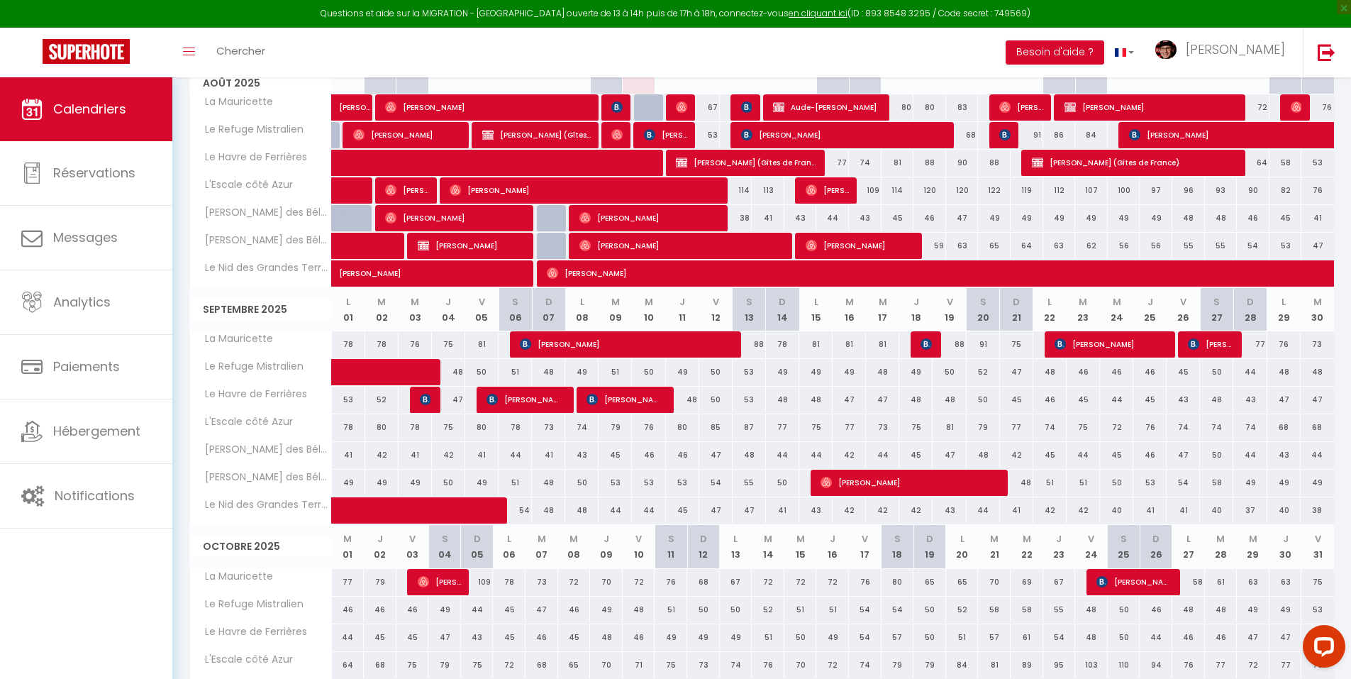
scroll to position [372, 0]
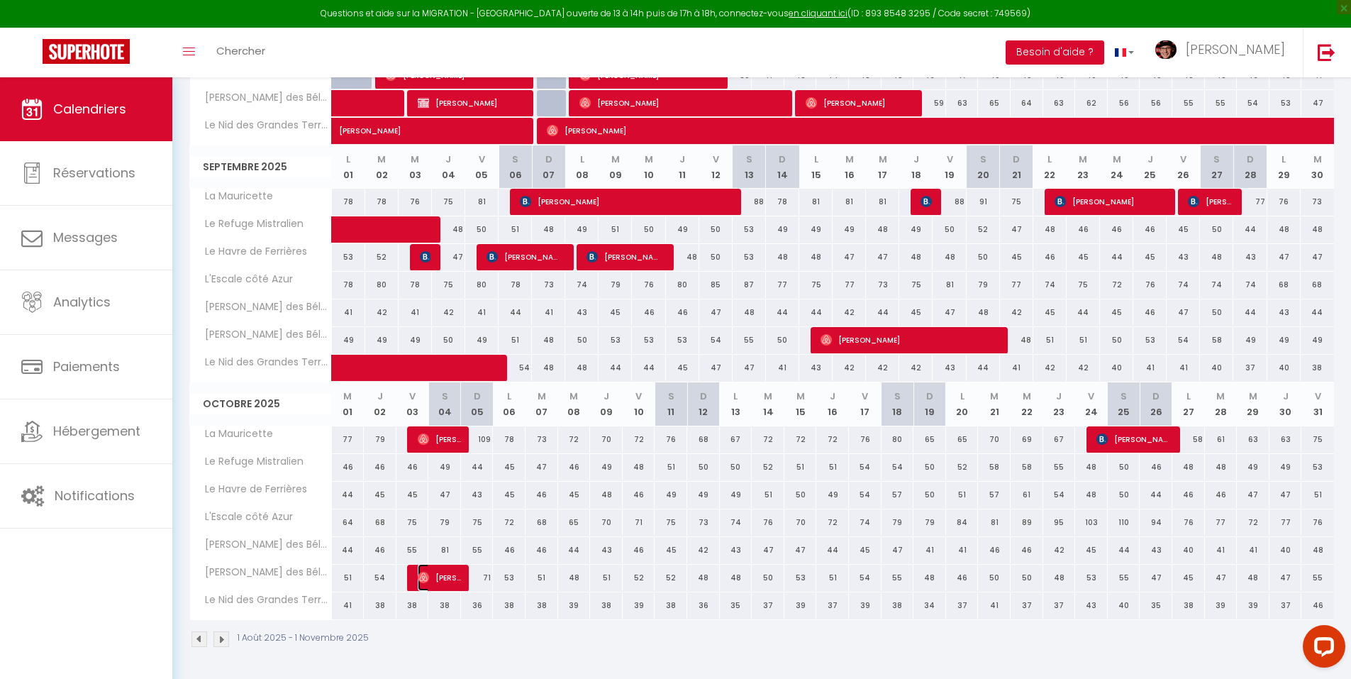
click at [448, 581] on span "Andre Carrau" at bounding box center [439, 577] width 43 height 27
select select "OK"
select select "0"
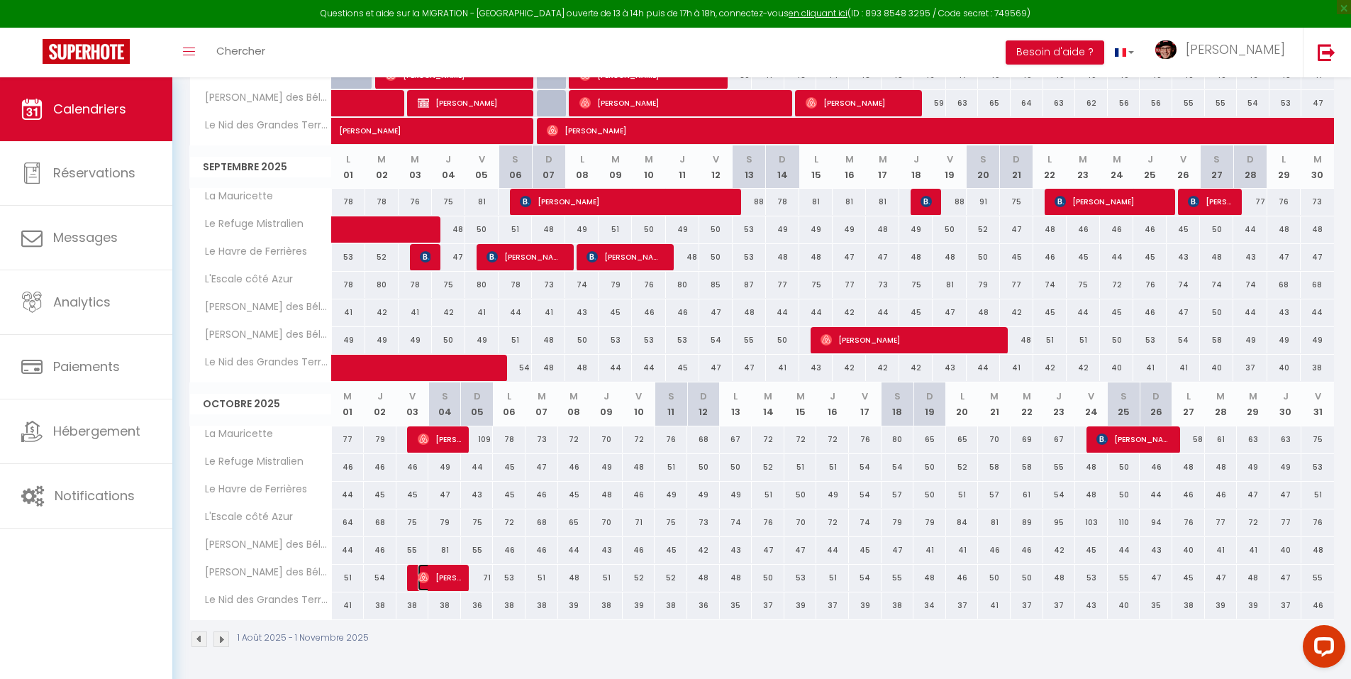
select select "1"
select select
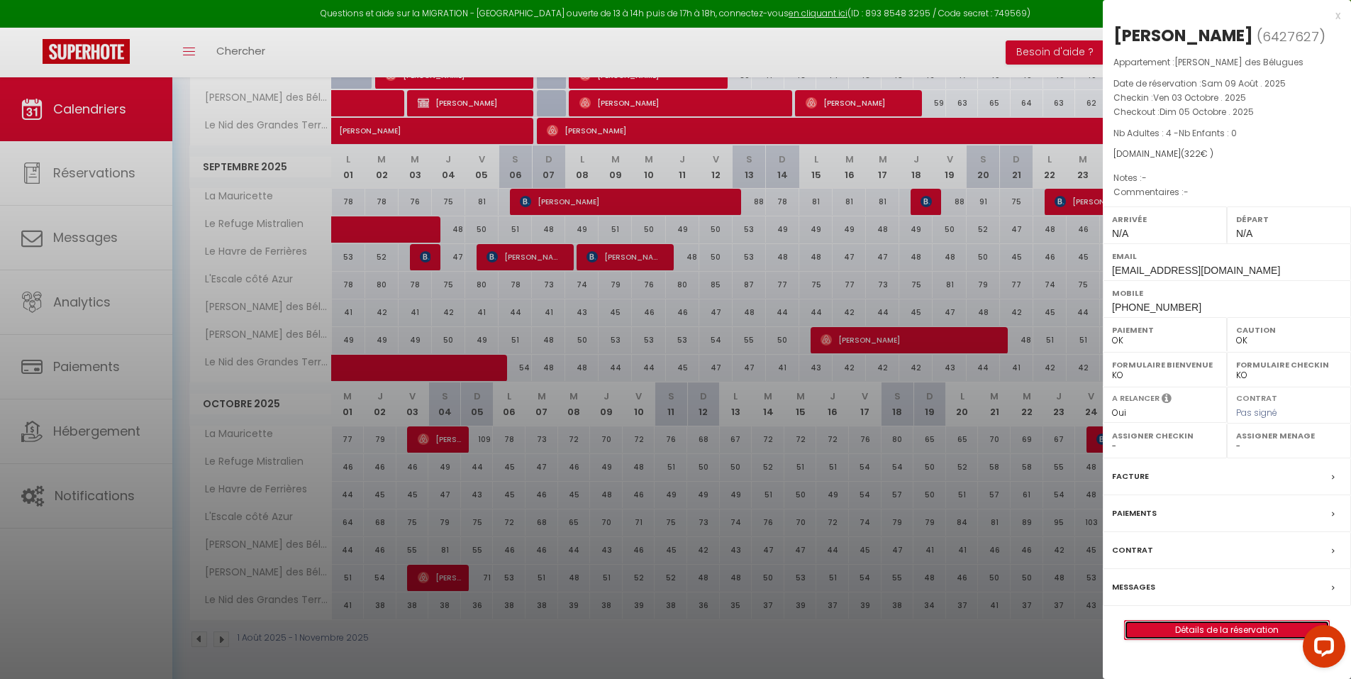
click at [1218, 630] on link "Détails de la réservation" at bounding box center [1227, 630] width 204 height 18
select select
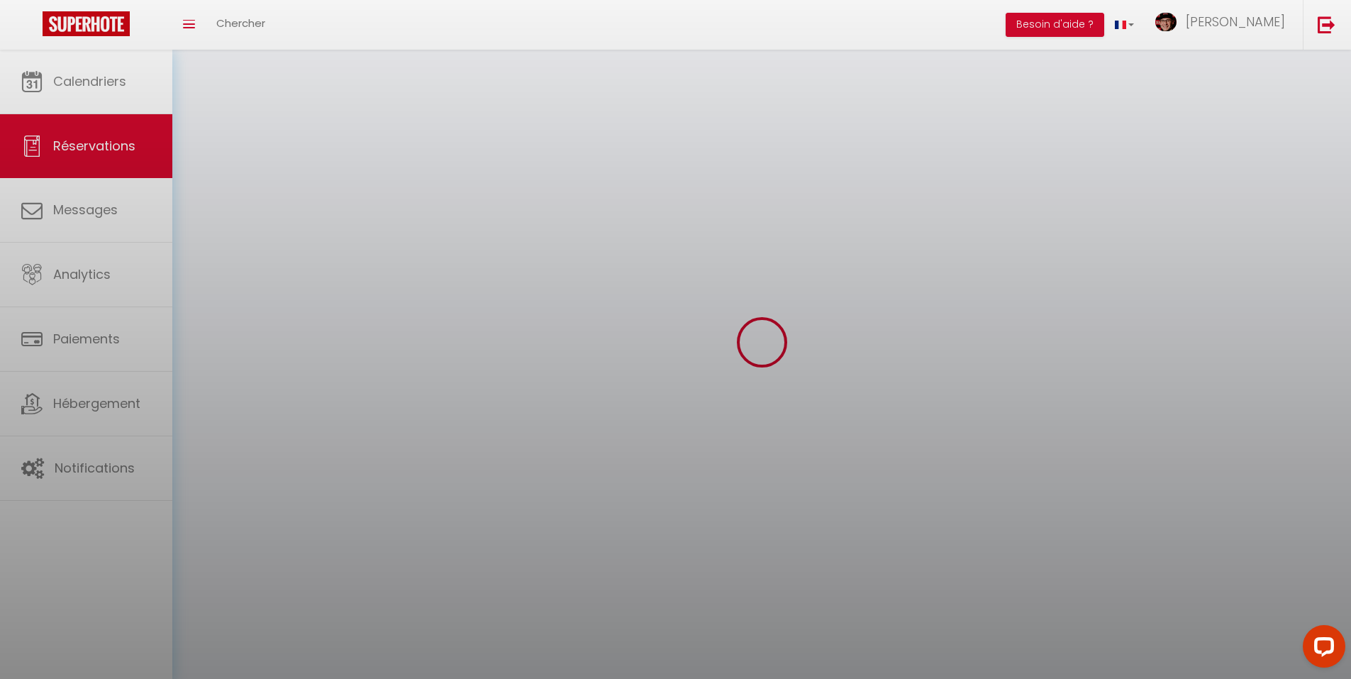
select select
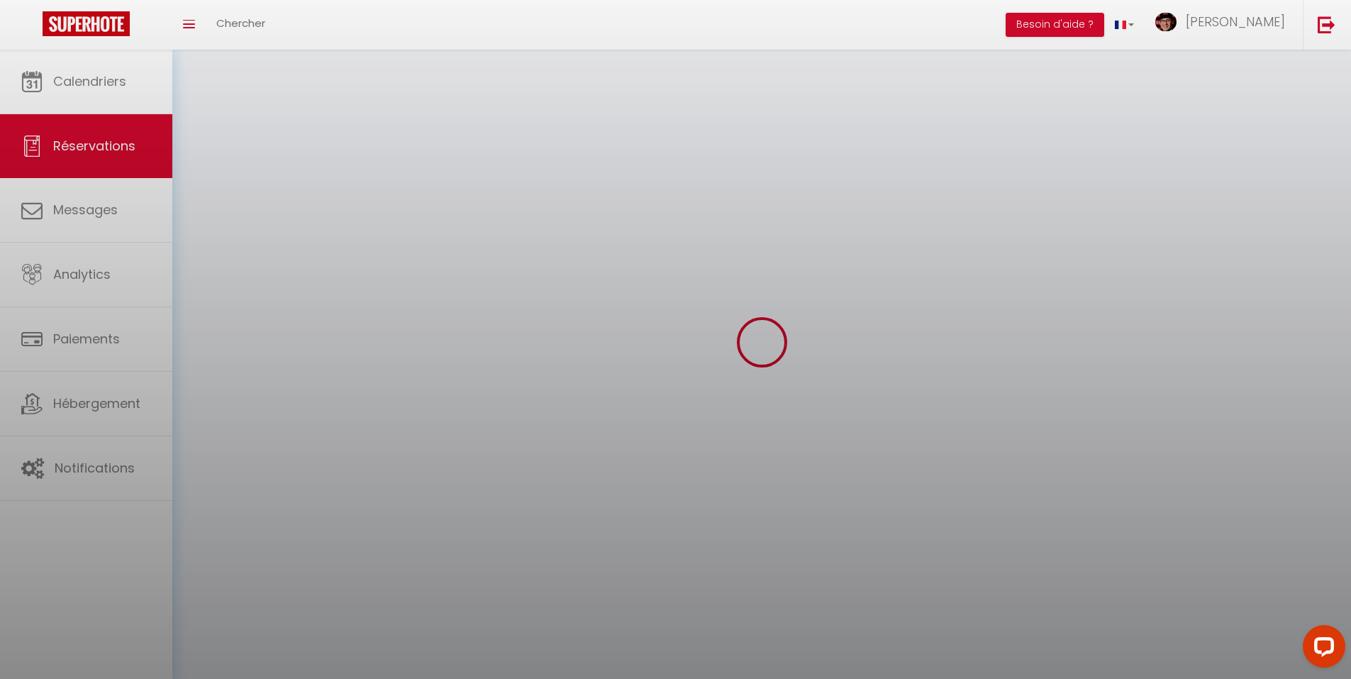
select select
checkbox input "false"
select select
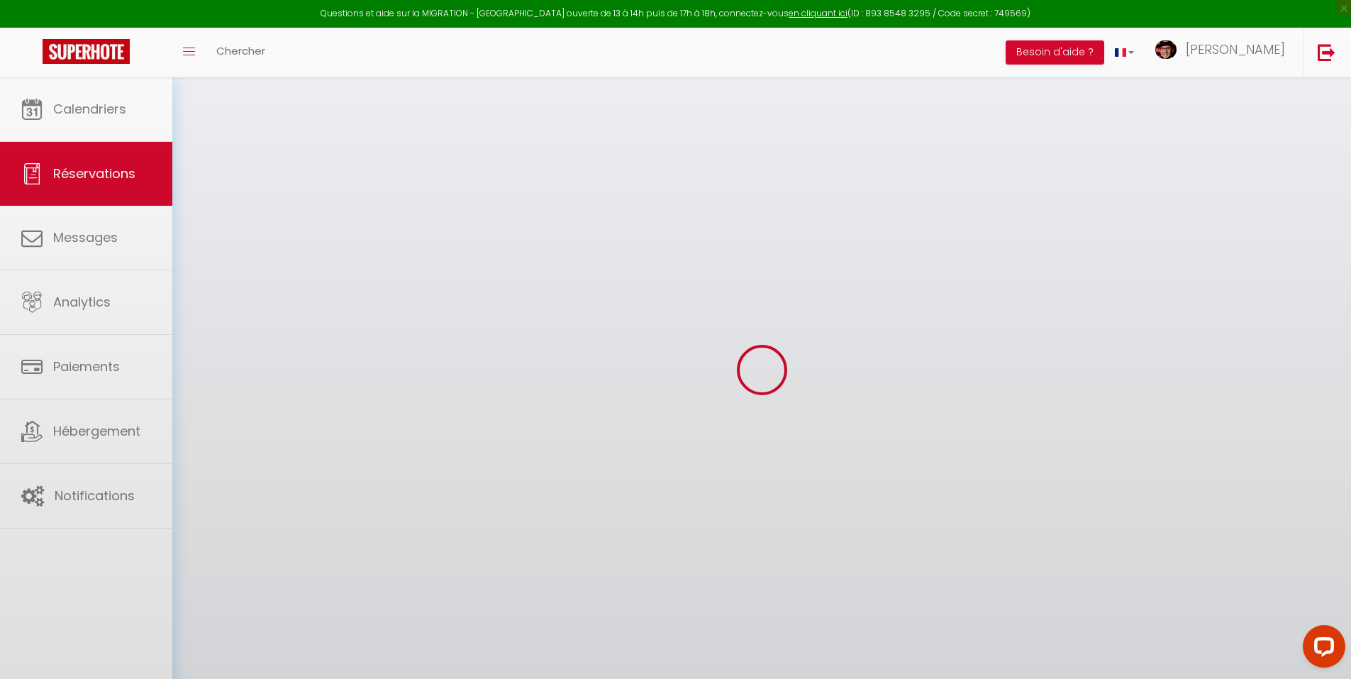
select select
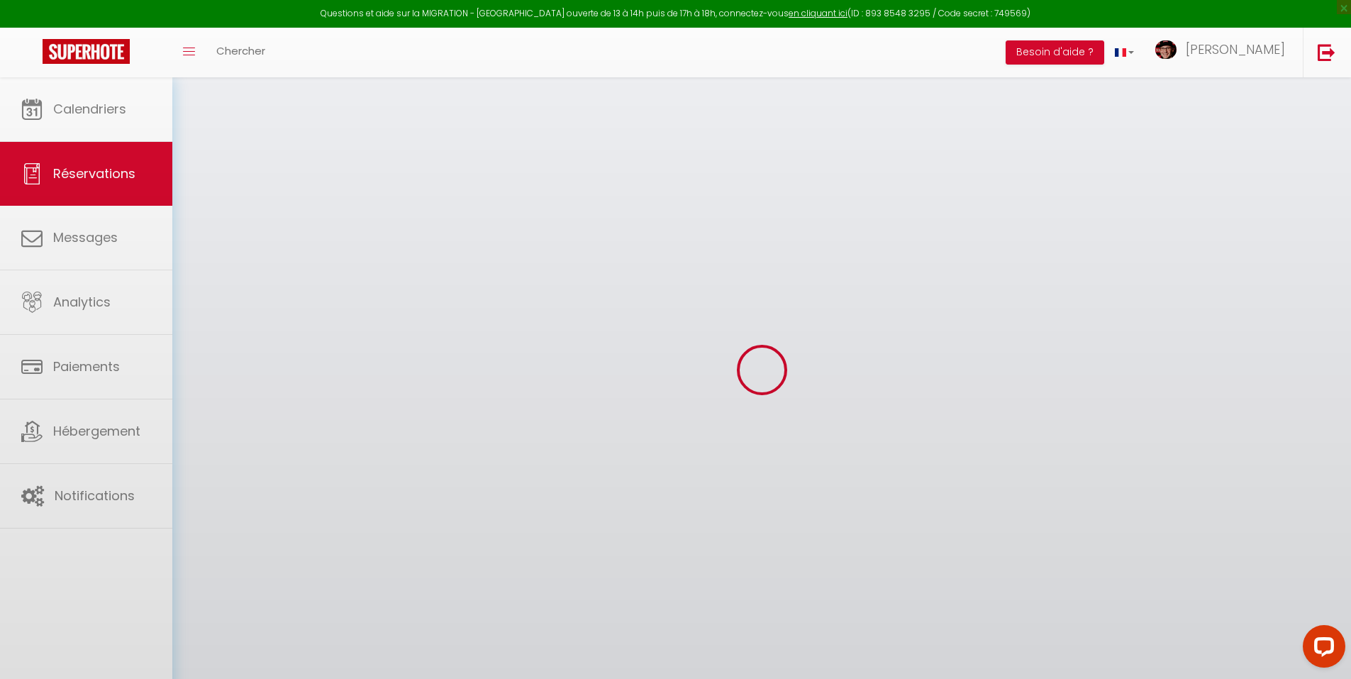
select select
checkbox input "false"
select select
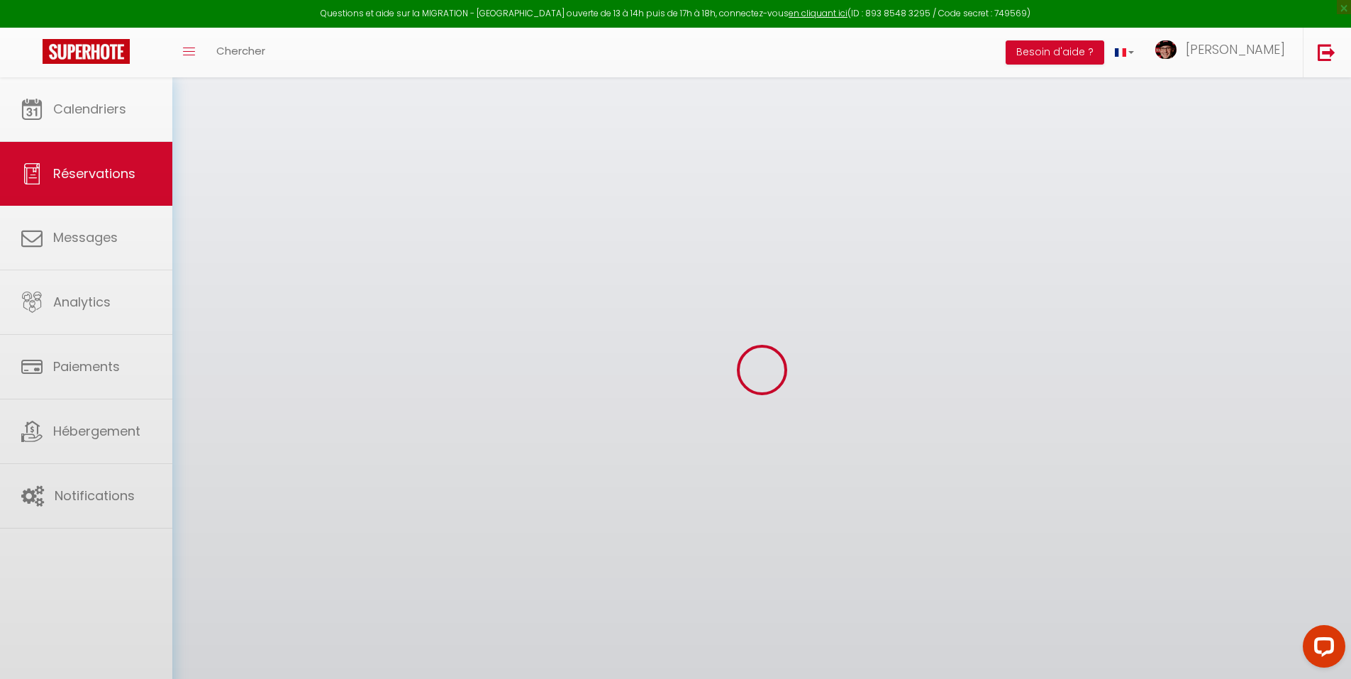
select select
checkbox input "false"
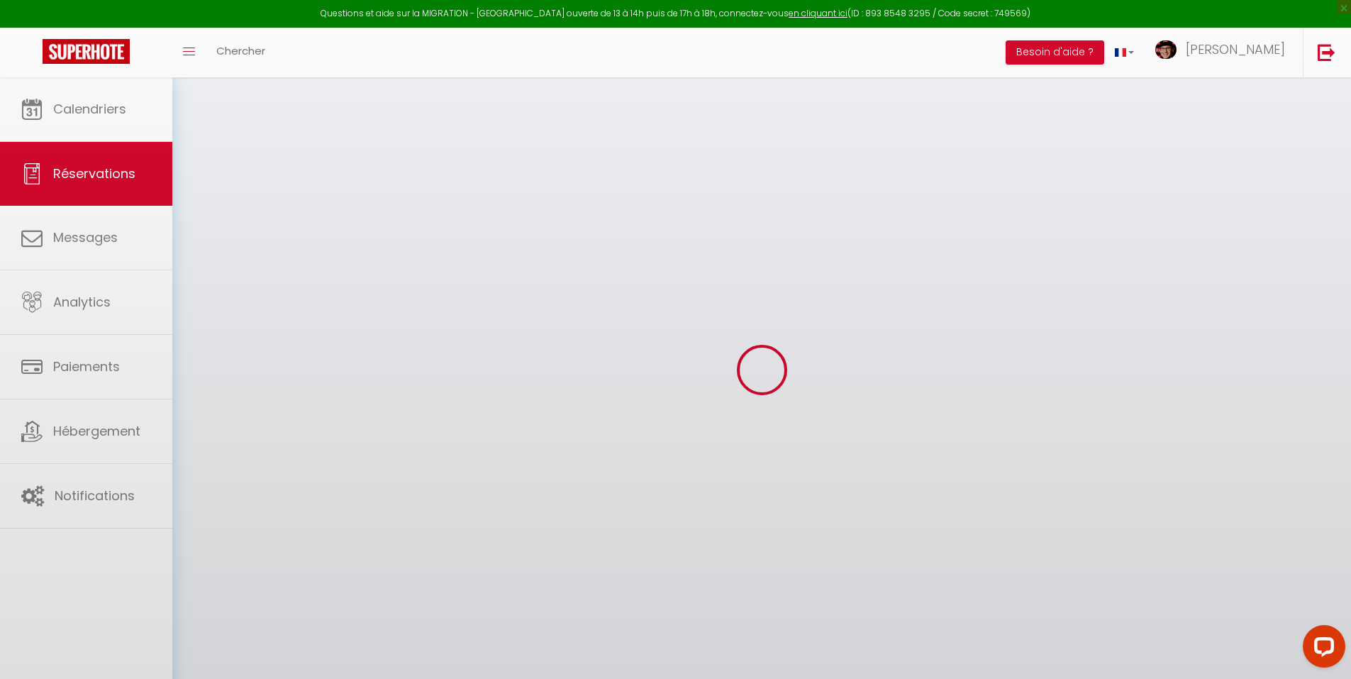
select select
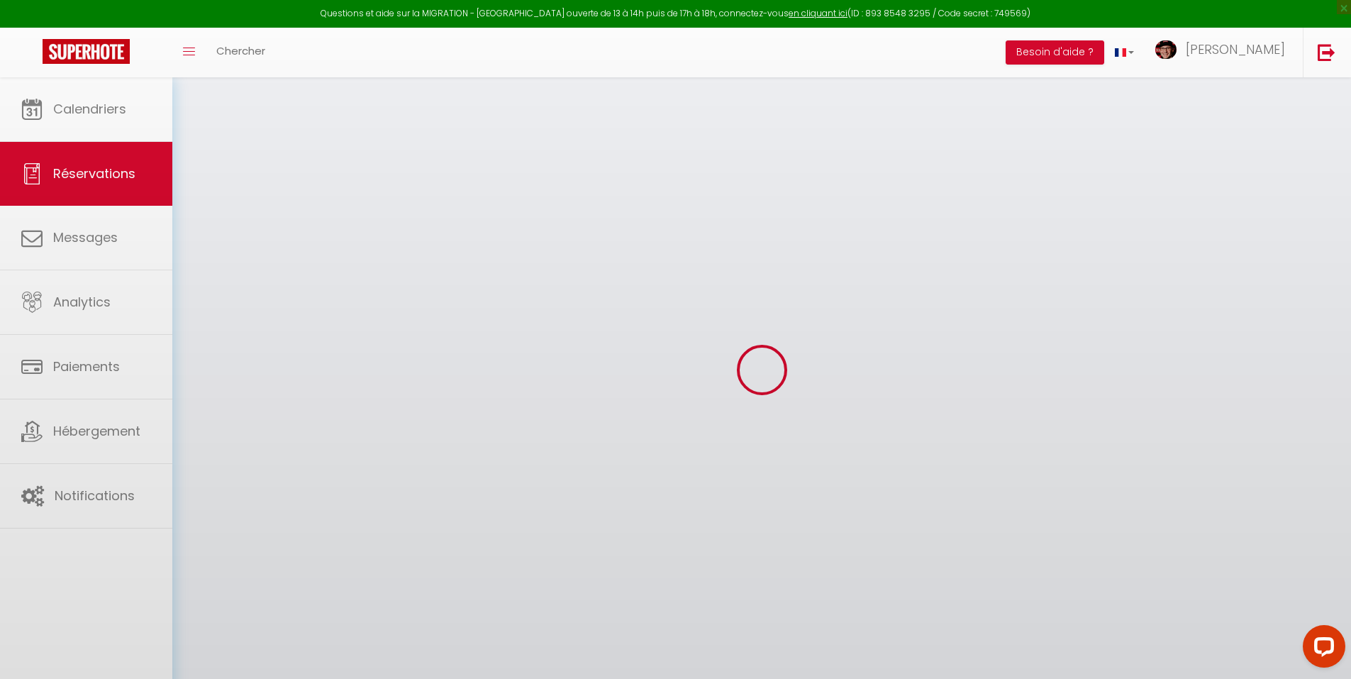
select select
checkbox input "false"
select select
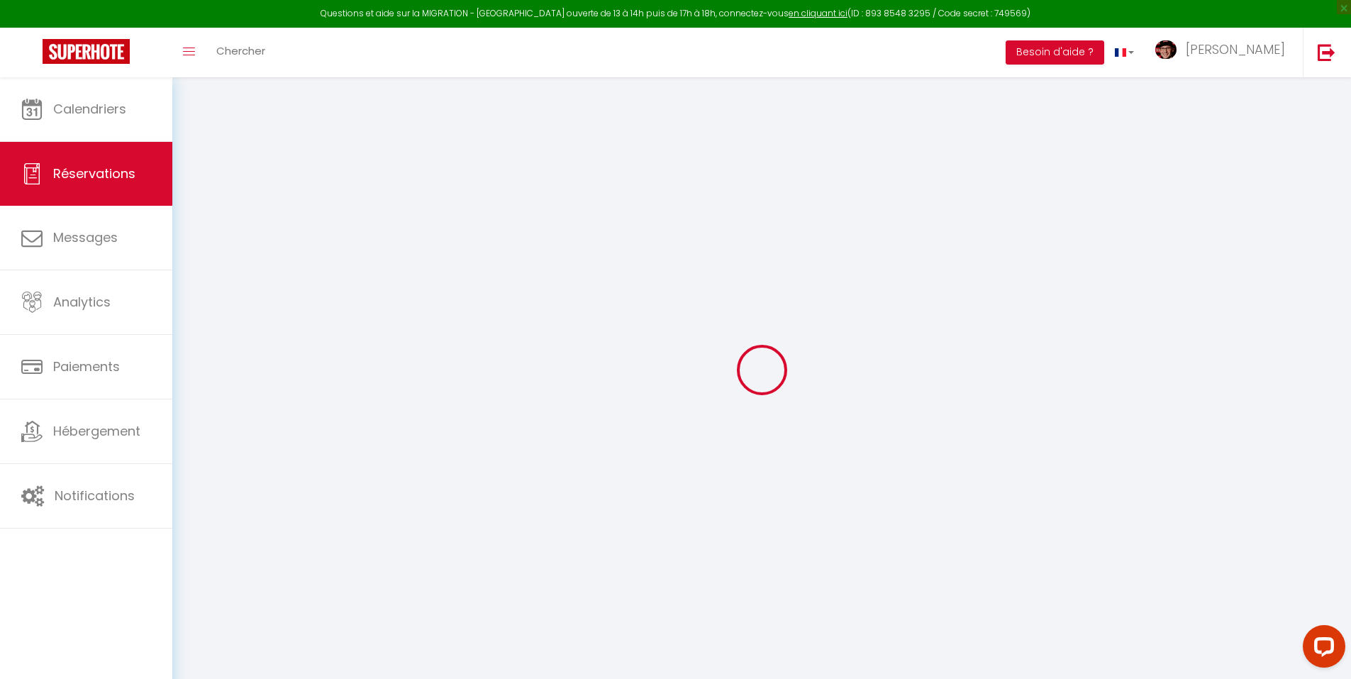
type input "Andre"
type input "Carrau"
type input "gat9zeoijxodct77kv69mg0pqpim@reply.superhote.com"
type input "+33652084360"
select select
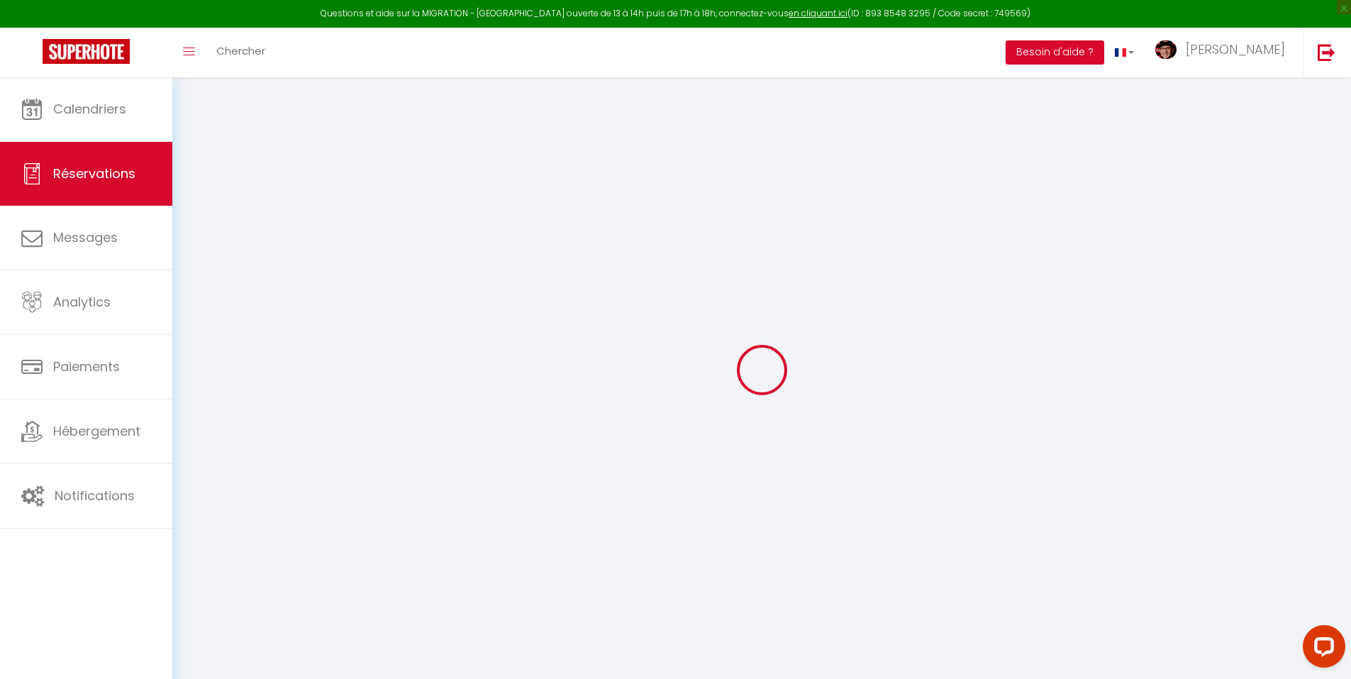
type input "45.6"
select select "66345"
select select "1"
select select
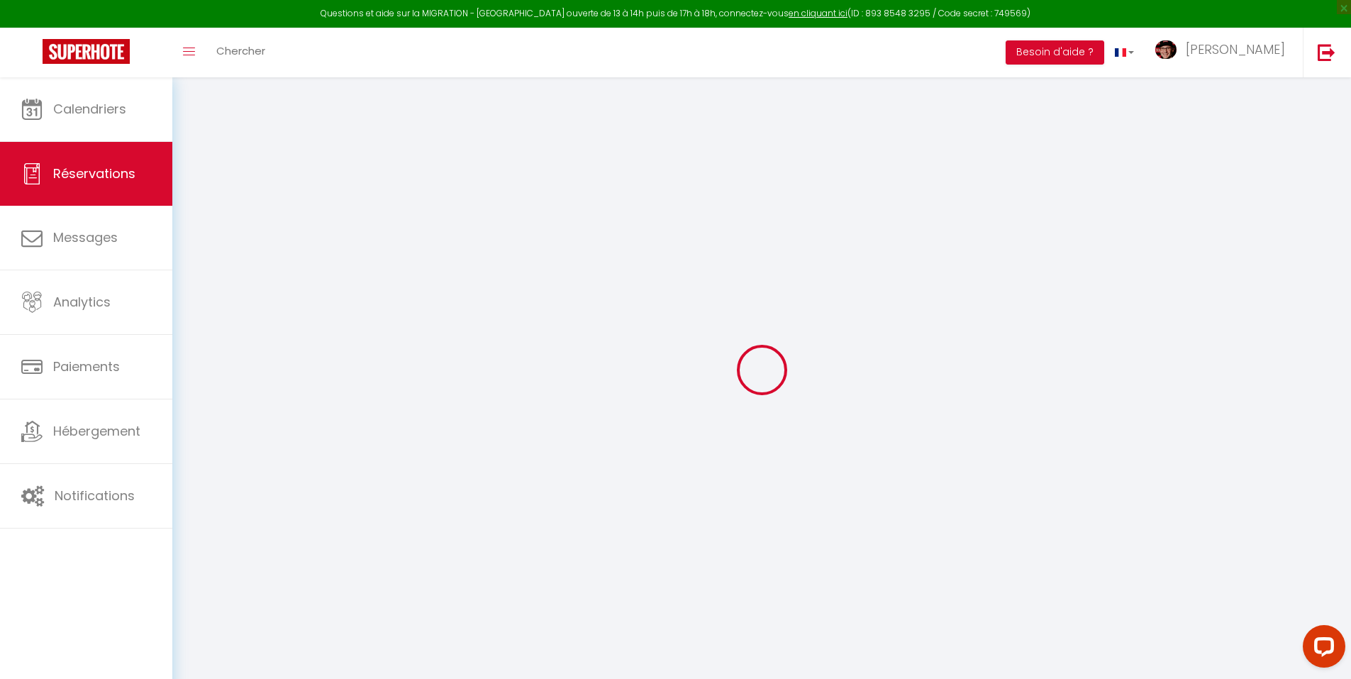
type input "4"
select select "12"
select select
type input "250"
checkbox input "false"
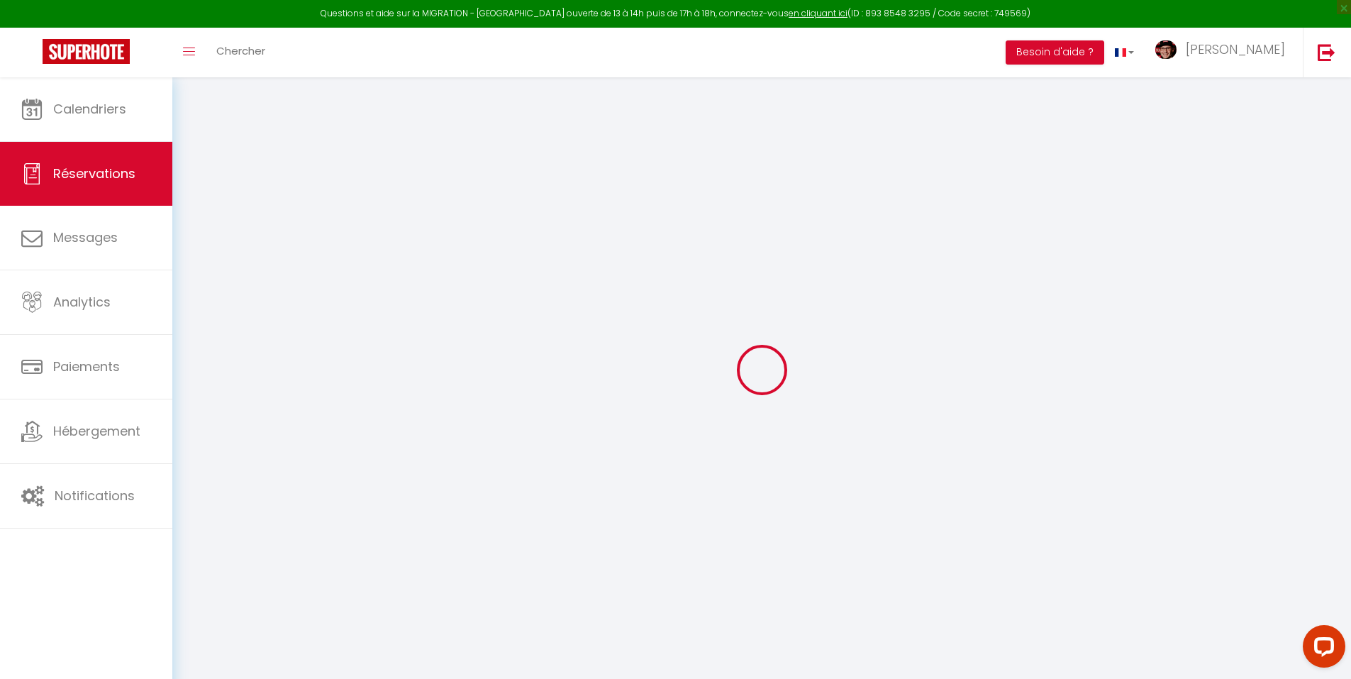
type input "0"
select select "1"
type input "0"
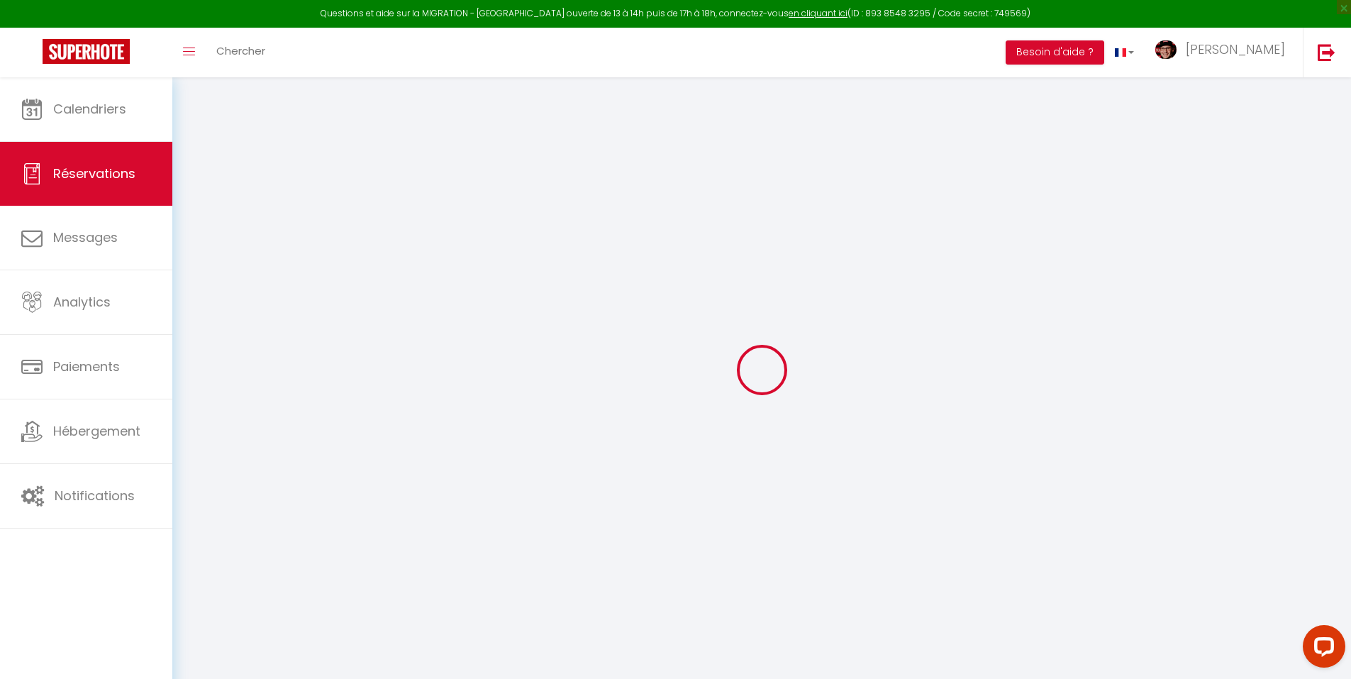
select select
select select "15"
checkbox input "false"
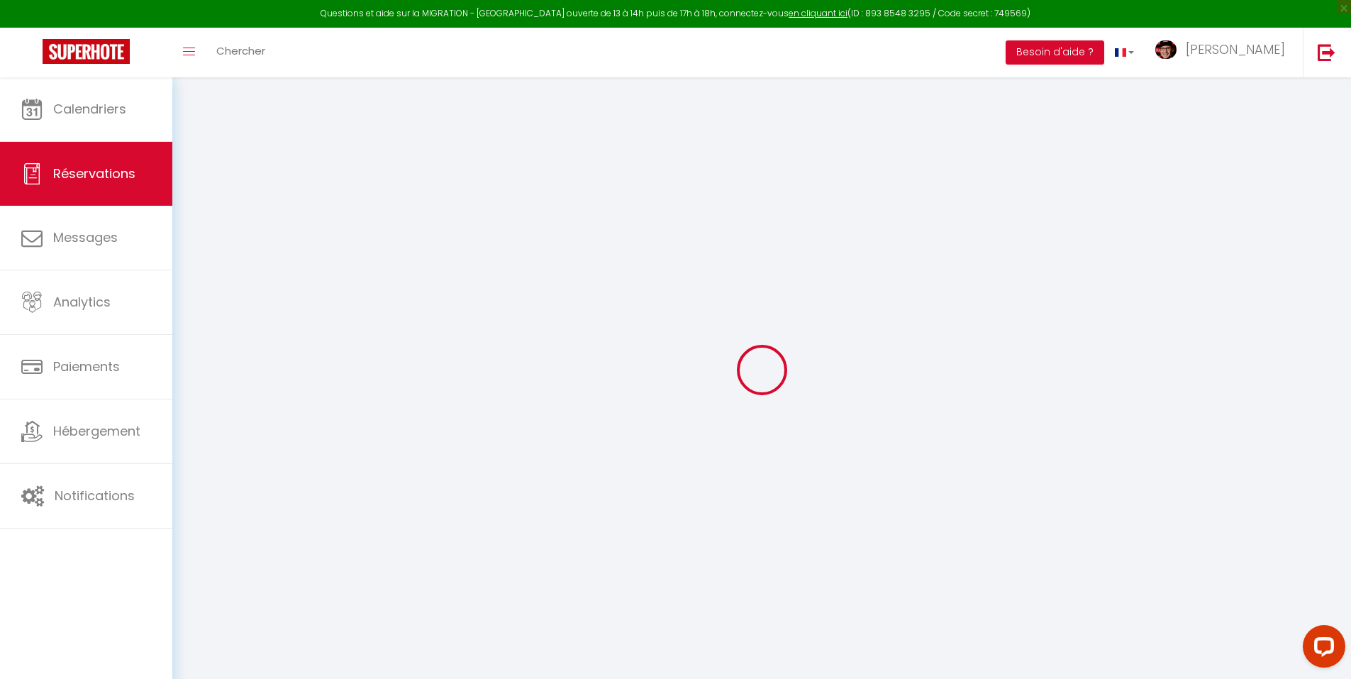
select select
checkbox input "false"
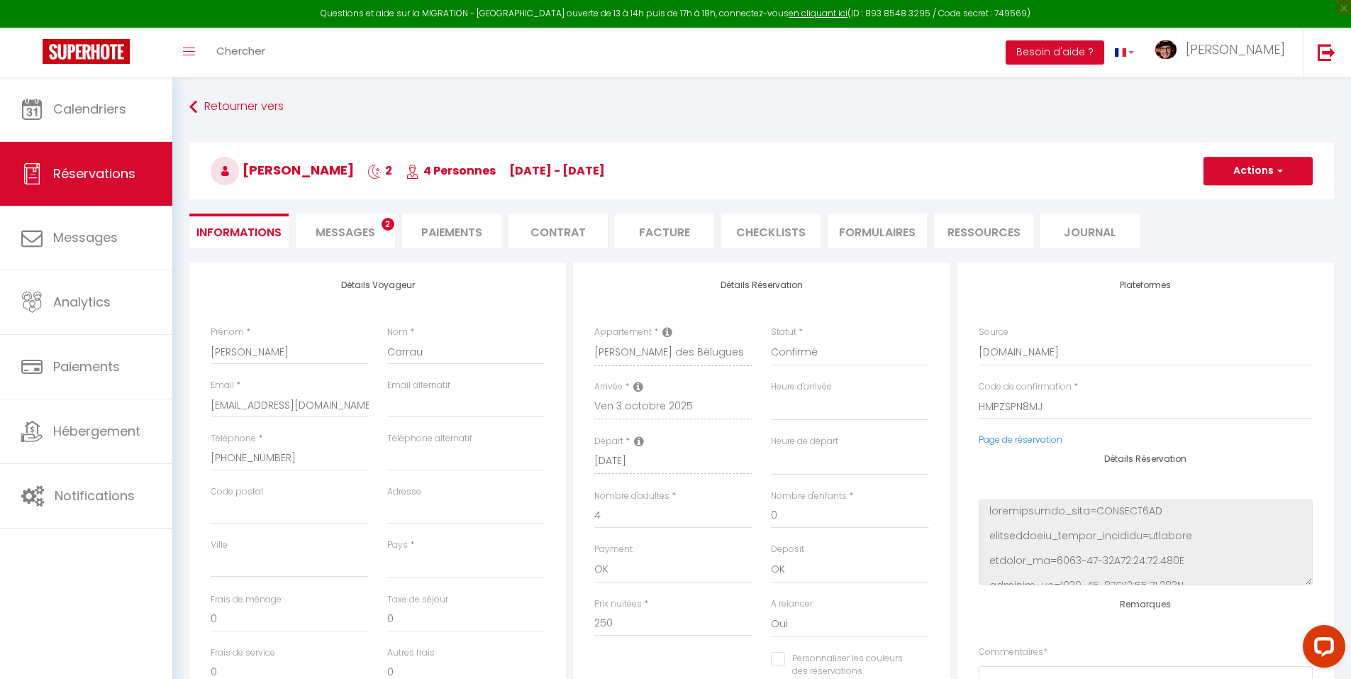
select select
type input "54"
type input "18"
select select
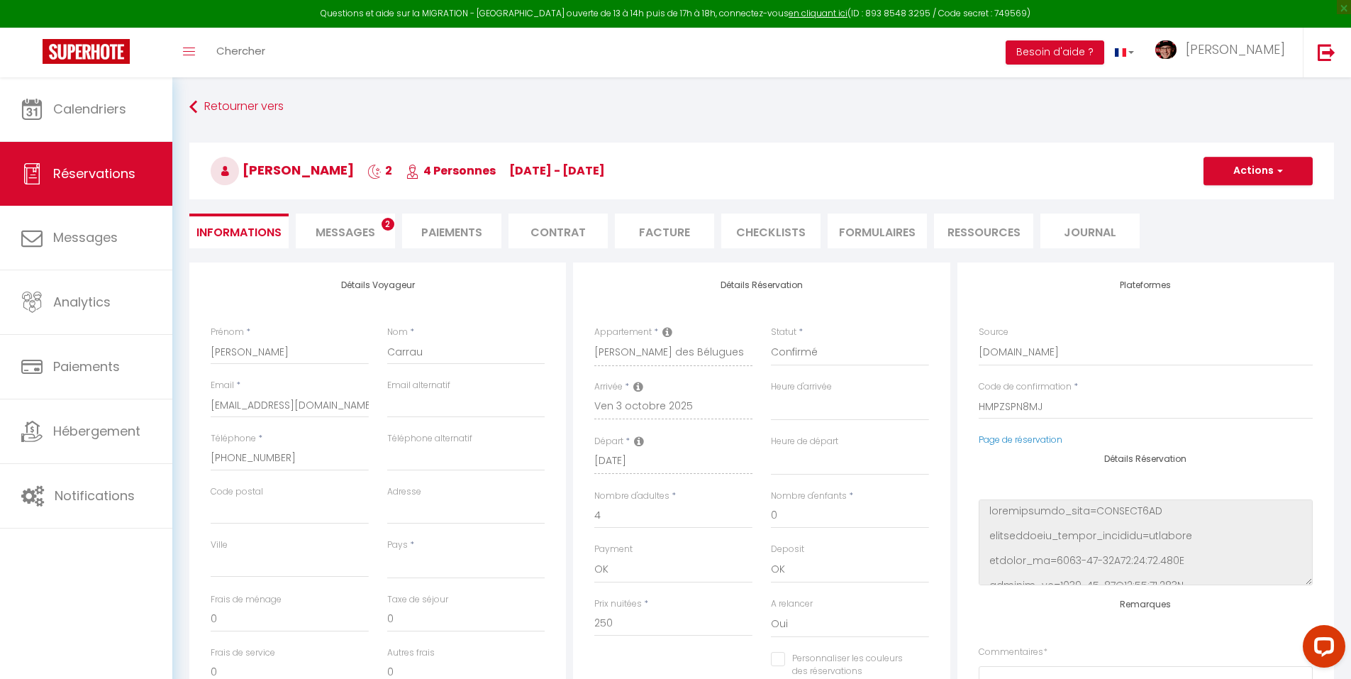
checkbox input "false"
select select
checkbox input "false"
select select
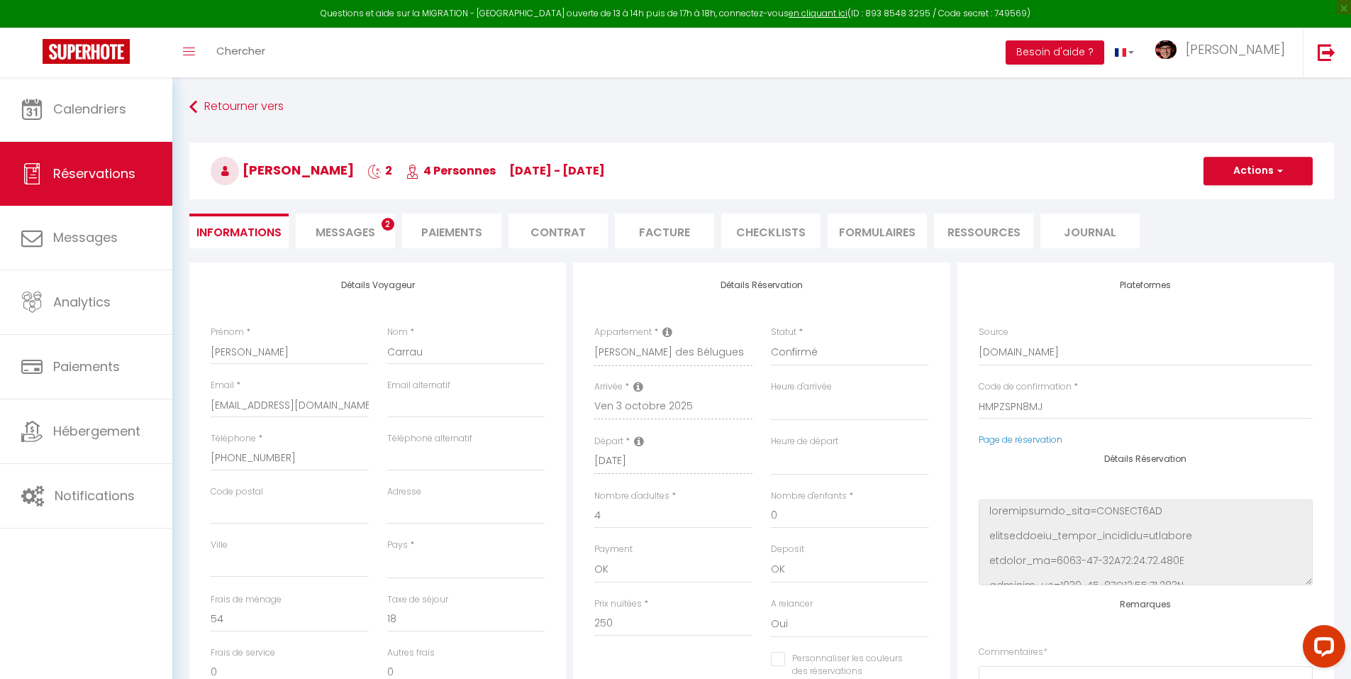
click at [357, 236] on span "Messages" at bounding box center [346, 232] width 60 height 16
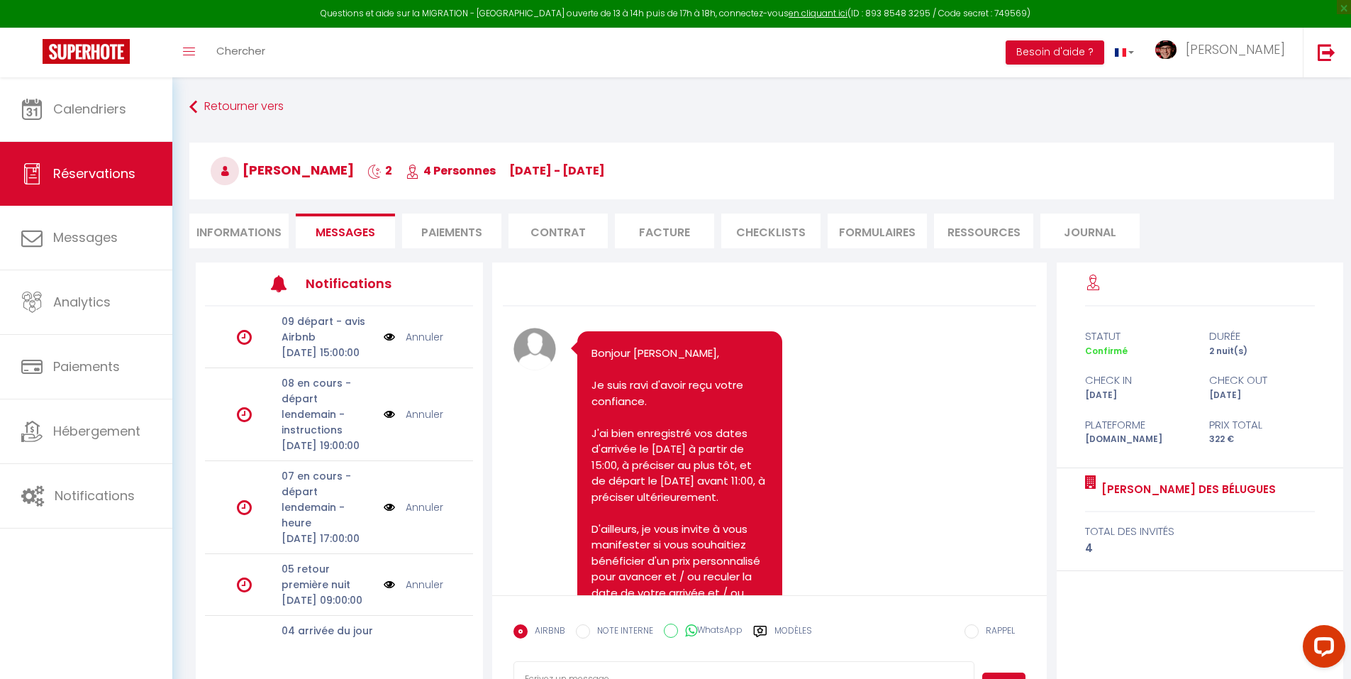
click at [645, 228] on li "Facture" at bounding box center [664, 231] width 99 height 35
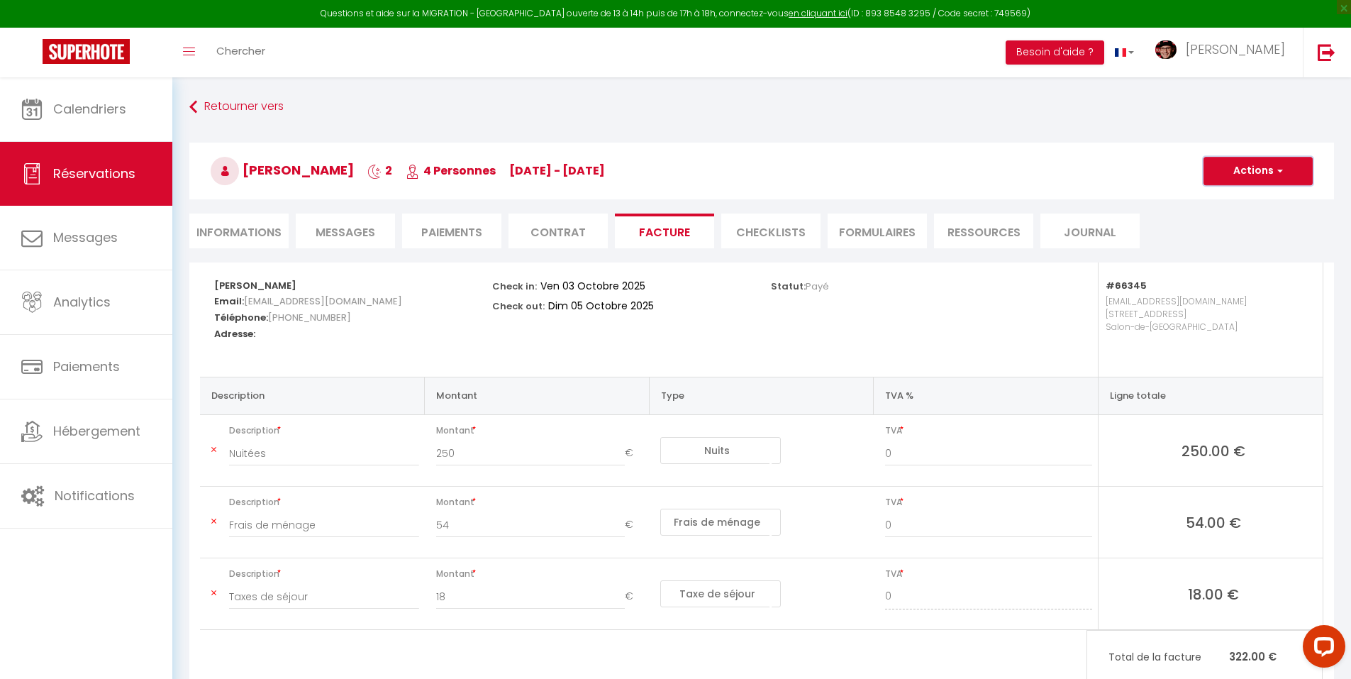
click at [1258, 174] on button "Actions" at bounding box center [1258, 171] width 109 height 28
click at [1221, 219] on link "Aperçu et éditer" at bounding box center [1247, 220] width 119 height 18
click at [1129, 284] on strong "#66345" at bounding box center [1126, 285] width 41 height 13
copy strong "66345"
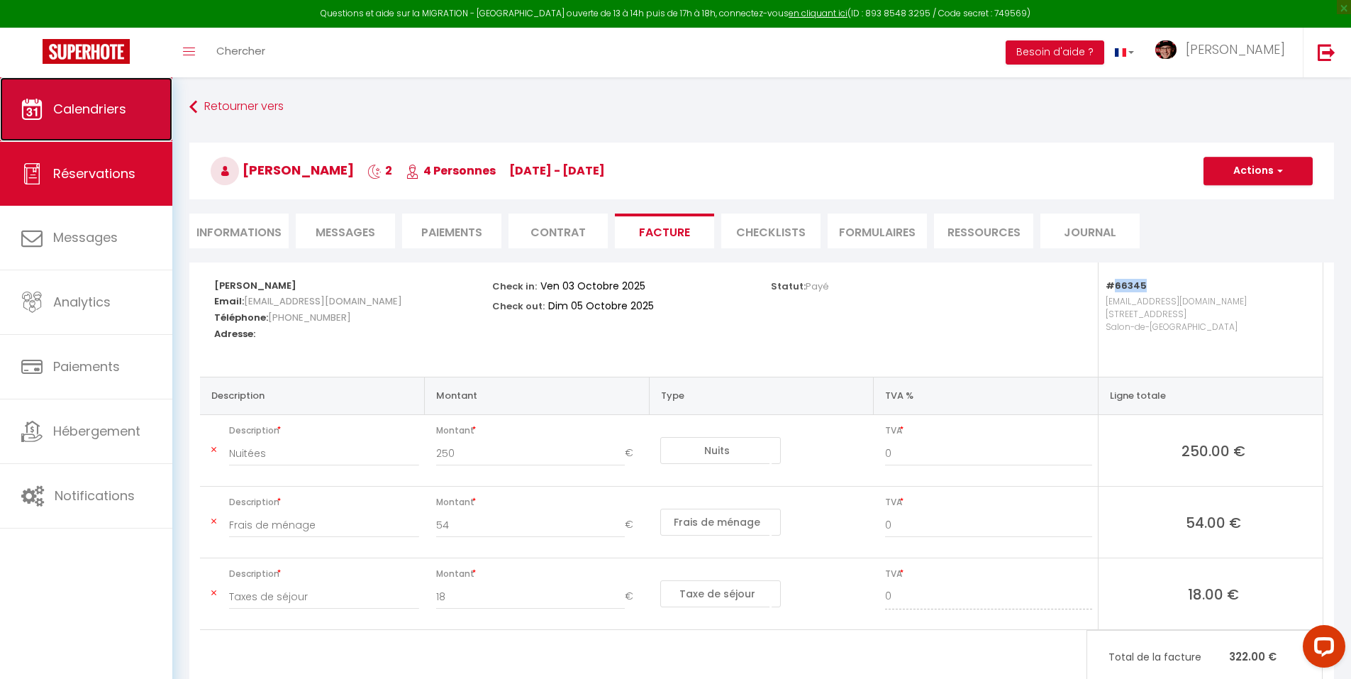
click at [89, 103] on span "Calendriers" at bounding box center [89, 109] width 73 height 18
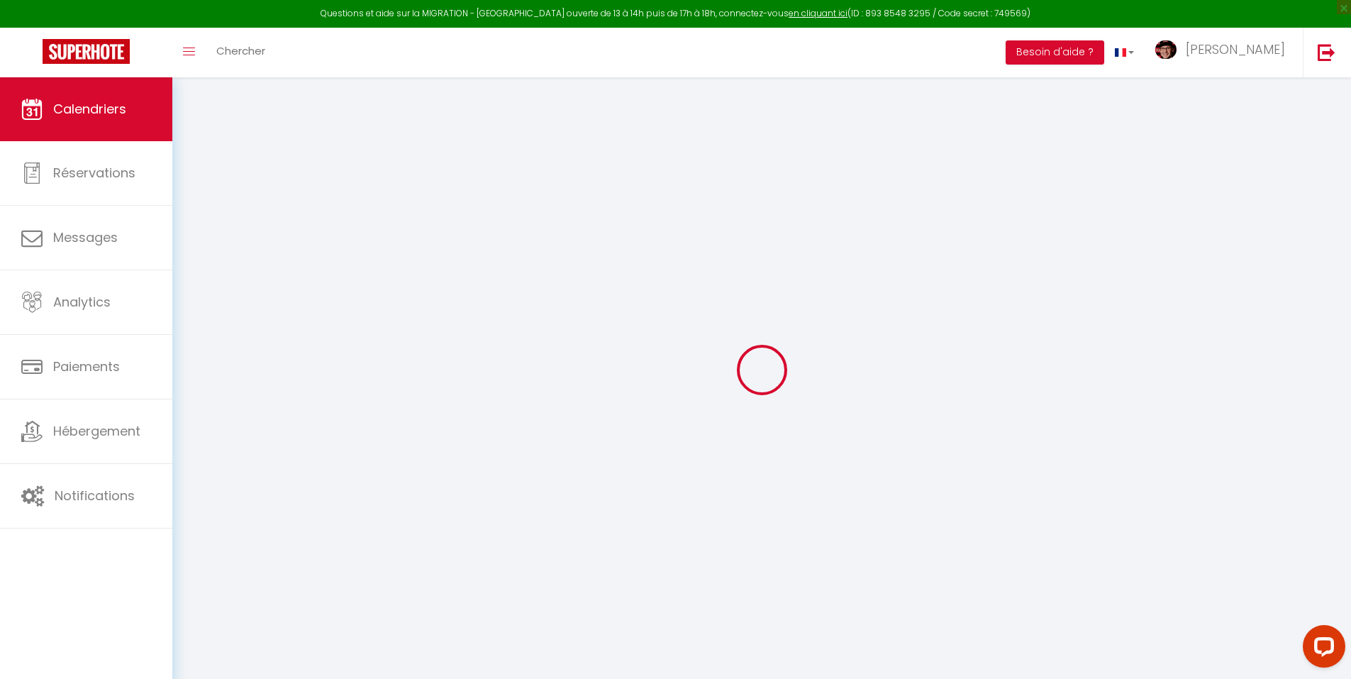
select select
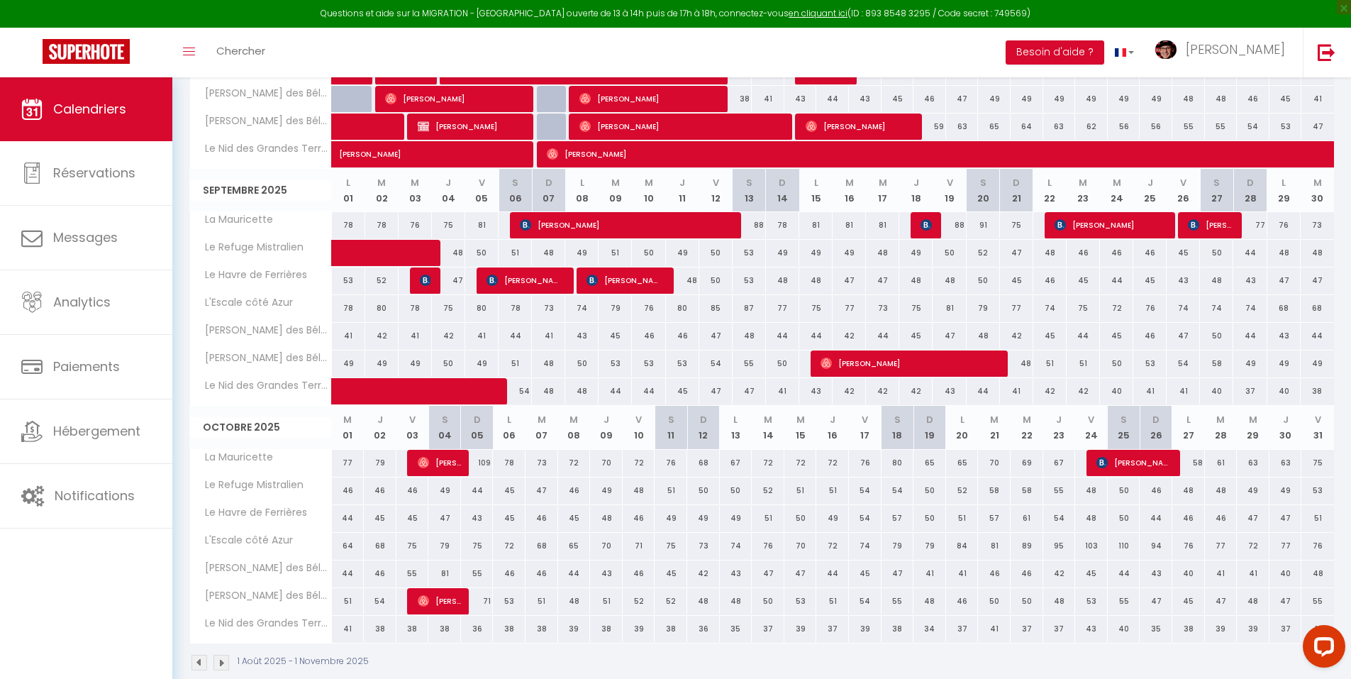
scroll to position [372, 0]
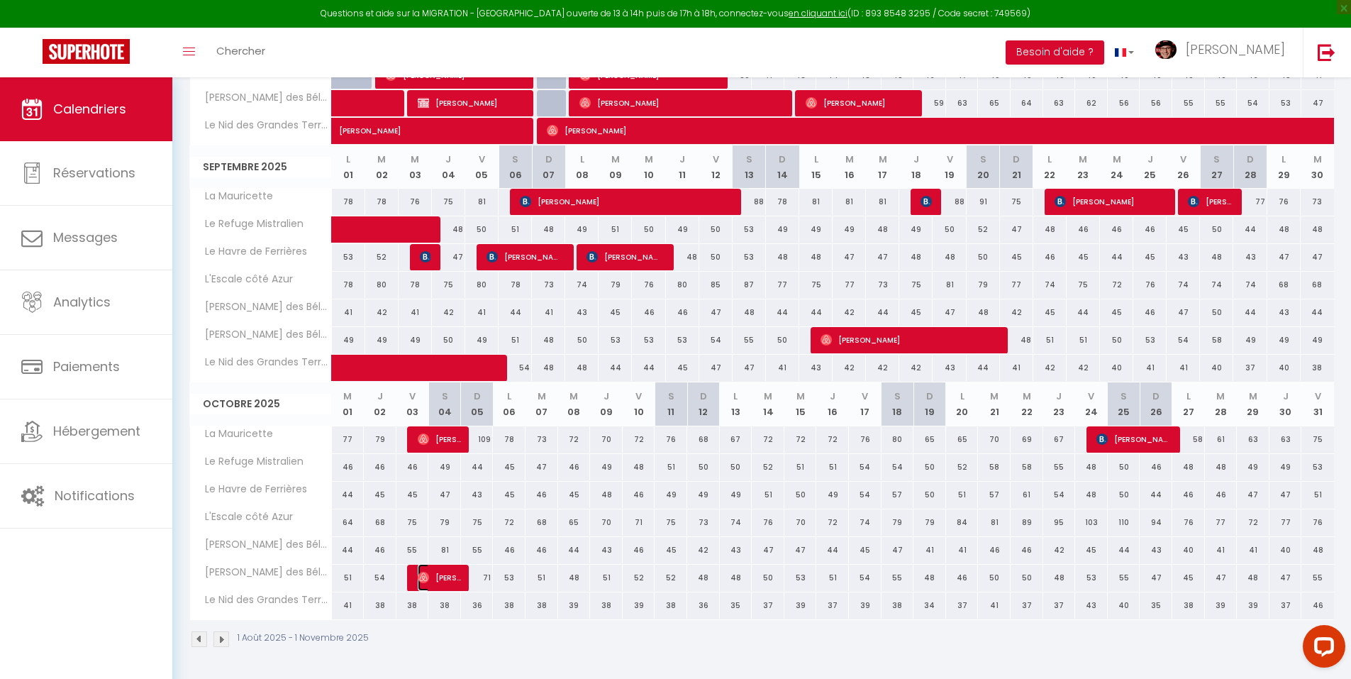
click at [436, 572] on span "Andre Carrau" at bounding box center [439, 577] width 43 height 27
select select "OK"
select select "0"
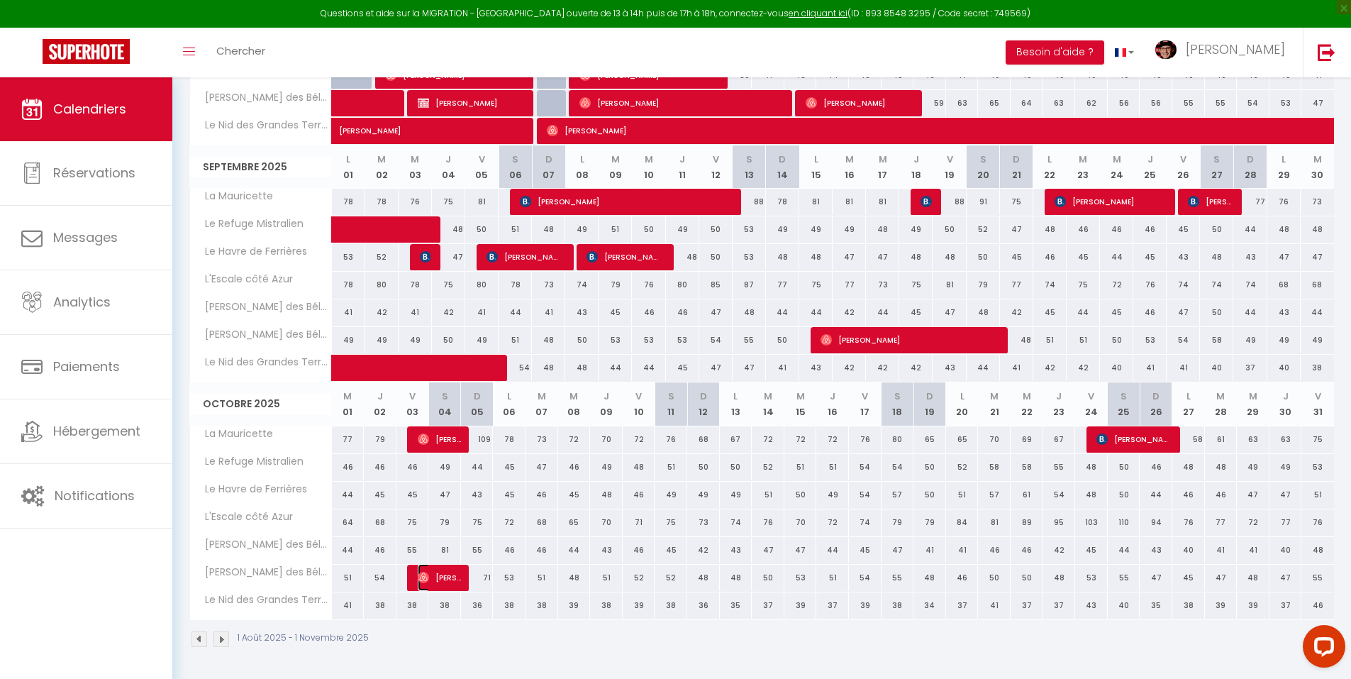
select select "1"
select select
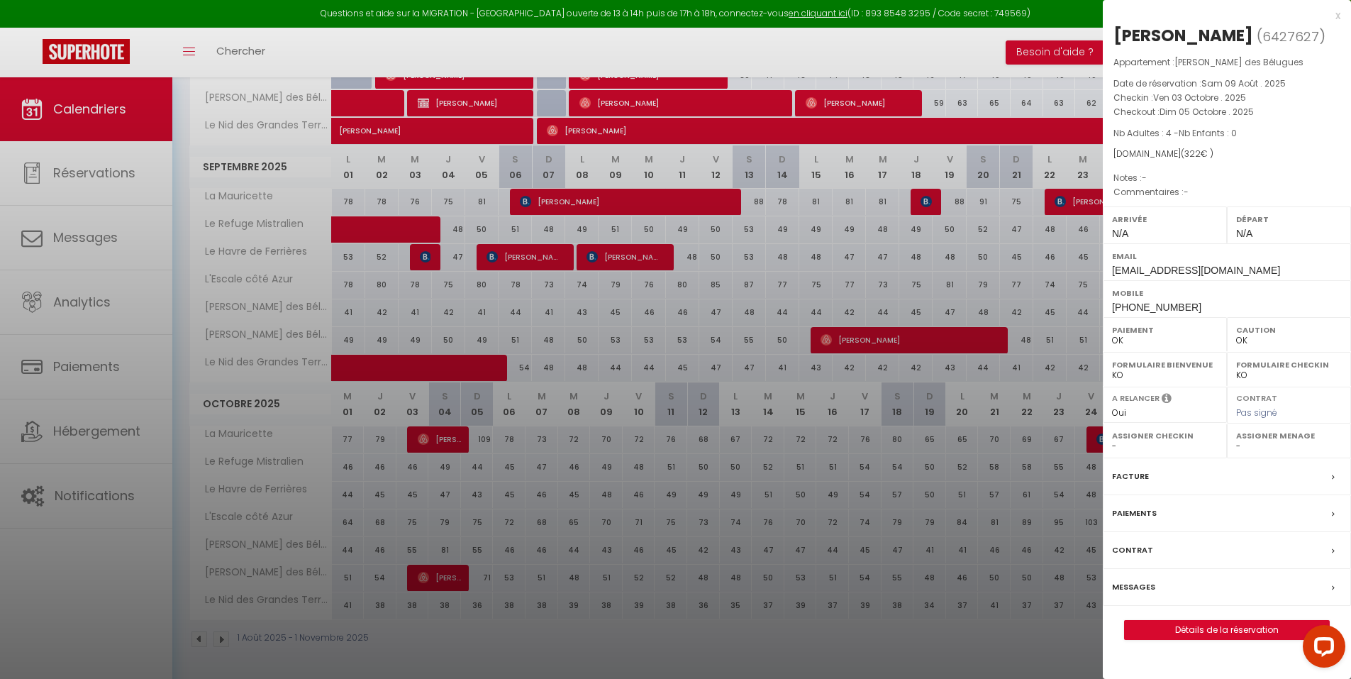
click at [1265, 35] on span "6427627" at bounding box center [1291, 37] width 57 height 18
copy span "6427627"
drag, startPoint x: 989, startPoint y: 71, endPoint x: 865, endPoint y: 179, distance: 164.4
click at [989, 70] on div at bounding box center [675, 339] width 1351 height 679
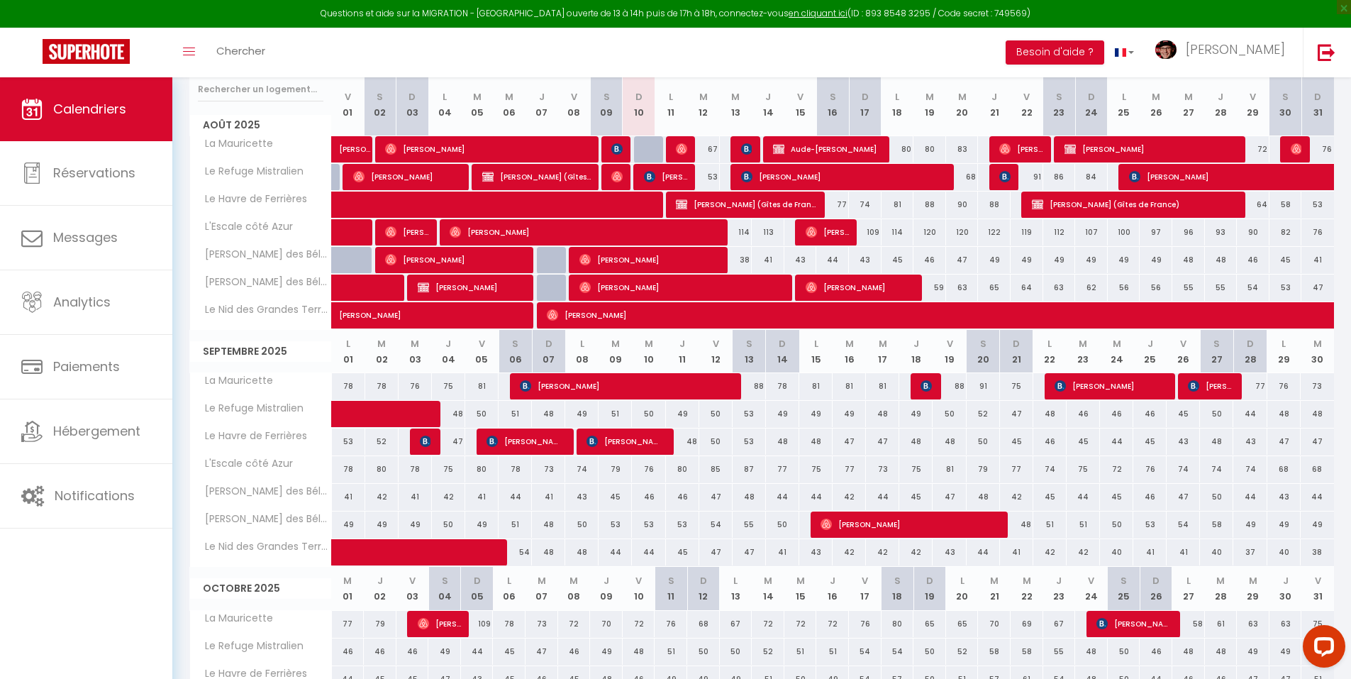
scroll to position [159, 0]
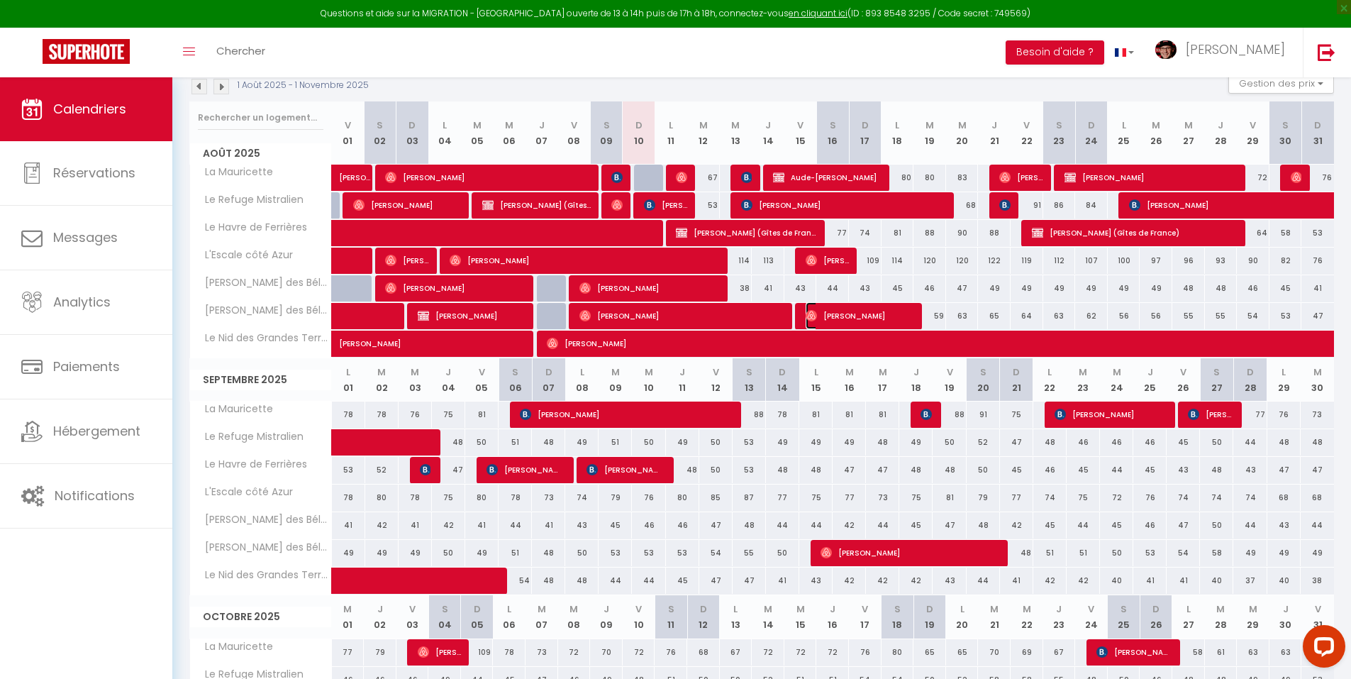
click at [872, 312] on span "Adrien Fernandes" at bounding box center [860, 315] width 109 height 27
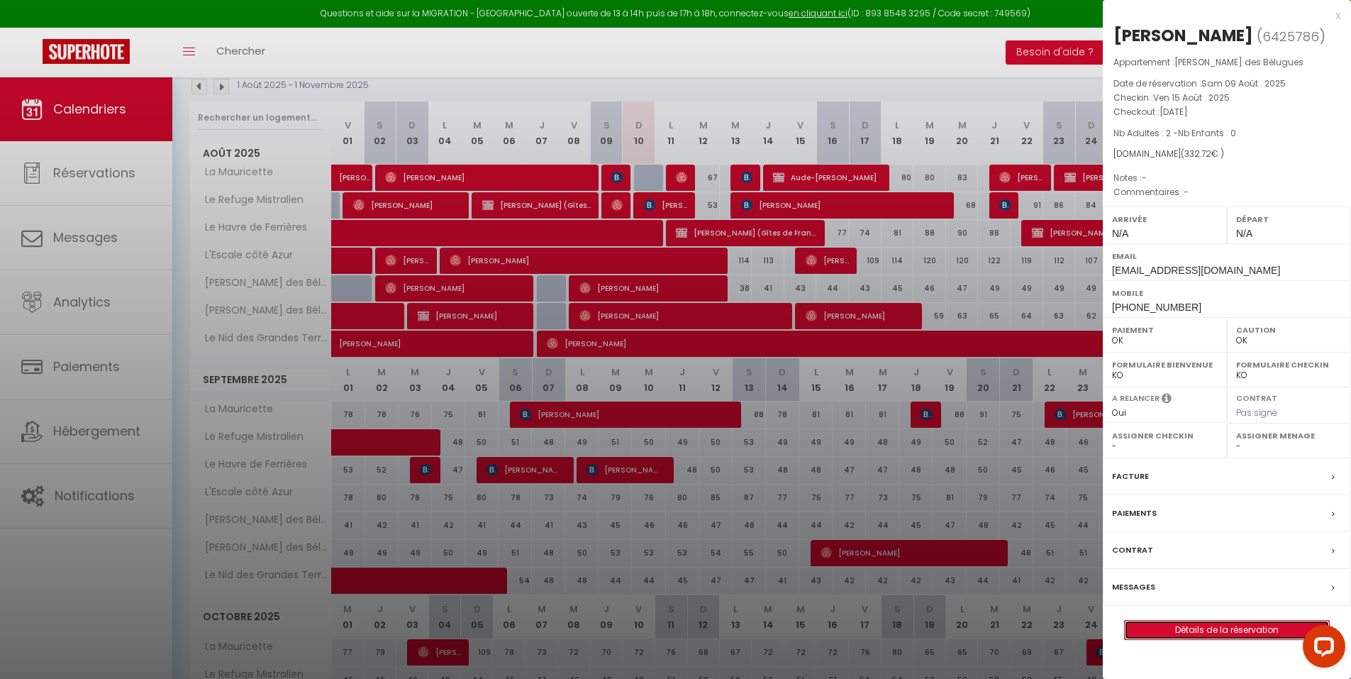
click at [1190, 636] on link "Détails de la réservation" at bounding box center [1227, 630] width 204 height 18
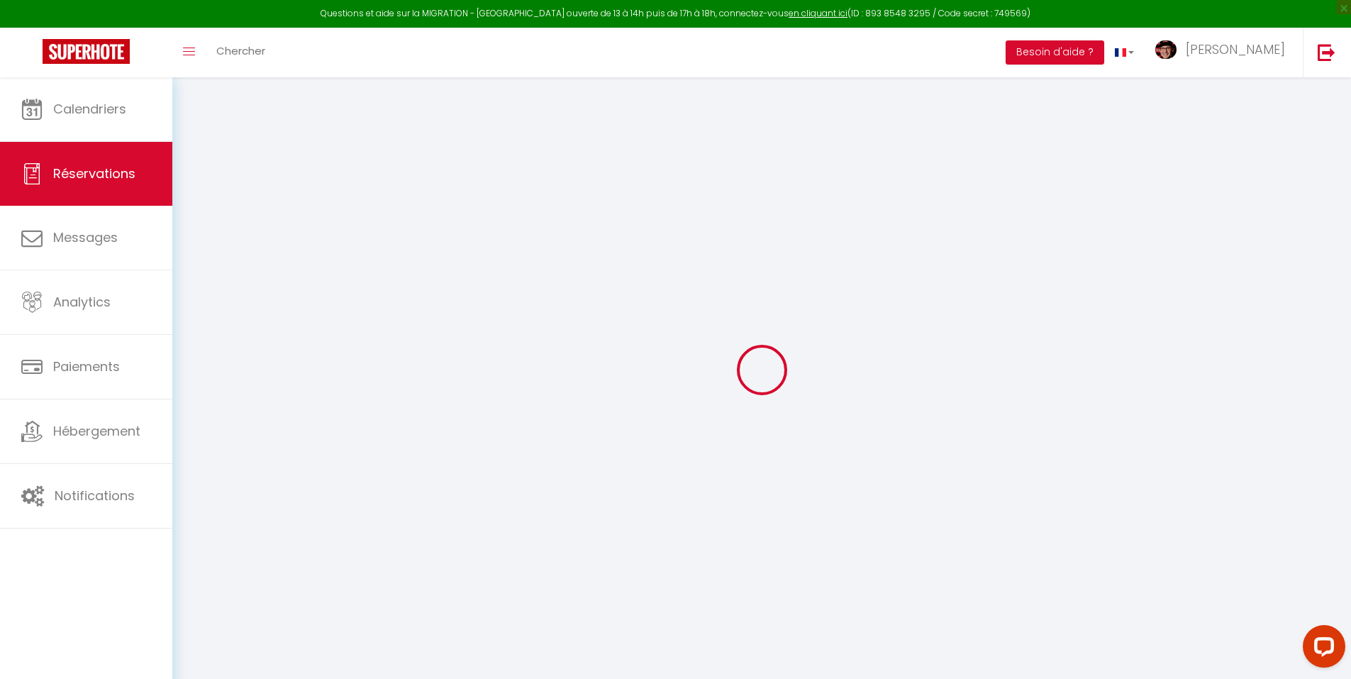
select select "cleaning"
select select "taxes"
select select
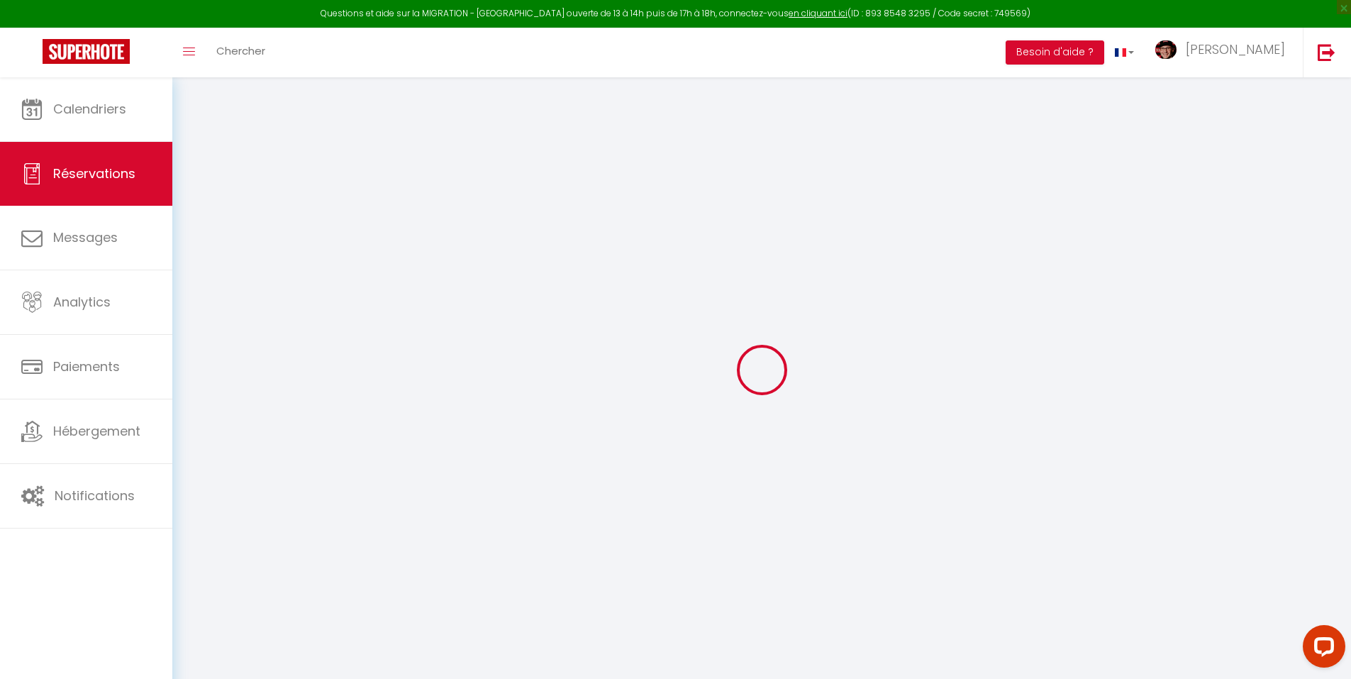
checkbox input "false"
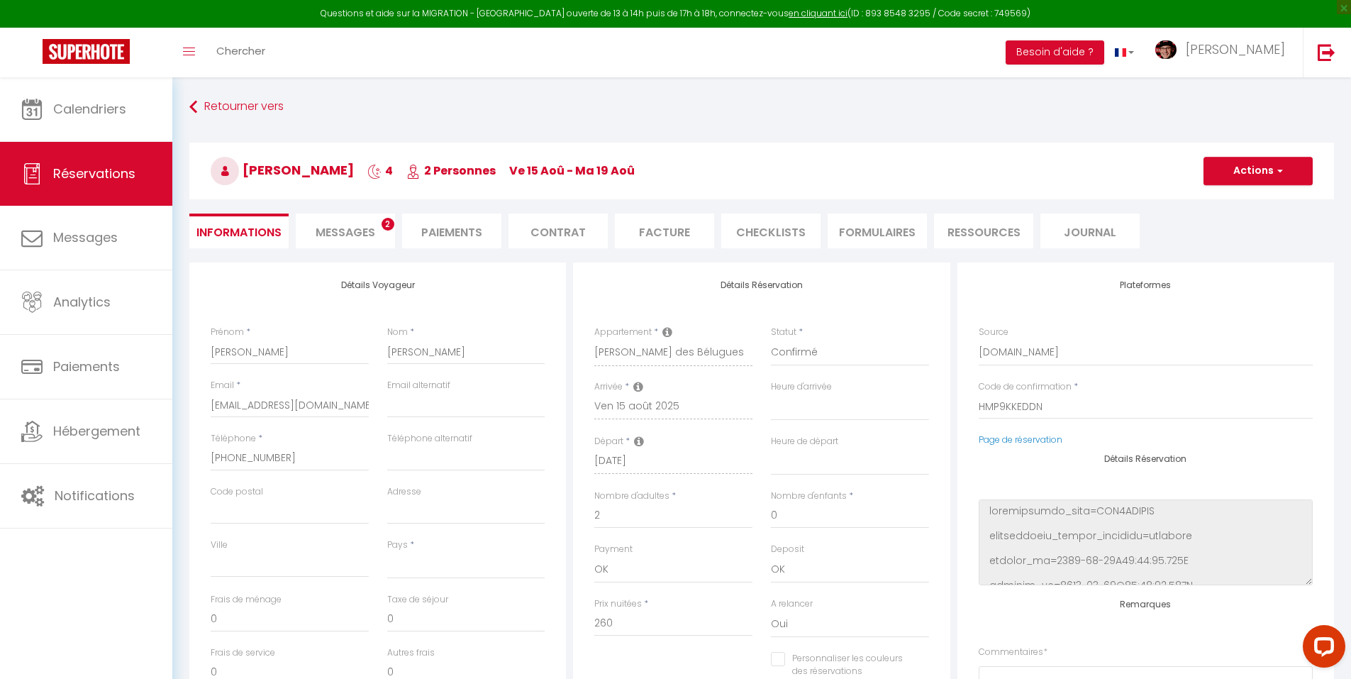
select select
checkbox input "false"
select select
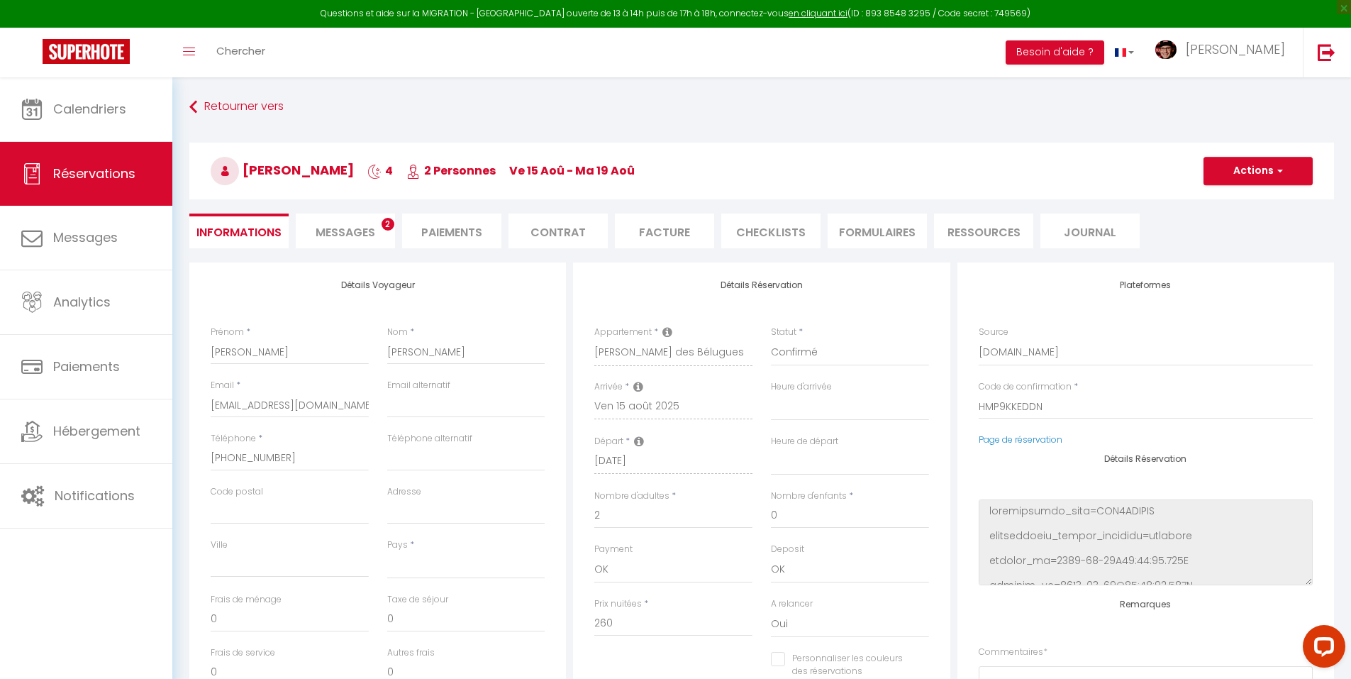
type input "54"
type input "18.72"
select select
checkbox input "false"
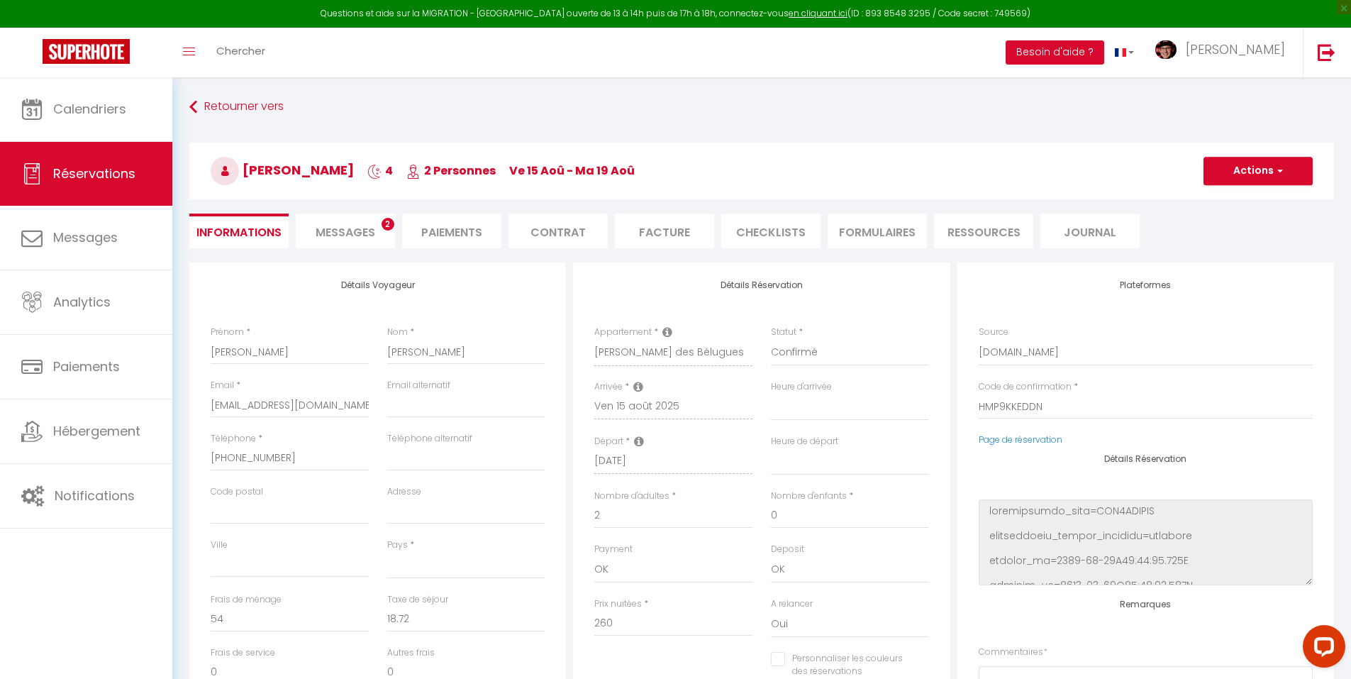
select select
checkbox input "false"
select select
click at [663, 225] on li "Facture" at bounding box center [664, 231] width 99 height 35
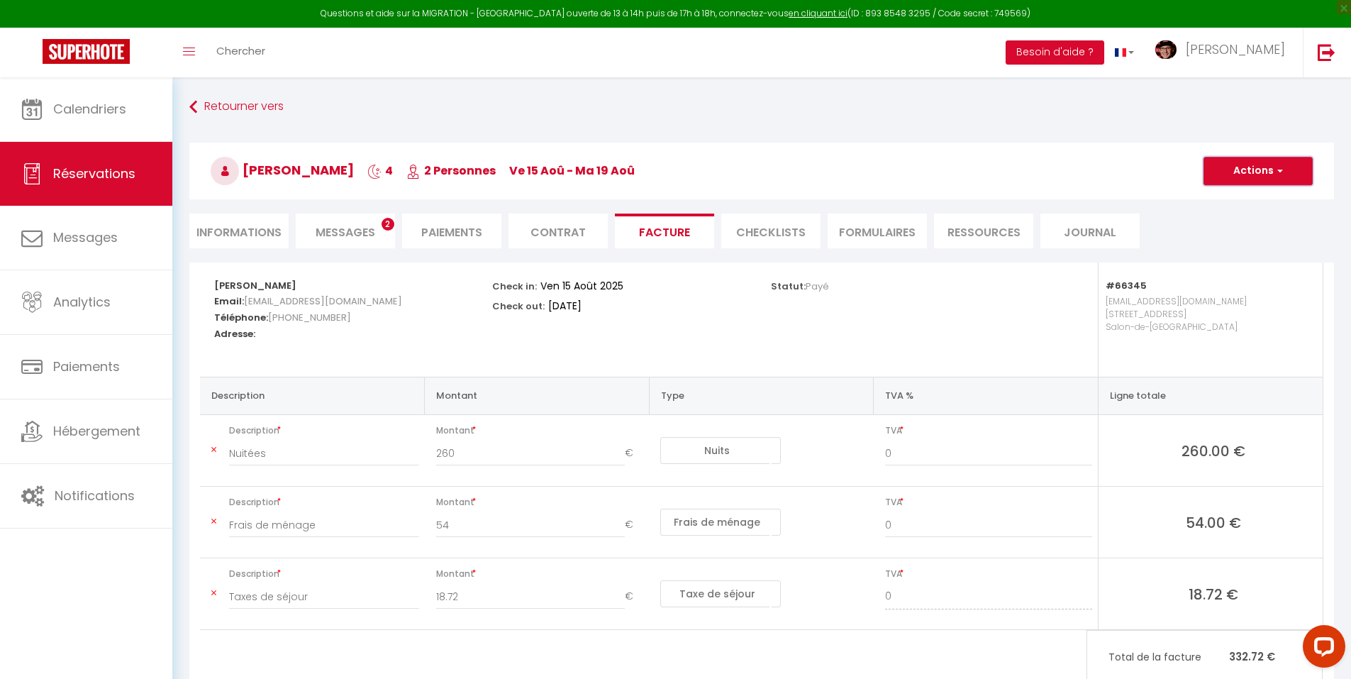
click at [1260, 171] on button "Actions" at bounding box center [1258, 171] width 109 height 28
click at [1229, 214] on link "Aperçu et éditer" at bounding box center [1247, 220] width 119 height 18
click at [336, 229] on span "Messages" at bounding box center [346, 232] width 60 height 16
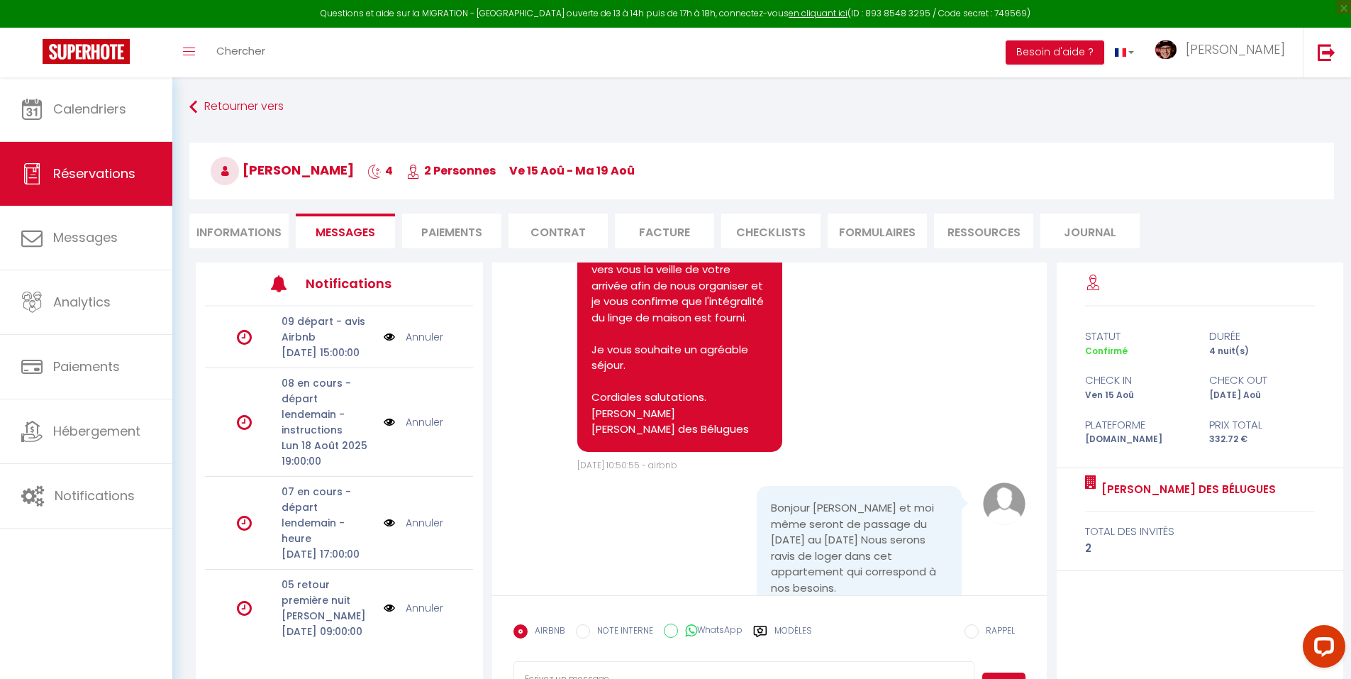
scroll to position [567, 0]
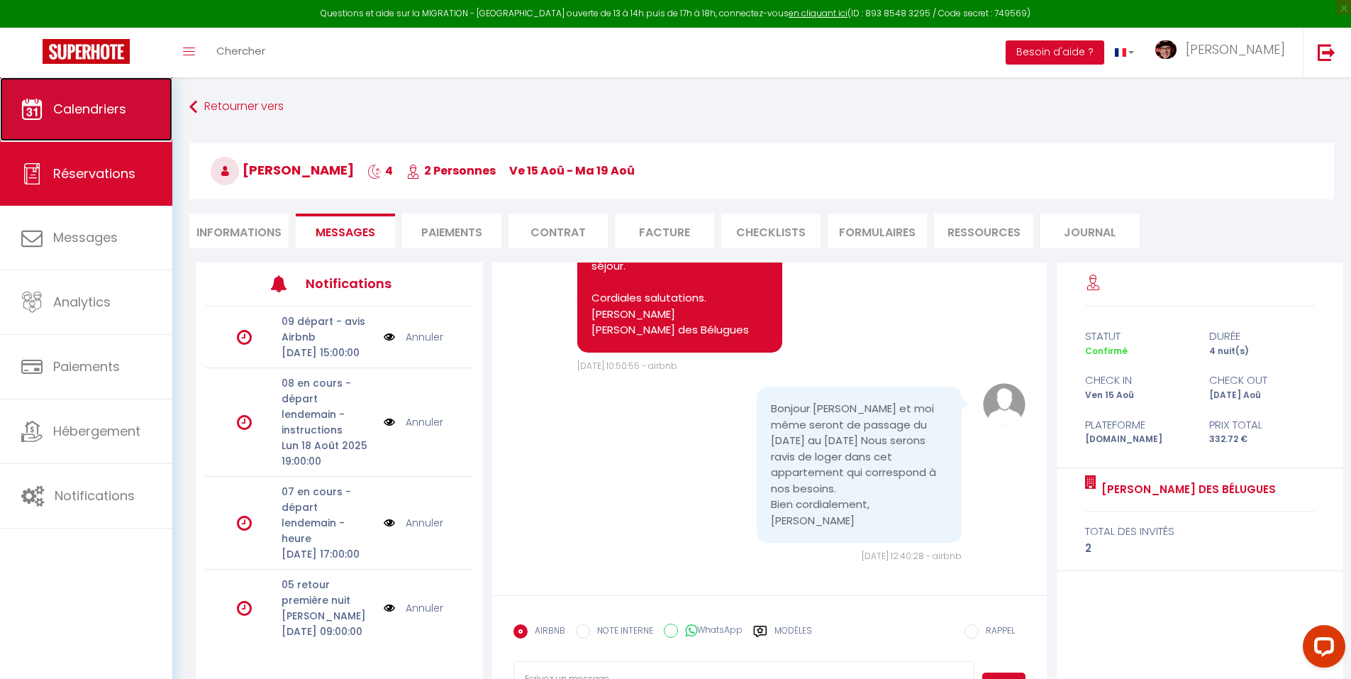
click at [98, 94] on link "Calendriers" at bounding box center [86, 109] width 172 height 64
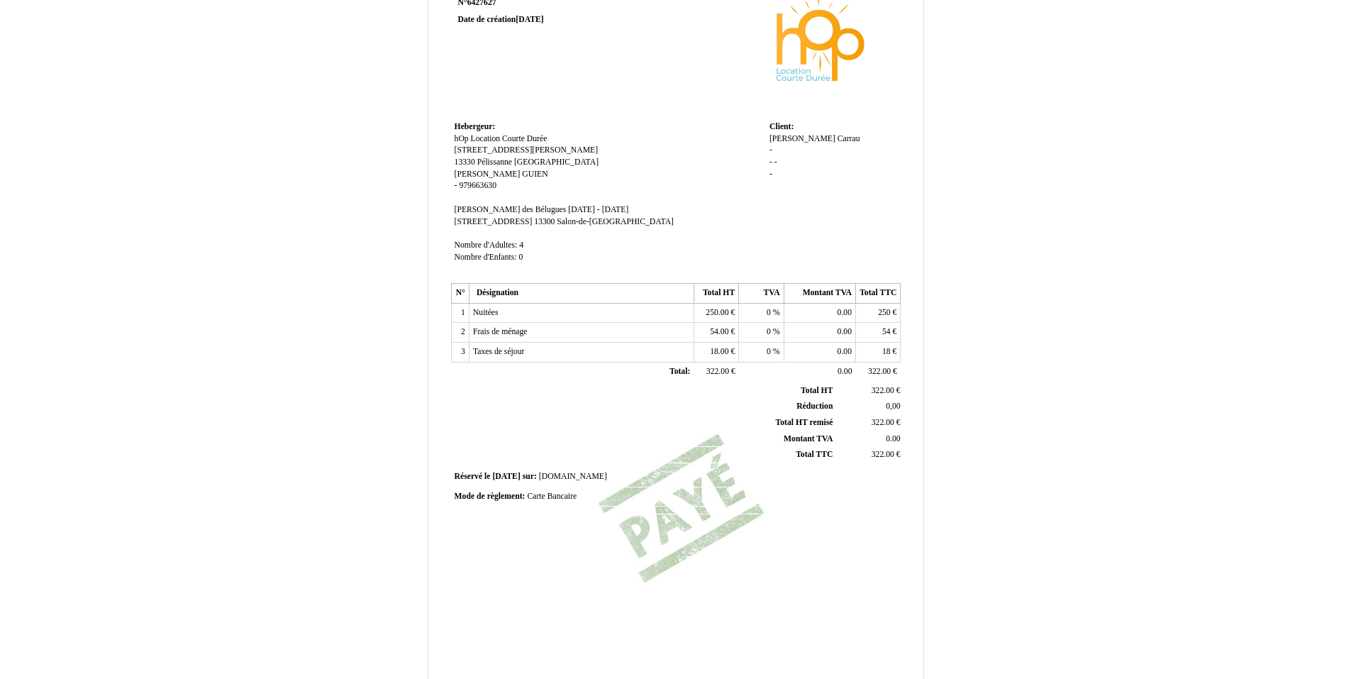
scroll to position [177, 0]
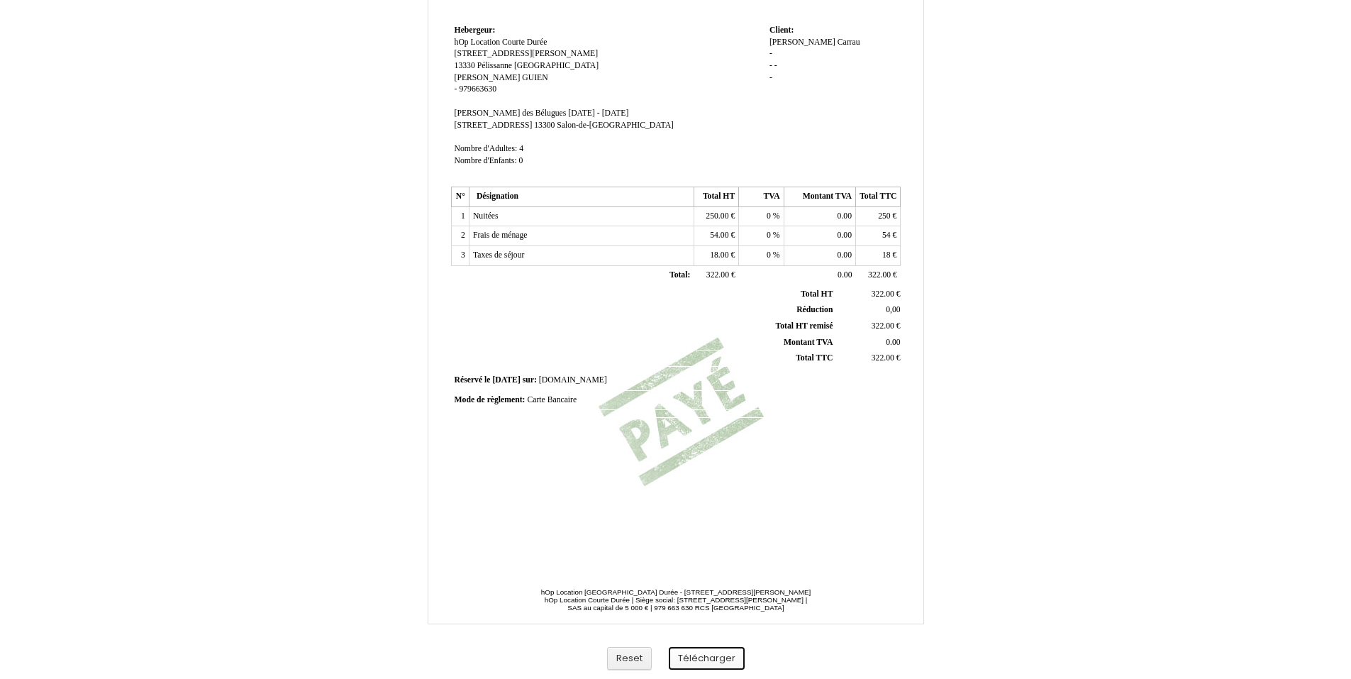
click at [713, 653] on button "Télécharger" at bounding box center [707, 658] width 76 height 23
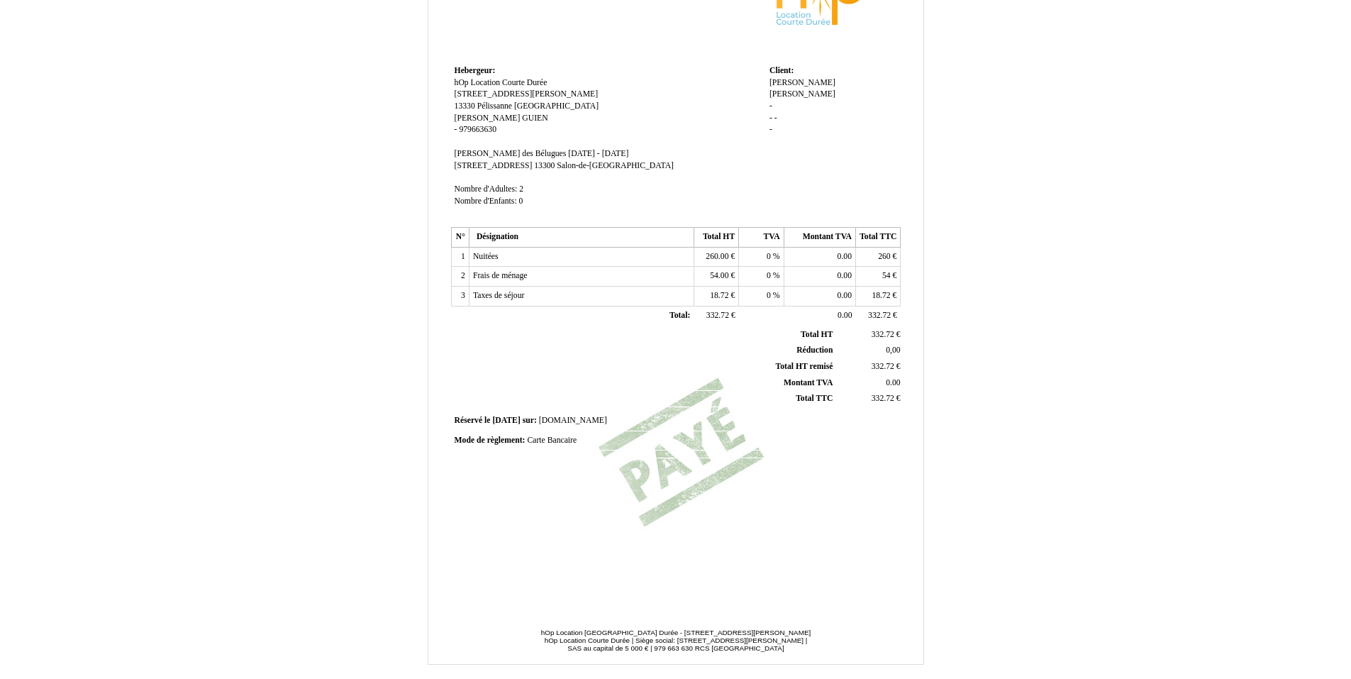
scroll to position [177, 0]
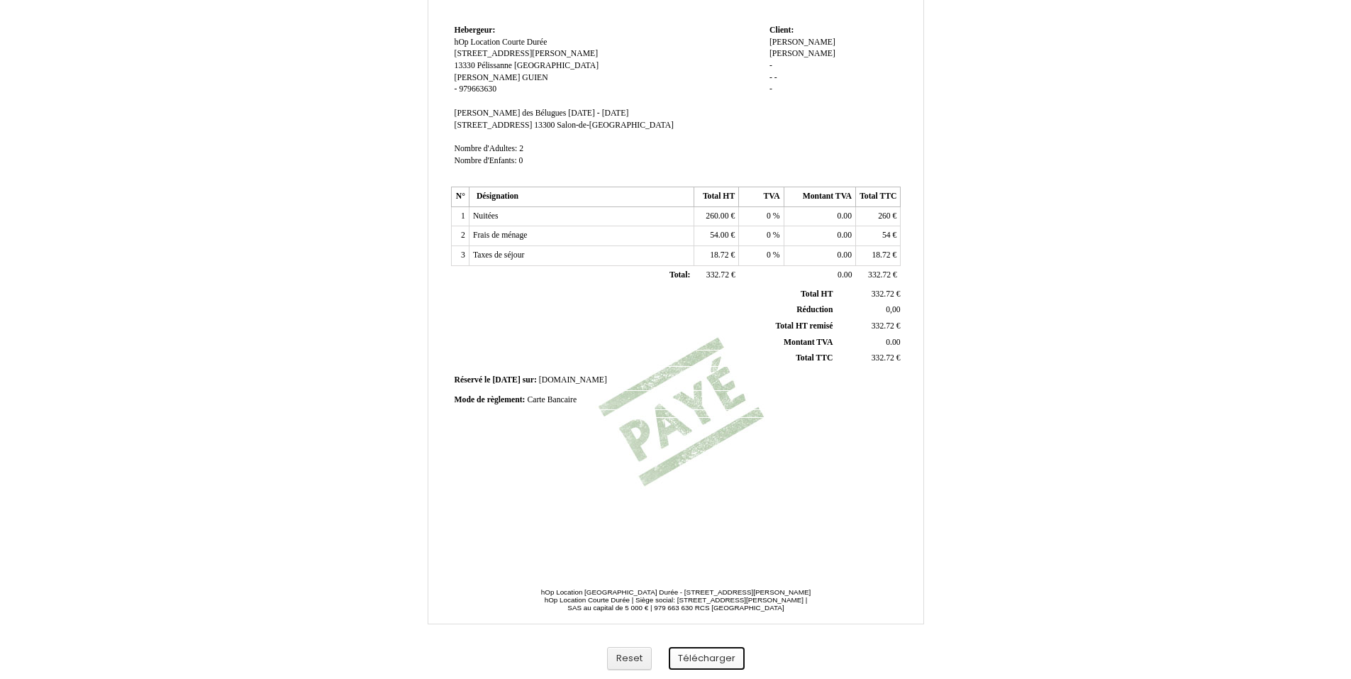
click at [711, 667] on button "Télécharger" at bounding box center [707, 658] width 76 height 23
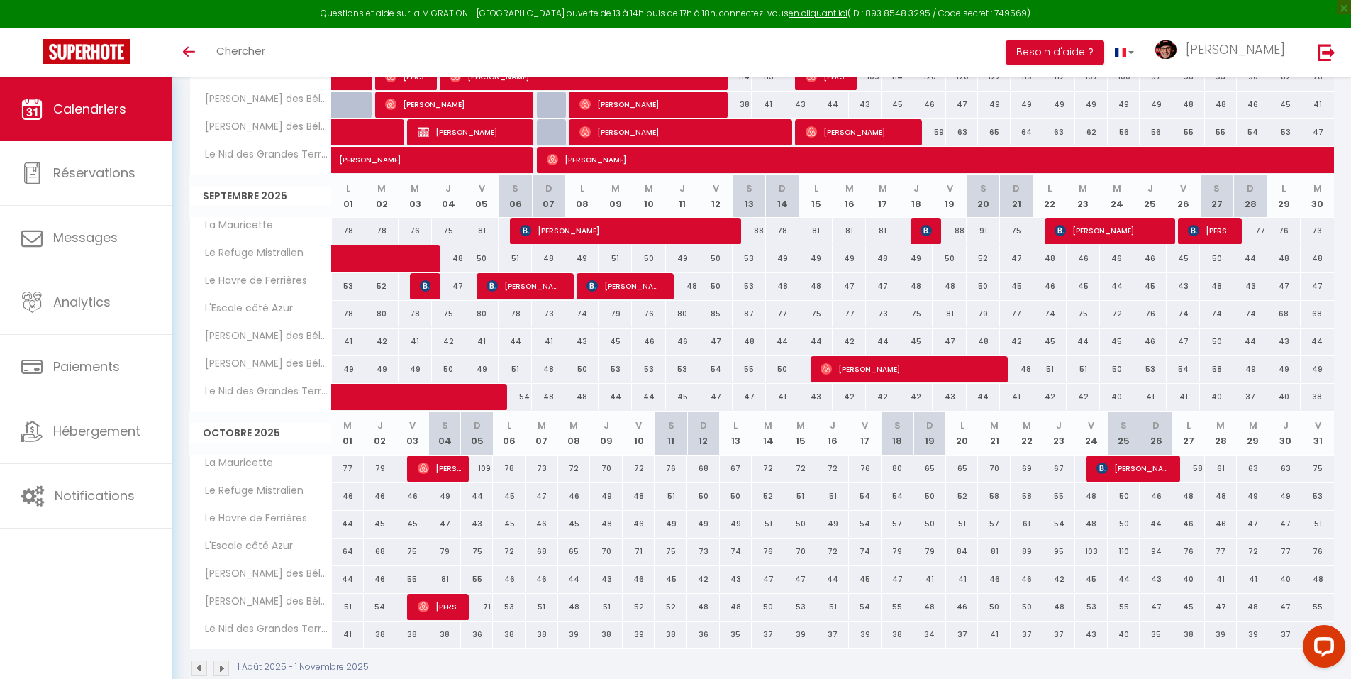
scroll to position [355, 0]
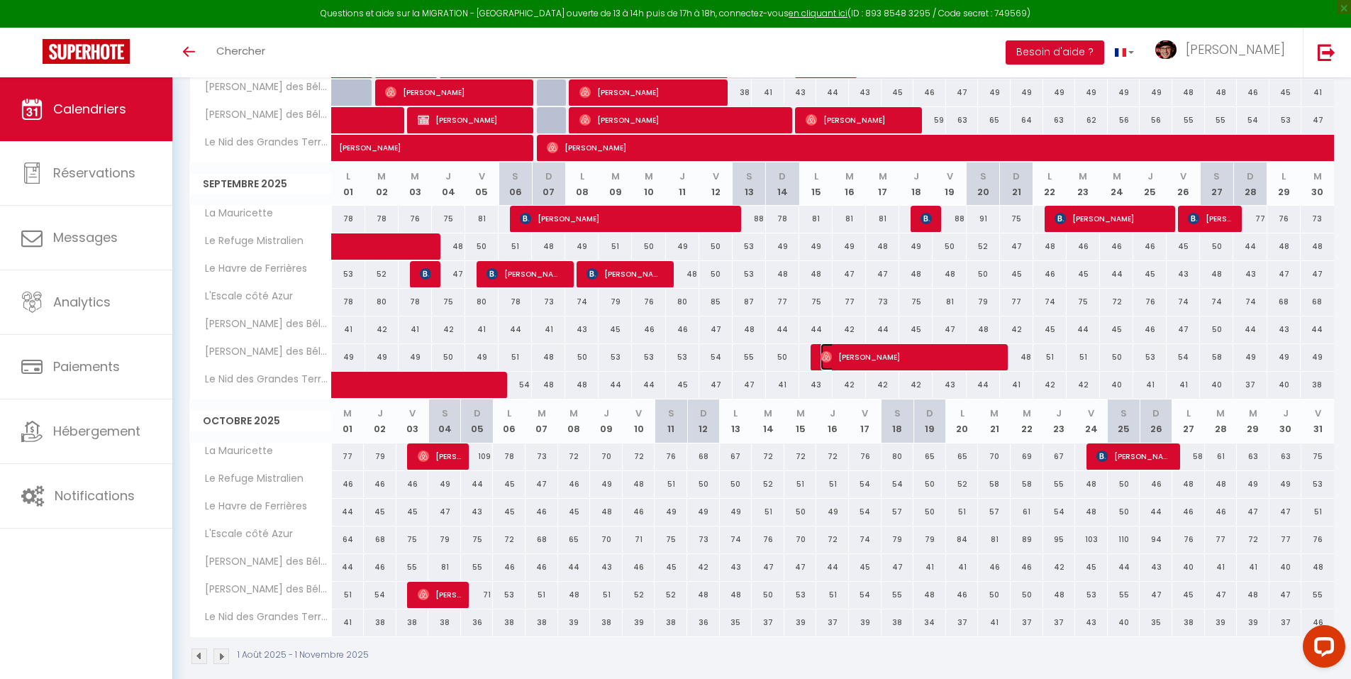
click at [884, 356] on span "Alessio Latini" at bounding box center [908, 356] width 174 height 27
select select "OK"
select select "0"
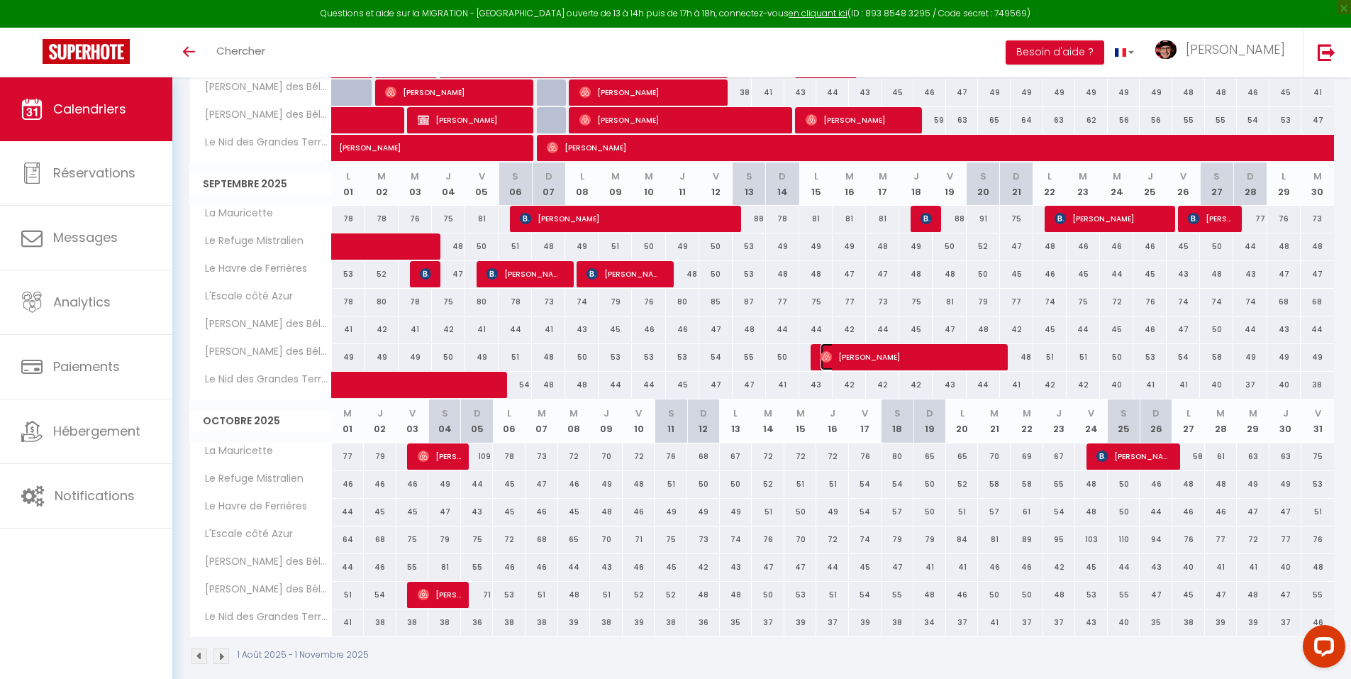
select select "1"
select select
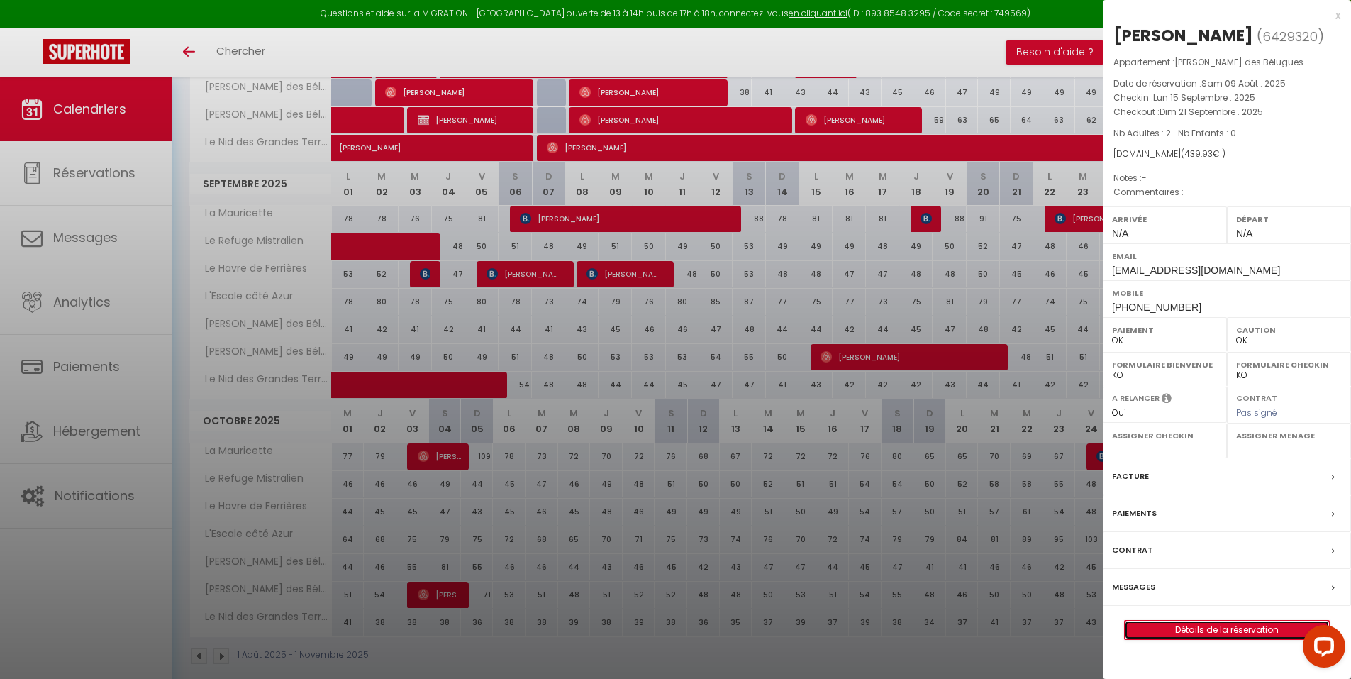
click at [1175, 626] on link "Détails de la réservation" at bounding box center [1227, 630] width 204 height 18
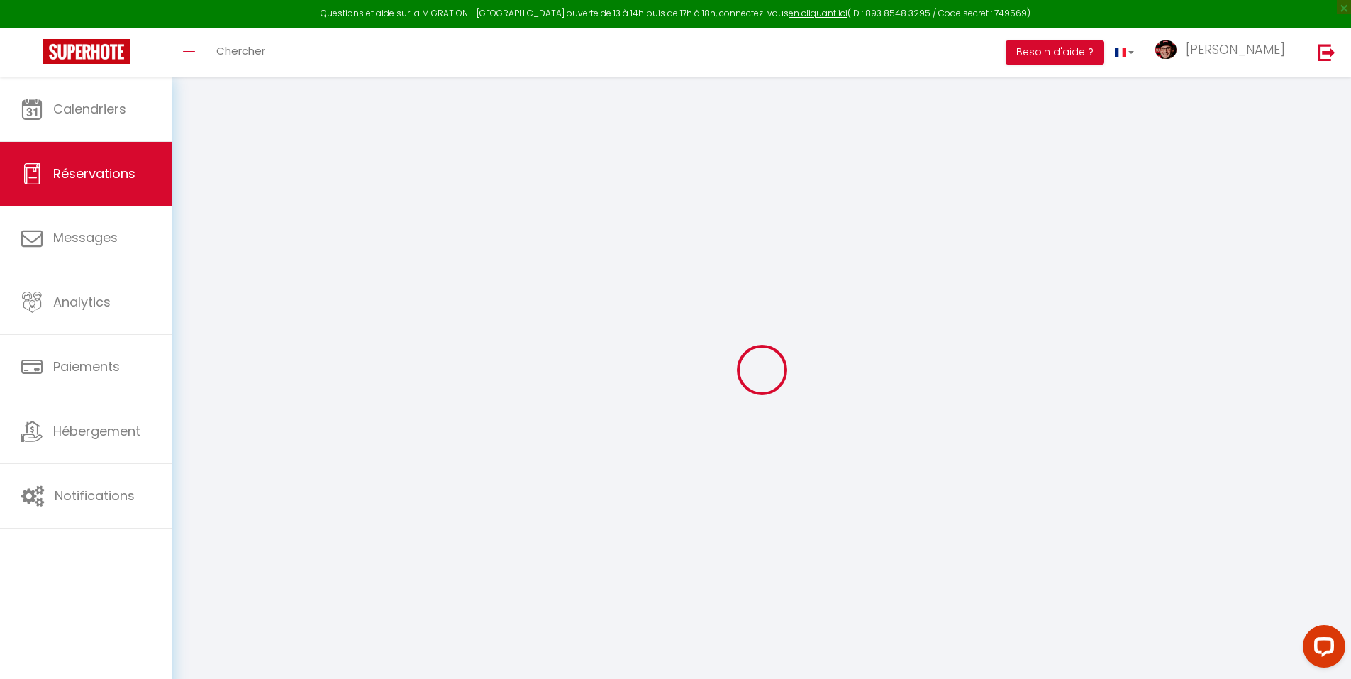
type input "Alessio"
type input "Latini"
type input "mr3pea3z4liwxknlludavgd6fulp@reply.superhote.com"
type input "+393282715956"
select select
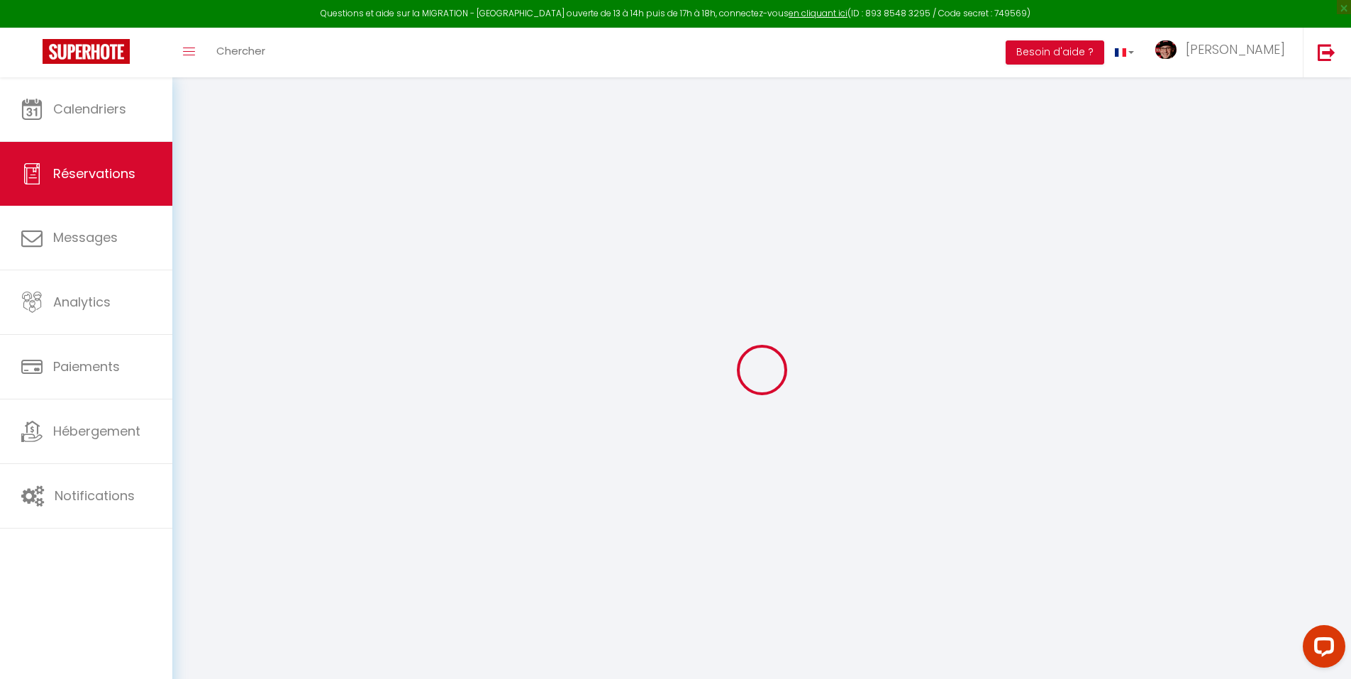
type input "64.2"
select select "66345"
select select "1"
select select
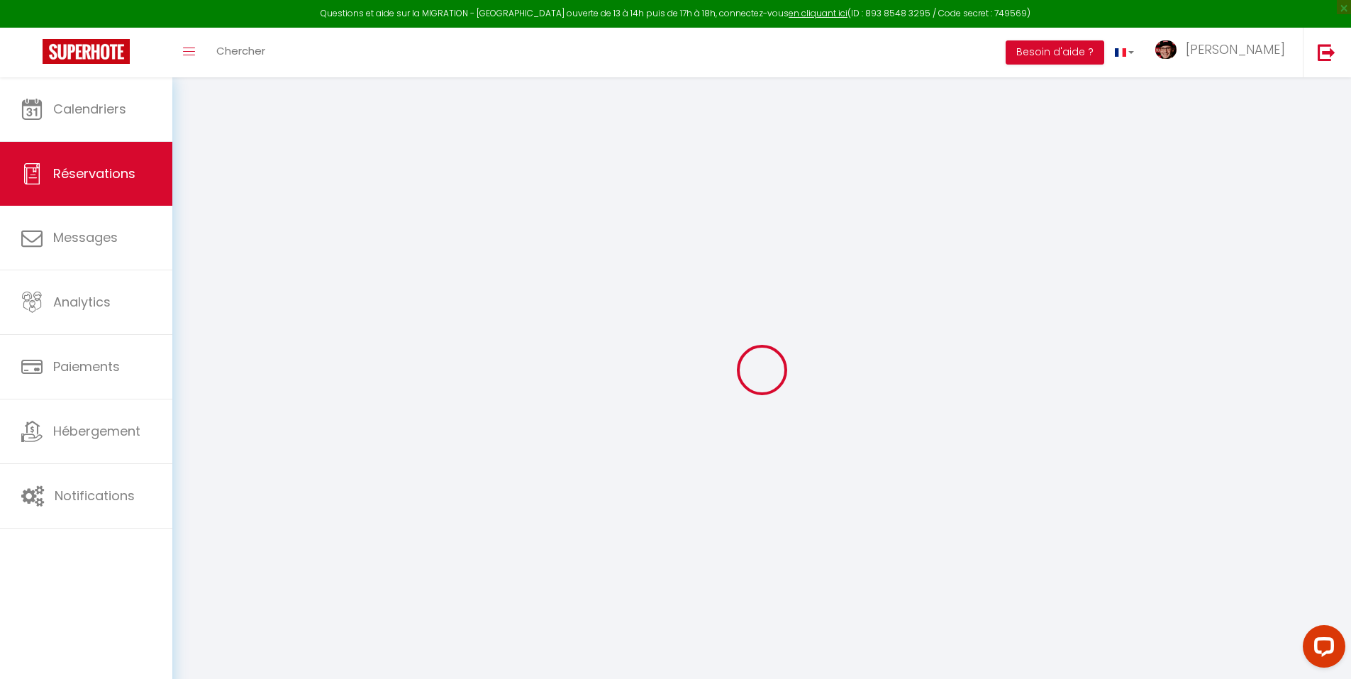
type input "2"
select select "12"
select select
type input "359"
checkbox input "false"
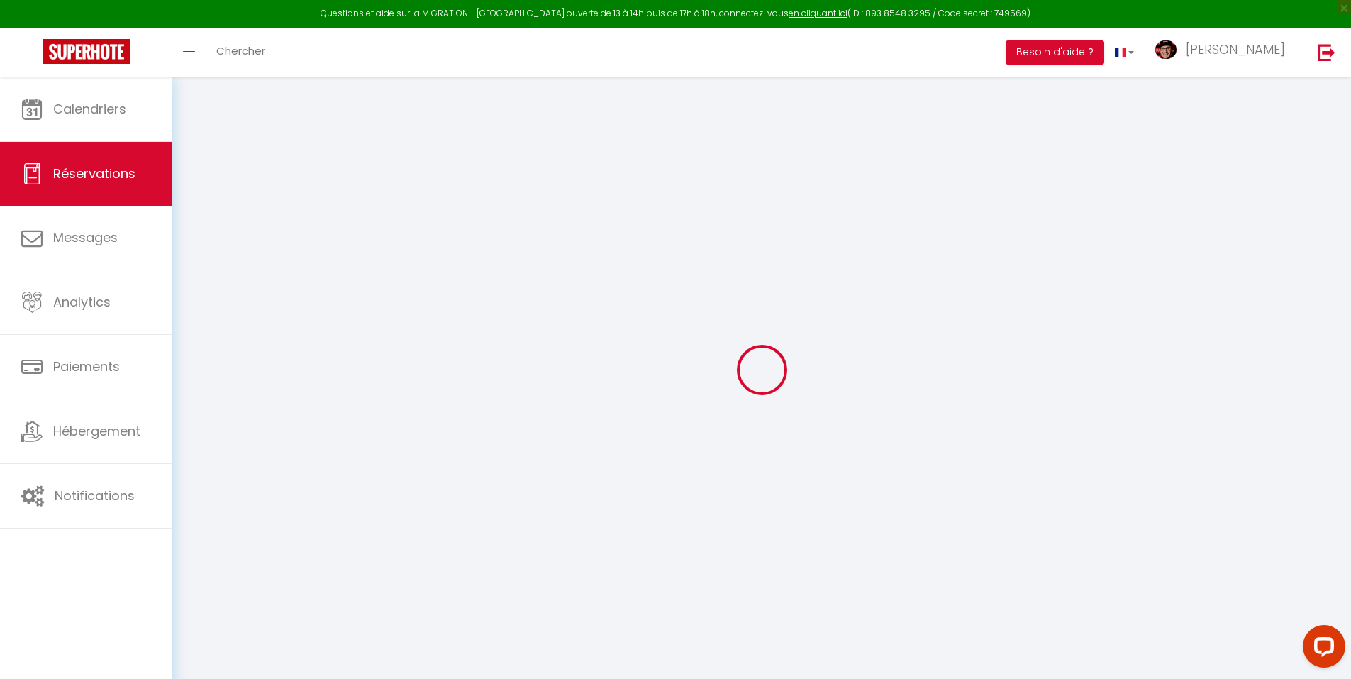
type input "0"
select select "1"
type input "0"
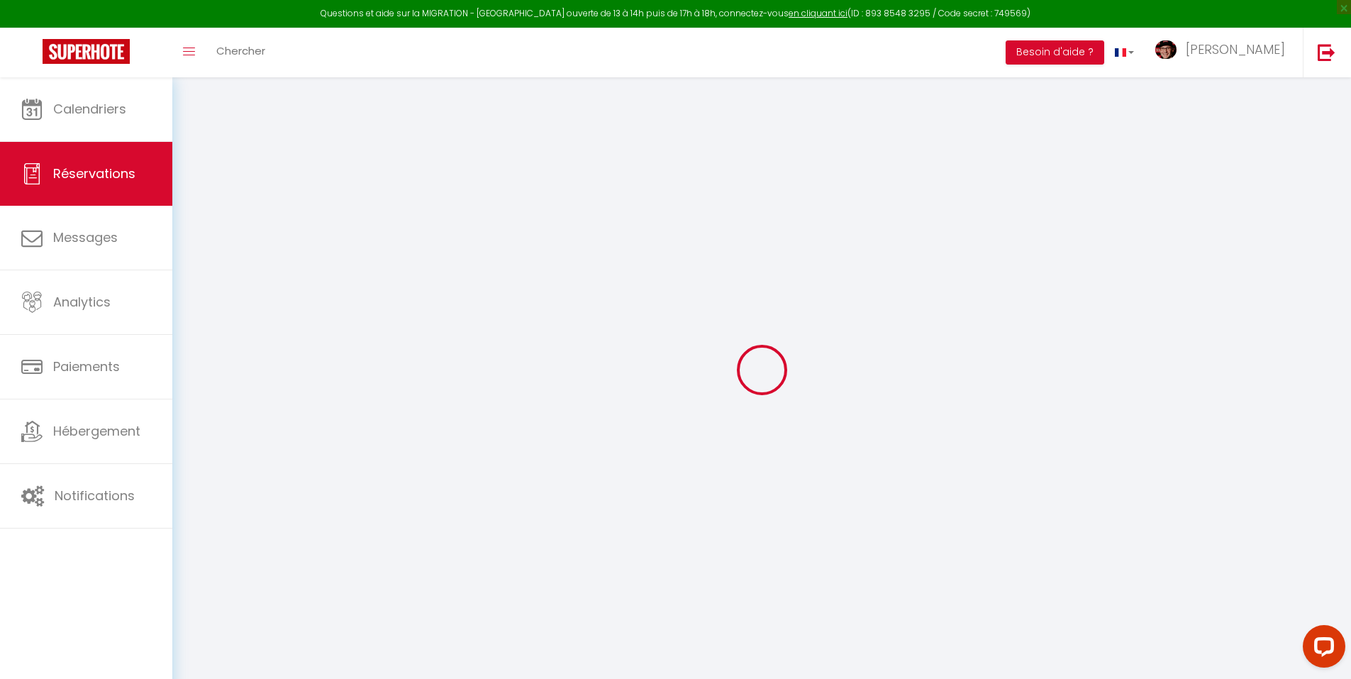
select select
select select "15"
checkbox input "false"
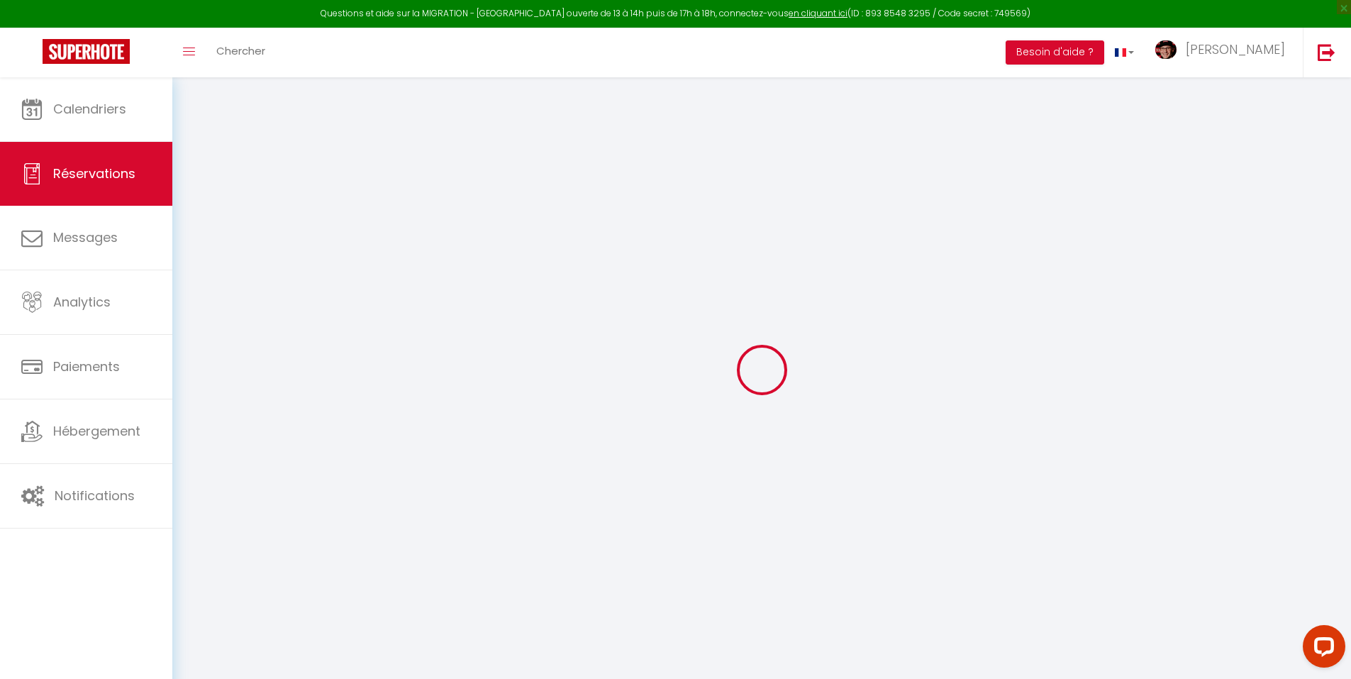
select select
checkbox input "false"
select select
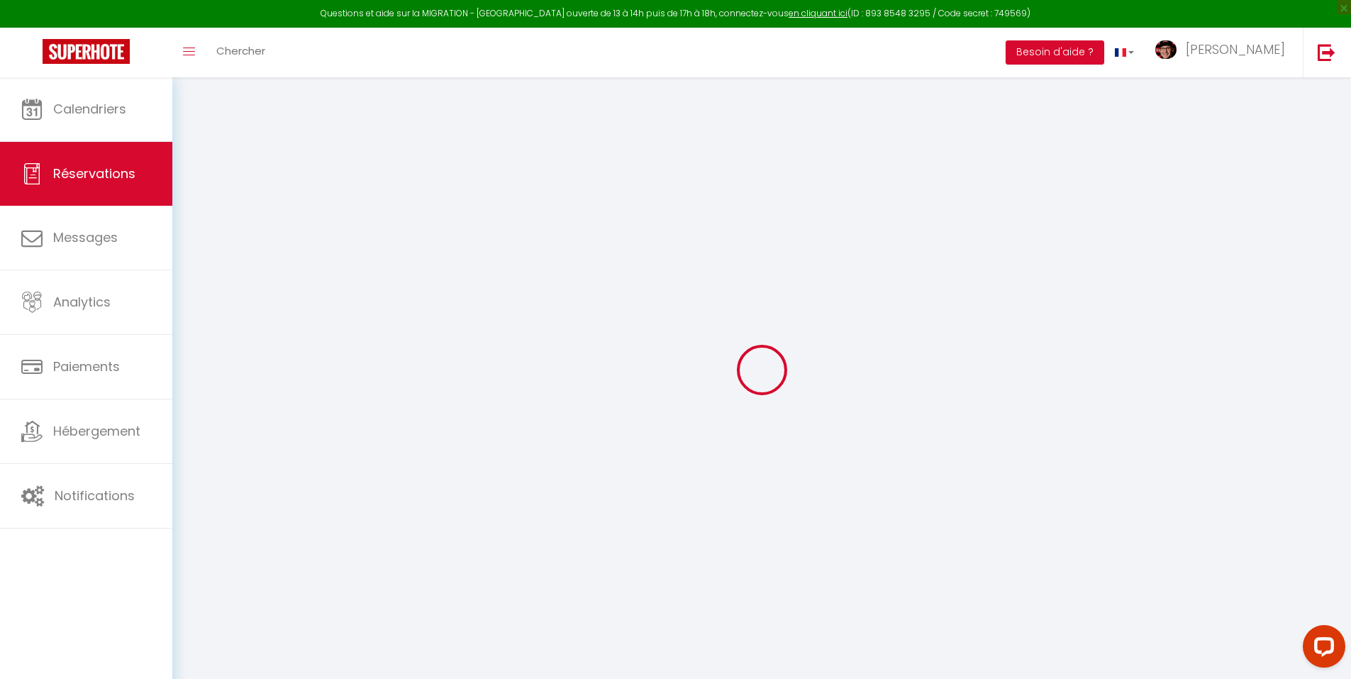
select select
checkbox input "false"
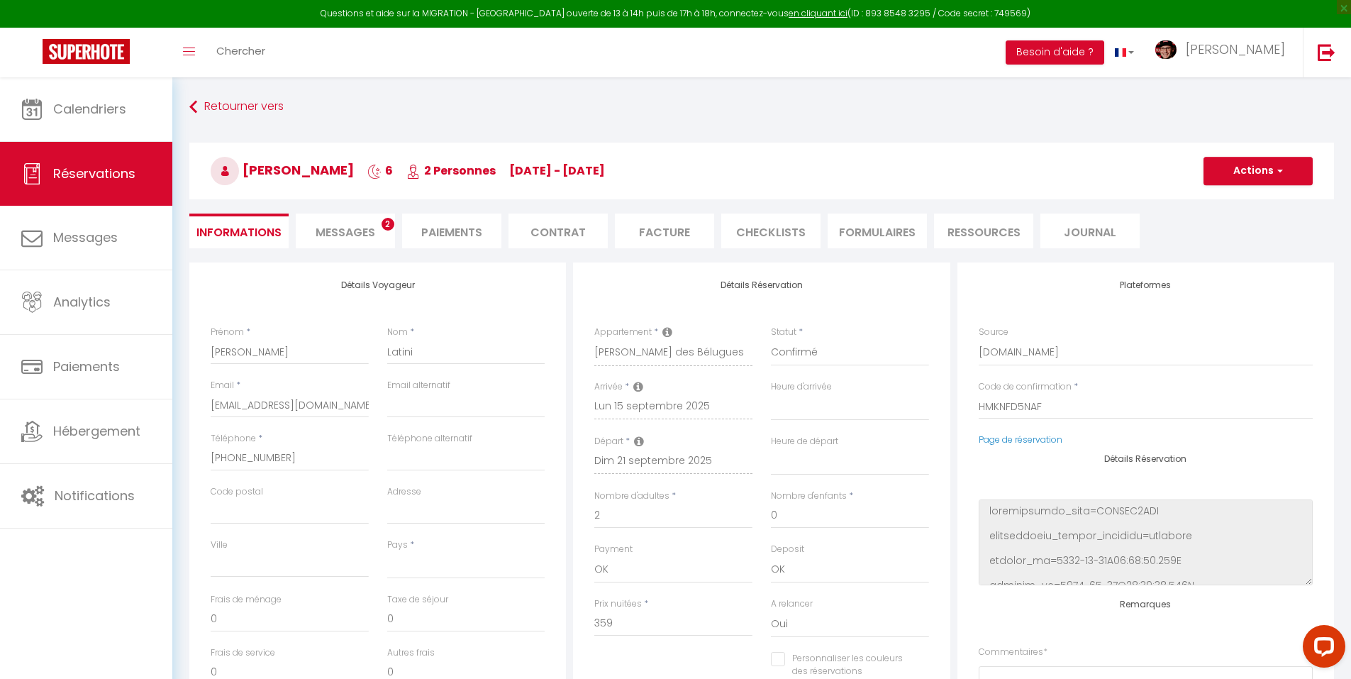
select select
checkbox input "false"
select select
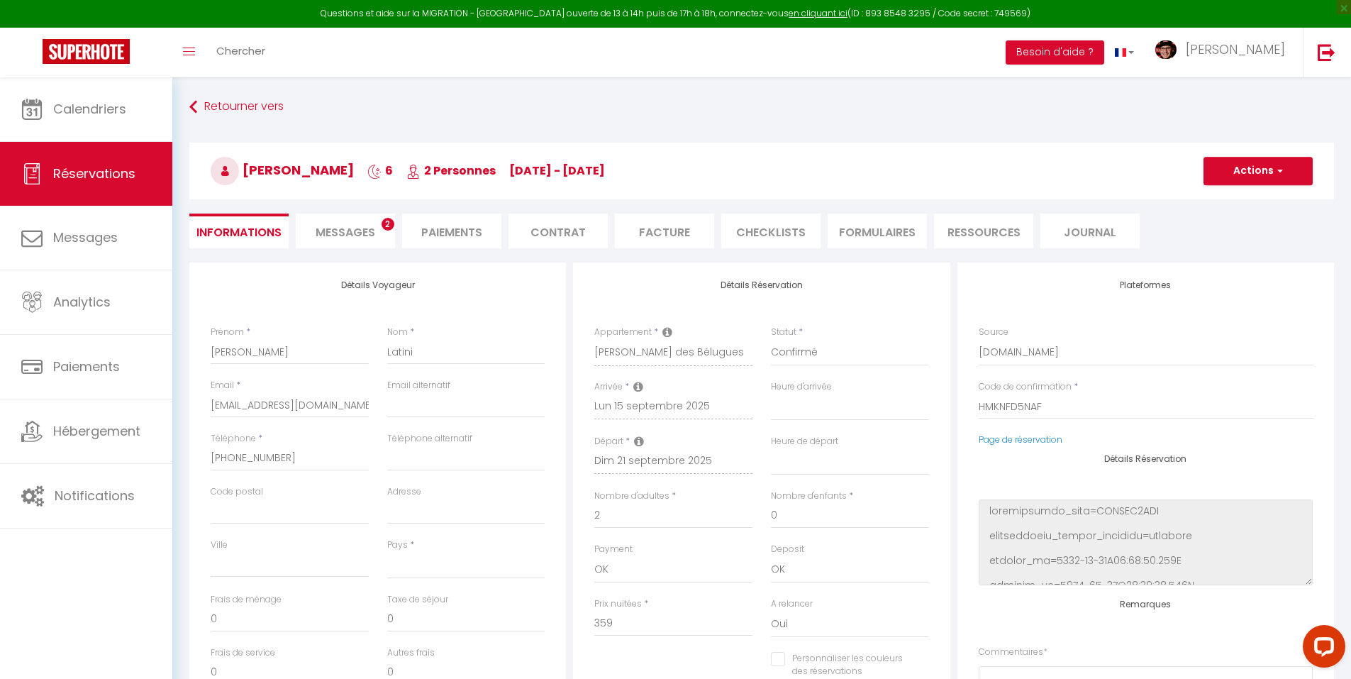
type input "54"
type input "26.93"
select select
checkbox input "false"
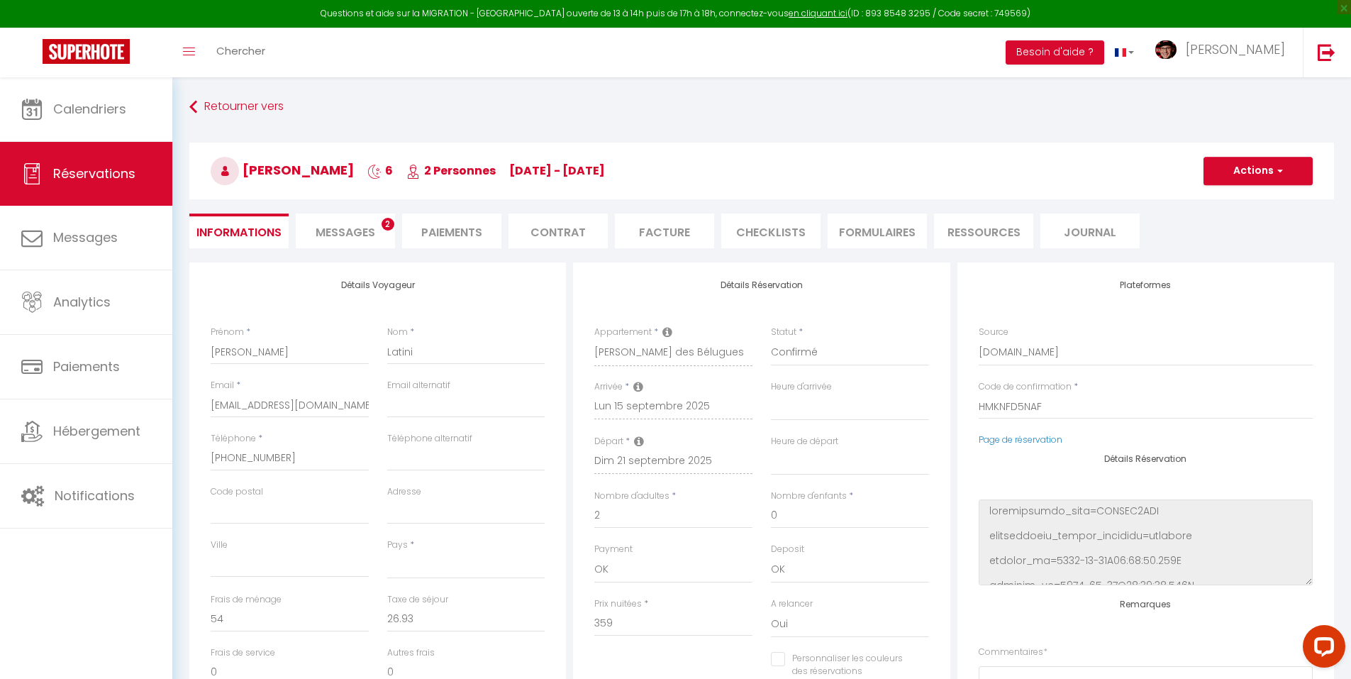
select select
checkbox input "false"
select select
click at [350, 228] on span "Messages" at bounding box center [346, 232] width 60 height 16
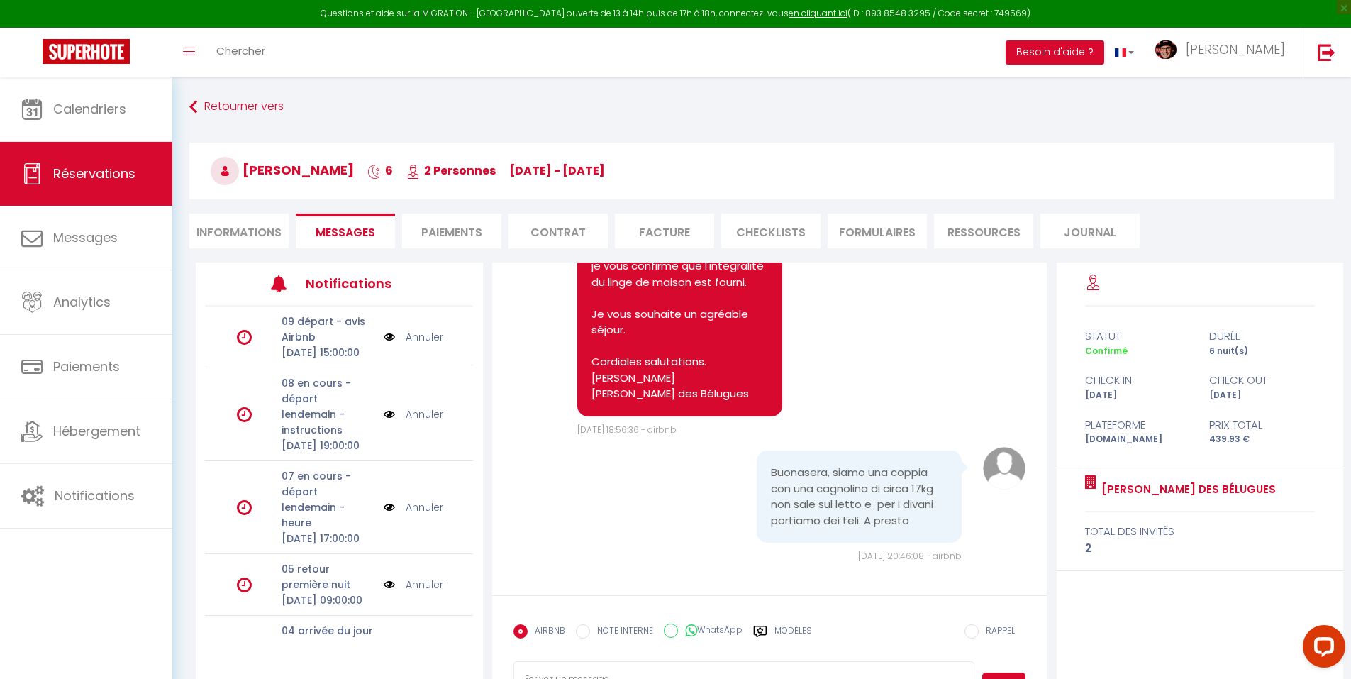
scroll to position [519, 0]
click at [467, 236] on li "Paiements" at bounding box center [451, 231] width 99 height 35
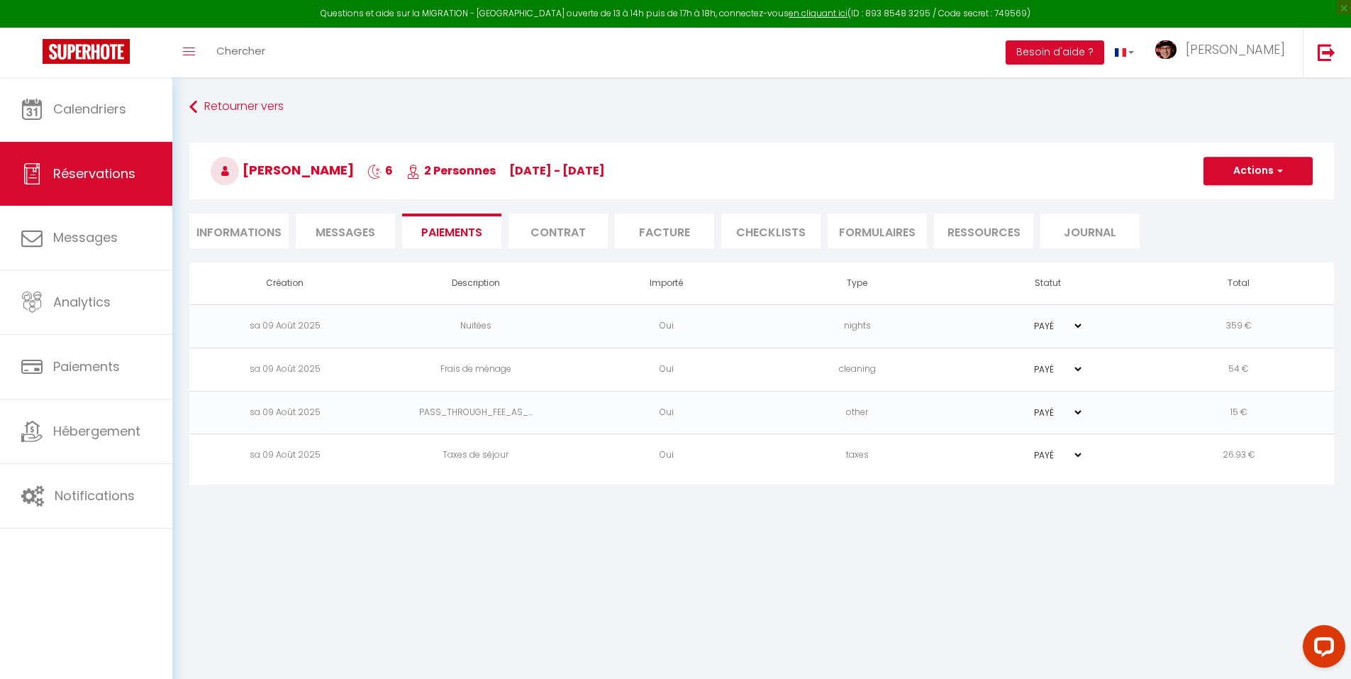
click at [654, 233] on li "Facture" at bounding box center [664, 231] width 99 height 35
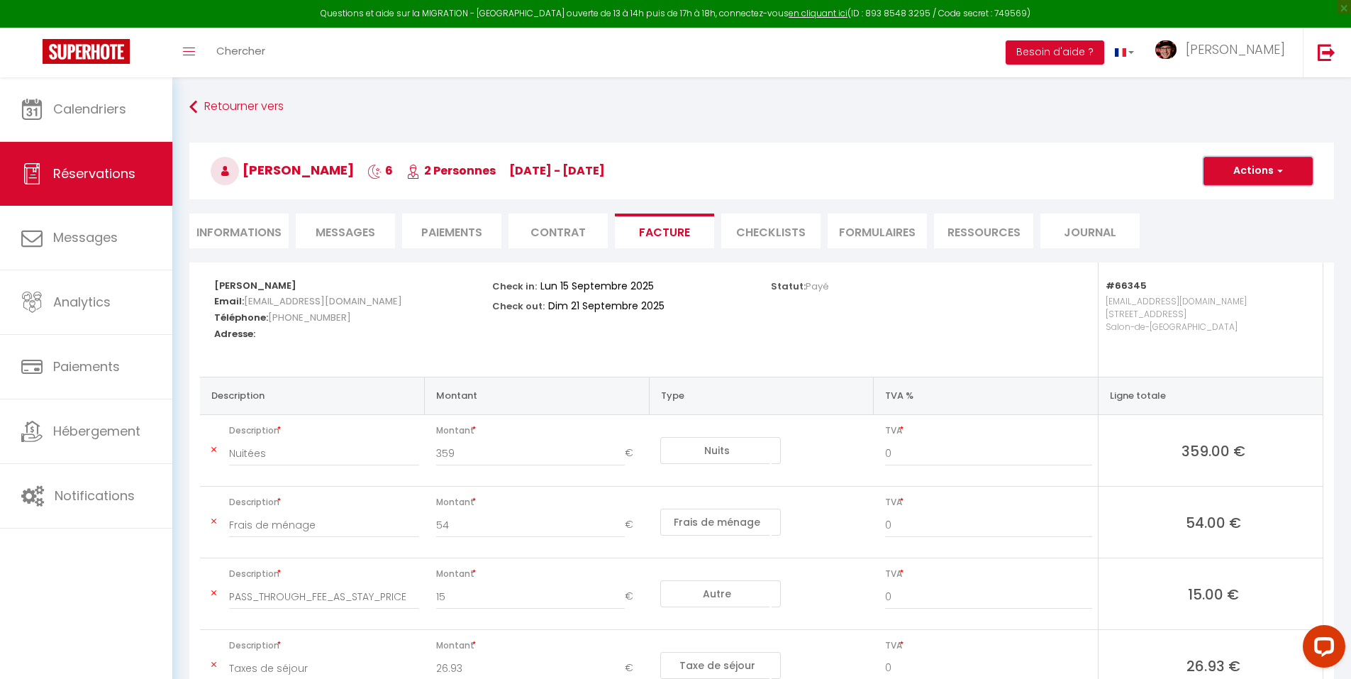
click at [1252, 174] on button "Actions" at bounding box center [1258, 171] width 109 height 28
click at [1236, 220] on link "Aperçu et éditer" at bounding box center [1247, 220] width 119 height 18
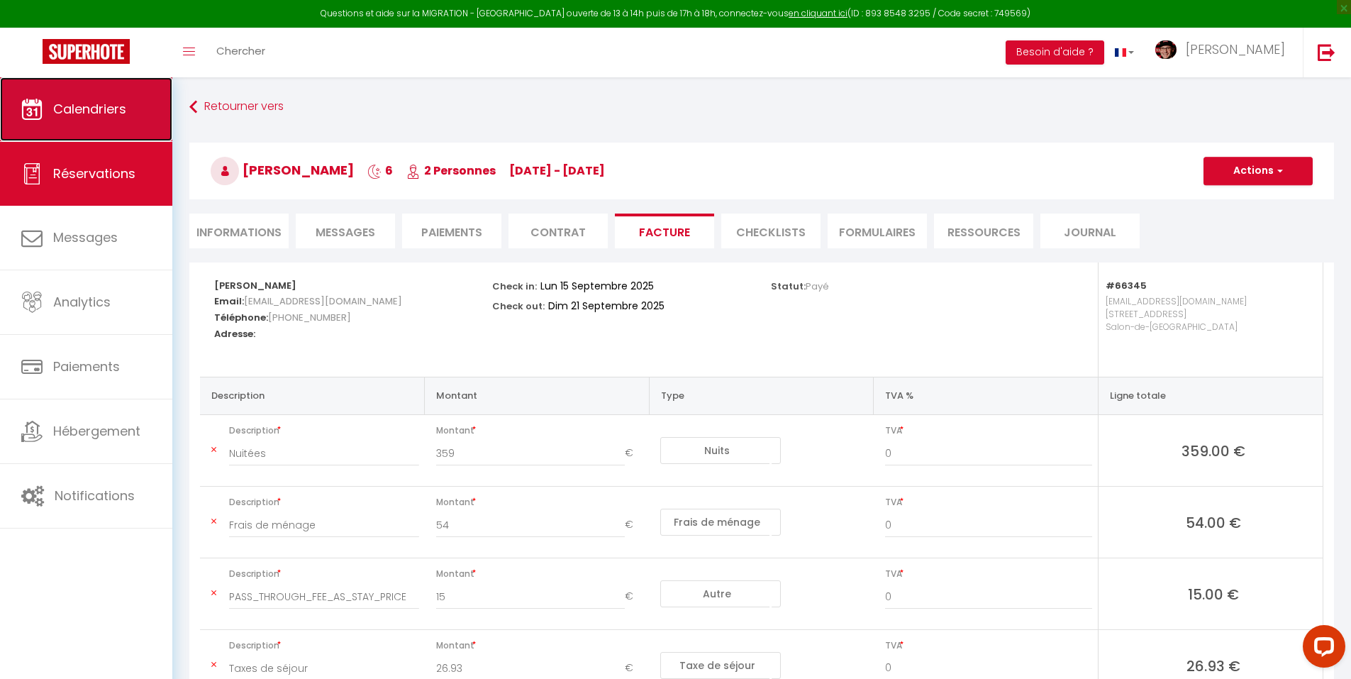
click at [150, 92] on link "Calendriers" at bounding box center [86, 109] width 172 height 64
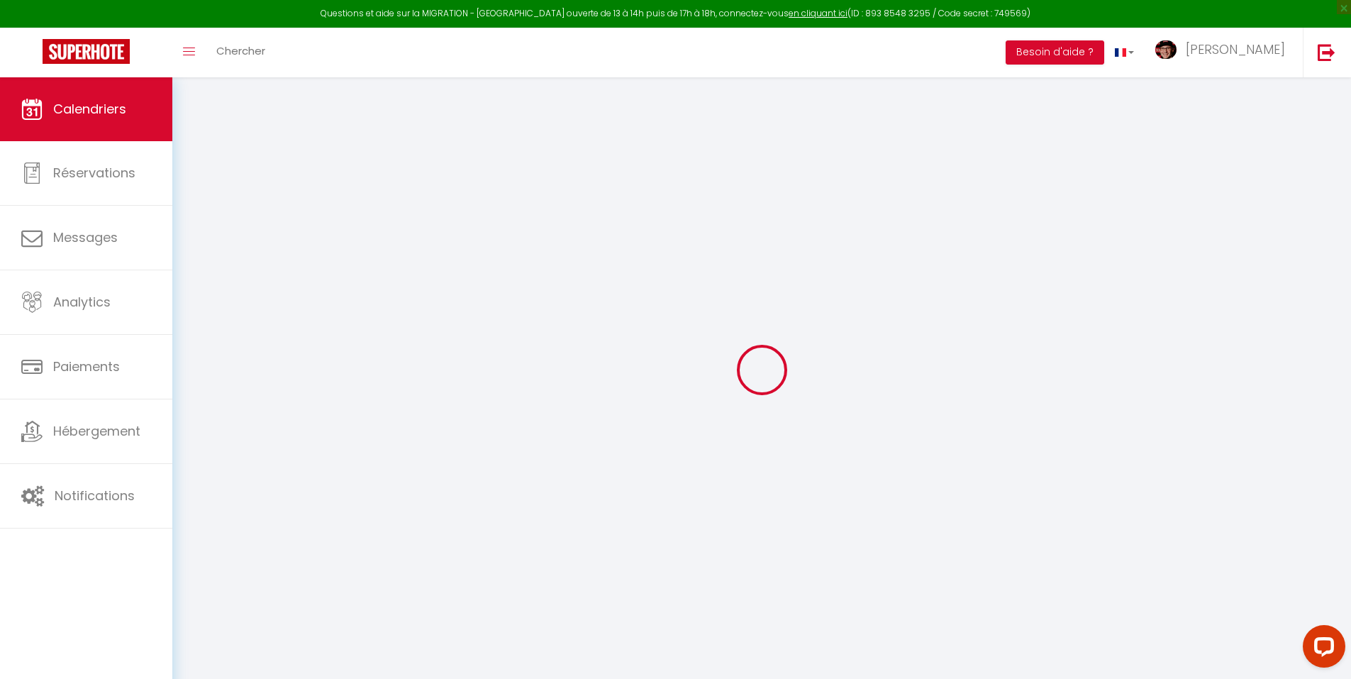
select select
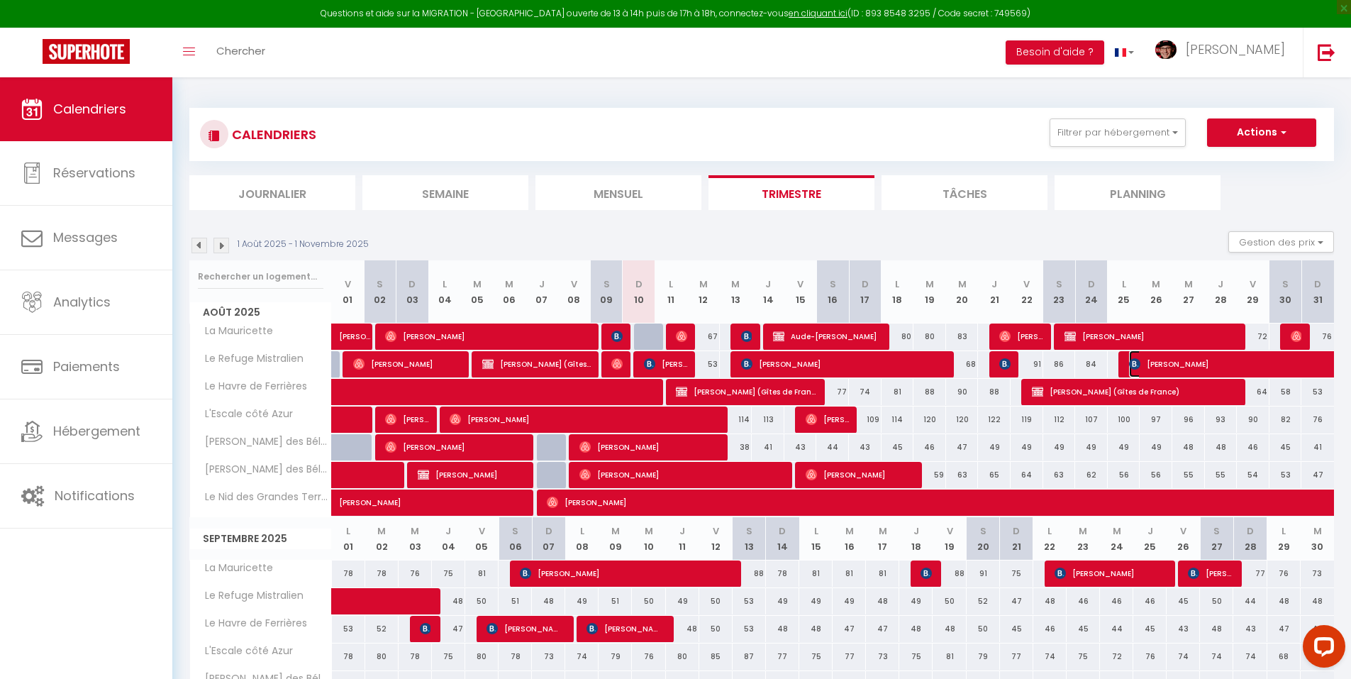
click at [1163, 365] on span "Teresa García LLop" at bounding box center [1292, 363] width 326 height 27
select select "OK"
select select "KO"
select select "0"
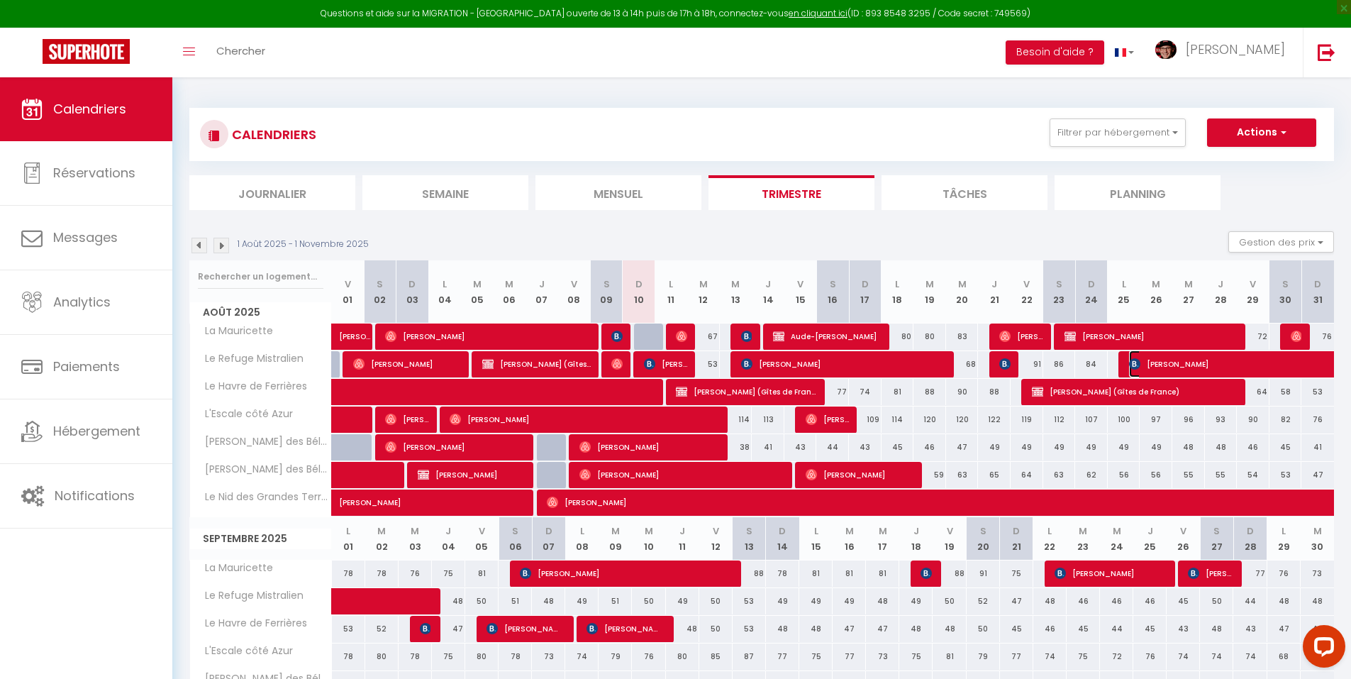
select select "1"
select select
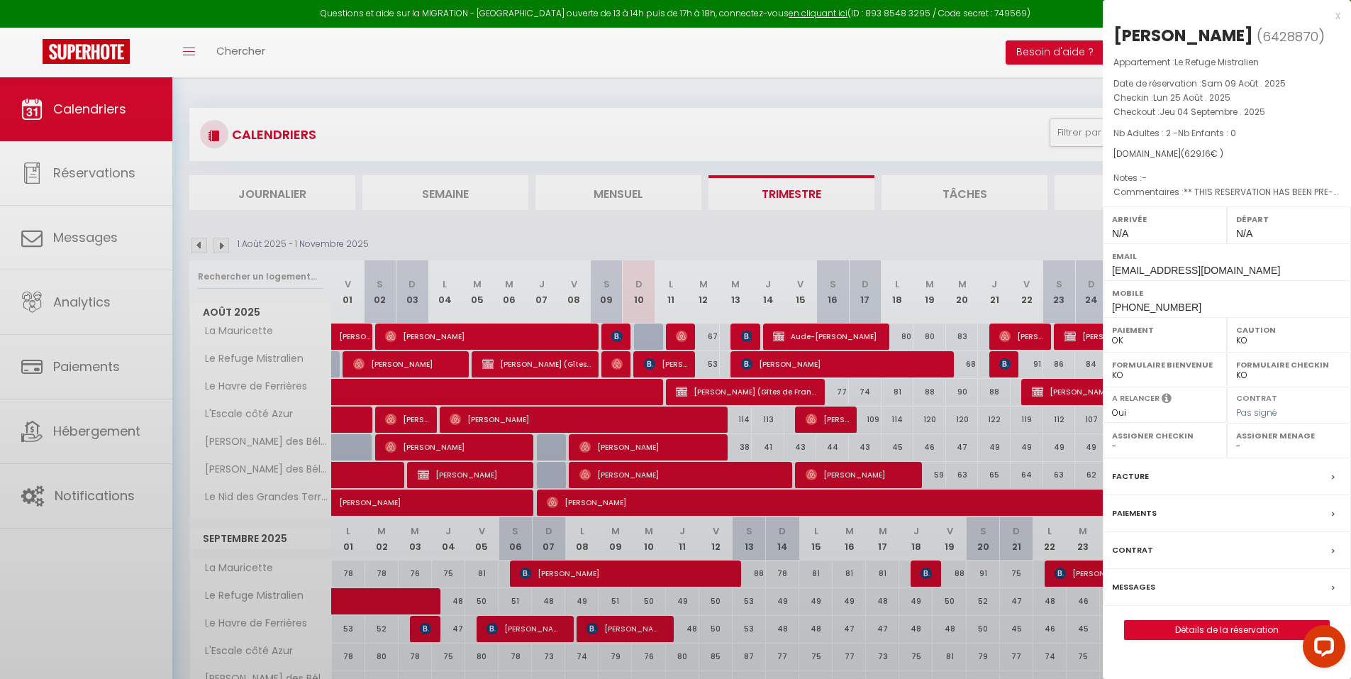
select select "37052"
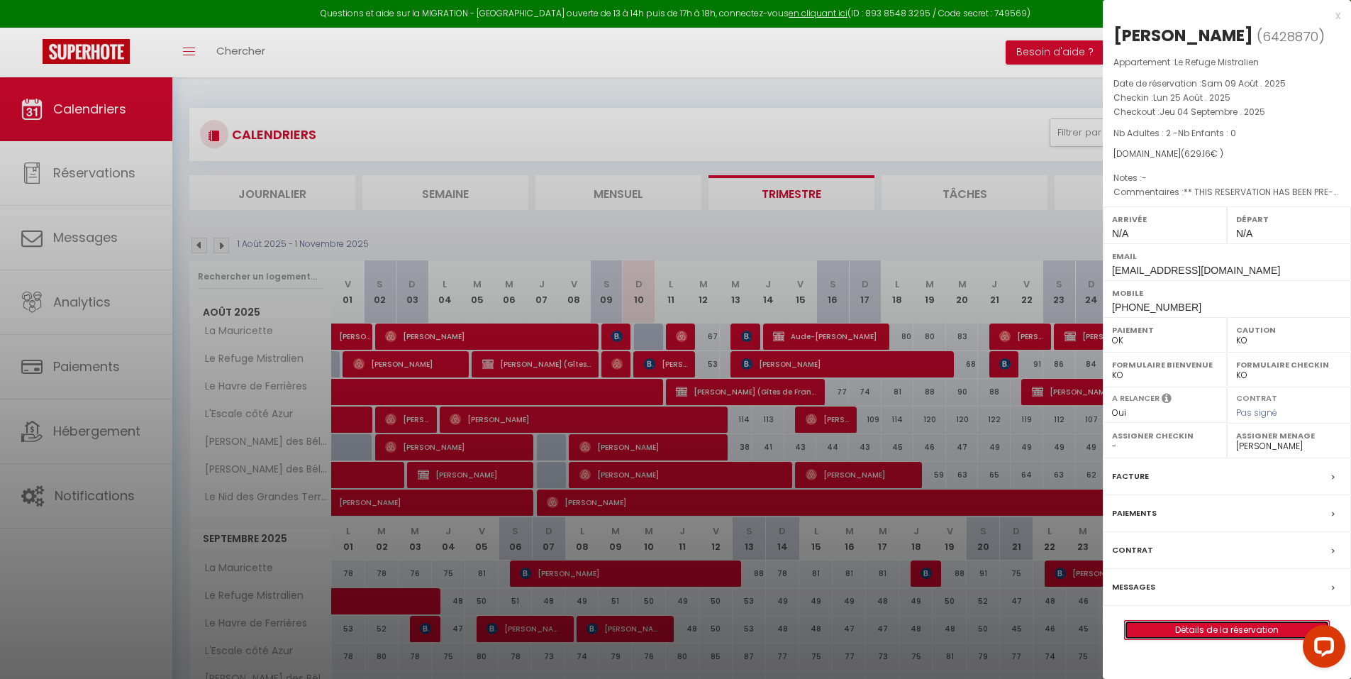
click at [1208, 639] on link "Détails de la réservation" at bounding box center [1227, 630] width 204 height 18
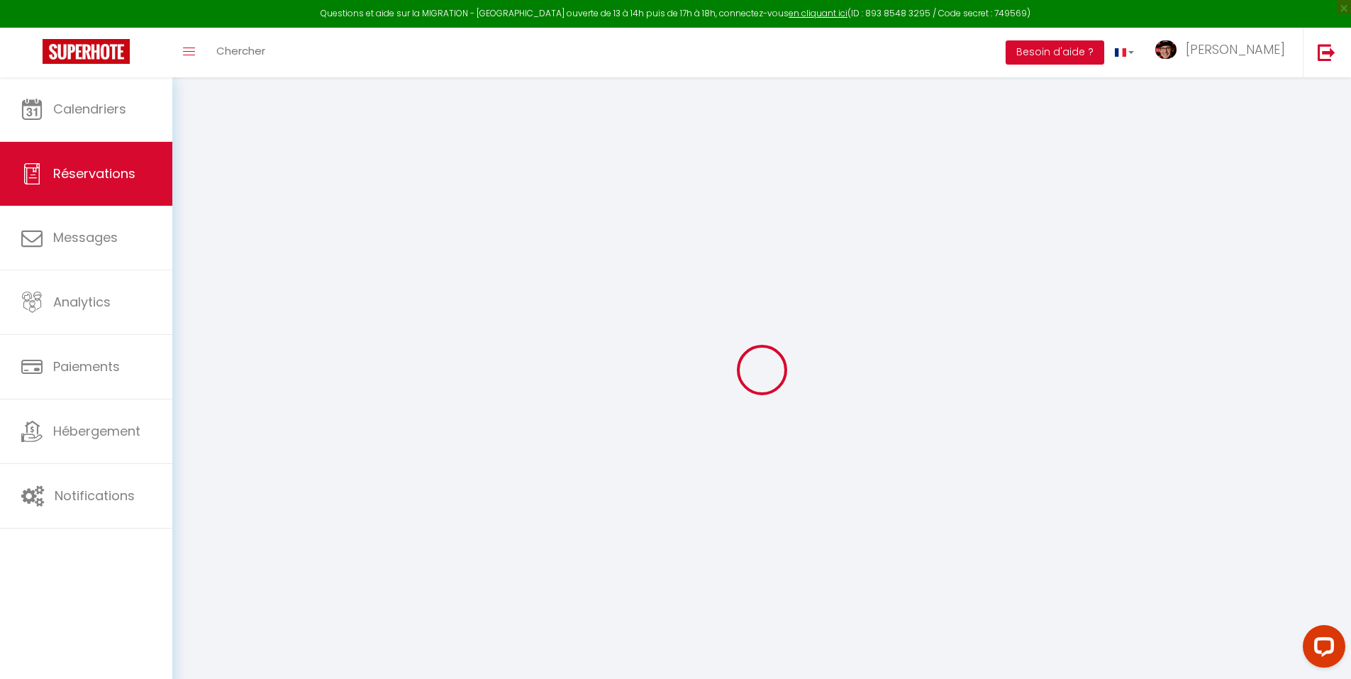
select select
checkbox input "false"
select select
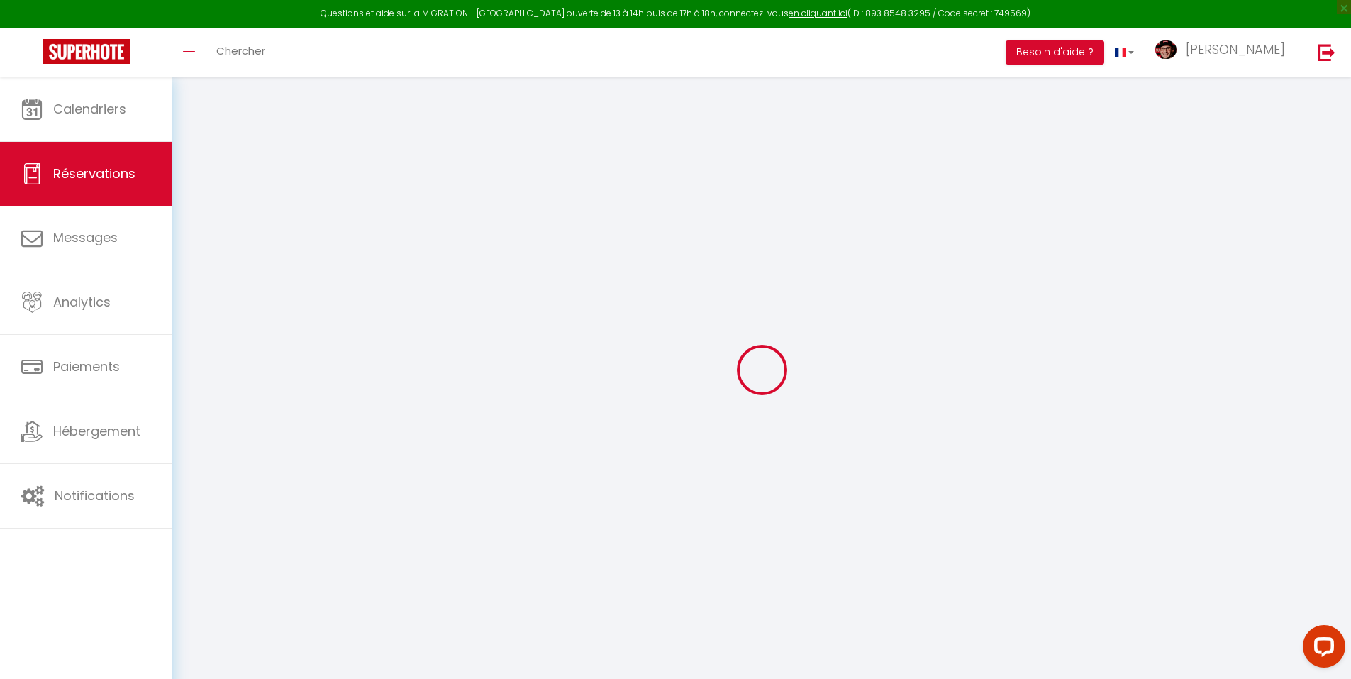
checkbox input "false"
type voyageur1 "** THIS RESERVATION HAS BEEN PRE-PAID ** Reservation has a cancellation grace p…"
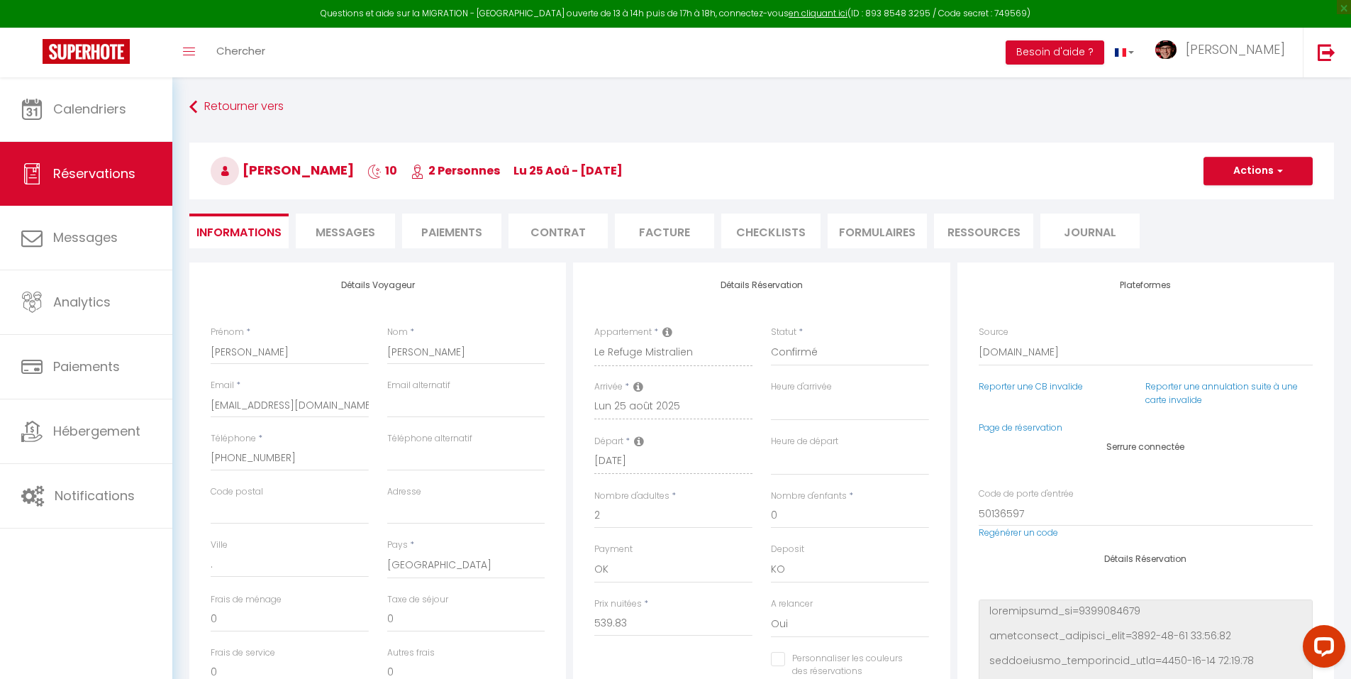
click at [343, 223] on li "Messages" at bounding box center [345, 231] width 99 height 35
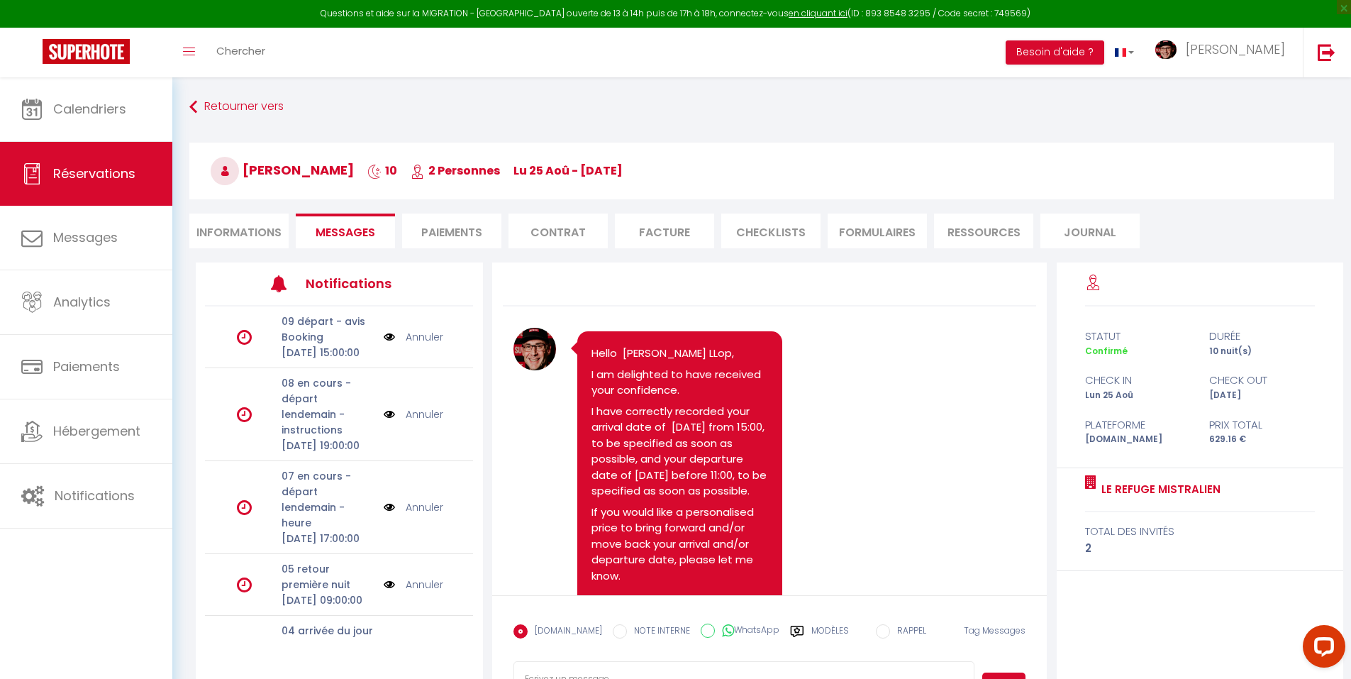
click at [651, 227] on li "Facture" at bounding box center [664, 231] width 99 height 35
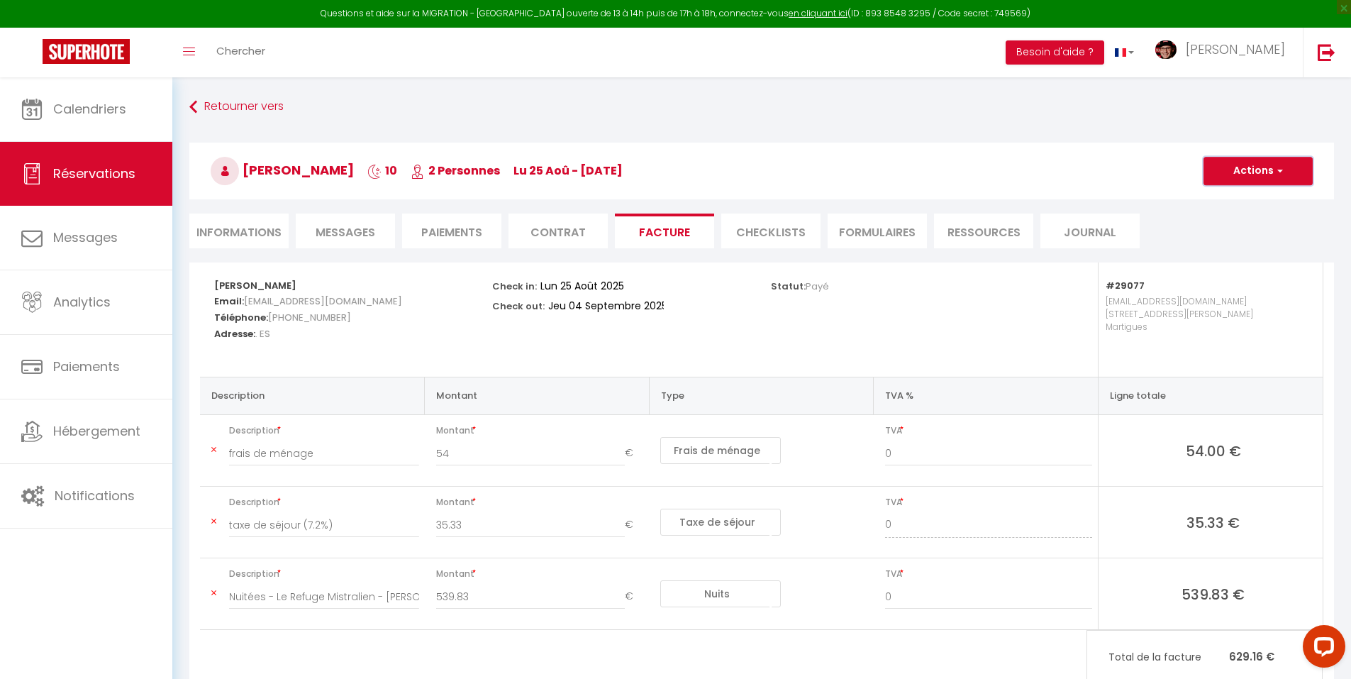
click at [1232, 170] on button "Actions" at bounding box center [1258, 171] width 109 height 28
click at [1218, 218] on link "Aperçu et éditer" at bounding box center [1247, 220] width 119 height 18
click at [332, 223] on li "Messages" at bounding box center [345, 231] width 99 height 35
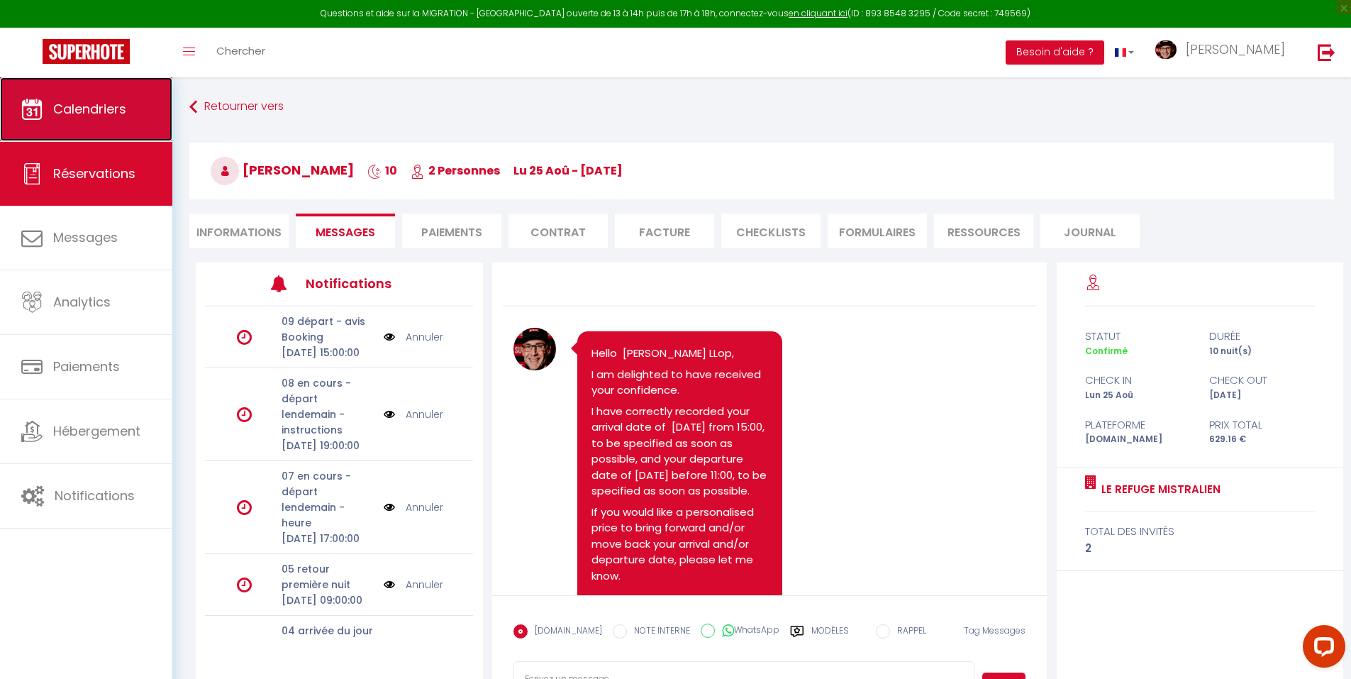
click at [117, 111] on span "Calendriers" at bounding box center [89, 109] width 73 height 18
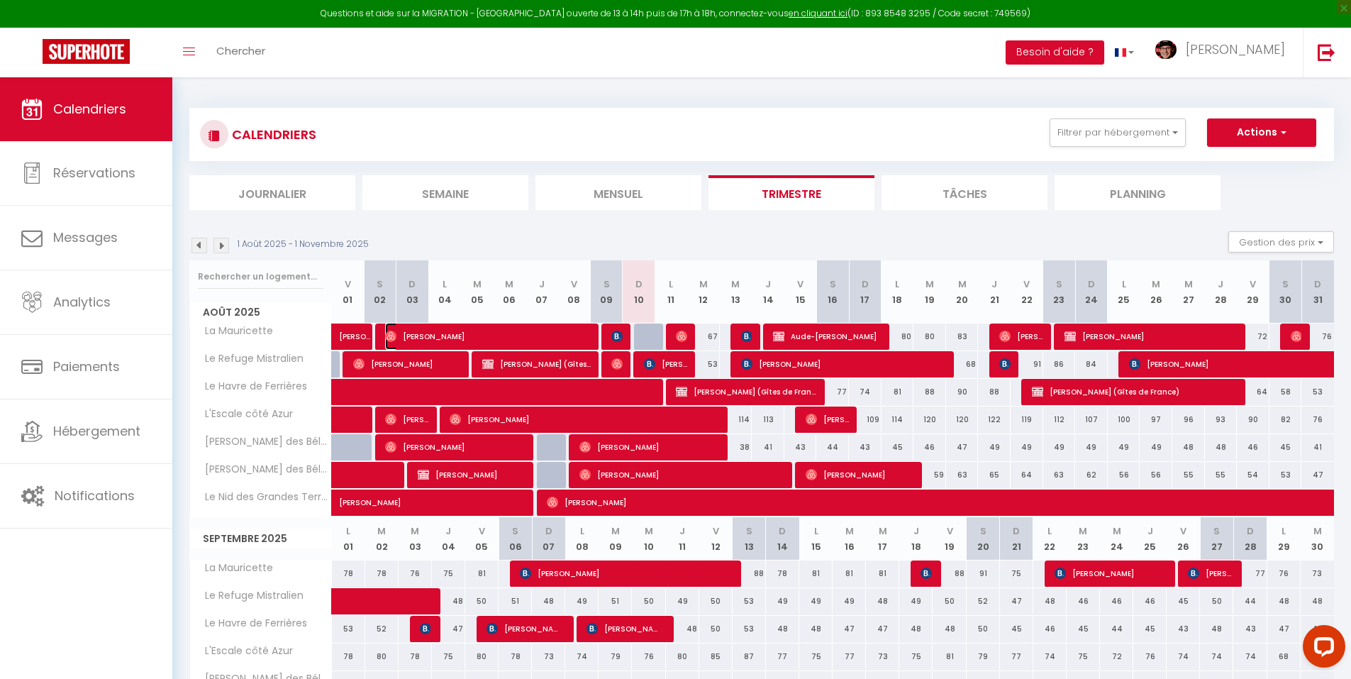
click at [556, 336] on span "Dimitri Logerot" at bounding box center [488, 336] width 206 height 27
select select "OK"
select select "0"
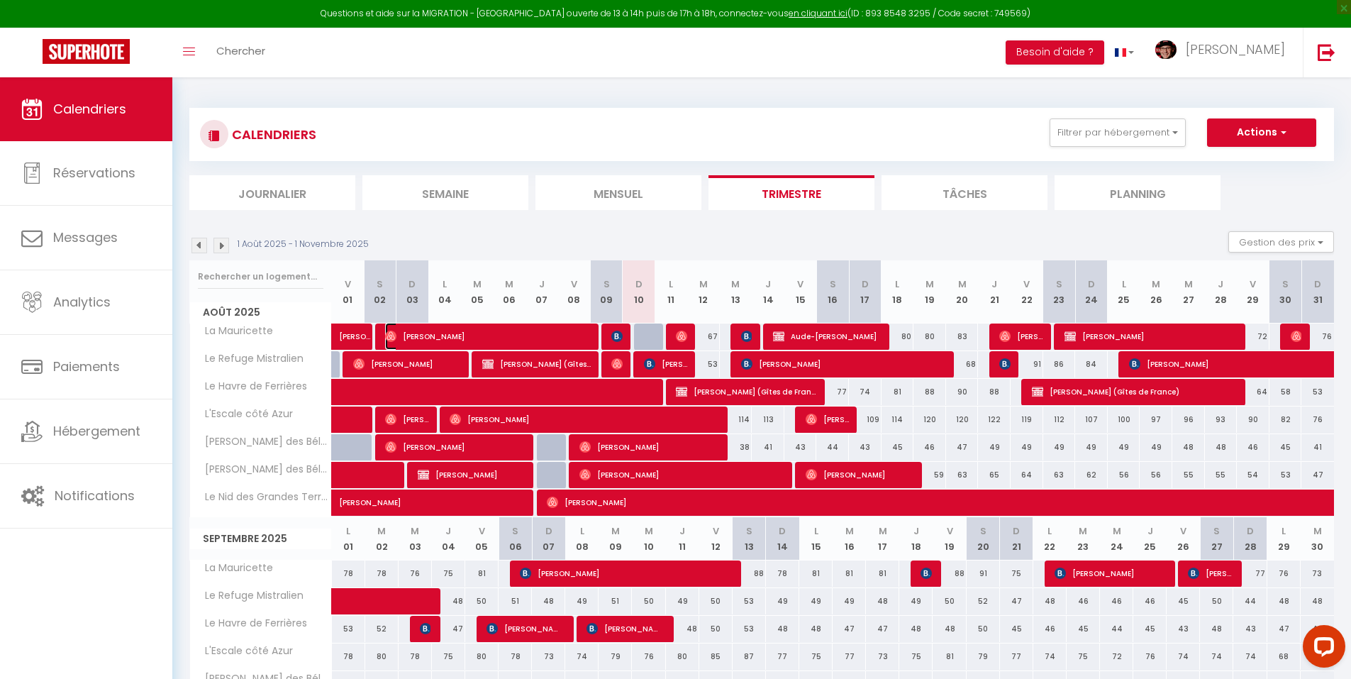
select select "1"
select select
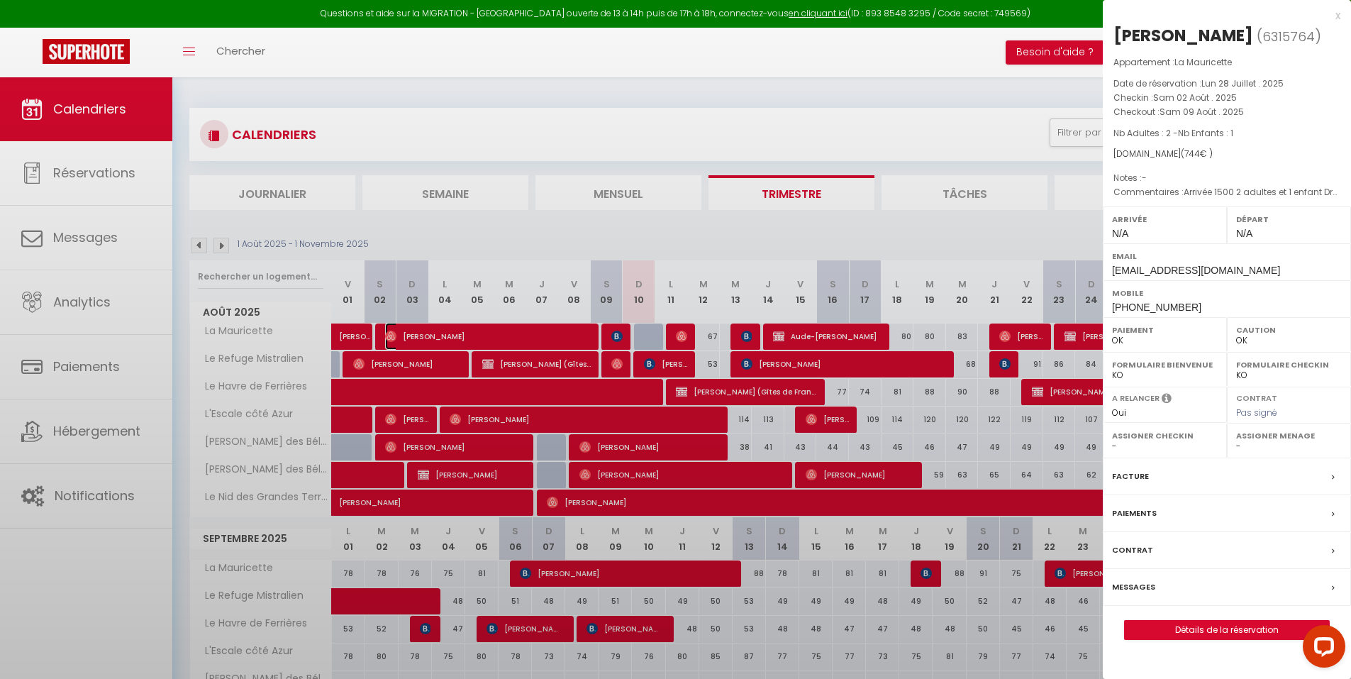
select select "29498"
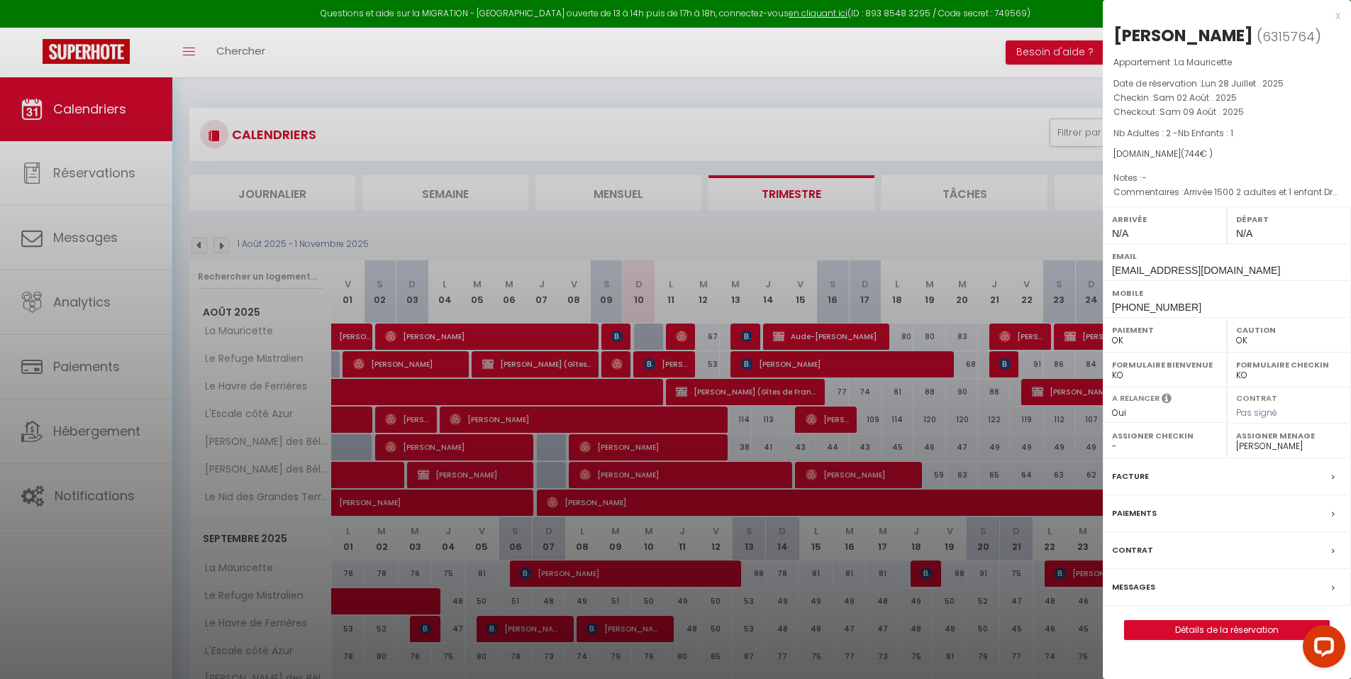
click at [772, 572] on div at bounding box center [675, 339] width 1351 height 679
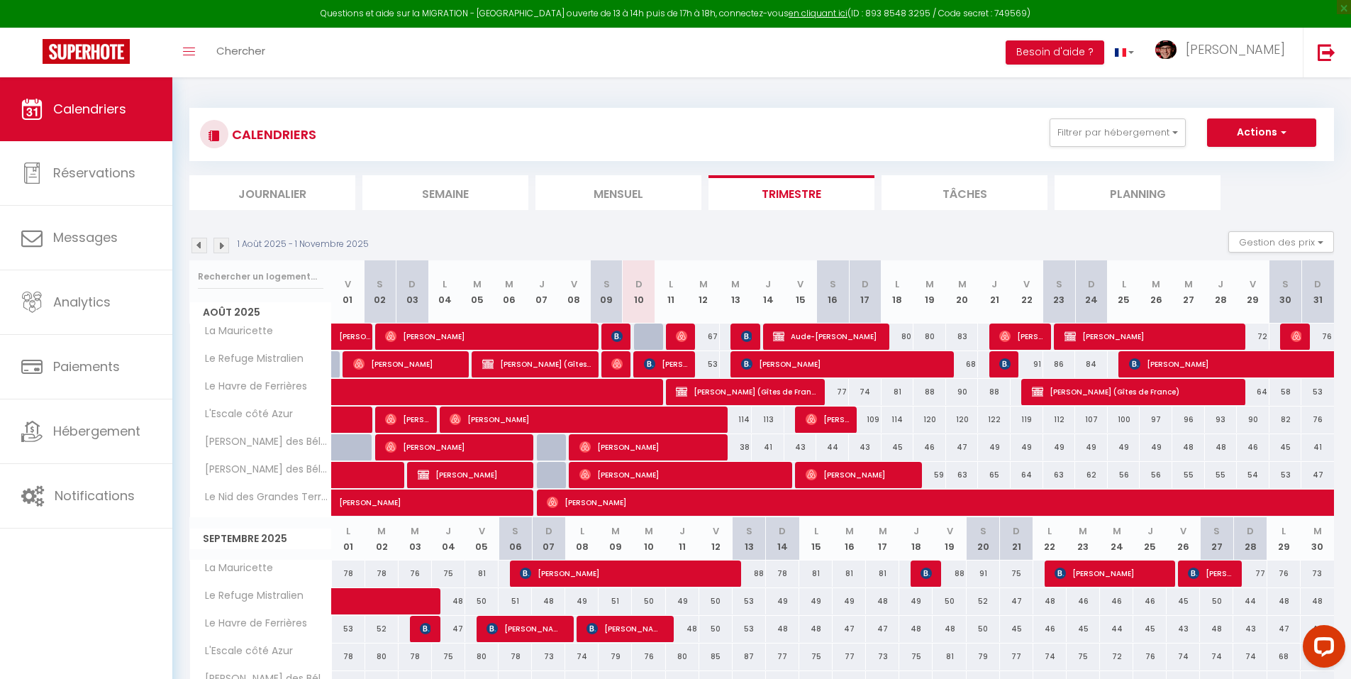
click at [611, 342] on div at bounding box center [618, 336] width 33 height 27
click at [614, 338] on img at bounding box center [616, 336] width 11 height 11
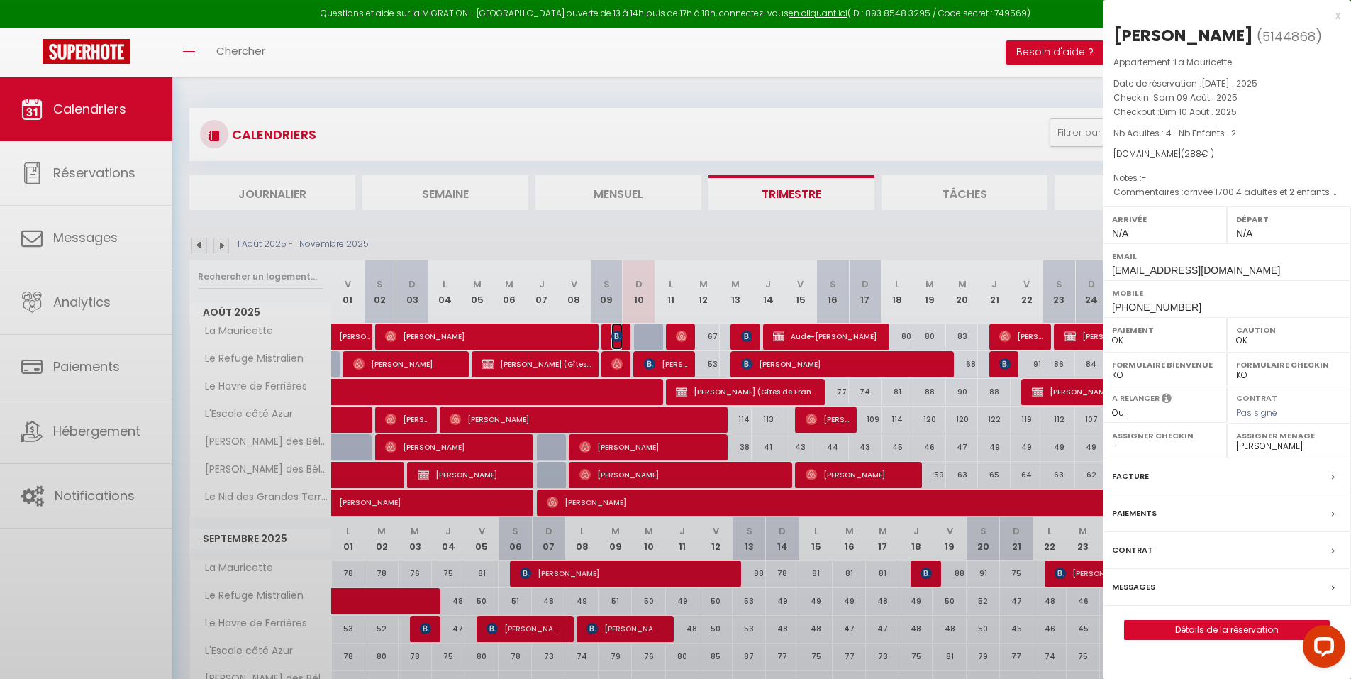
select select "KO"
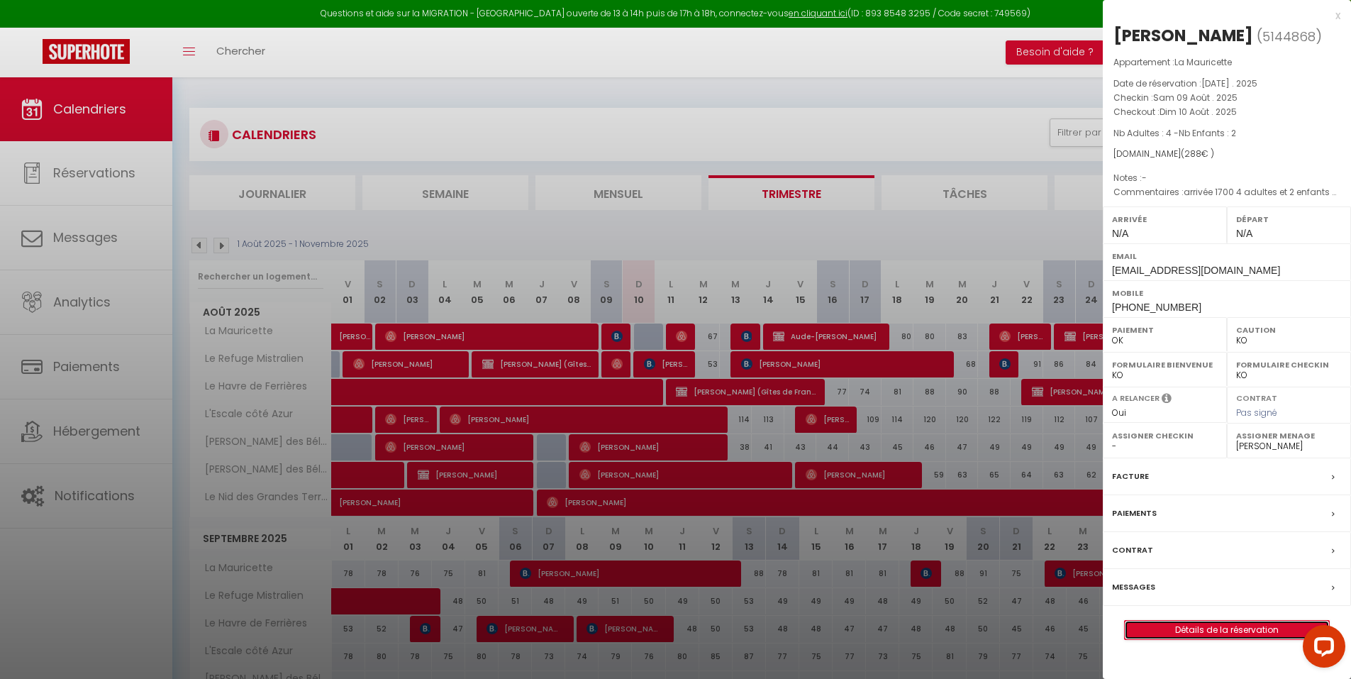
click at [1232, 624] on link "Détails de la réservation" at bounding box center [1227, 630] width 204 height 18
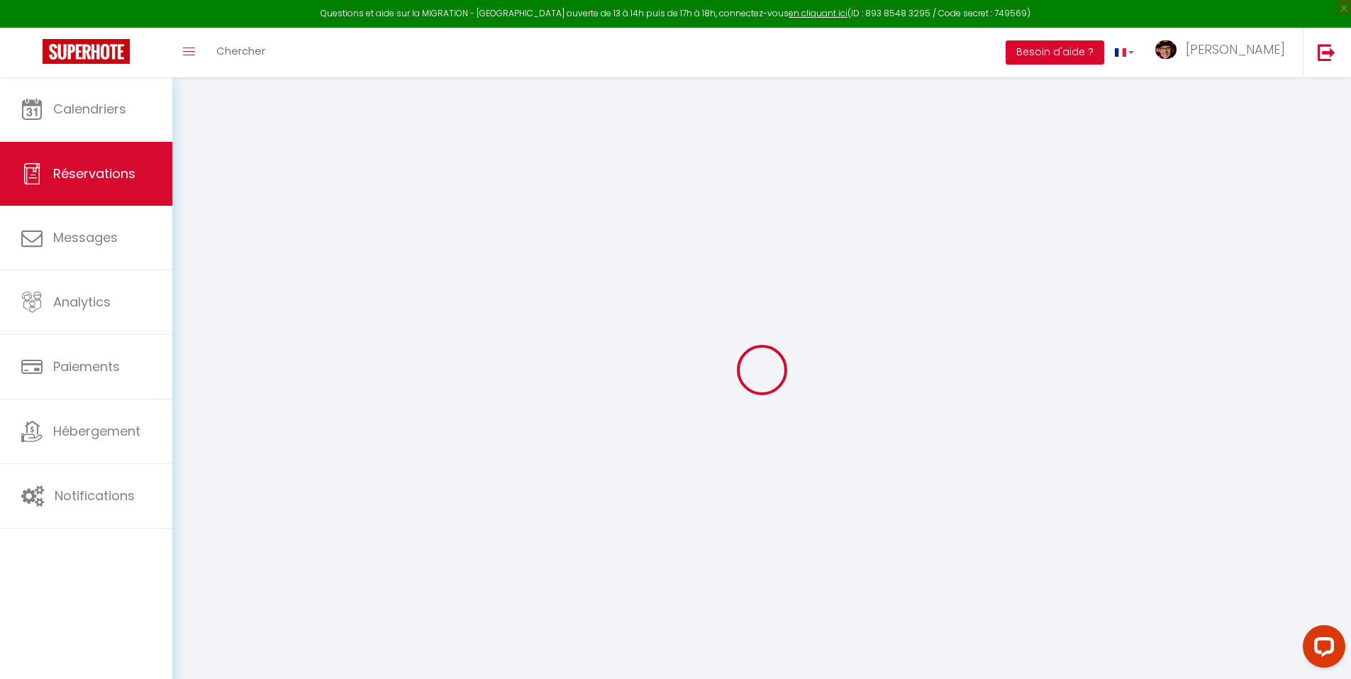
select select
checkbox input "false"
select select
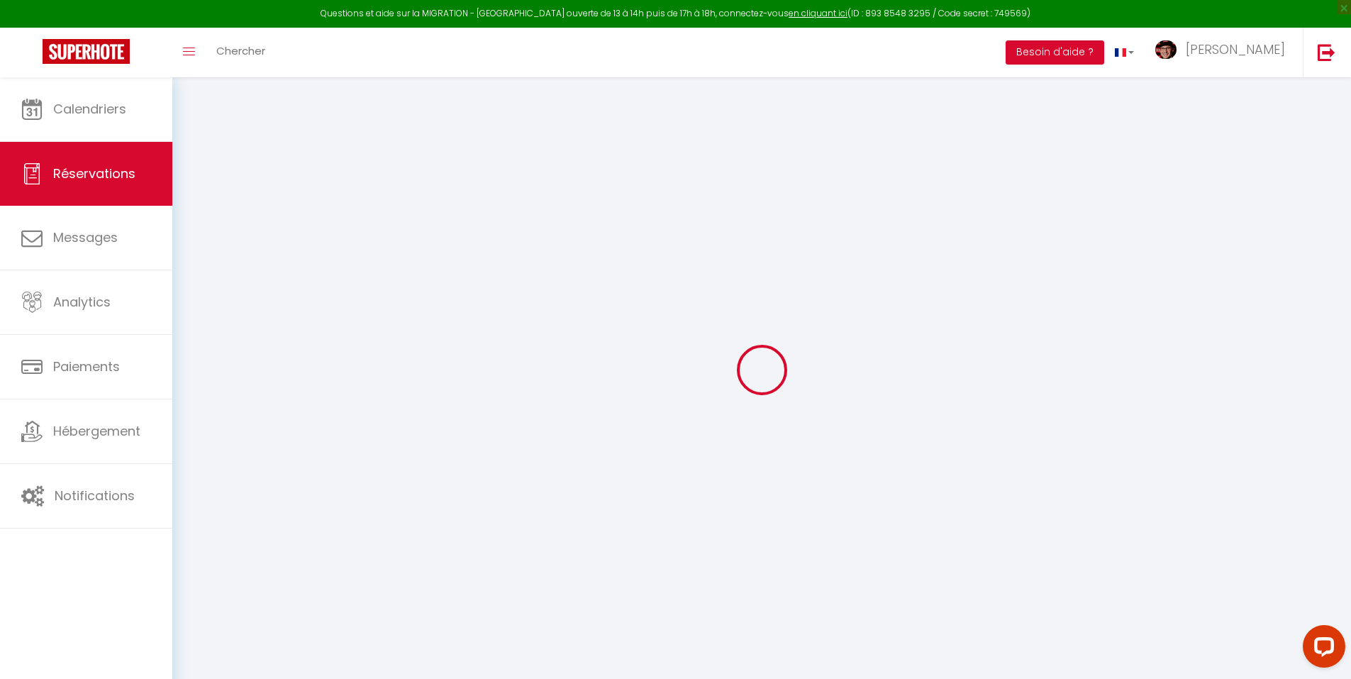
checkbox input "false"
type textarea "arrivée 1700 4 adultes et 2 enfants Dresser les deux lits doubles et les lits j…"
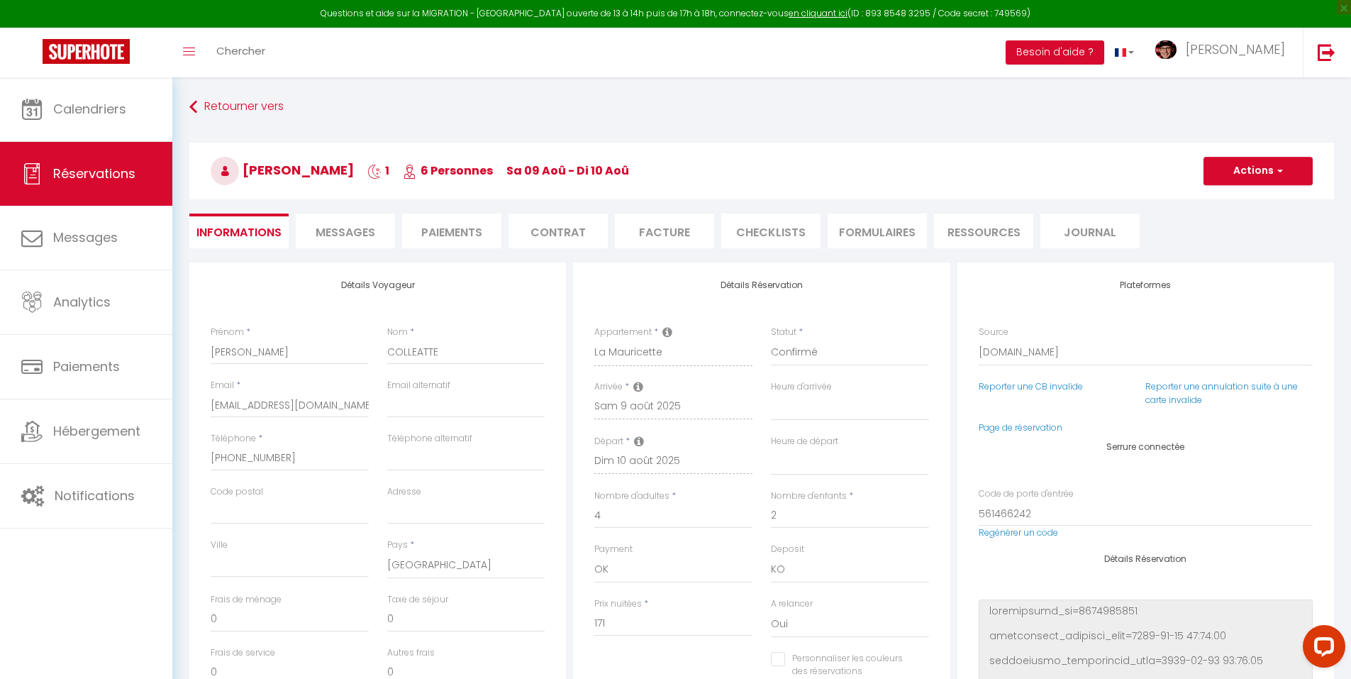
type input "117"
select select
checkbox input "false"
select select
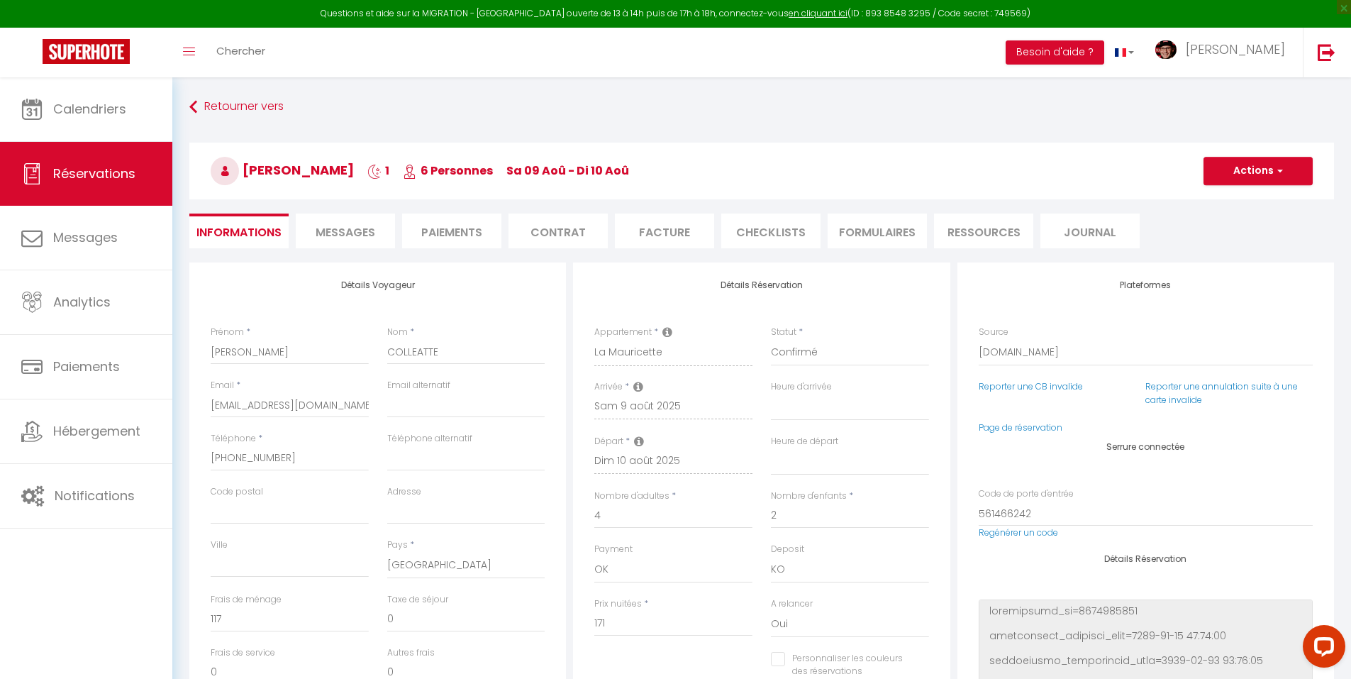
select select
click at [374, 241] on li "Messages" at bounding box center [345, 231] width 99 height 35
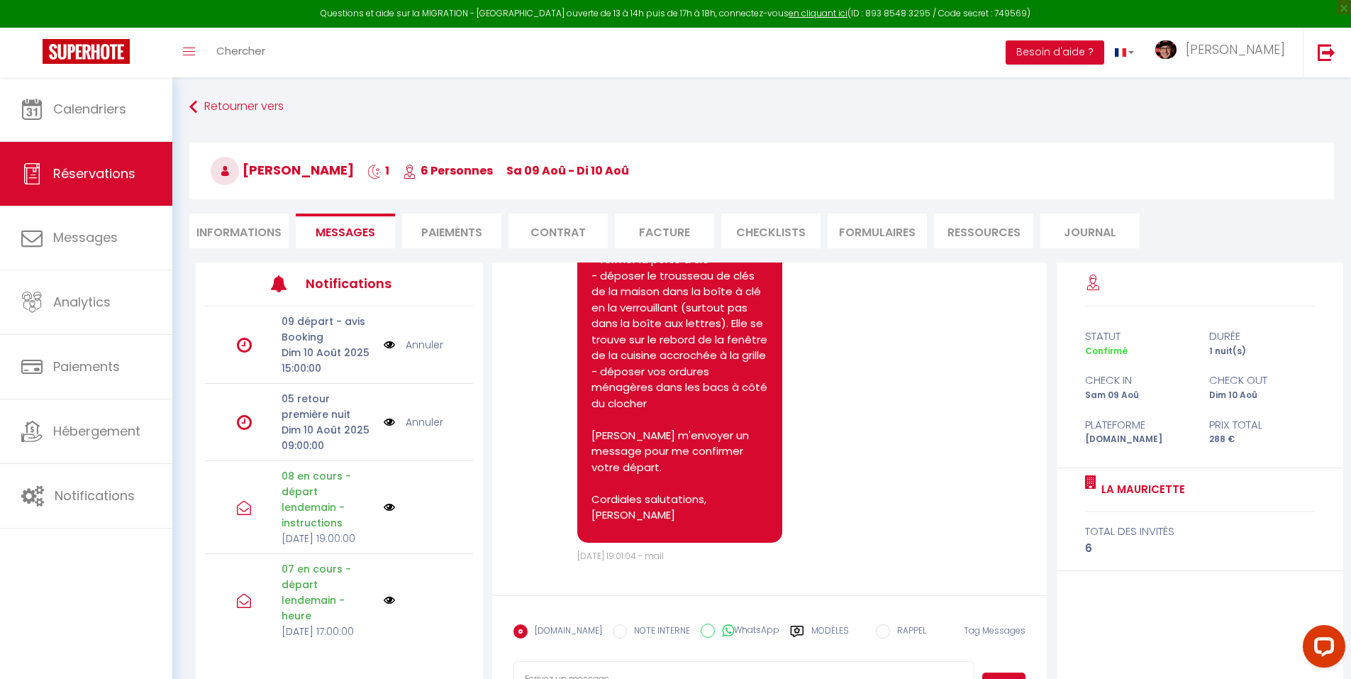
scroll to position [7389, 0]
select select
click at [249, 228] on li "Informations" at bounding box center [238, 231] width 99 height 35
select select
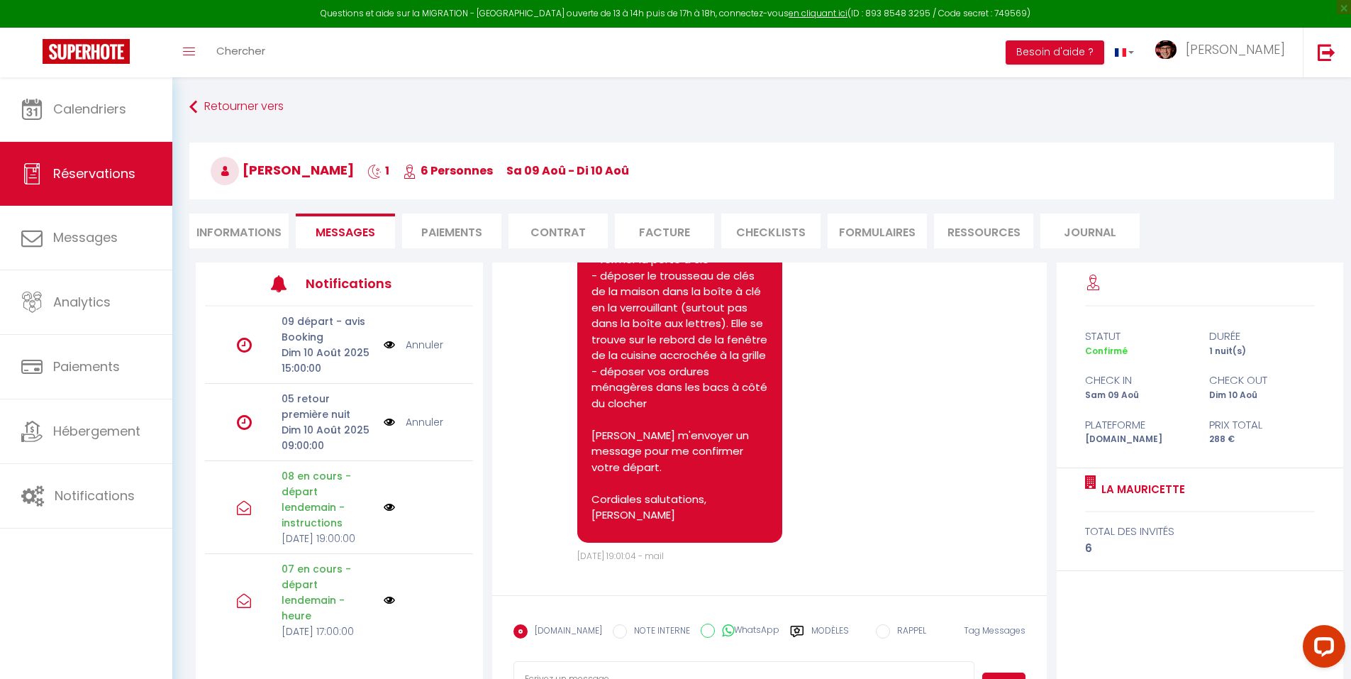
select select
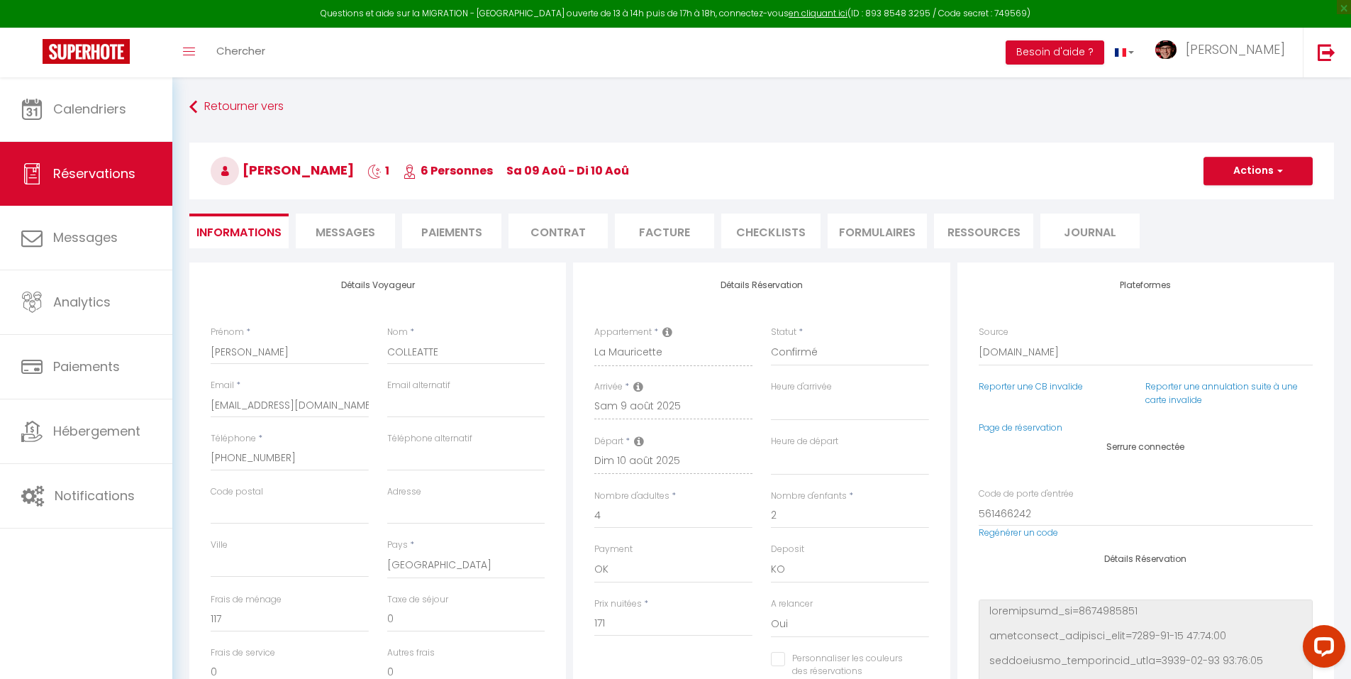
select select
checkbox input "false"
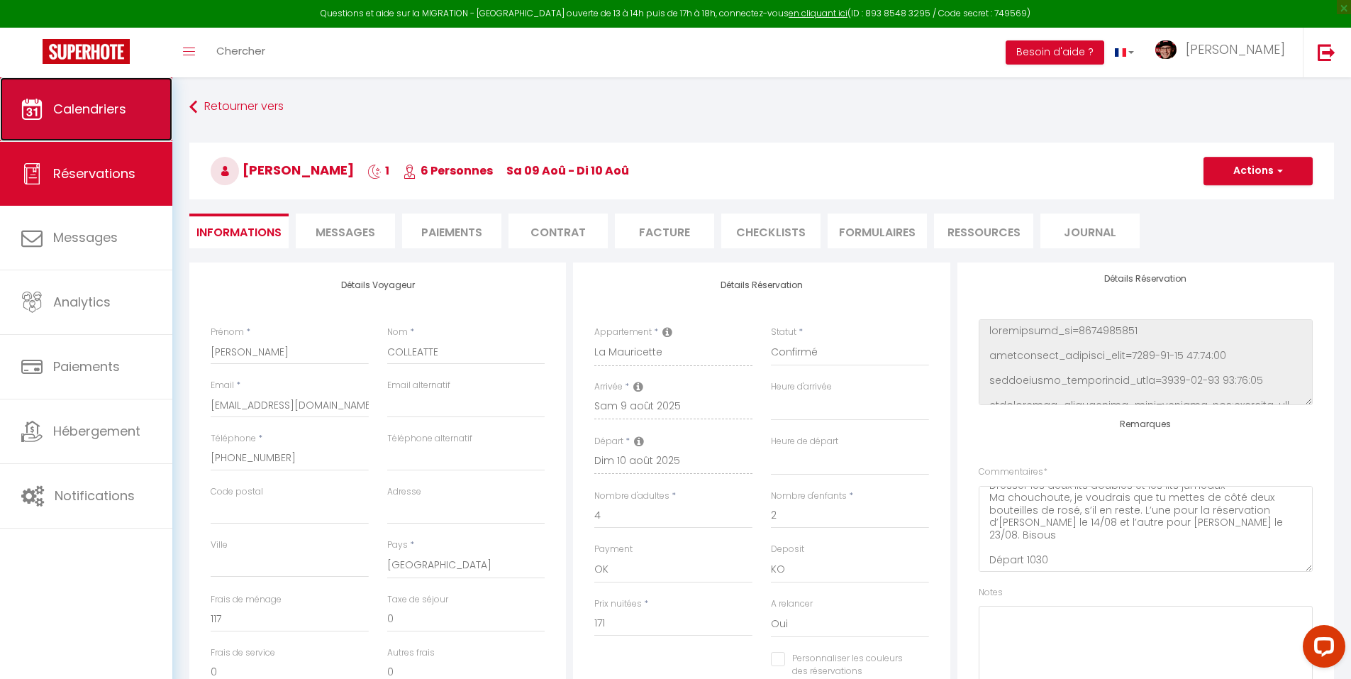
click at [141, 103] on link "Calendriers" at bounding box center [86, 109] width 172 height 64
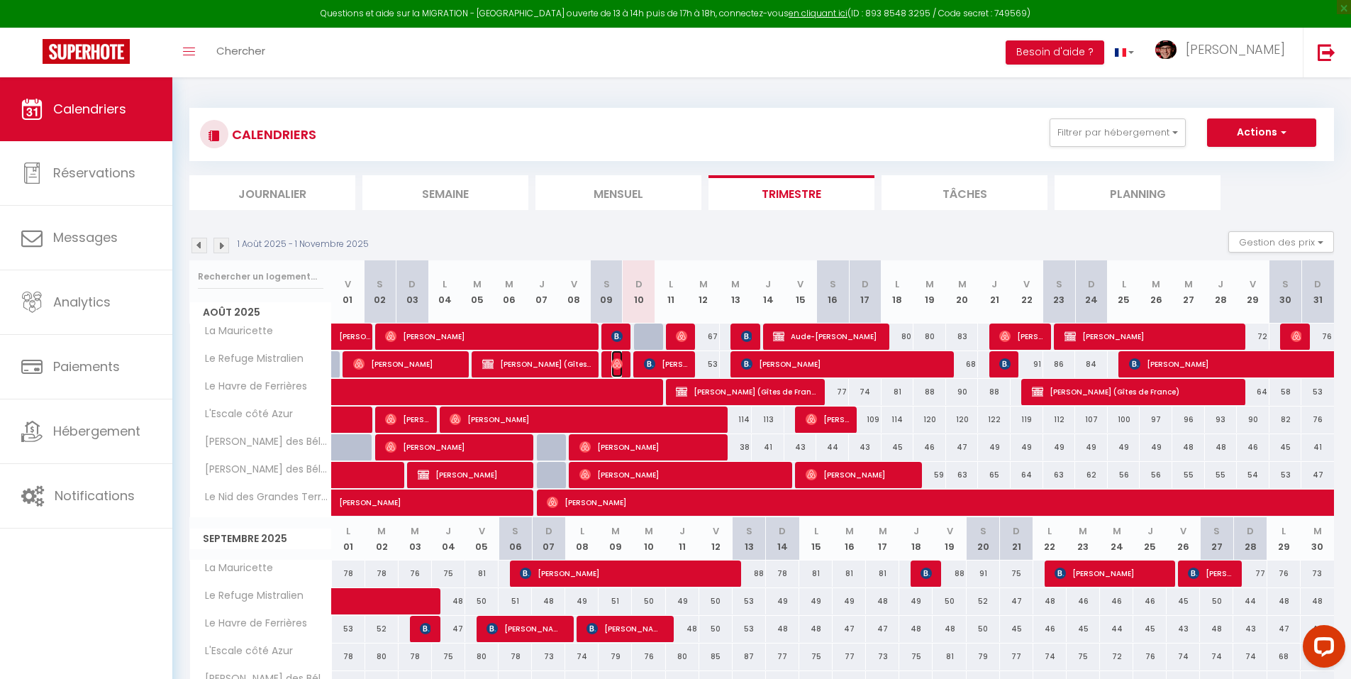
click at [614, 365] on img at bounding box center [616, 363] width 11 height 11
select select "OK"
select select "0"
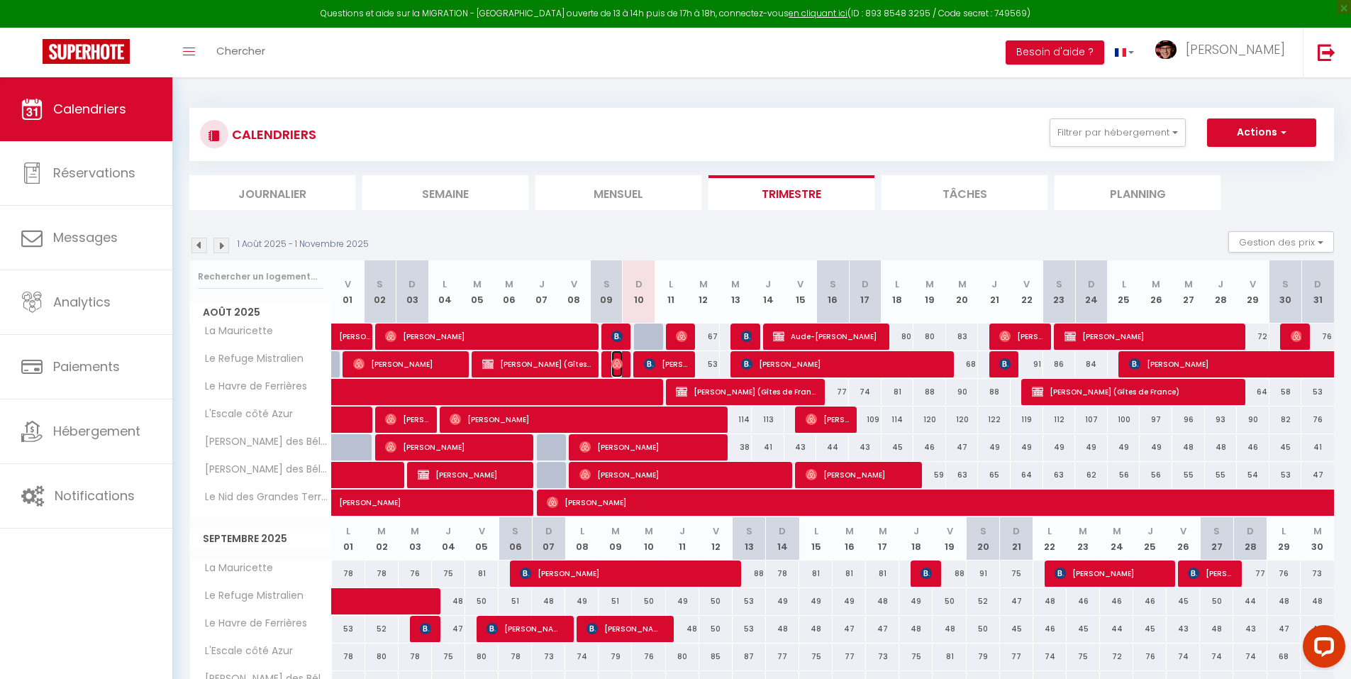
select select "1"
select select
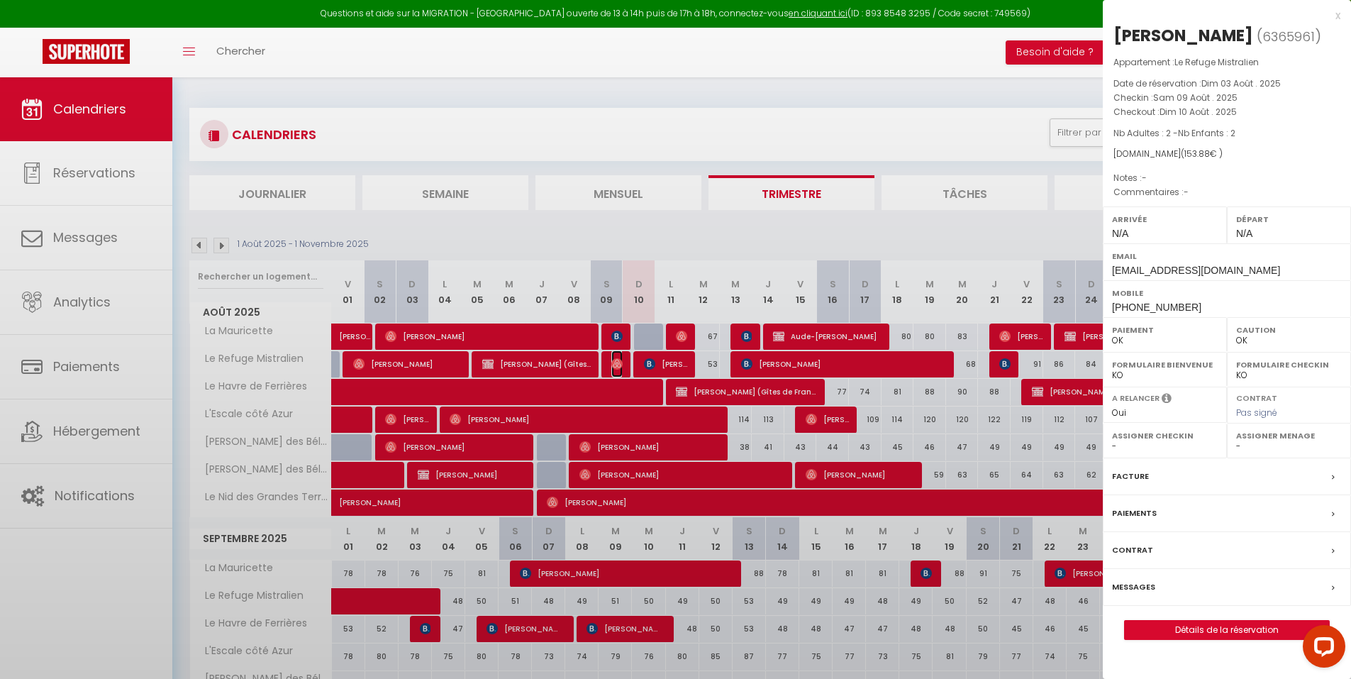
select select "37052"
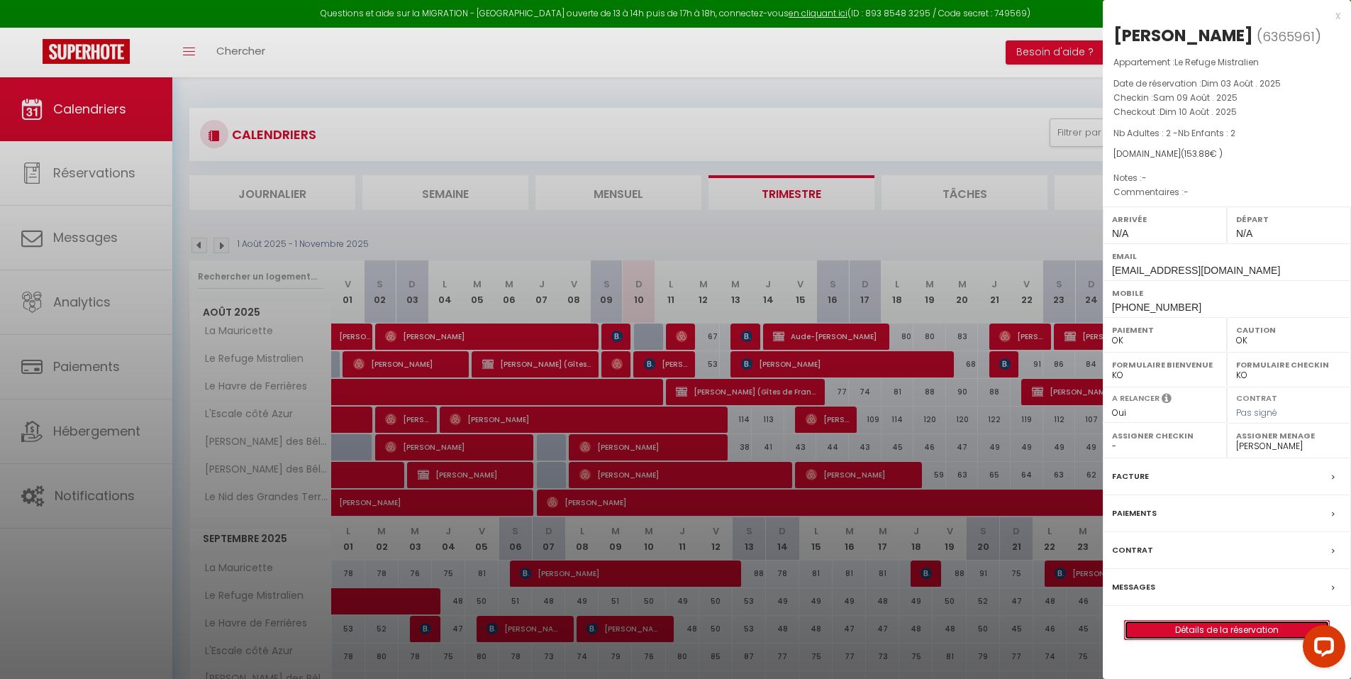
click at [1247, 623] on link "Détails de la réservation" at bounding box center [1227, 630] width 204 height 18
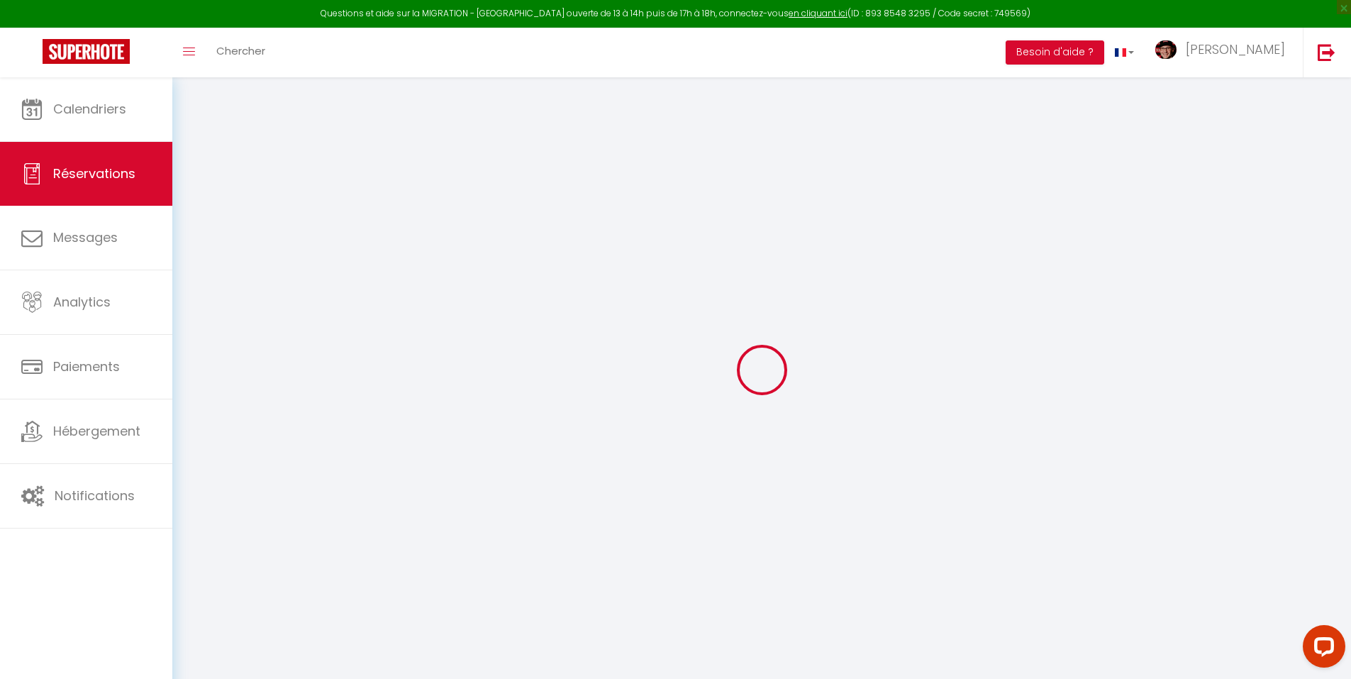
select select
checkbox input "false"
select select
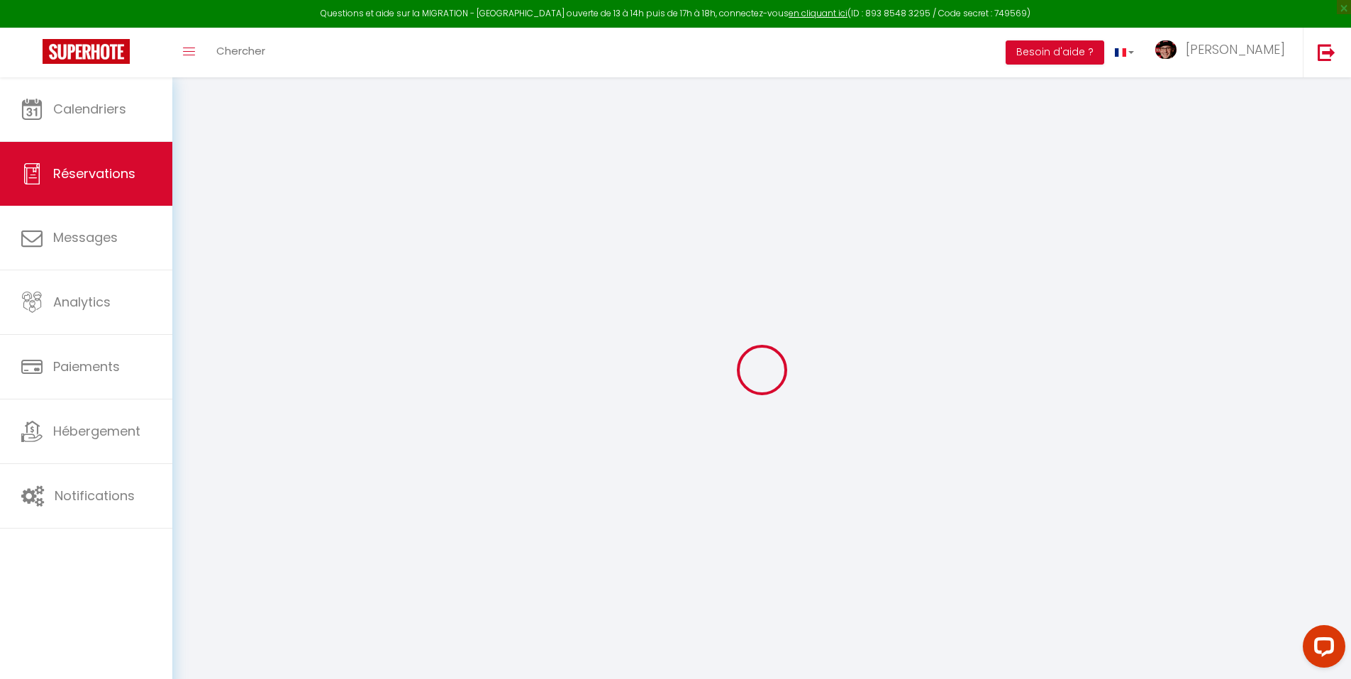
select select
checkbox input "false"
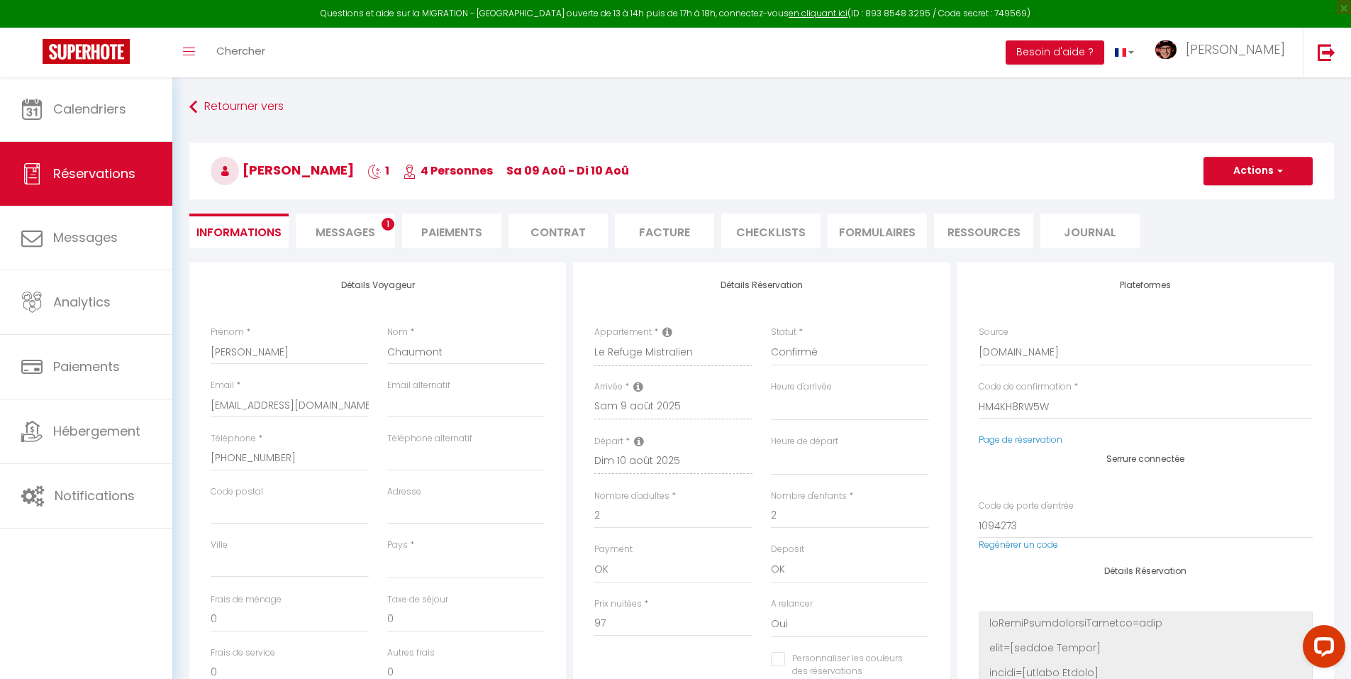
select select
type input "54"
type input "2.88"
select select
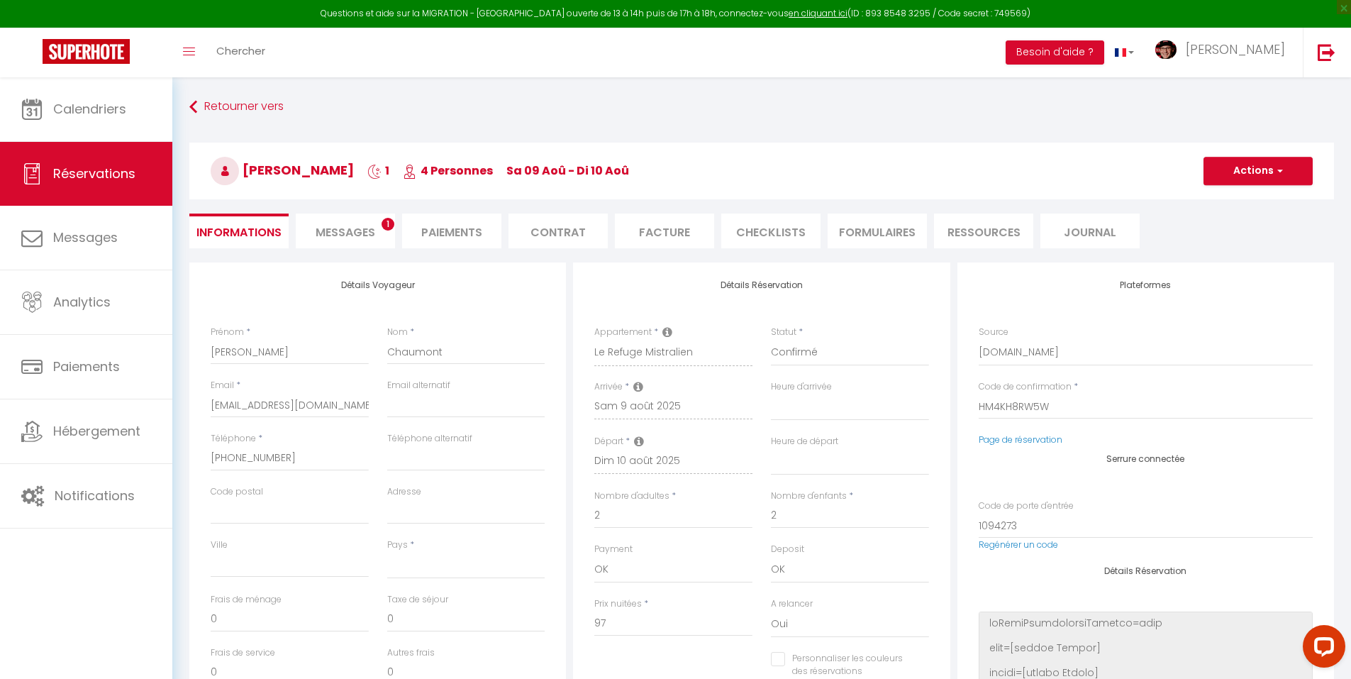
checkbox input "false"
select select
checkbox input "false"
select select
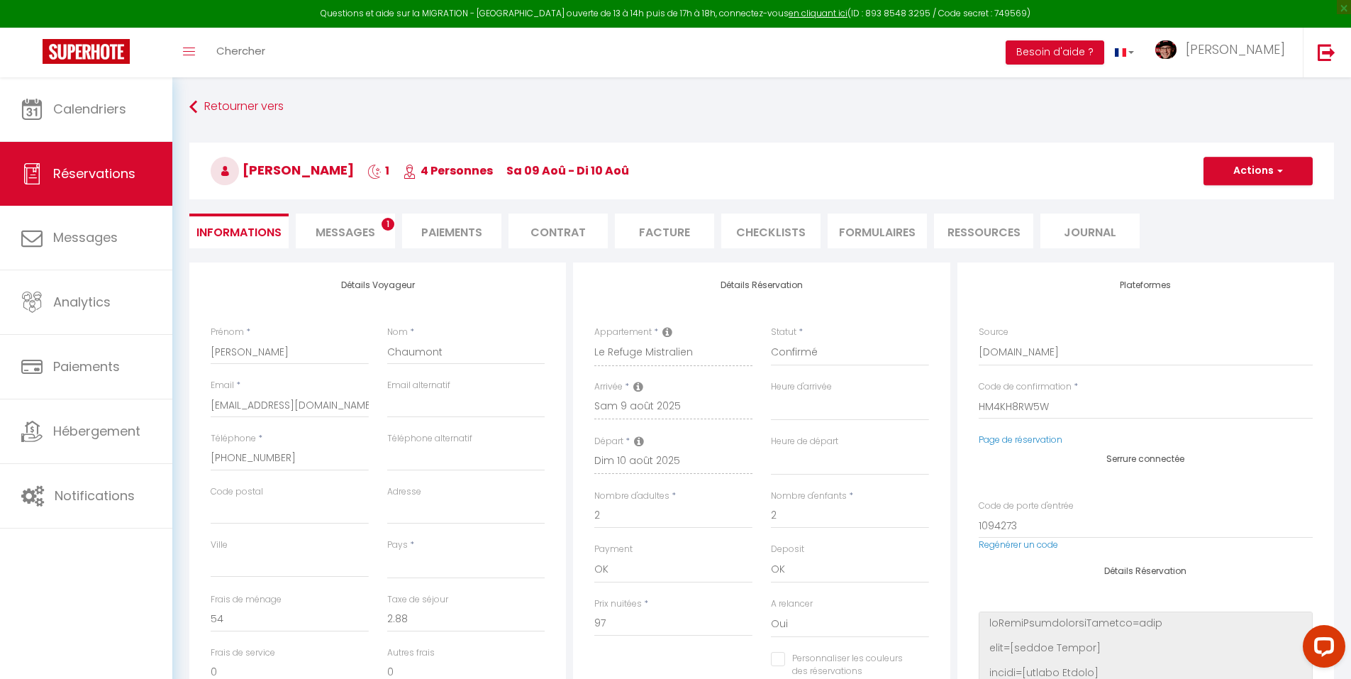
click at [368, 236] on span "Messages" at bounding box center [346, 232] width 60 height 16
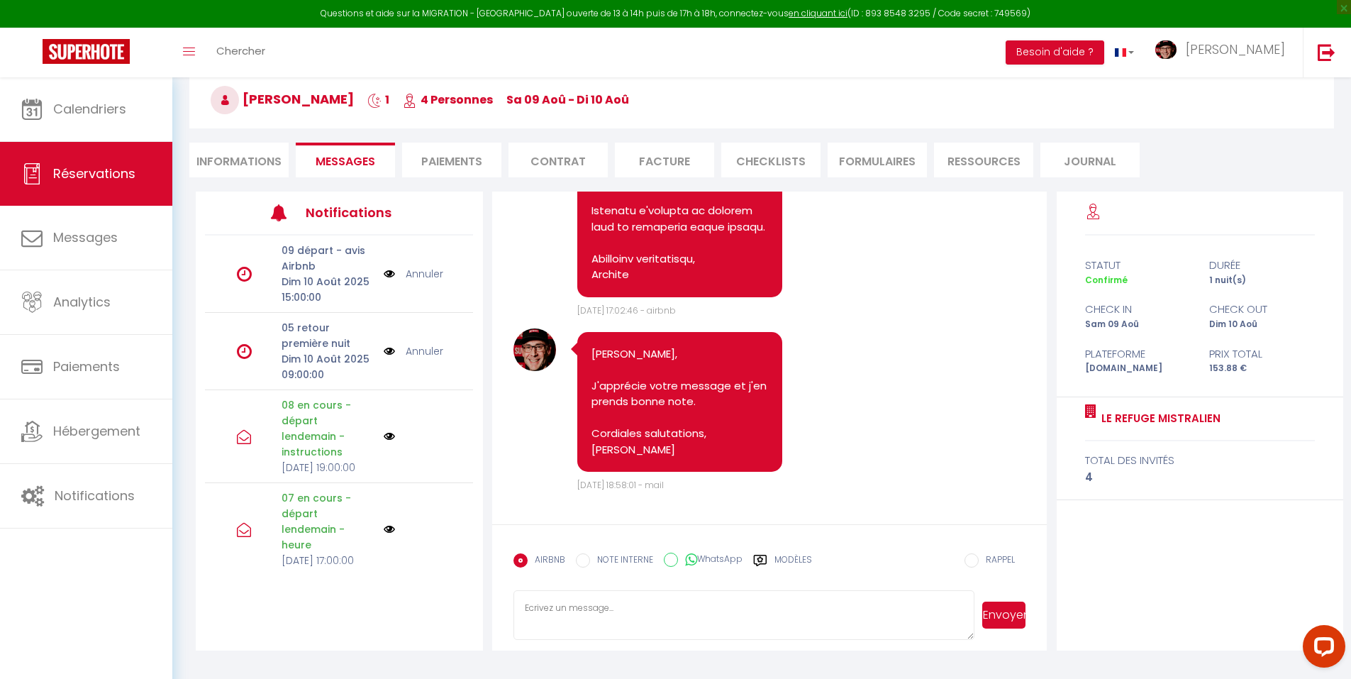
scroll to position [77, 0]
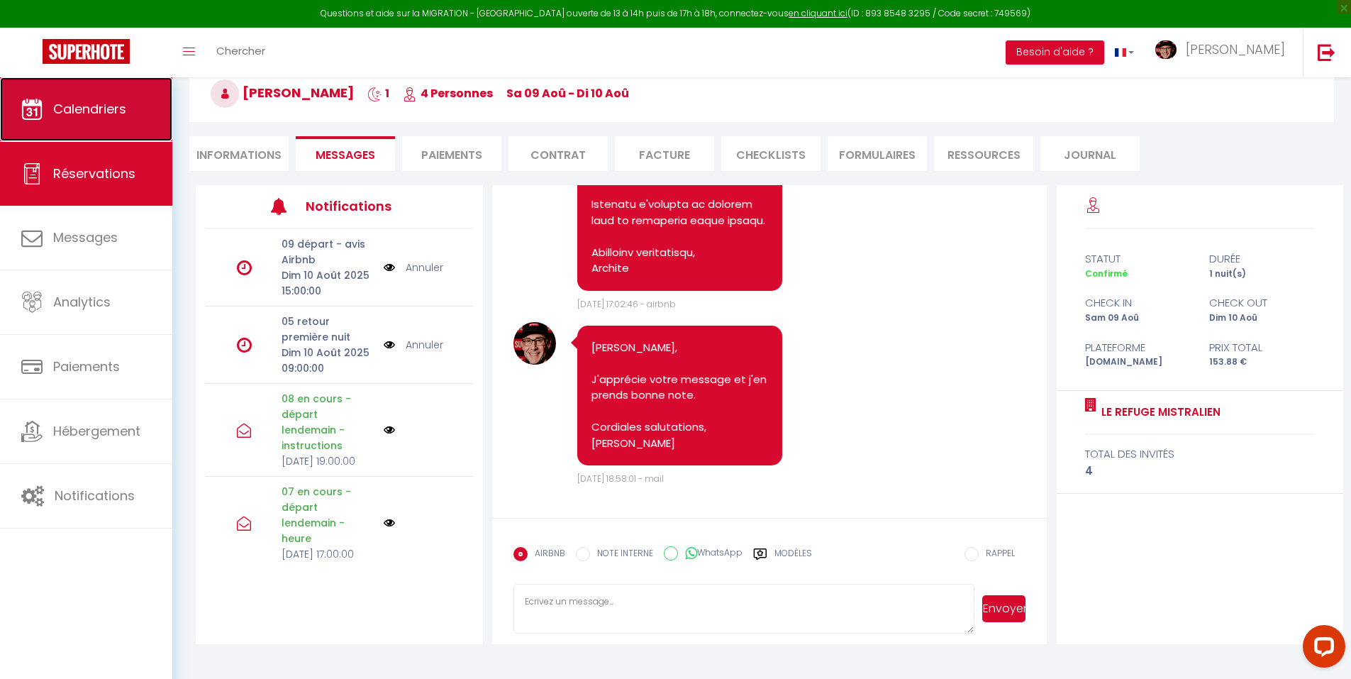
click at [122, 104] on span "Calendriers" at bounding box center [89, 109] width 73 height 18
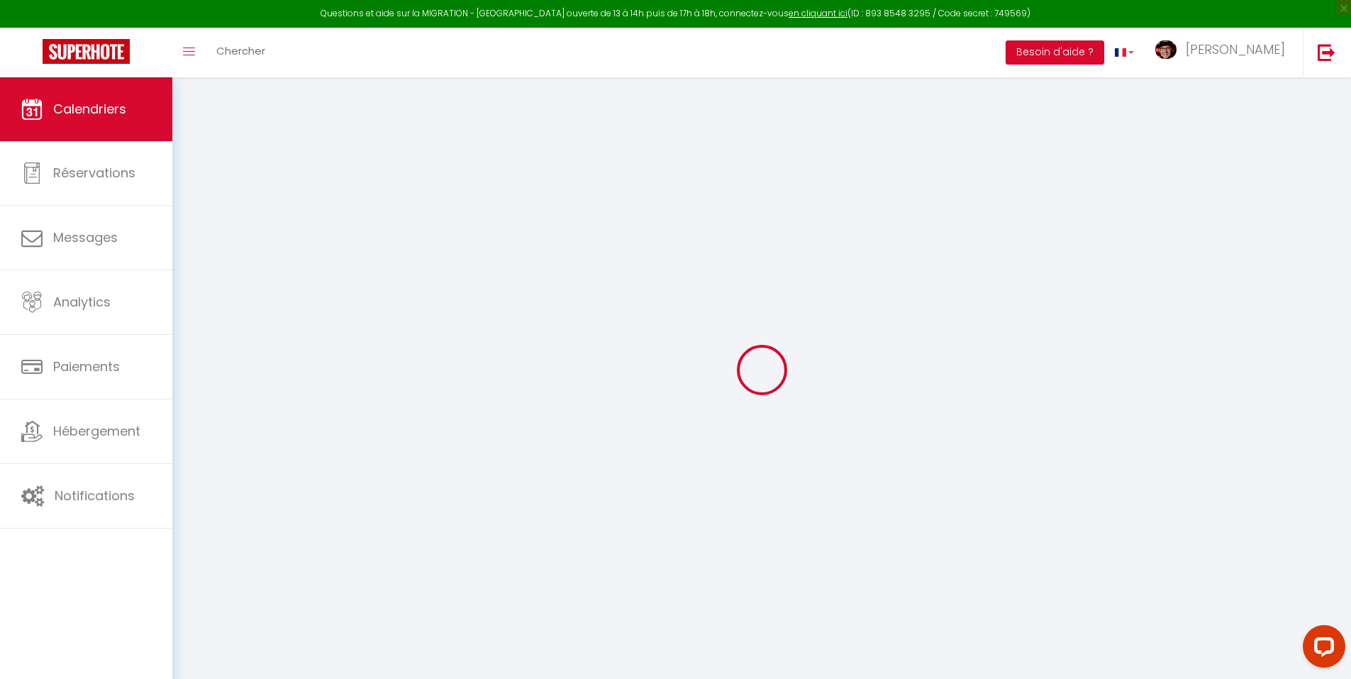
select select
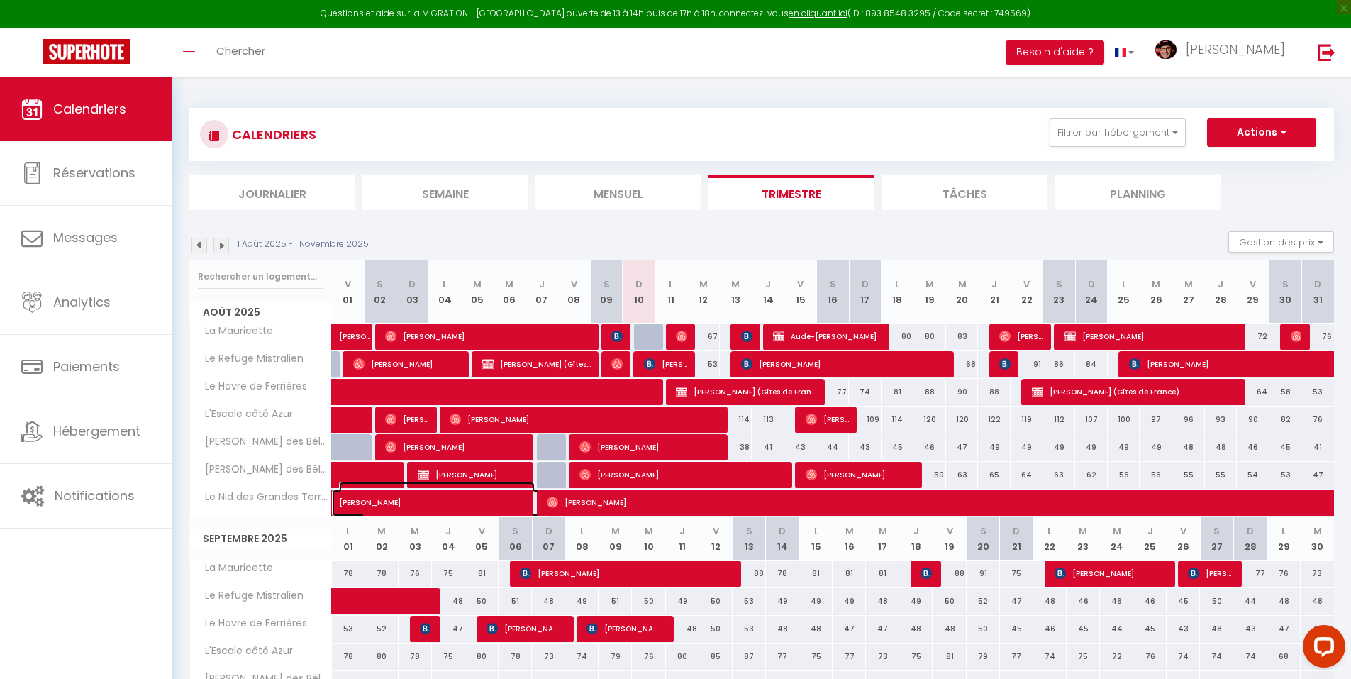
click at [383, 501] on span "Jérémie Viallon" at bounding box center [437, 495] width 196 height 27
select select "OK"
select select "0"
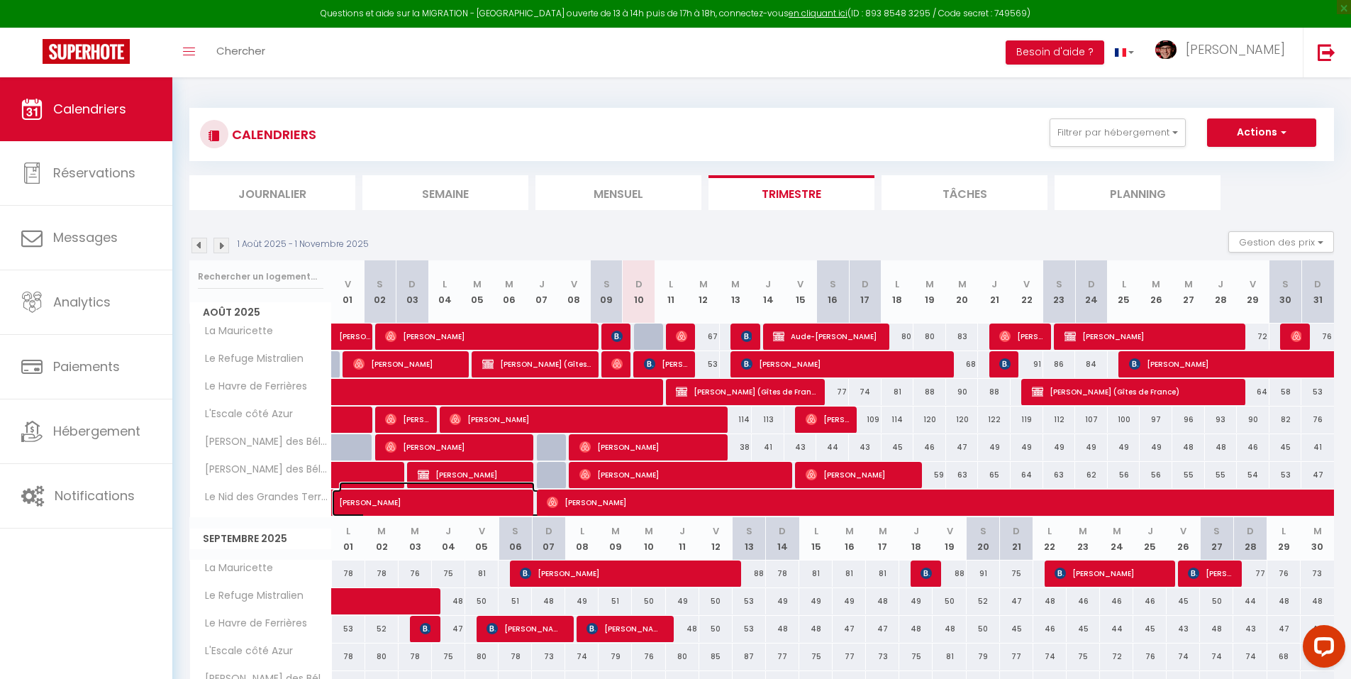
select select "1"
select select
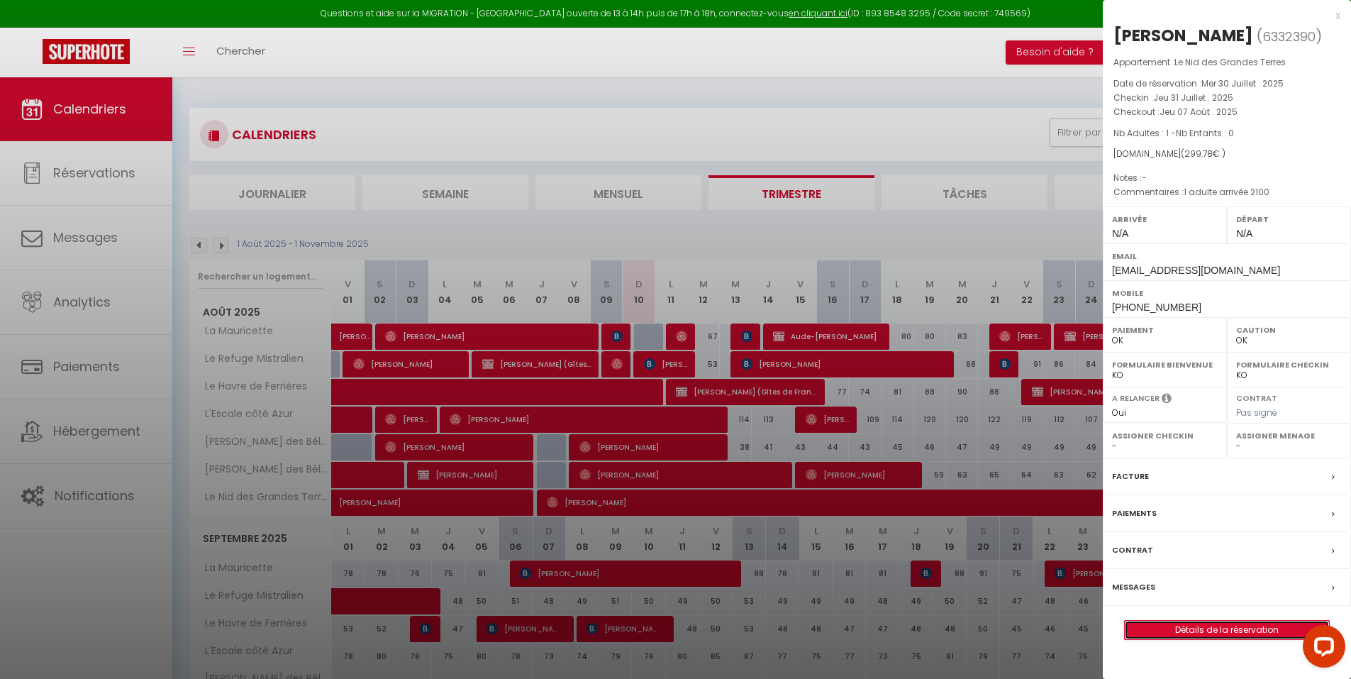
click at [1192, 634] on link "Détails de la réservation" at bounding box center [1227, 630] width 204 height 18
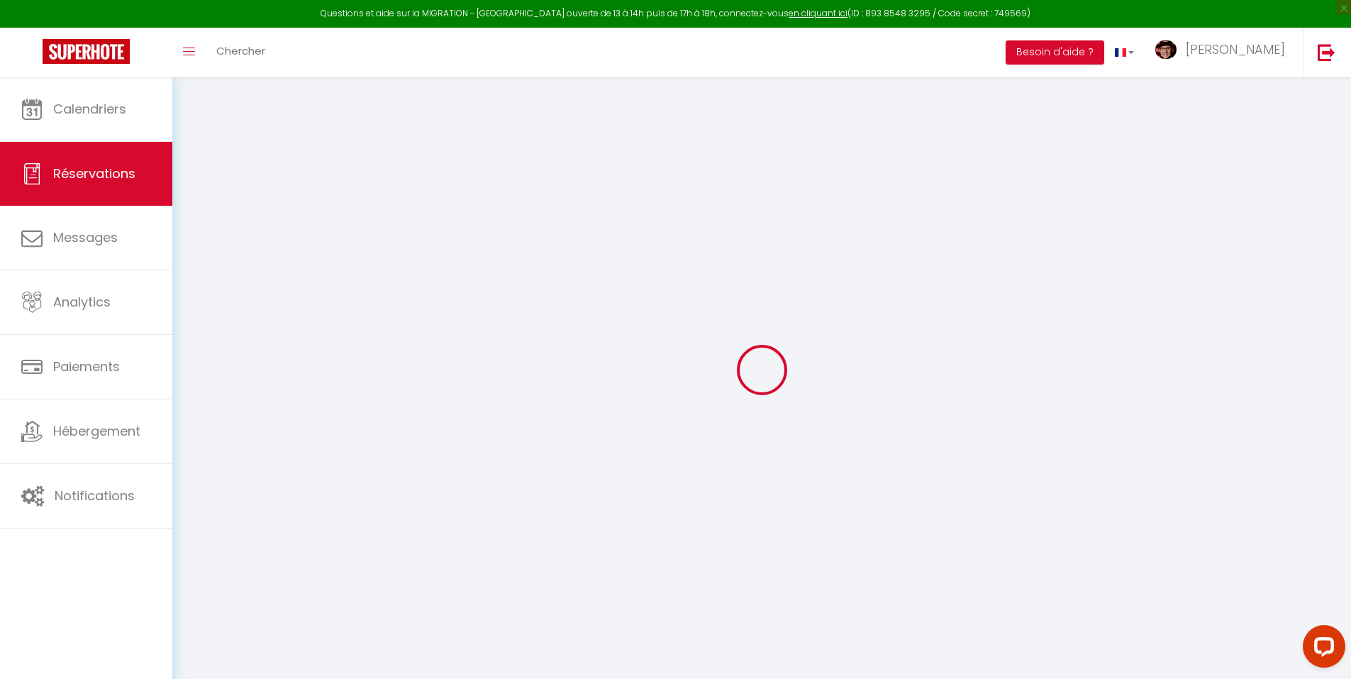
select select
checkbox input "false"
type textarea "1 adulte arrivée 2100"
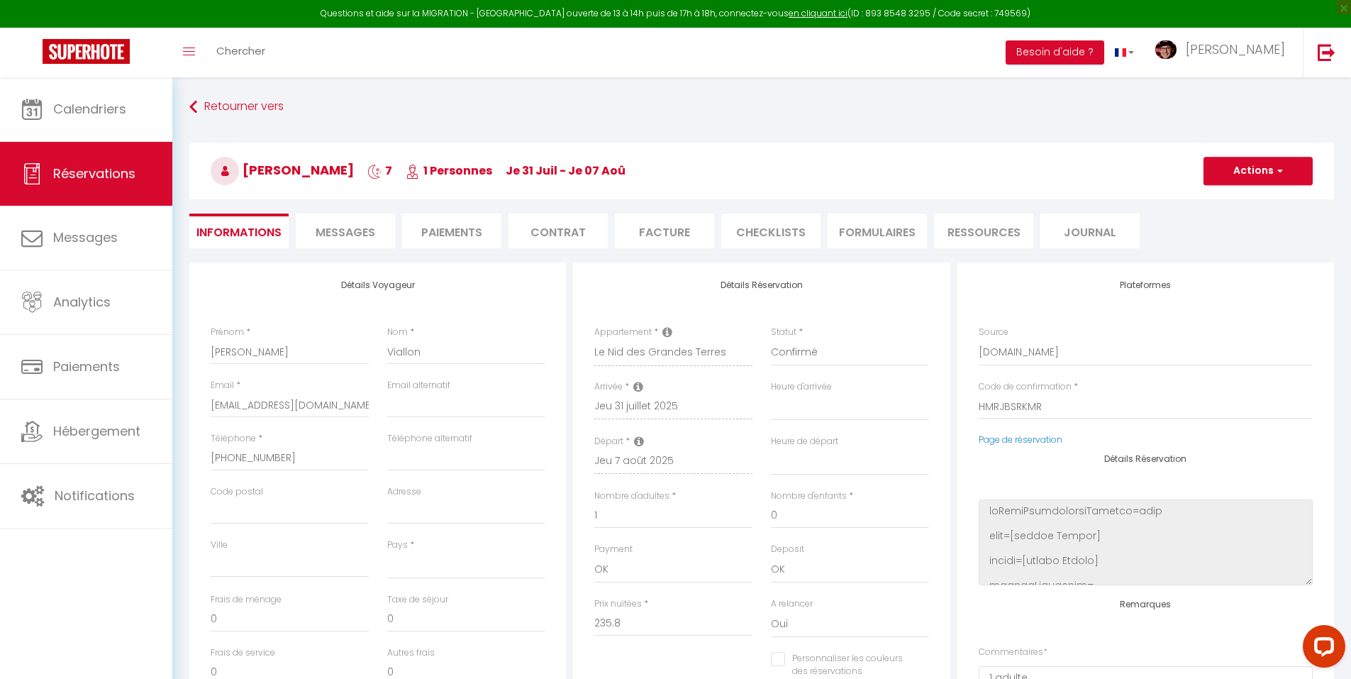
select select
type input "47"
type input "16.98"
select select
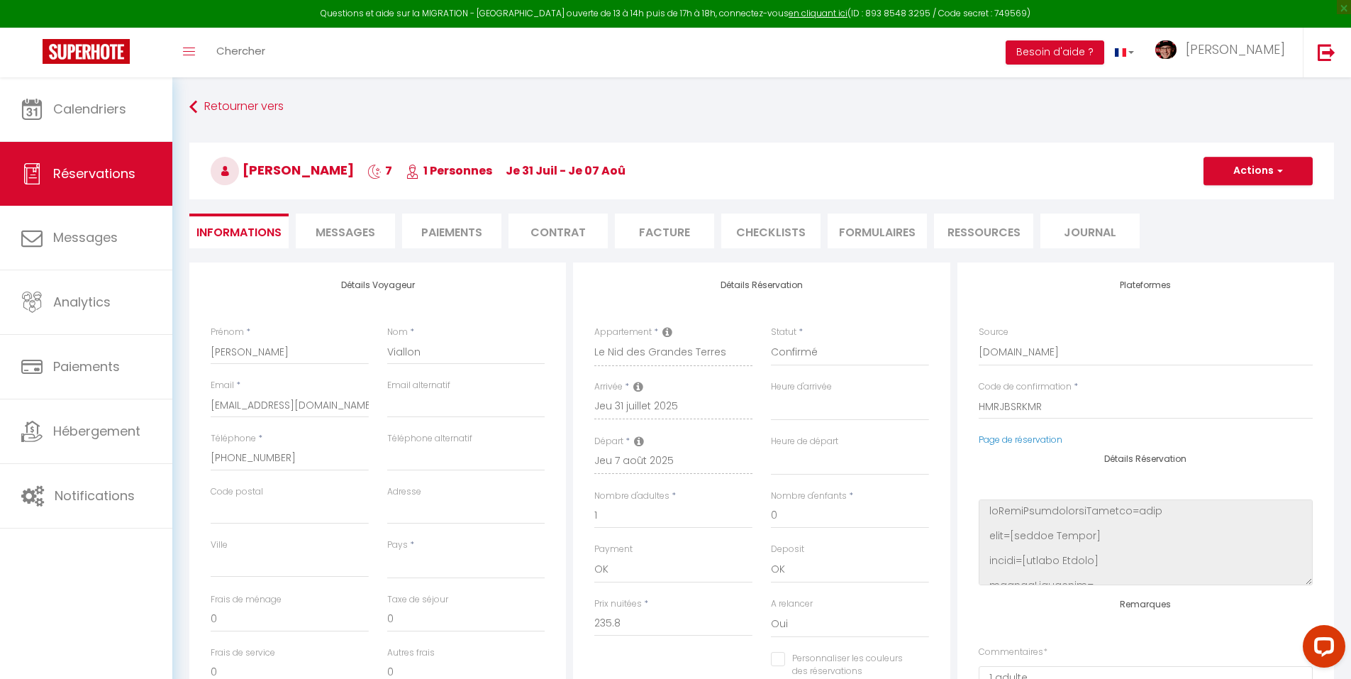
checkbox input "false"
select select
checkbox input "false"
select select
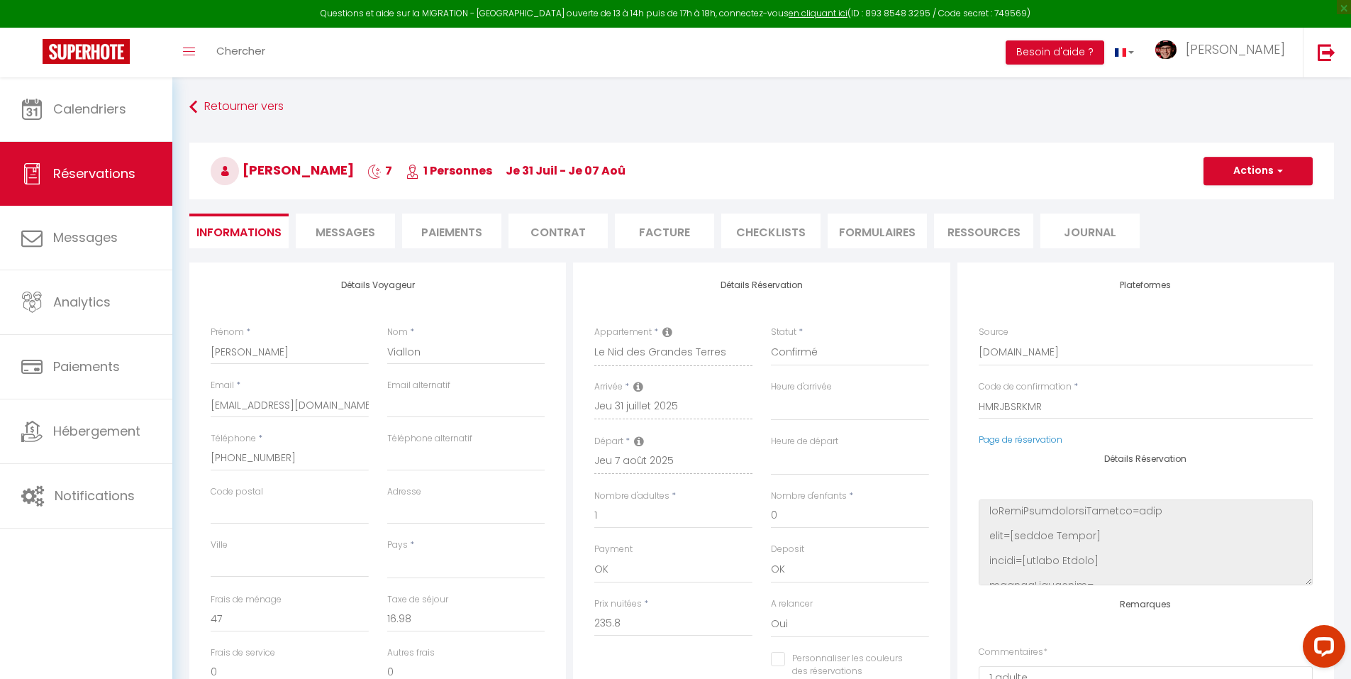
click at [346, 235] on span "Messages" at bounding box center [346, 232] width 60 height 16
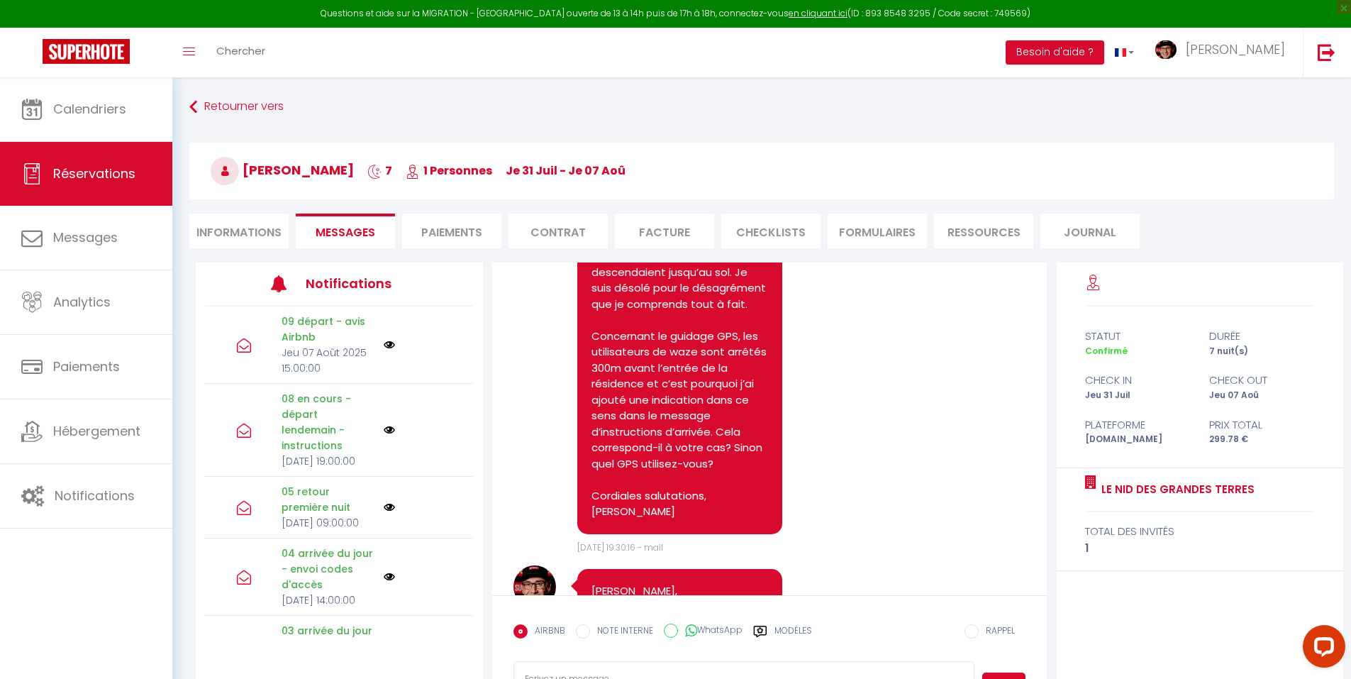
scroll to position [8616, 0]
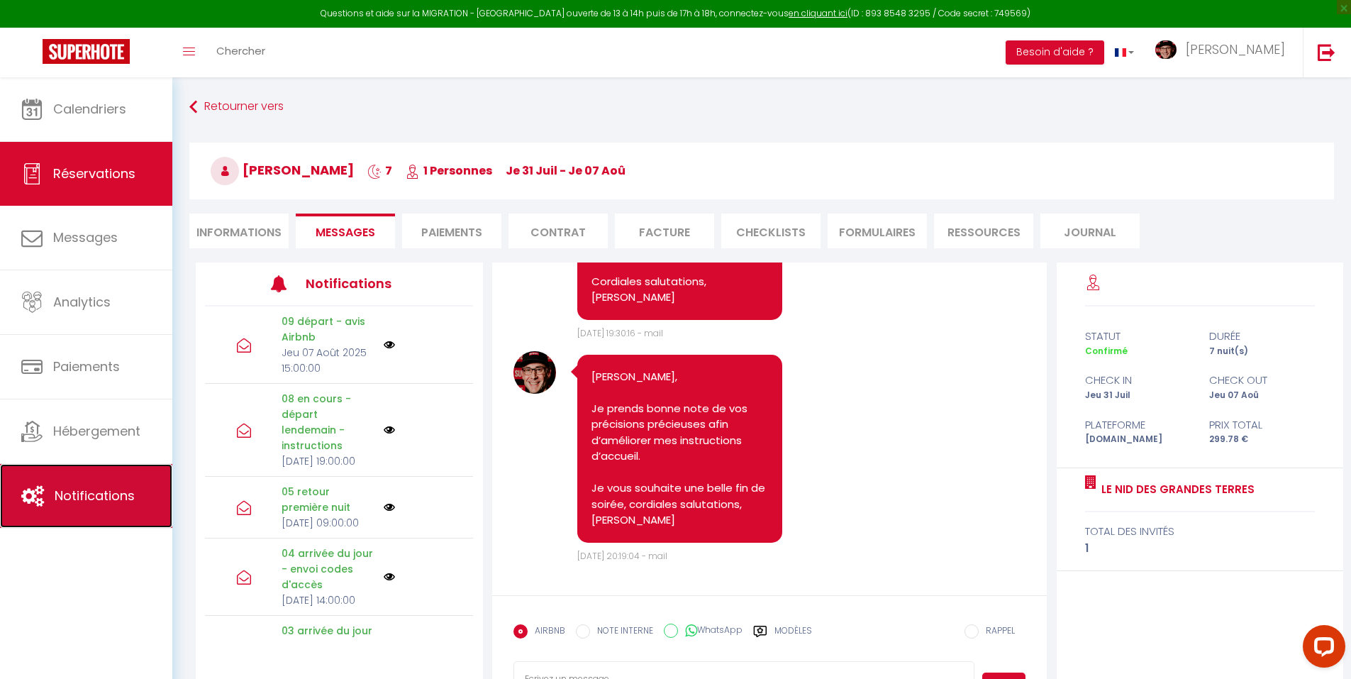
click at [94, 490] on span "Notifications" at bounding box center [95, 496] width 80 height 18
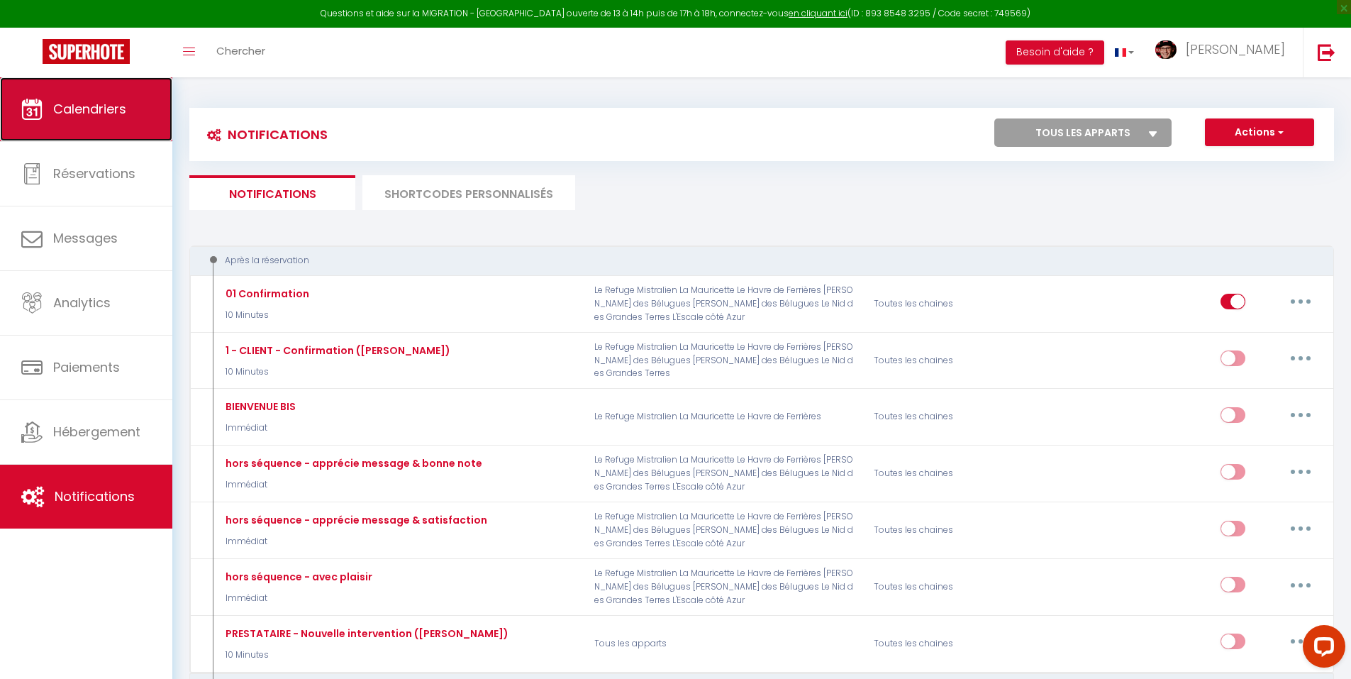
click at [70, 123] on link "Calendriers" at bounding box center [86, 109] width 172 height 64
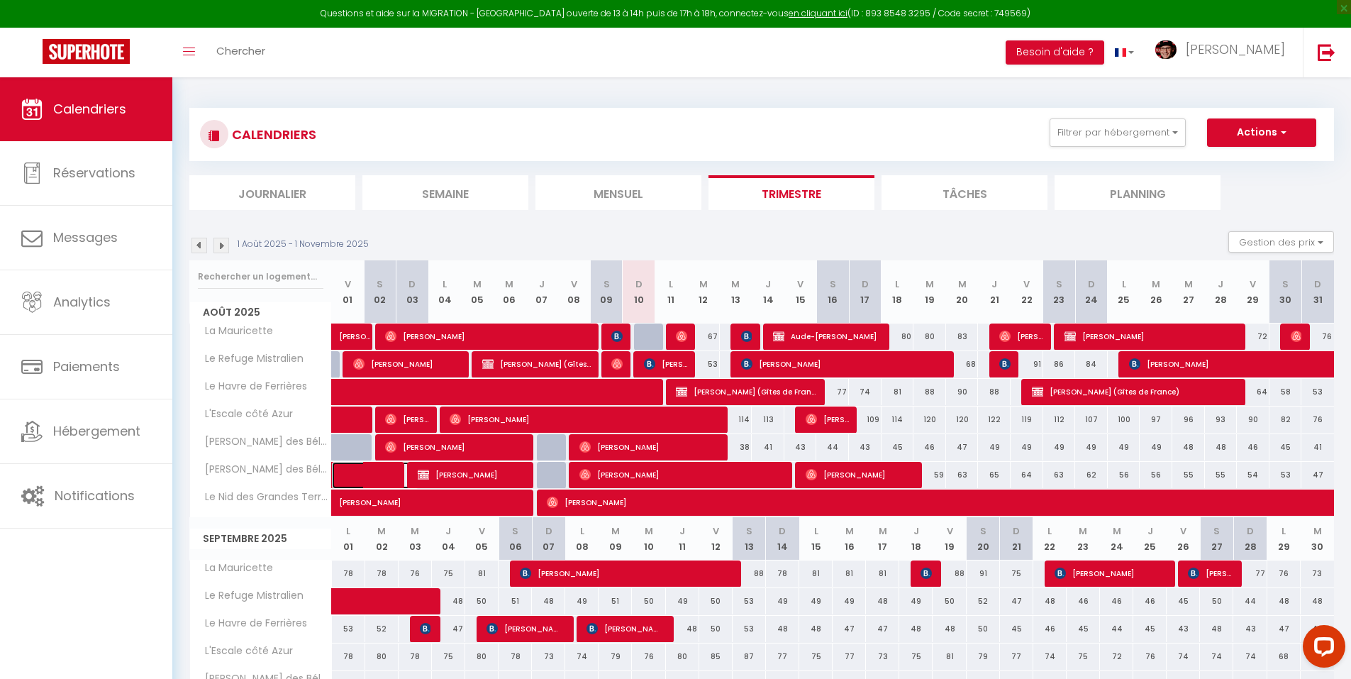
click at [366, 477] on span at bounding box center [385, 475] width 65 height 27
select select "OK"
select select "0"
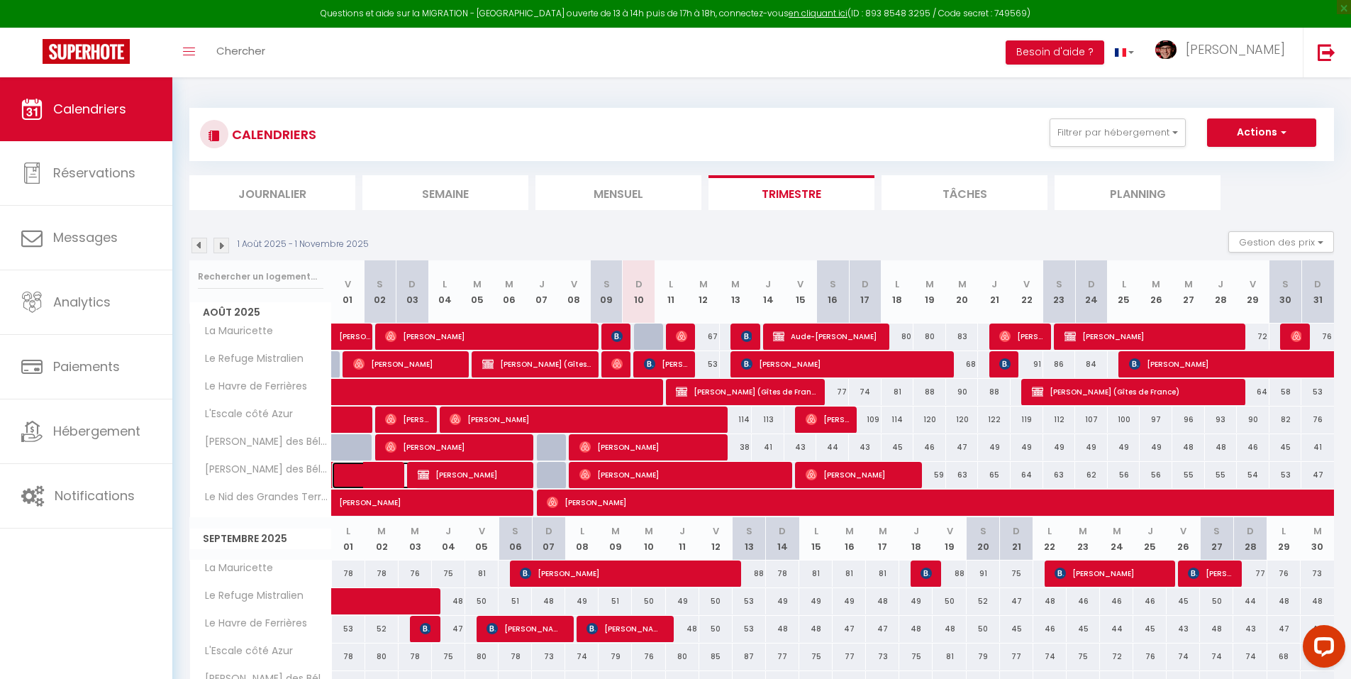
select select "1"
select select
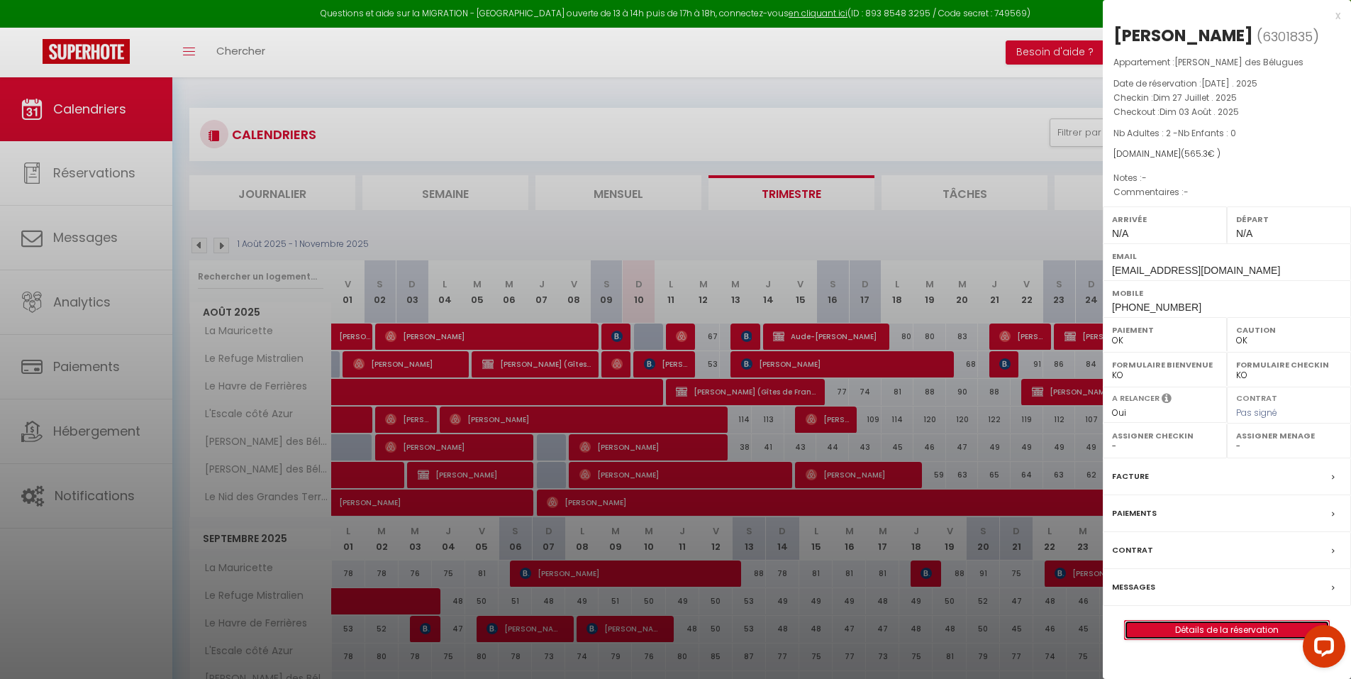
click at [1182, 631] on link "Détails de la réservation" at bounding box center [1227, 630] width 204 height 18
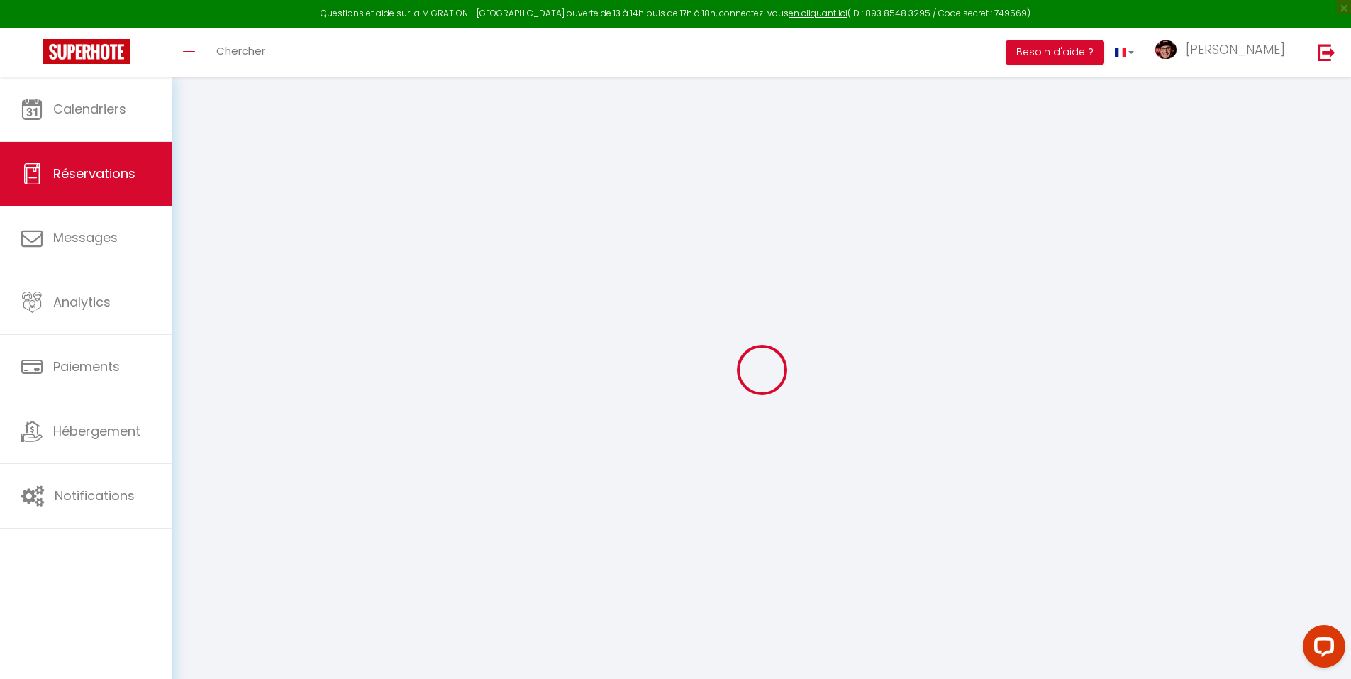
type input "Marc"
type input "Boyon"
type input "flxwhscdpcseaphjtpracgbnaohs@reply.superhote.com"
type input "+33659249966"
select select
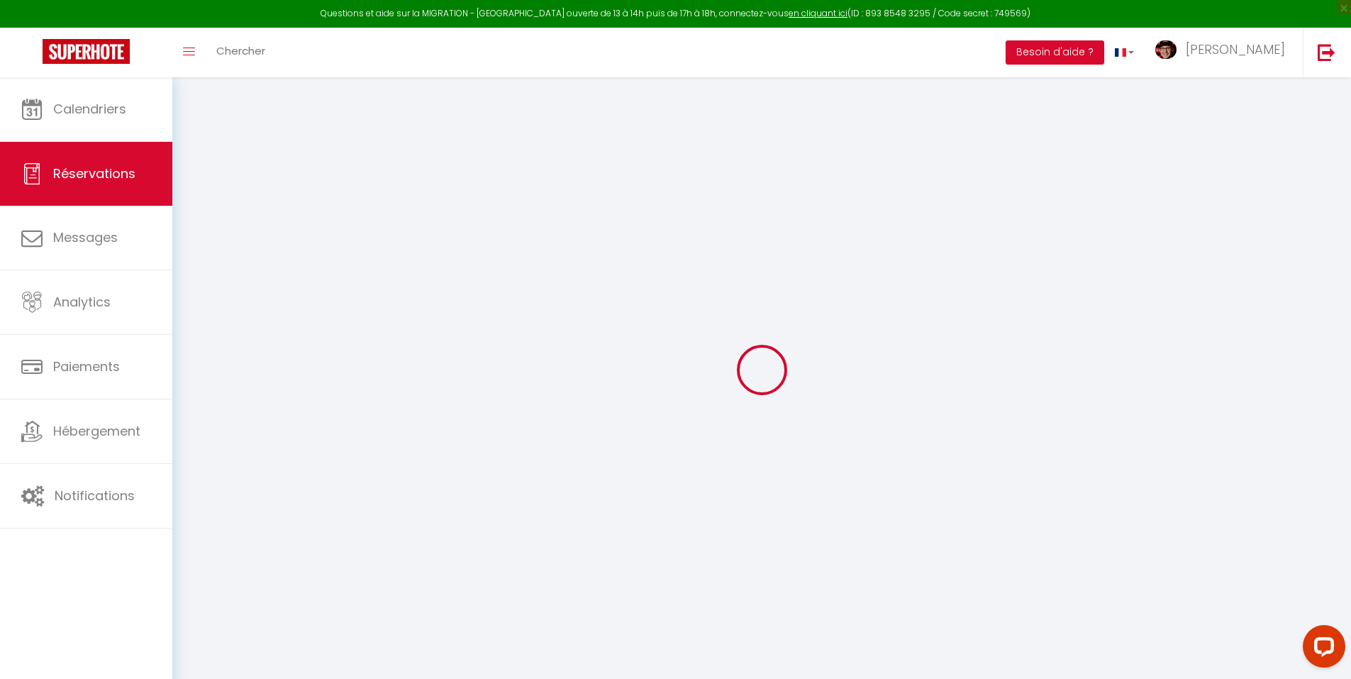
type input "98.09"
select select "66345"
select select "1"
select select
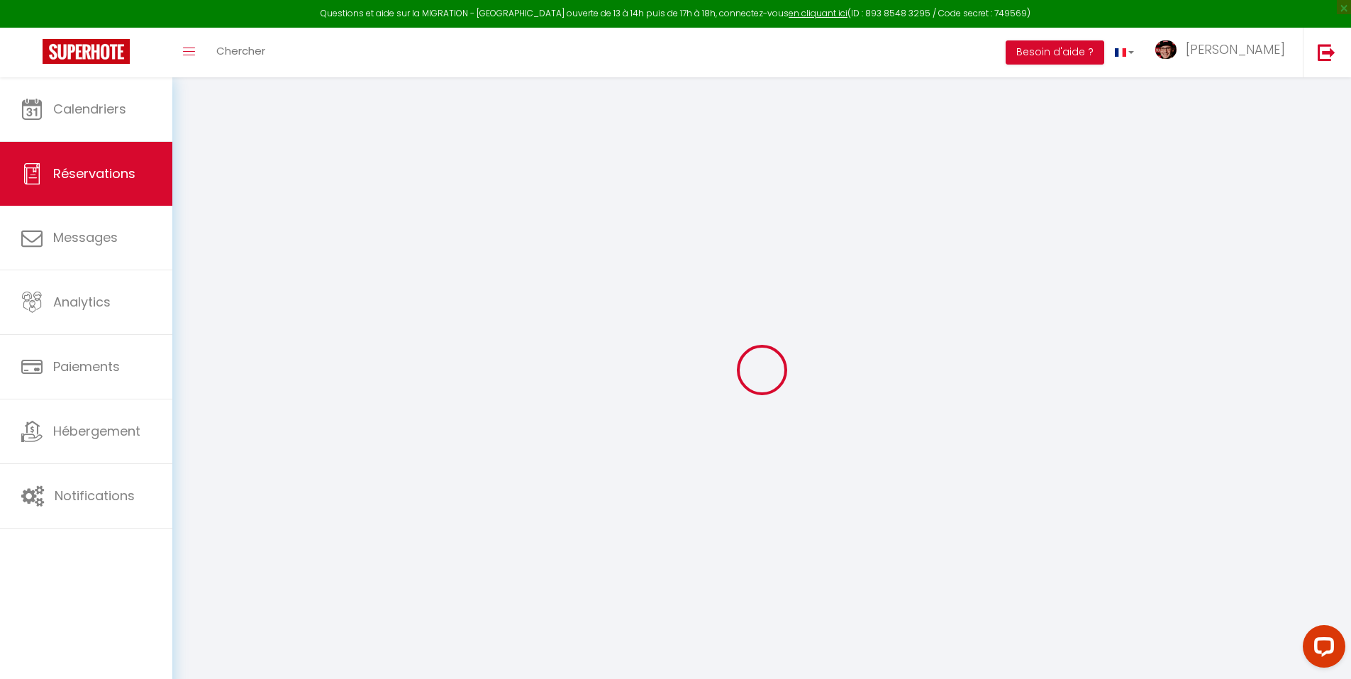
type input "2"
select select "12"
select select
type input "475.95"
checkbox input "false"
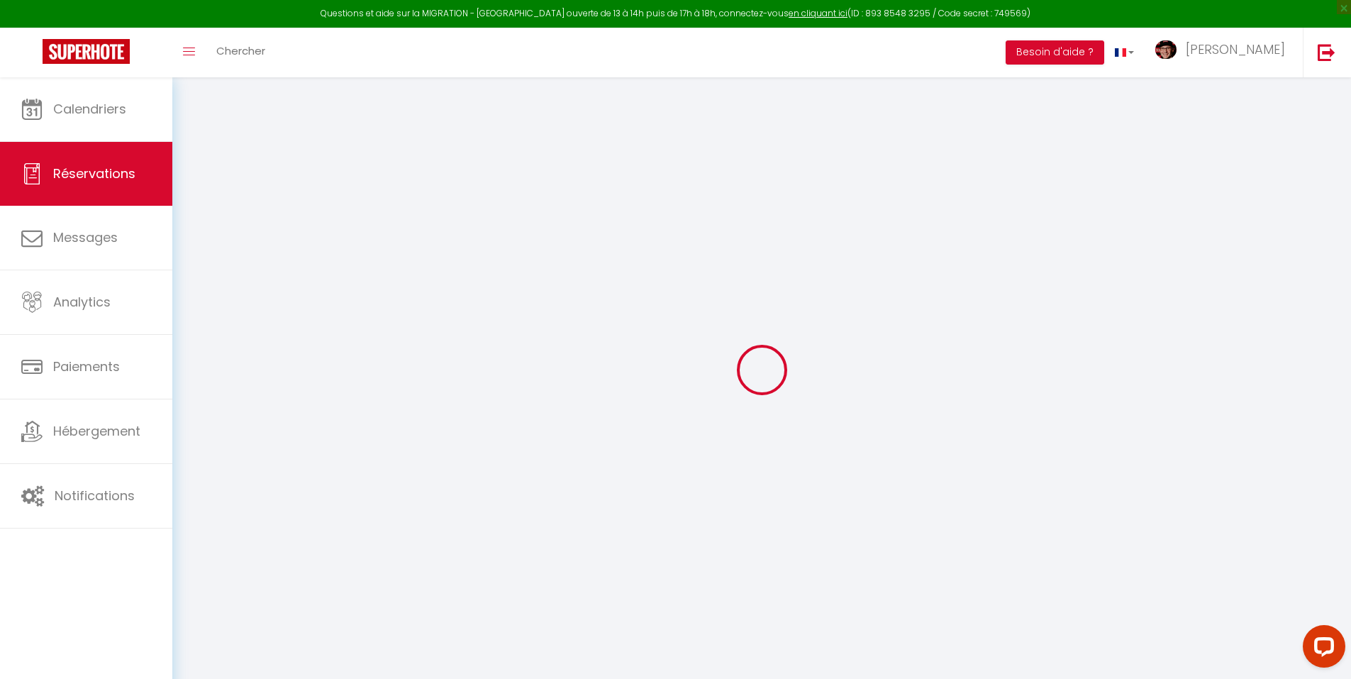
type input "0"
select select "1"
type input "0"
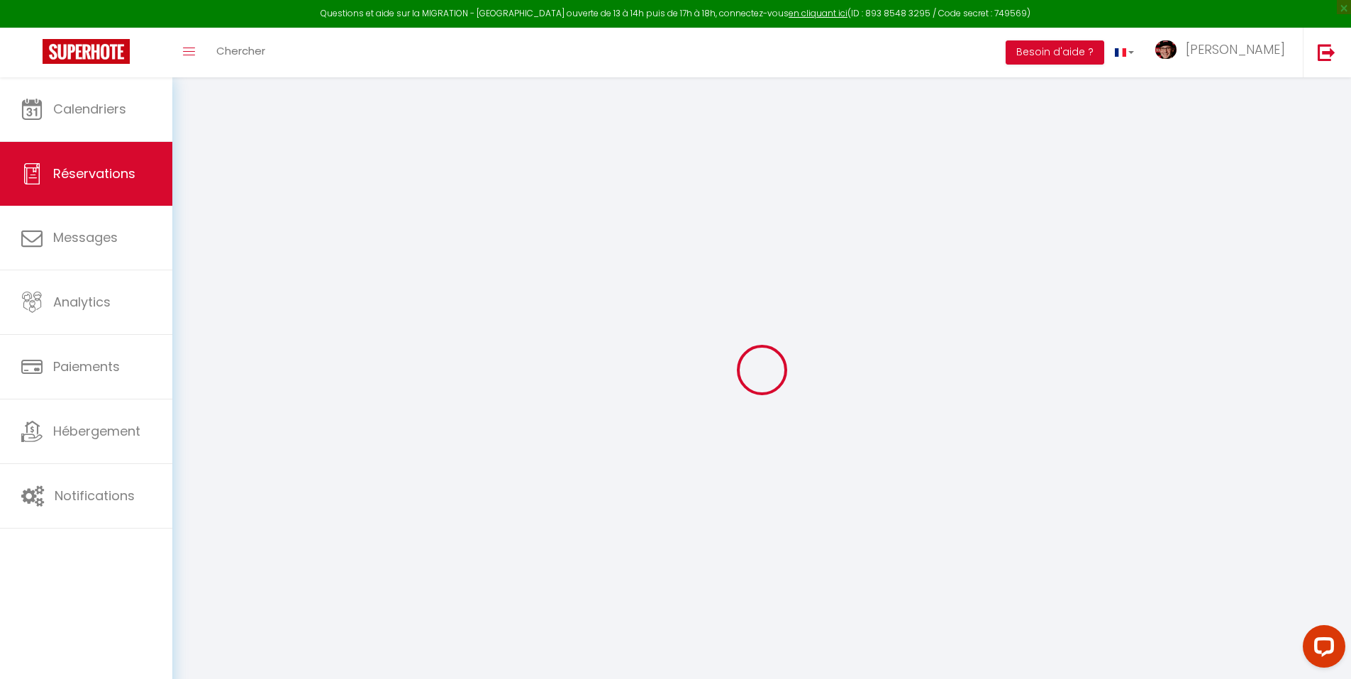
select select
select select "15"
checkbox input "false"
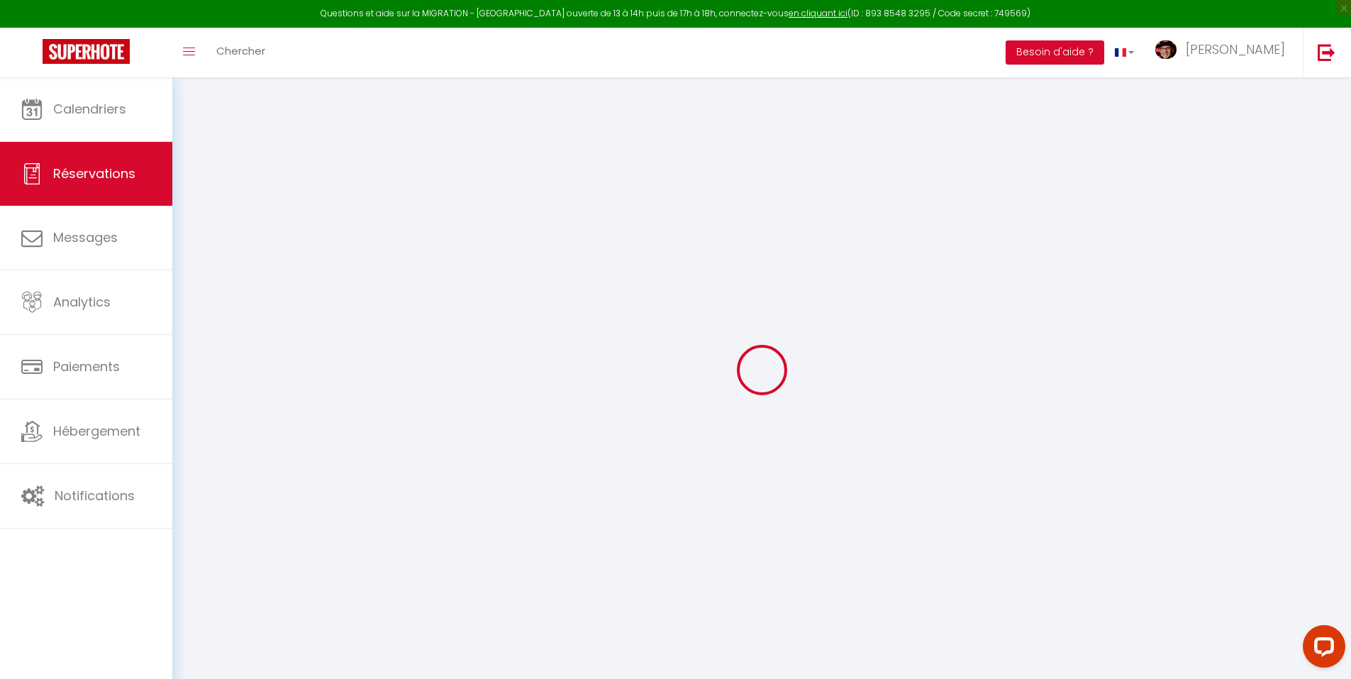
select select
checkbox input "false"
select select
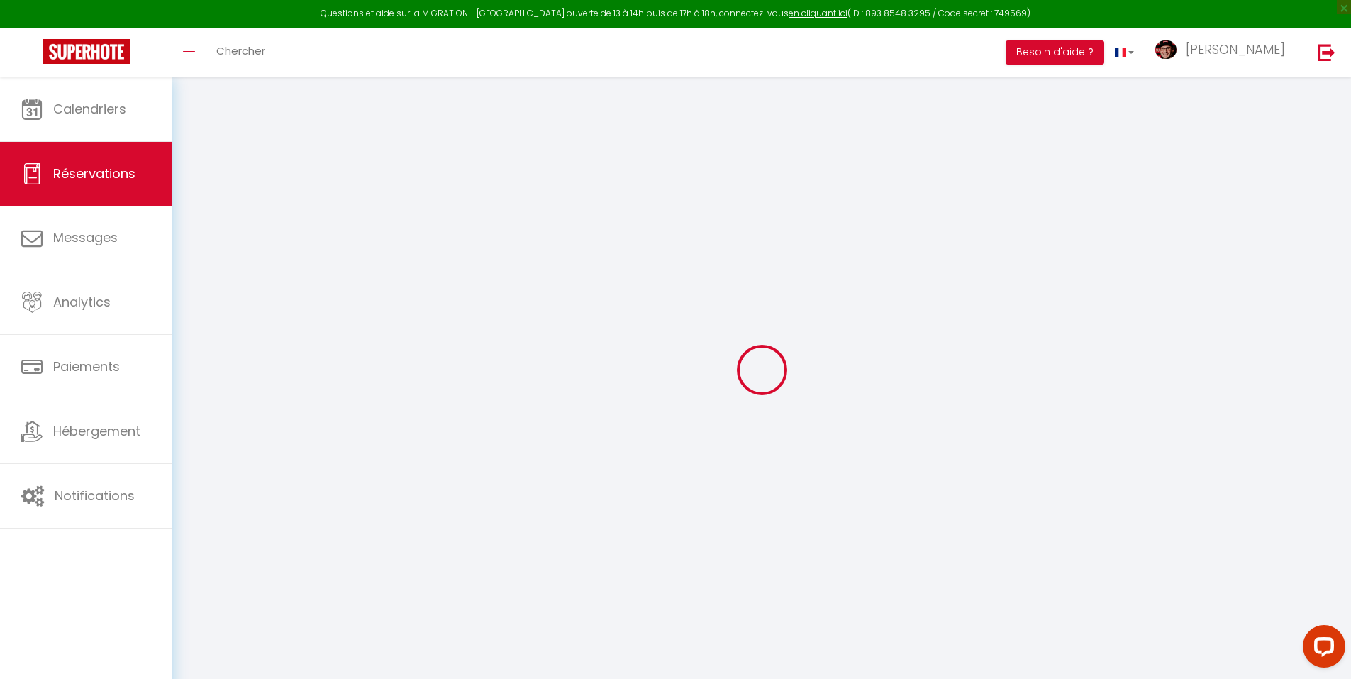
select select
checkbox input "false"
select select
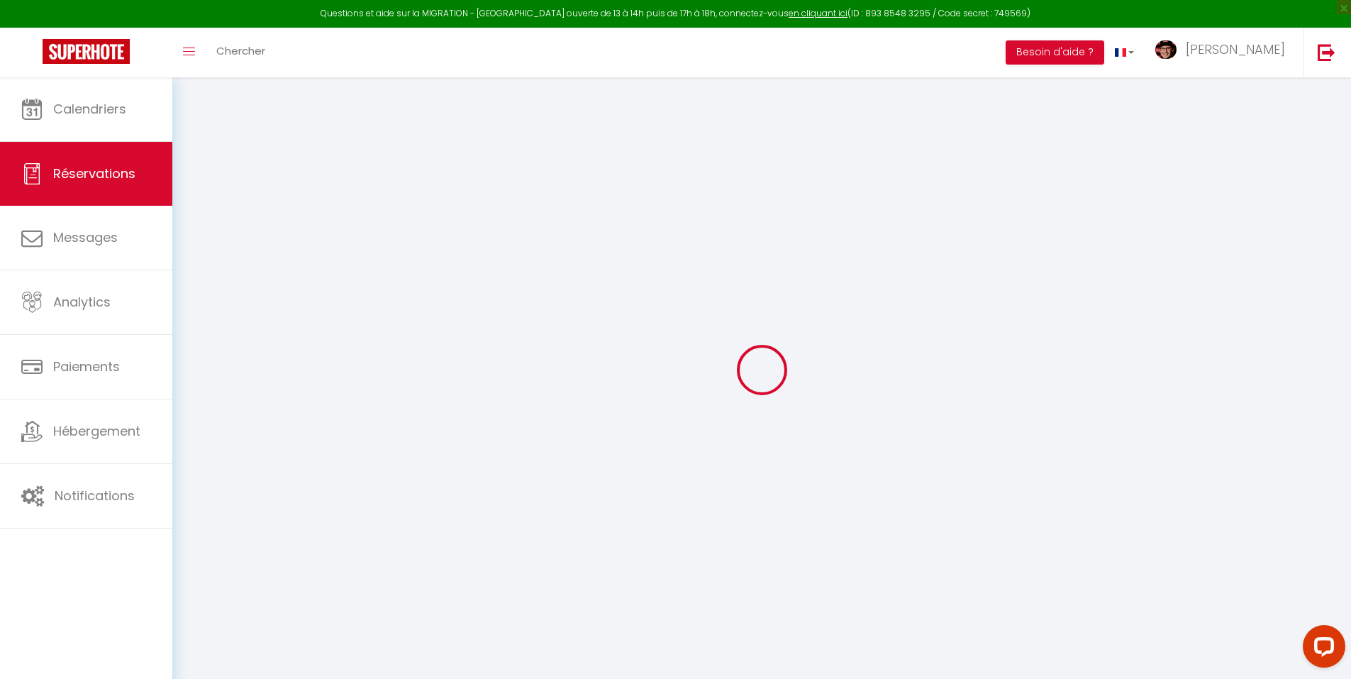
select select
checkbox input "false"
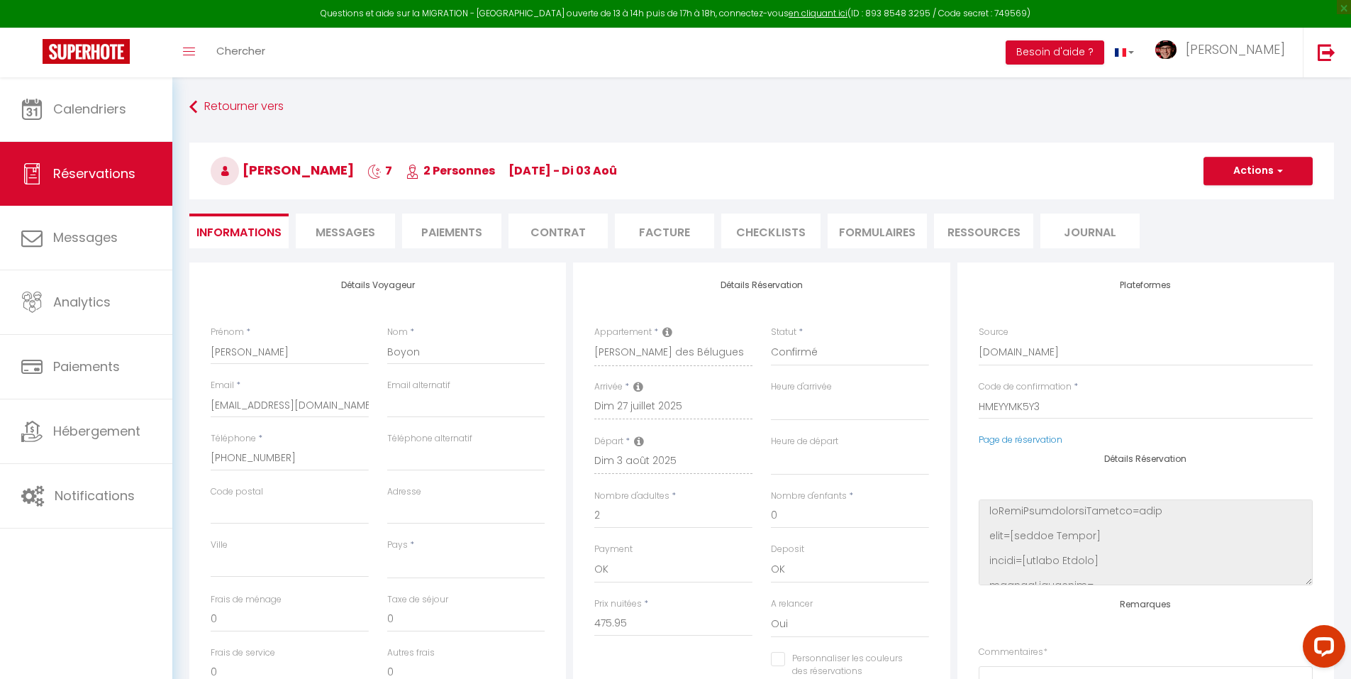
select select
type input "54"
type input "35.35"
click at [313, 241] on li "Messages" at bounding box center [345, 231] width 99 height 35
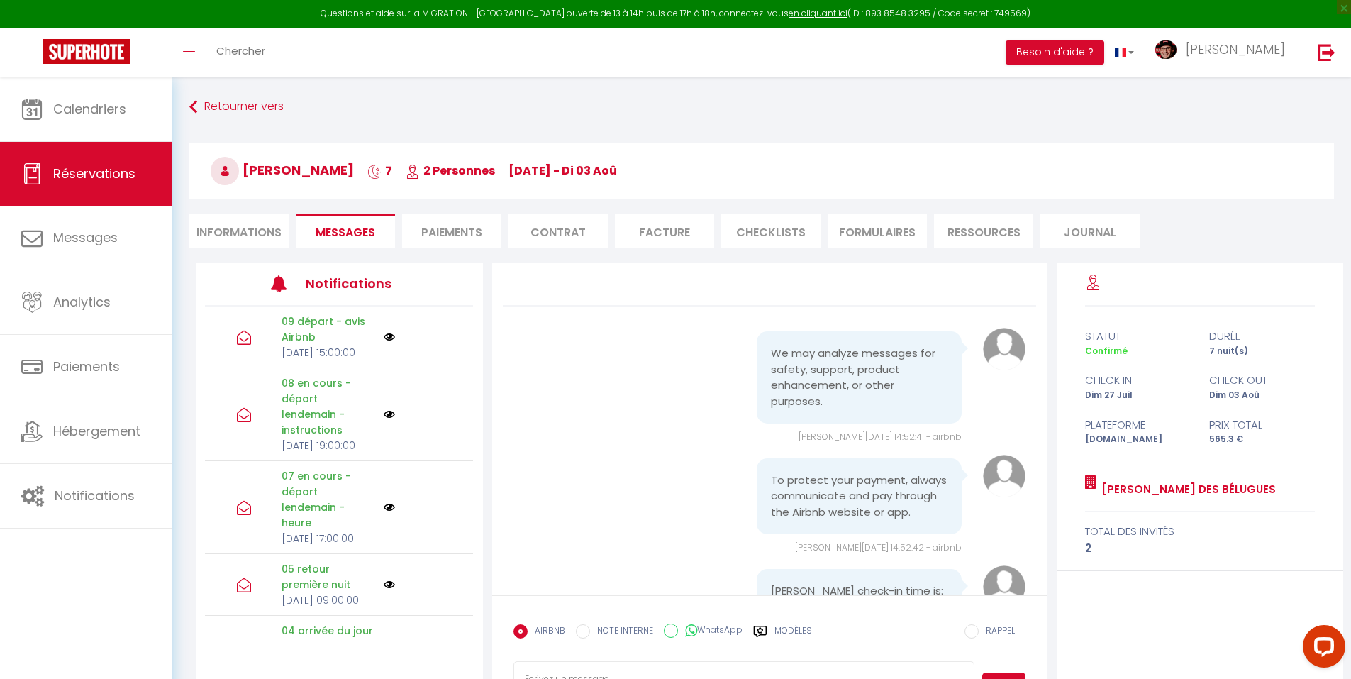
click at [790, 624] on label "Modèles" at bounding box center [794, 636] width 38 height 25
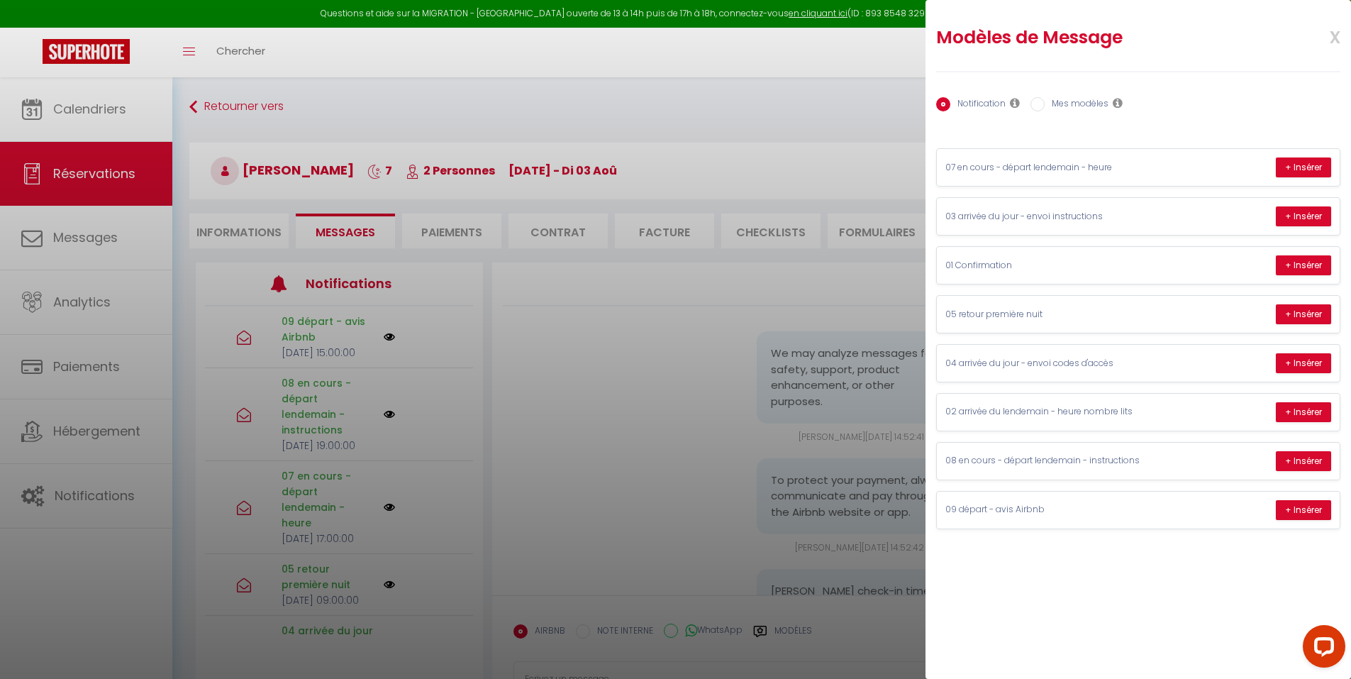
click at [1078, 108] on label "Mes modèles" at bounding box center [1077, 105] width 64 height 16
click at [1045, 108] on input "Mes modèles" at bounding box center [1038, 104] width 14 height 14
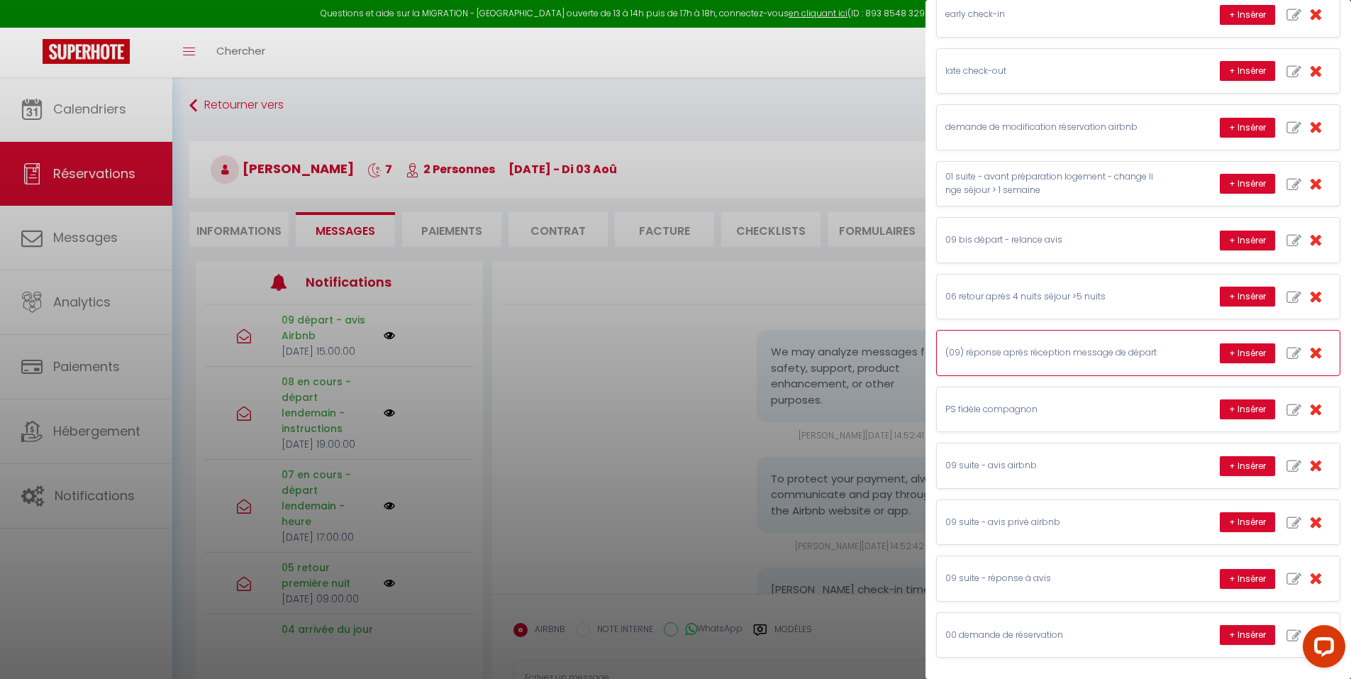
scroll to position [77, 0]
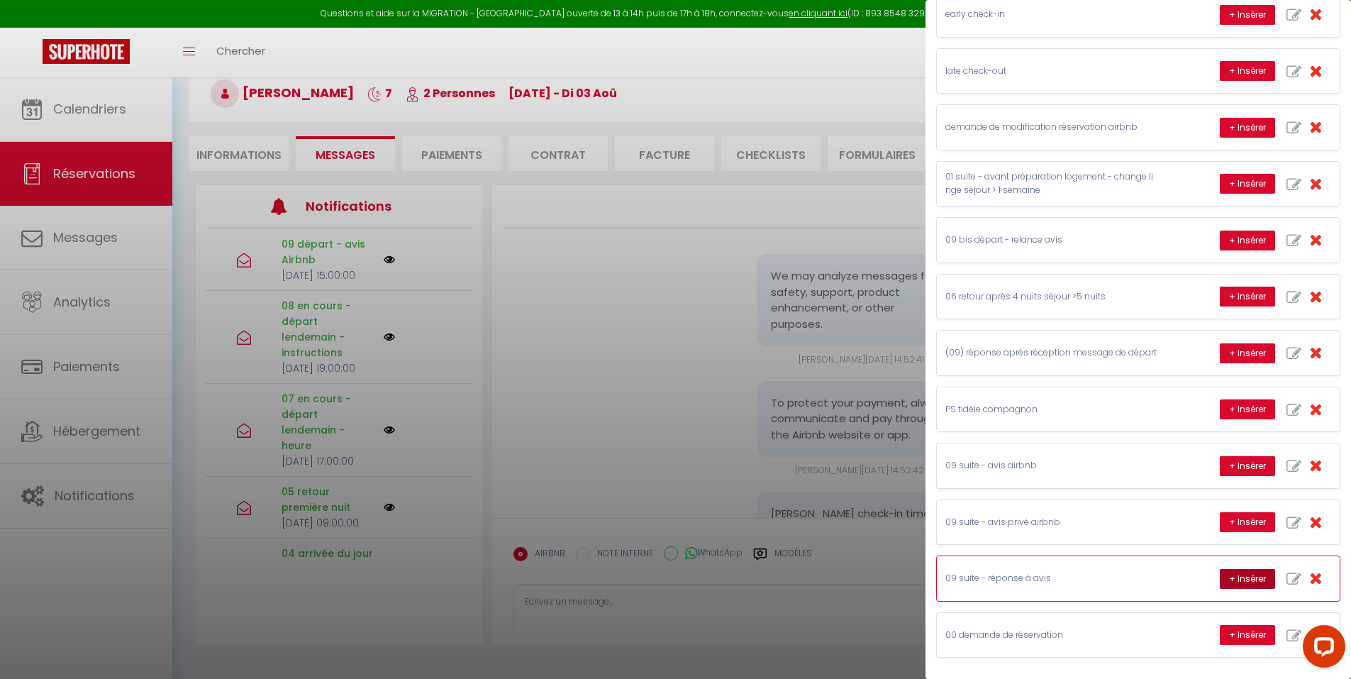
click at [1226, 580] on button "+ Insérer" at bounding box center [1247, 579] width 55 height 20
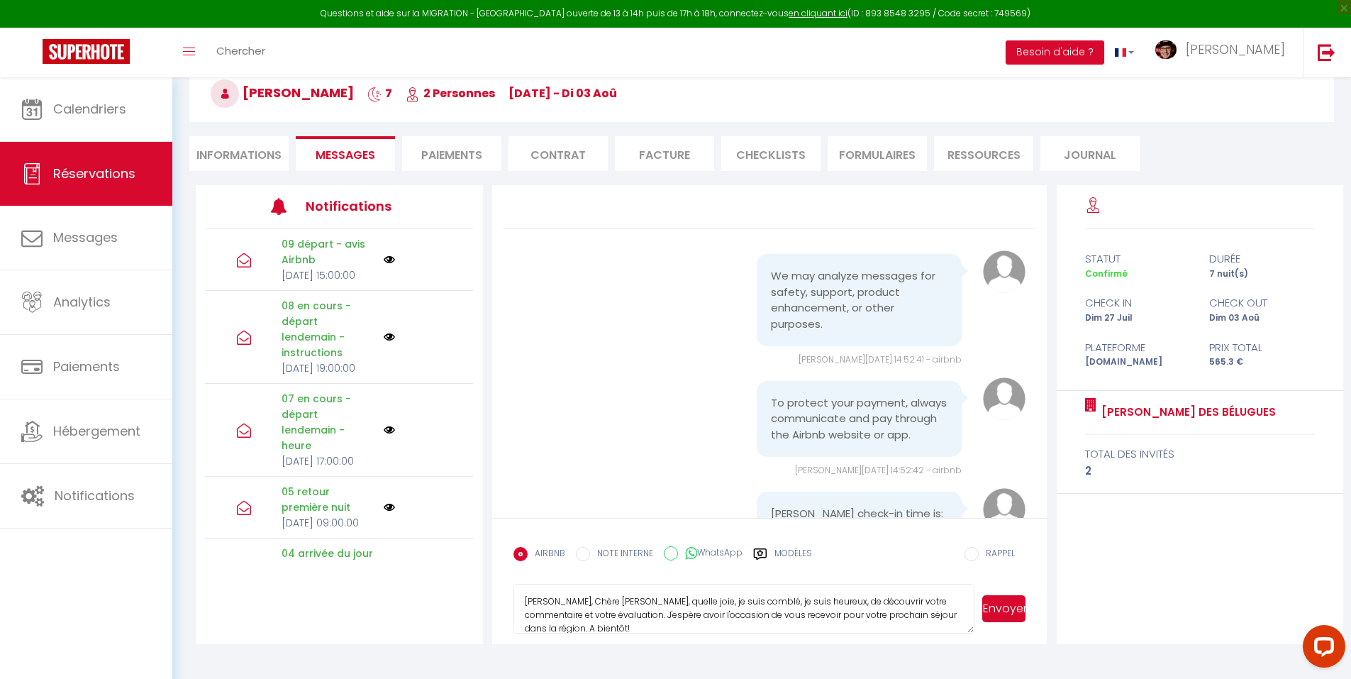
click at [822, 618] on textarea "Cher, Chère Marc, quelle joie, je suis comblé, je suis heureux, de découvrir vo…" at bounding box center [745, 609] width 462 height 50
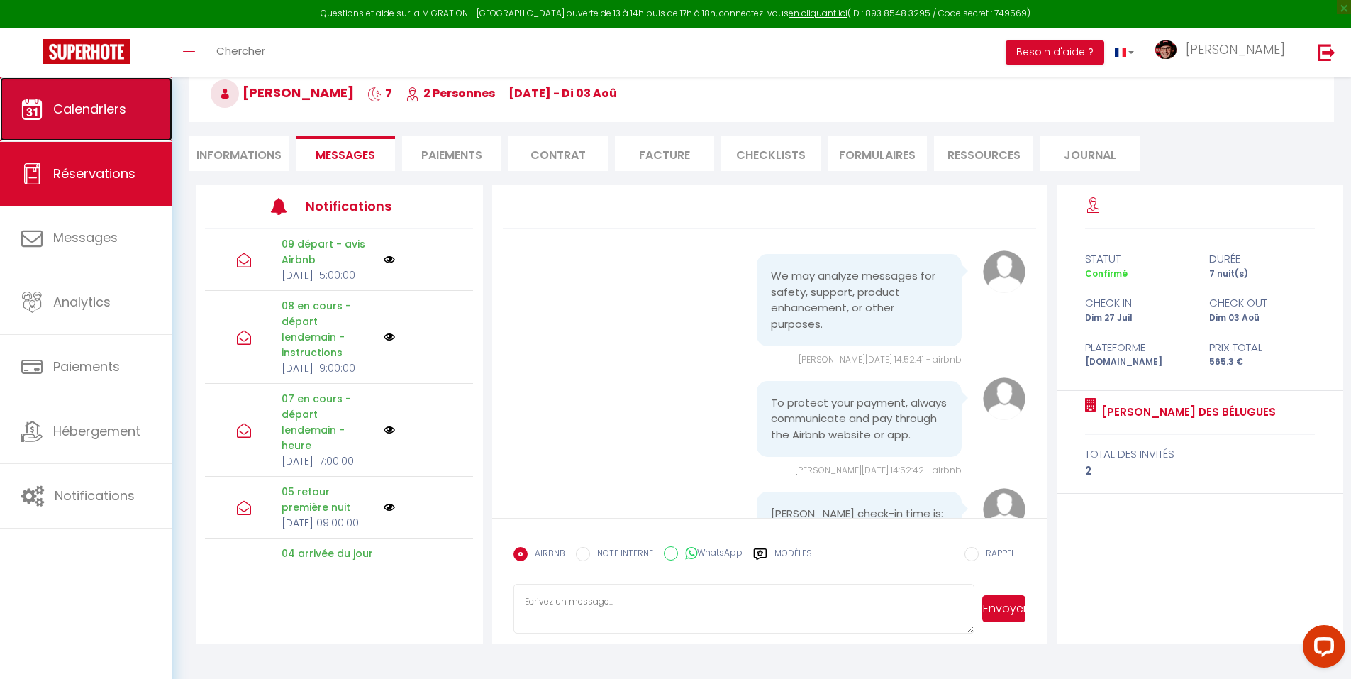
click at [121, 104] on span "Calendriers" at bounding box center [89, 109] width 73 height 18
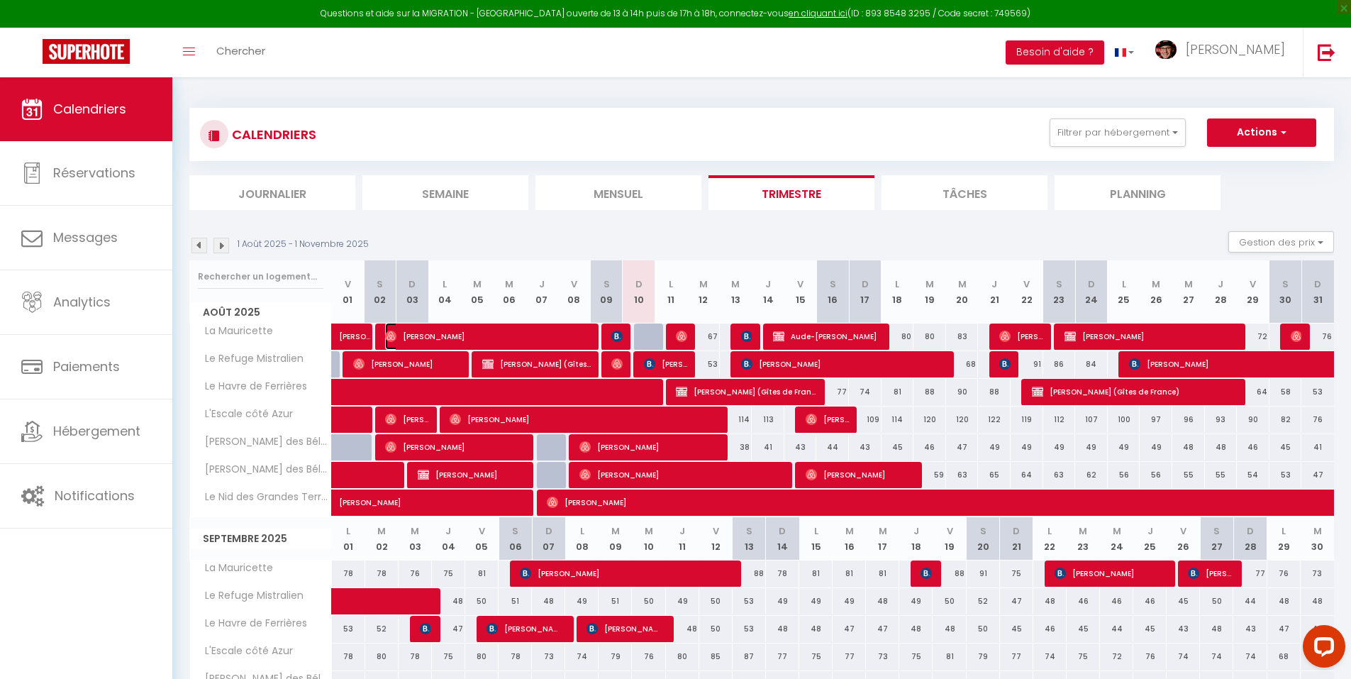
click at [513, 336] on span "Dimitri Logerot" at bounding box center [488, 336] width 206 height 27
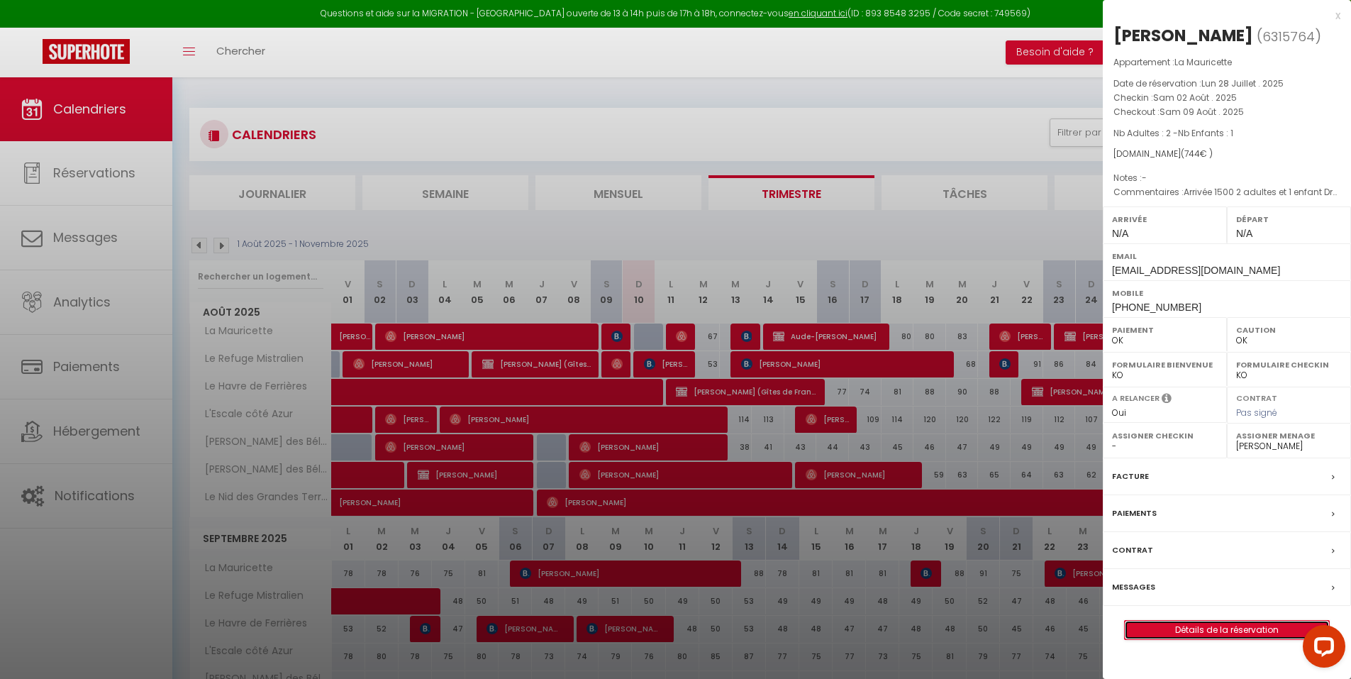
click at [1236, 630] on link "Détails de la réservation" at bounding box center [1227, 630] width 204 height 18
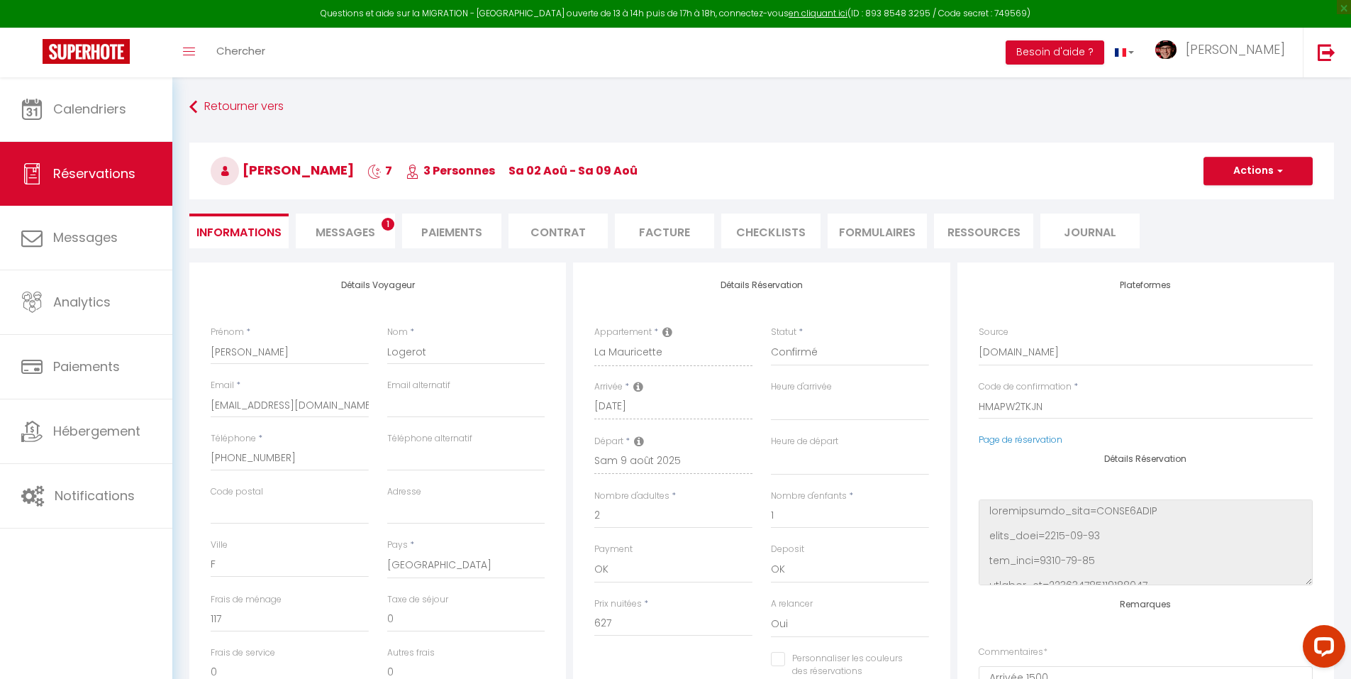
click at [348, 231] on span "Messages" at bounding box center [346, 232] width 60 height 16
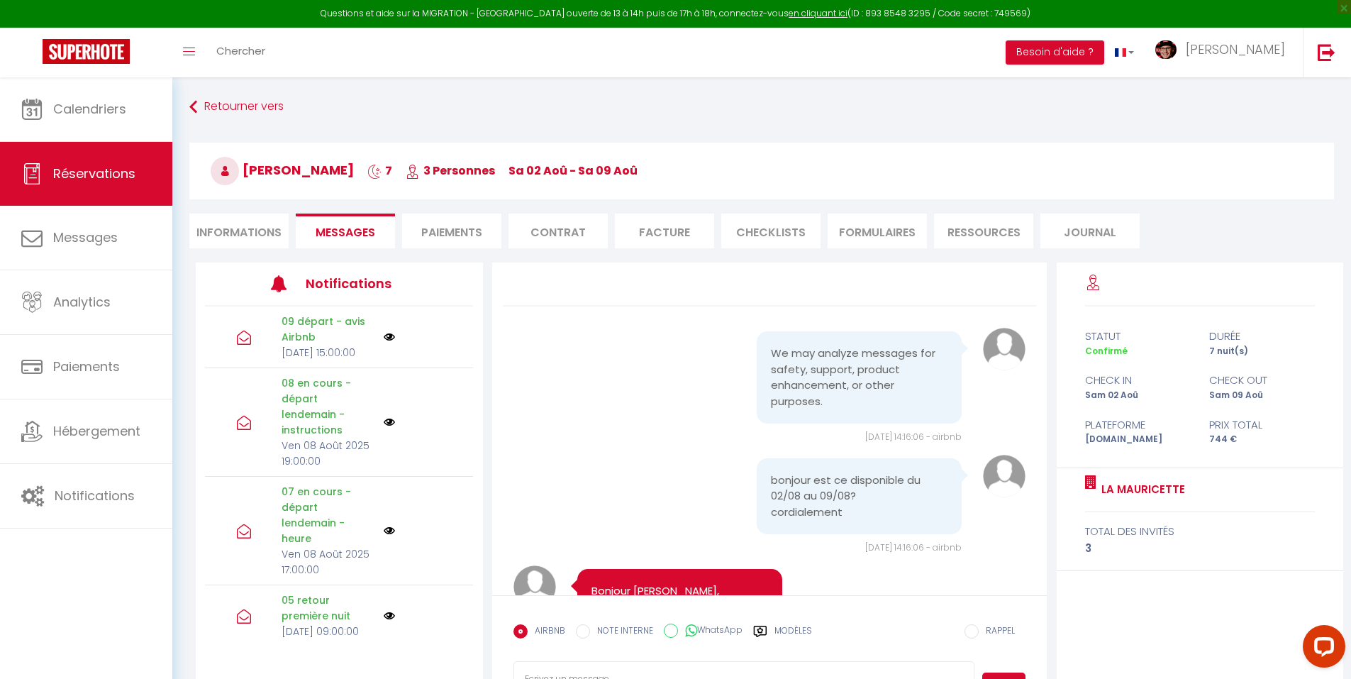
click at [798, 626] on label "Modèles" at bounding box center [794, 636] width 38 height 25
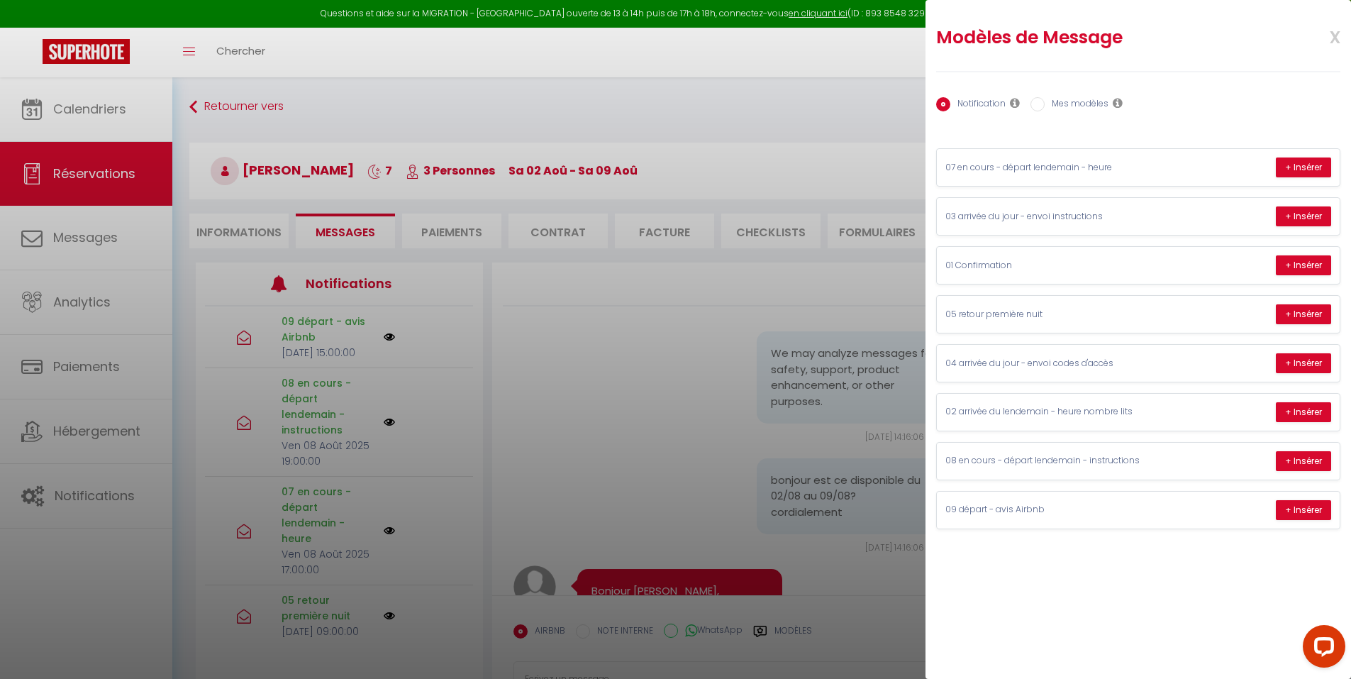
click at [1075, 107] on label "Mes modèles" at bounding box center [1077, 105] width 64 height 16
click at [1045, 107] on input "Mes modèles" at bounding box center [1038, 104] width 14 height 14
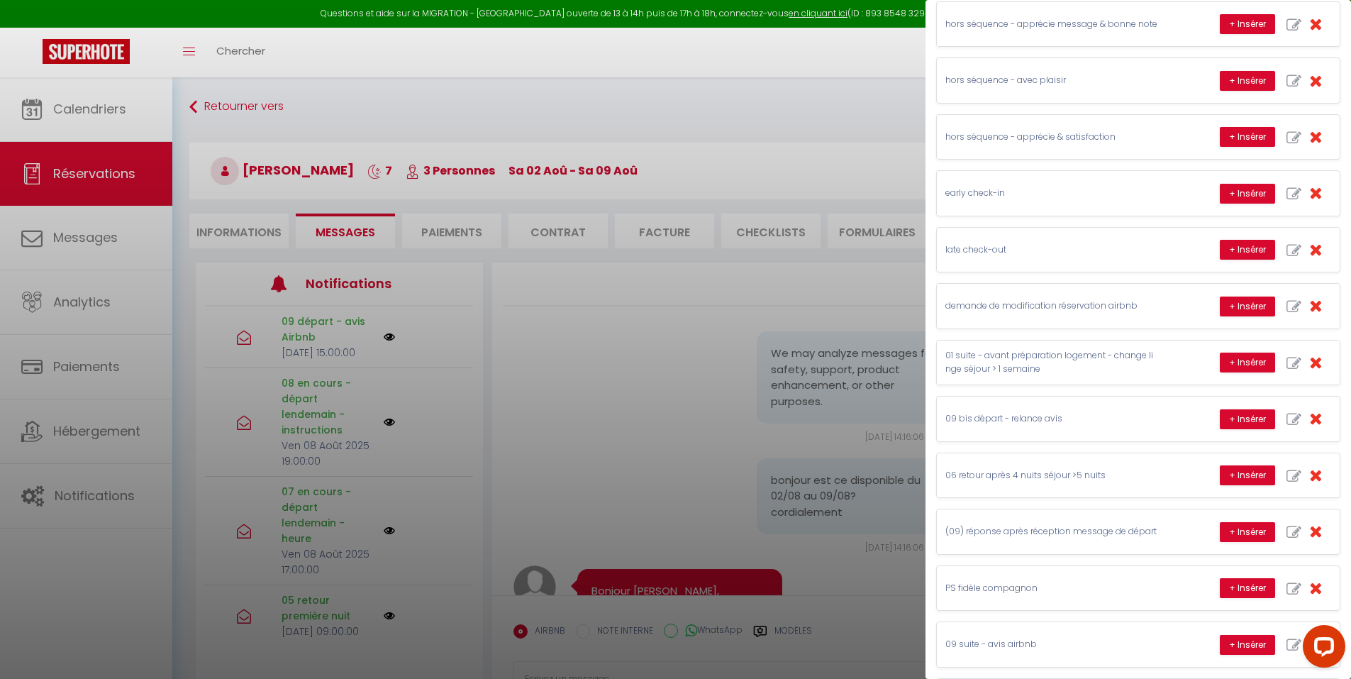
scroll to position [345, 0]
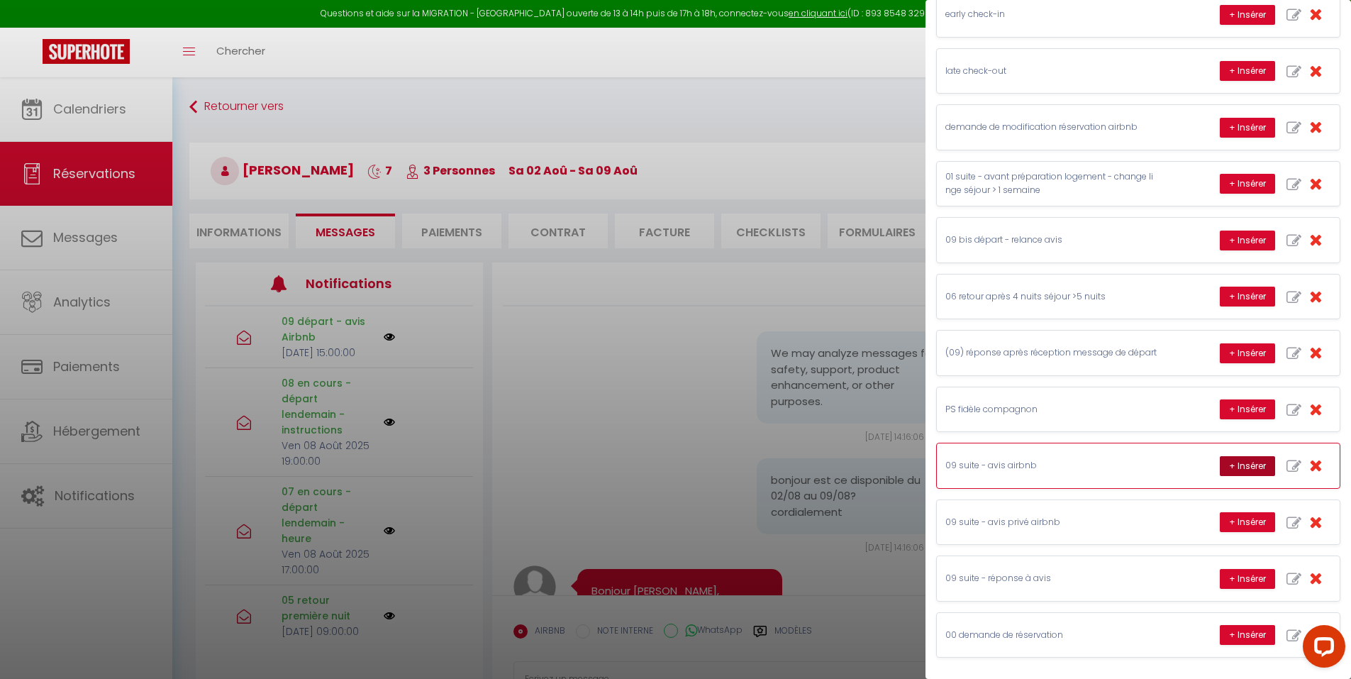
click at [1238, 462] on button "+ Insérer" at bounding box center [1247, 466] width 55 height 20
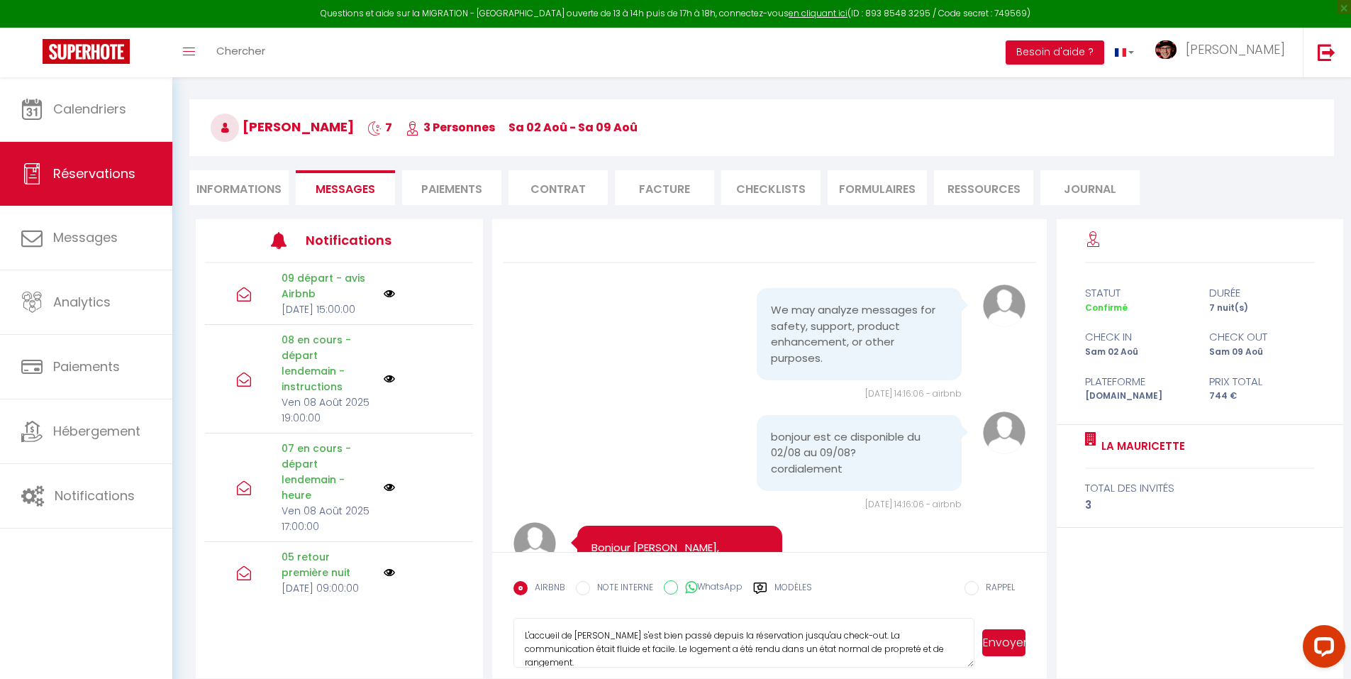
scroll to position [77, 0]
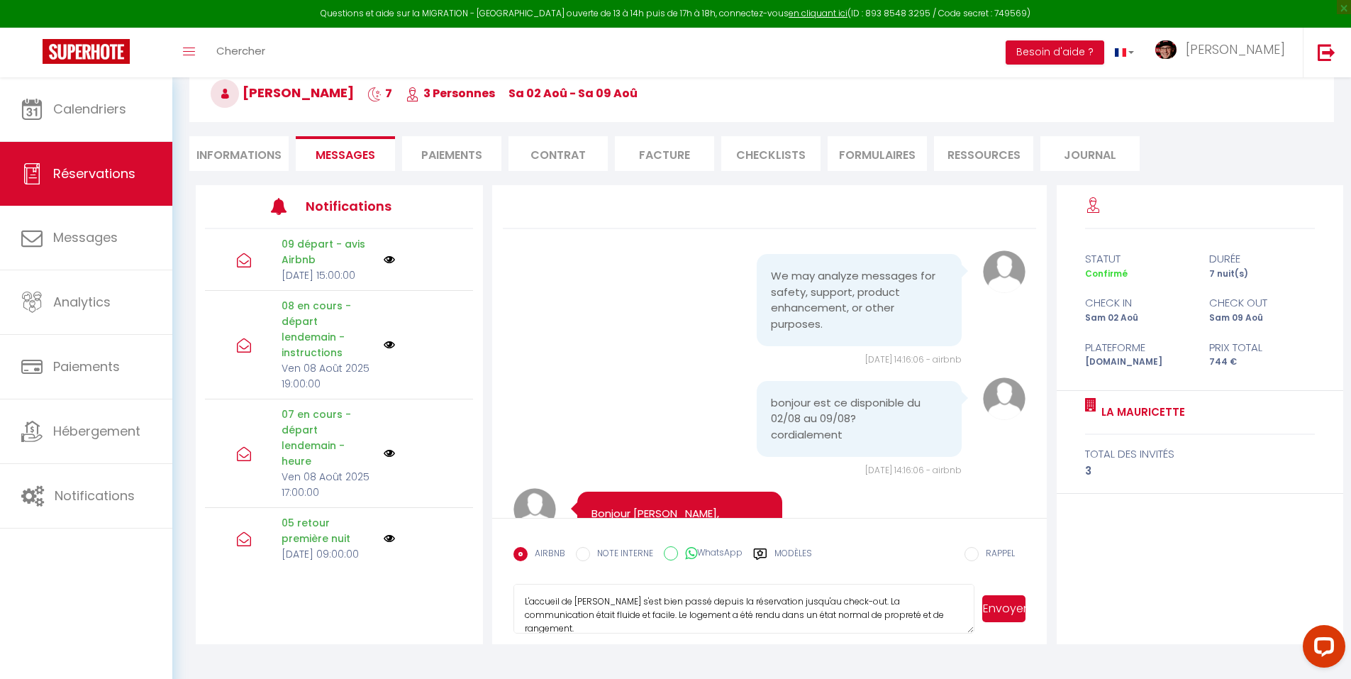
click at [760, 617] on textarea "L'accueil de Dimitri s'est bien passé depuis la réservation jusqu'au check-out.…" at bounding box center [745, 609] width 462 height 50
click at [785, 549] on label "Modèles" at bounding box center [794, 559] width 38 height 25
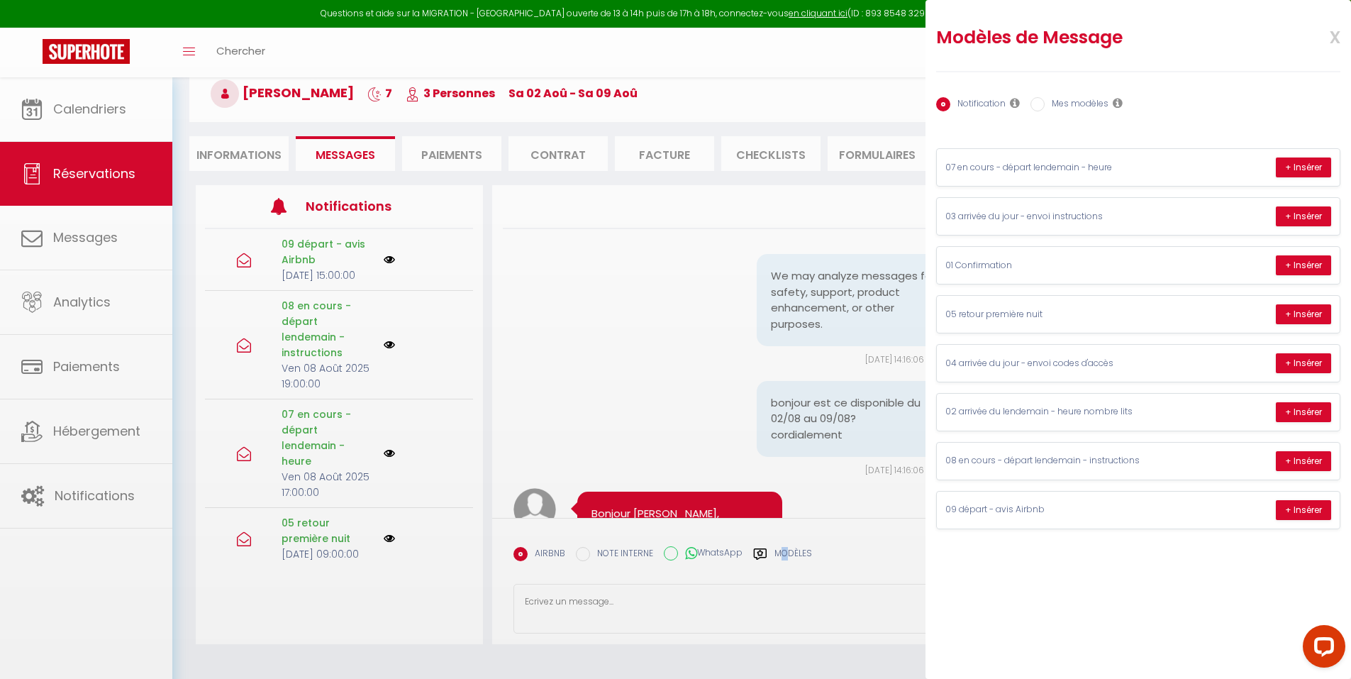
scroll to position [0, 0]
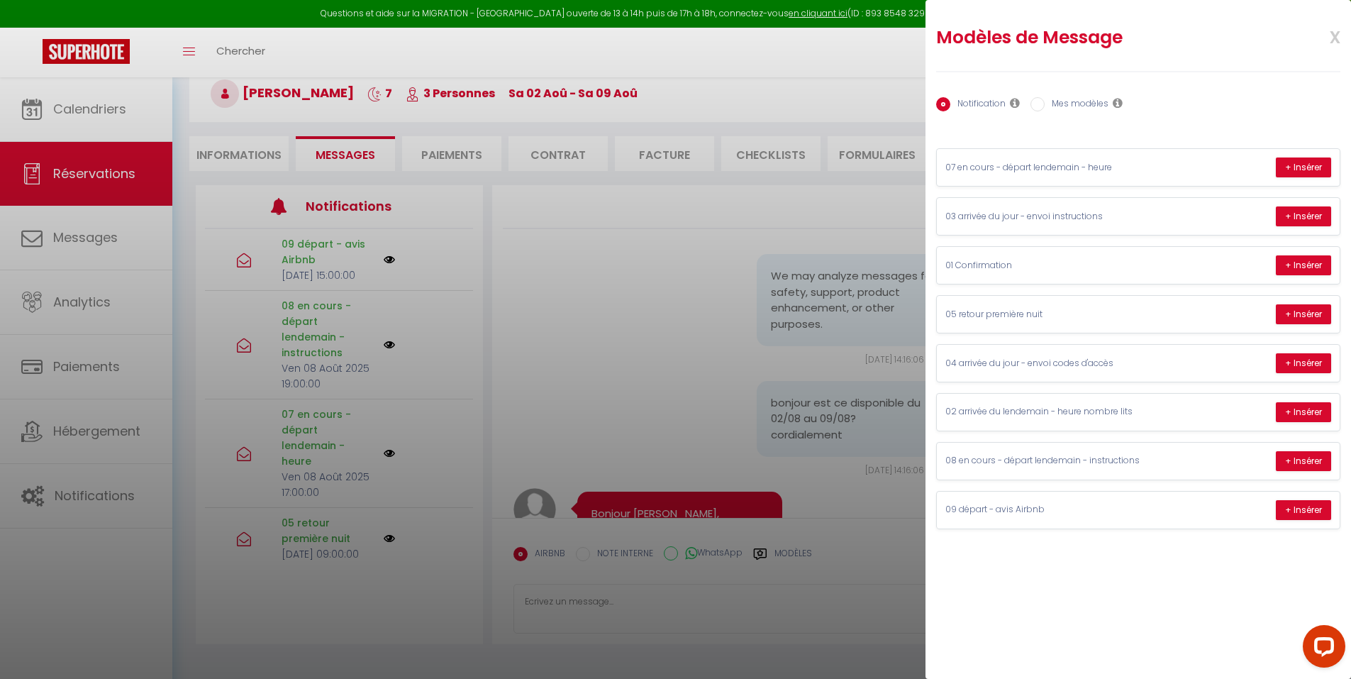
click at [1065, 112] on label "Mes modèles" at bounding box center [1077, 105] width 64 height 16
click at [1045, 111] on input "Mes modèles" at bounding box center [1038, 104] width 14 height 14
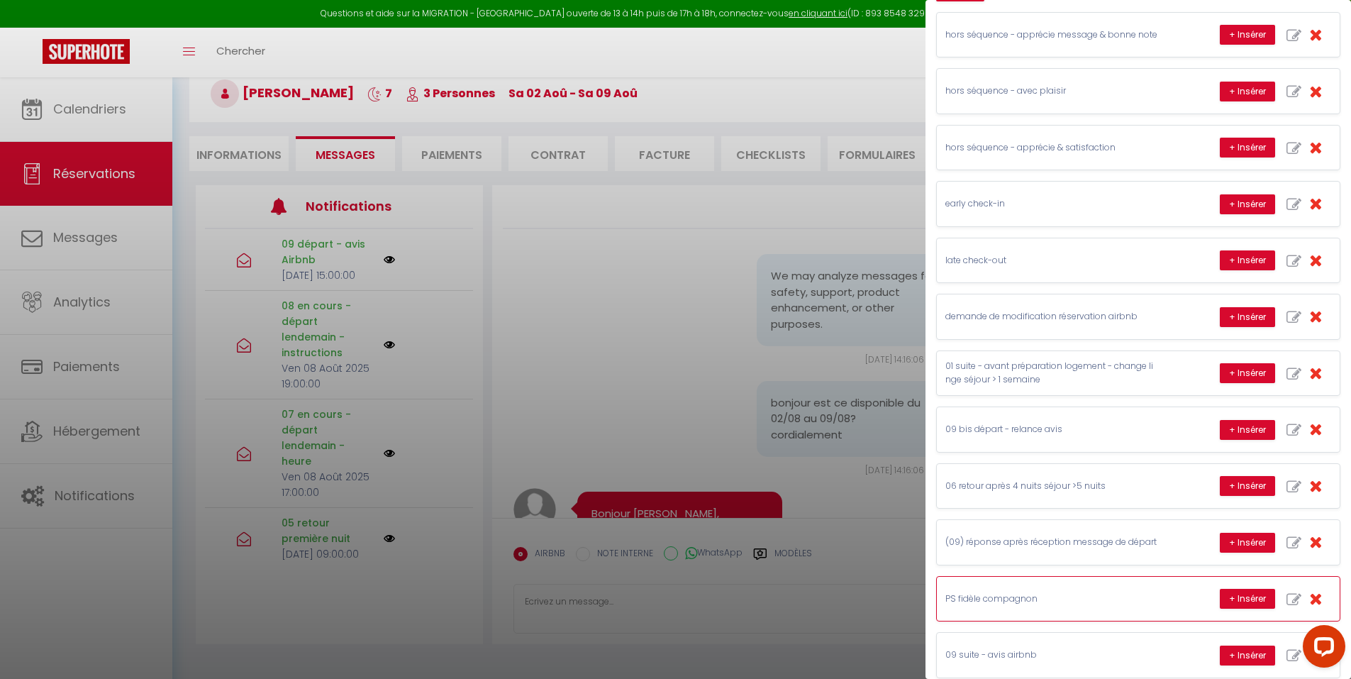
scroll to position [345, 0]
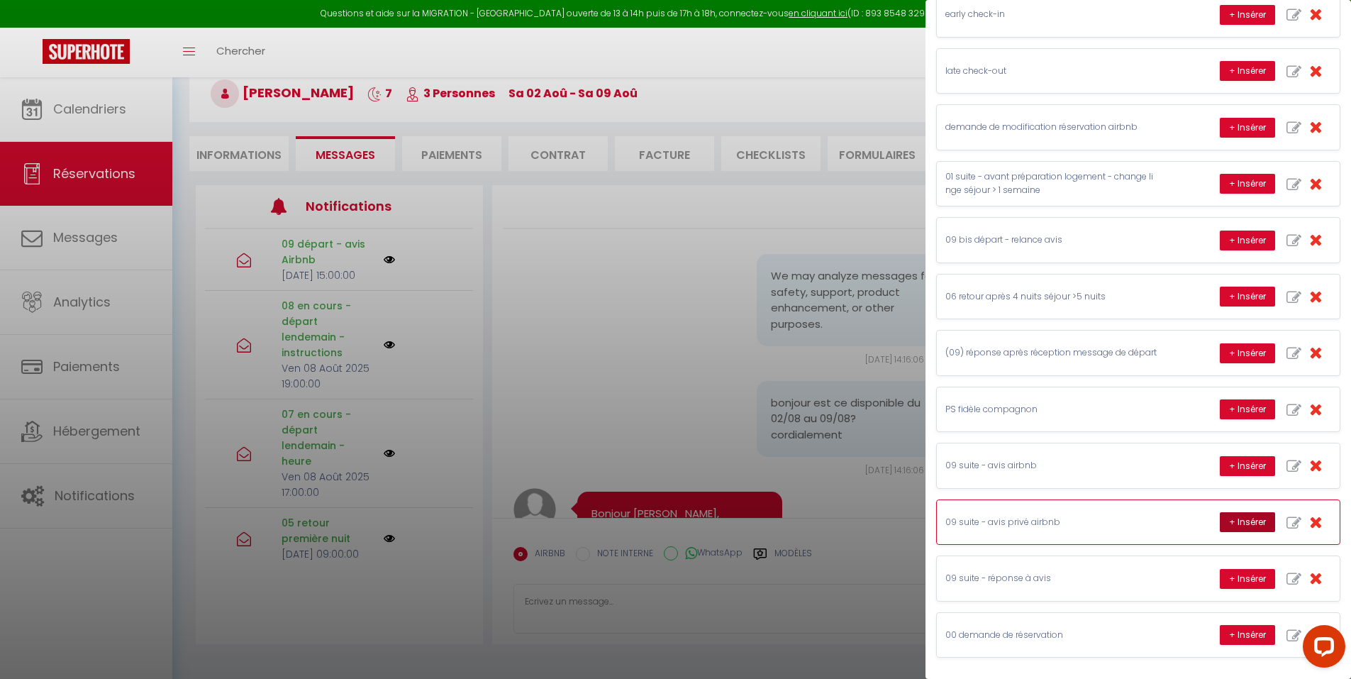
click at [1220, 521] on button "+ Insérer" at bounding box center [1247, 522] width 55 height 20
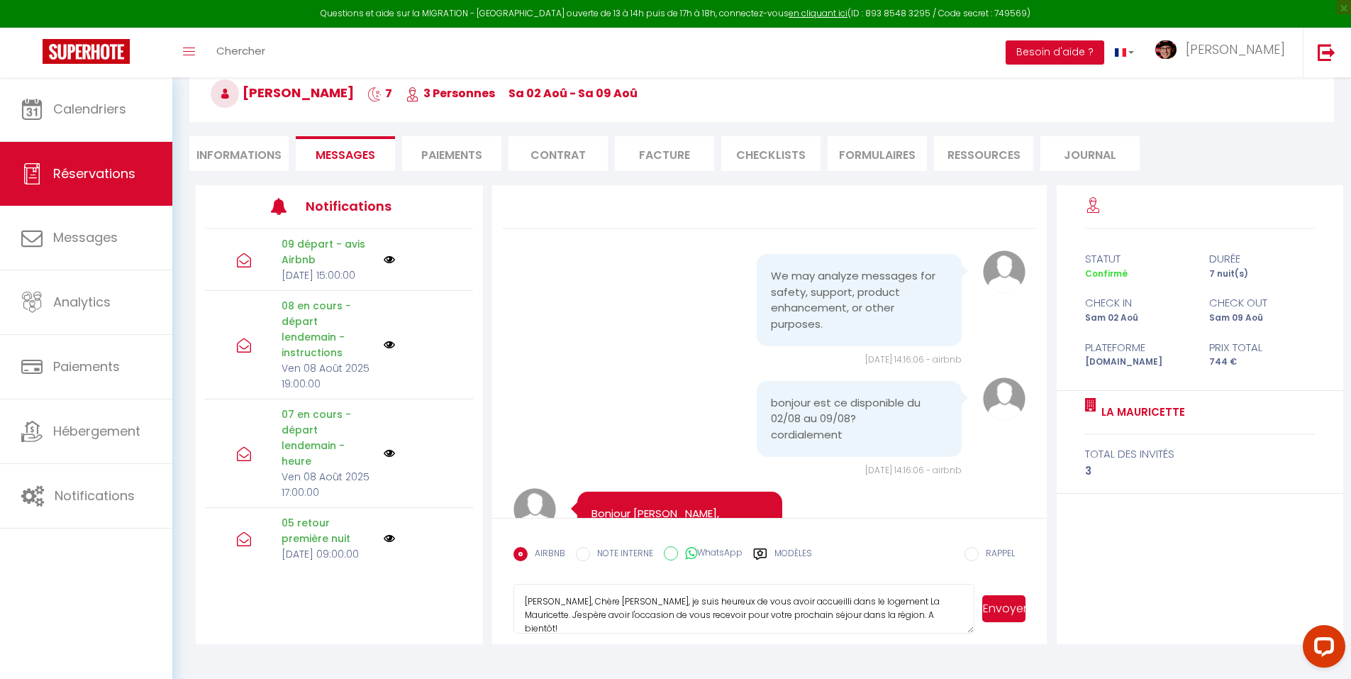
click at [870, 609] on textarea "Cher, Chère Dimitri, je suis heureux de vous avoir accueilli dans le logement L…" at bounding box center [745, 609] width 462 height 50
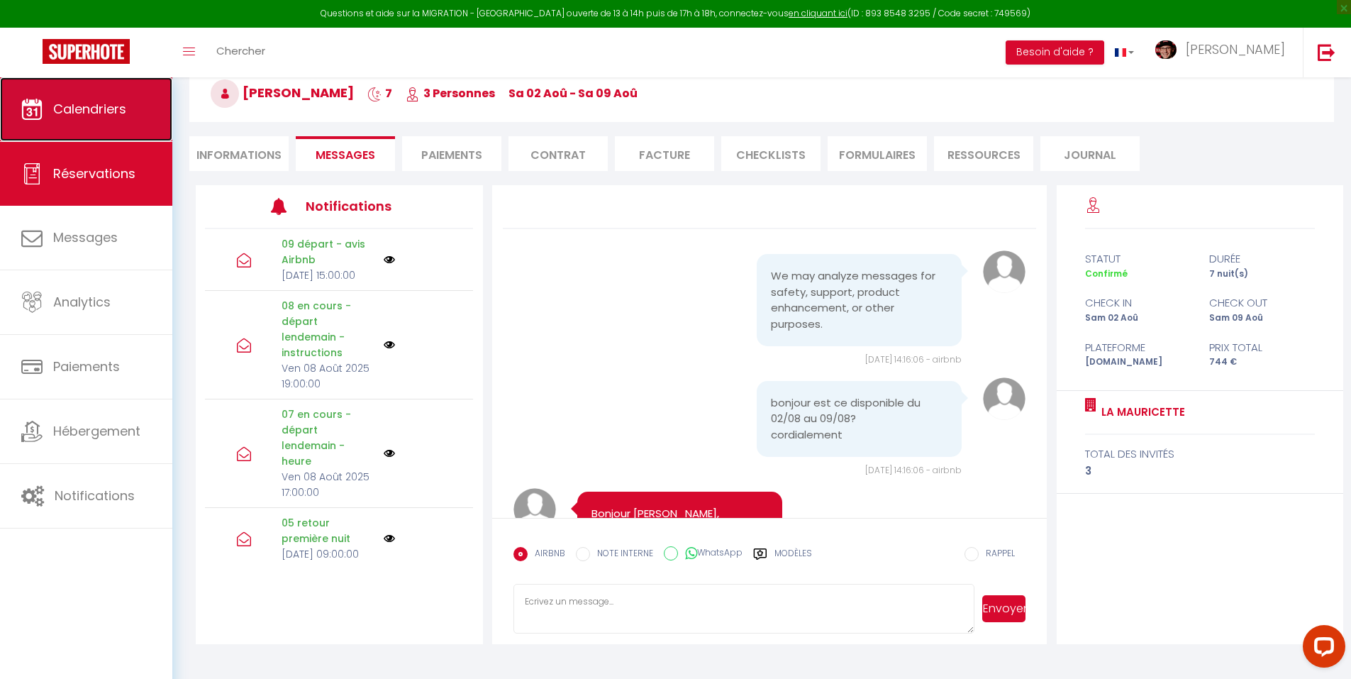
click at [85, 111] on span "Calendriers" at bounding box center [89, 109] width 73 height 18
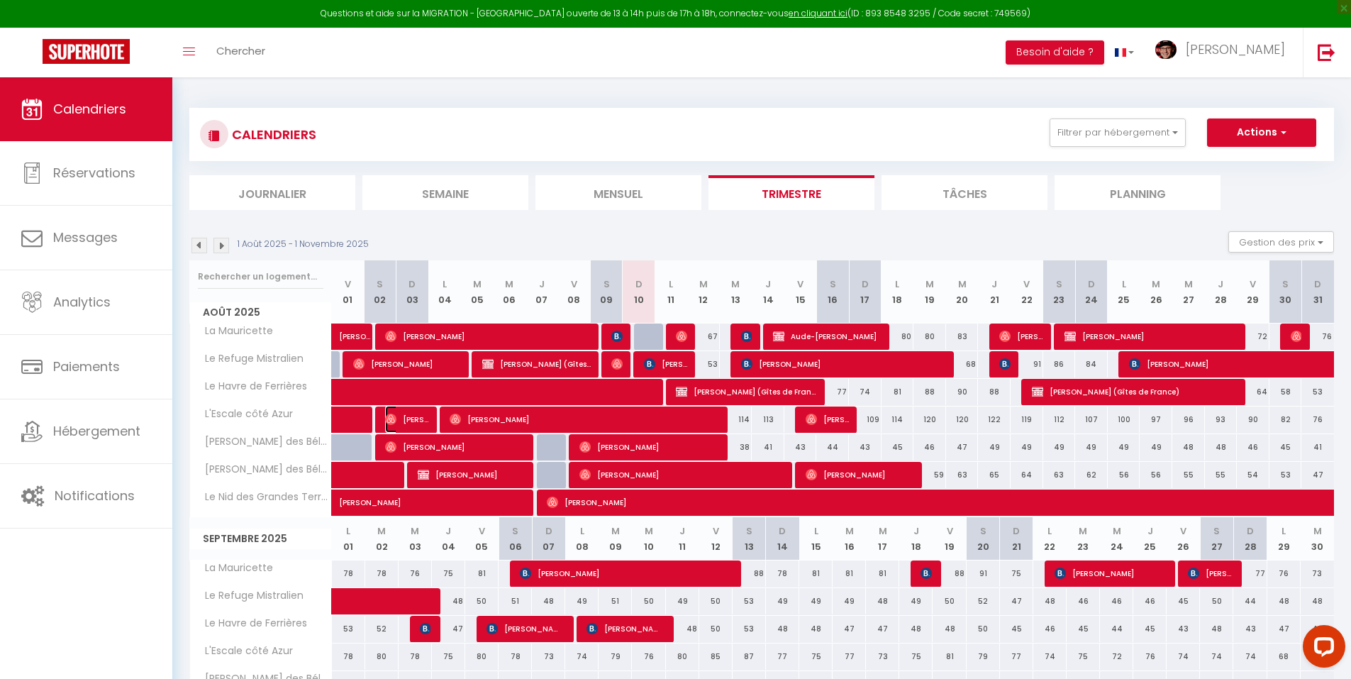
click at [414, 416] on span "Evelyne Lamotte" at bounding box center [406, 419] width 43 height 27
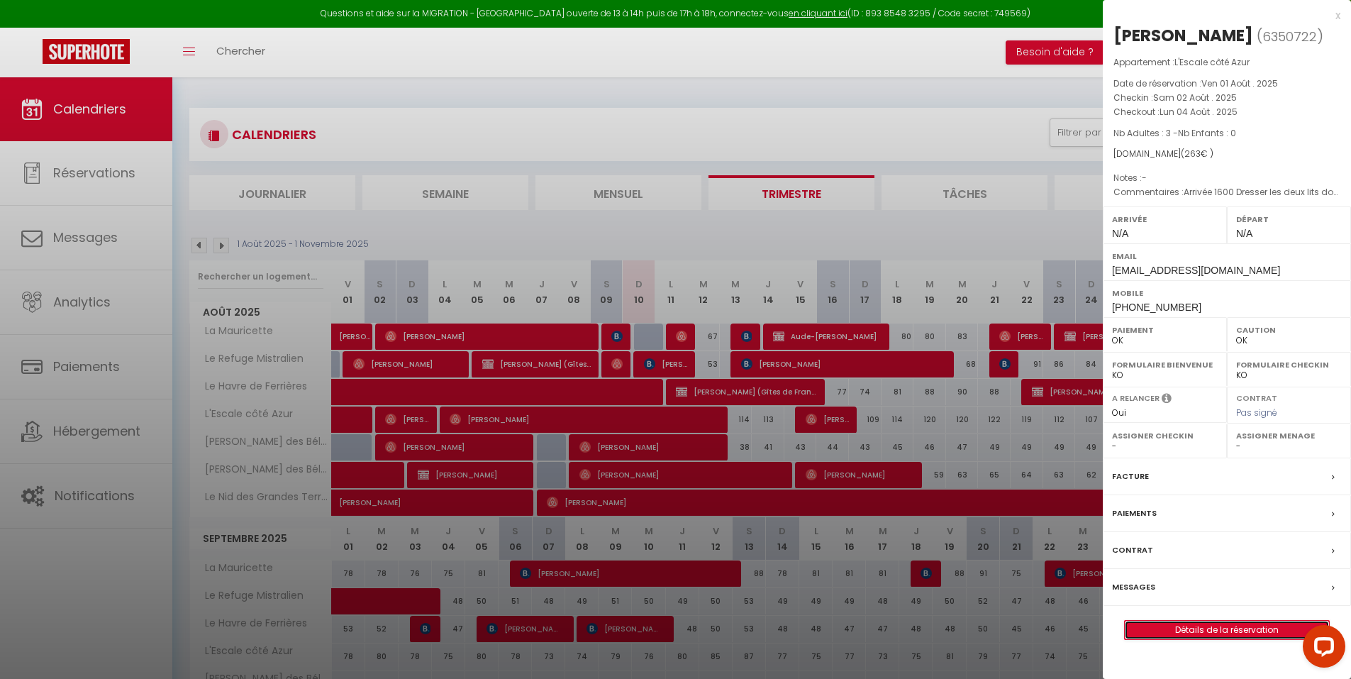
click at [1208, 630] on link "Détails de la réservation" at bounding box center [1227, 630] width 204 height 18
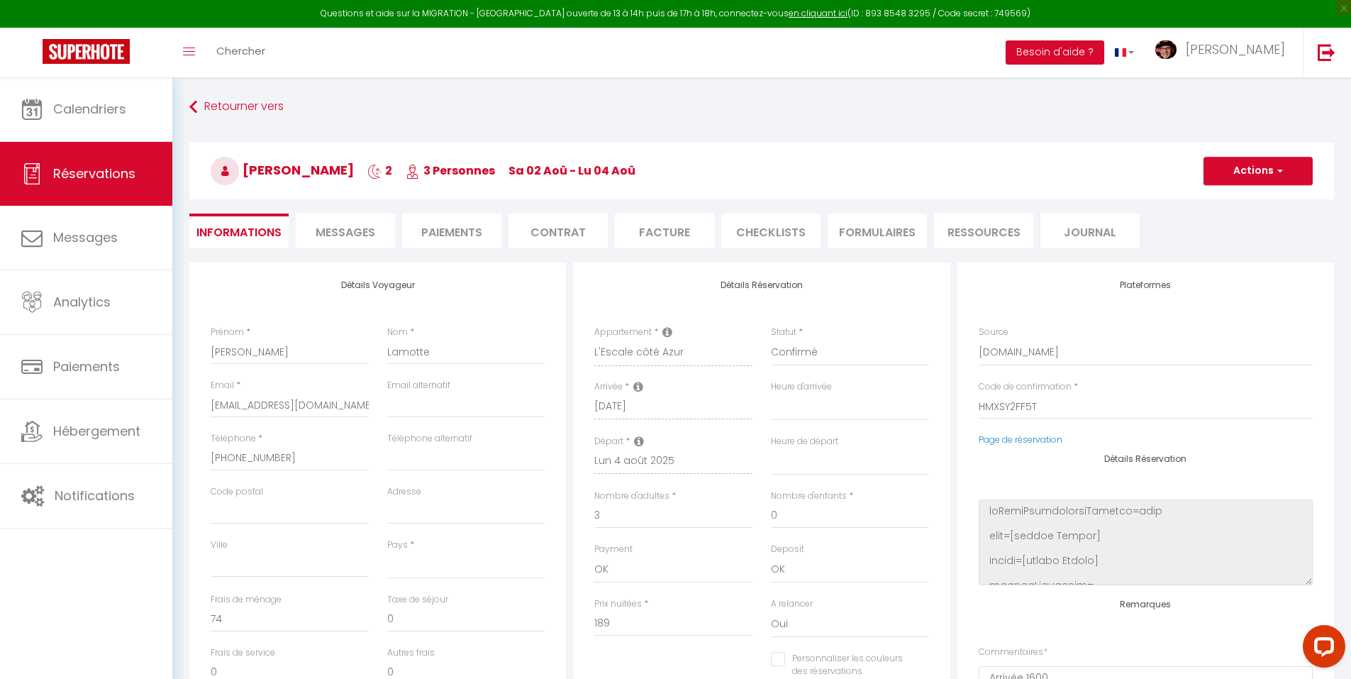
click at [360, 231] on span "Messages" at bounding box center [346, 232] width 60 height 16
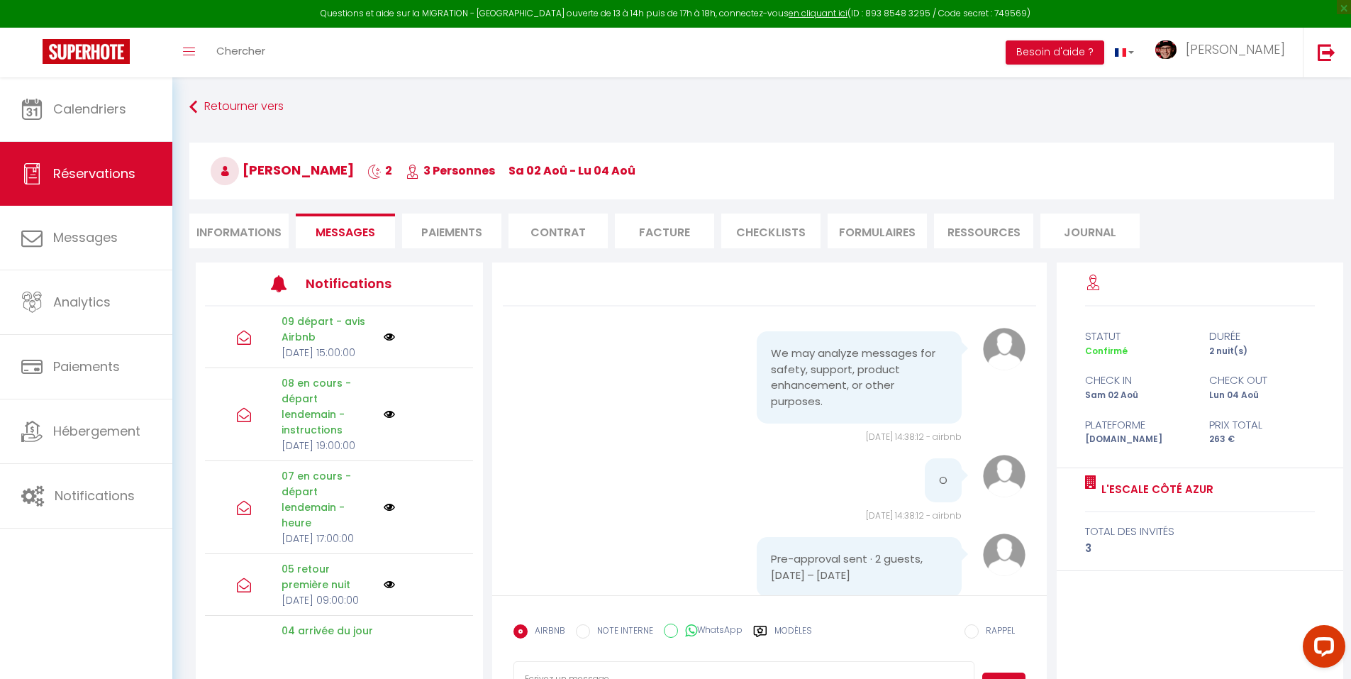
click at [786, 629] on label "Modèles" at bounding box center [794, 636] width 38 height 25
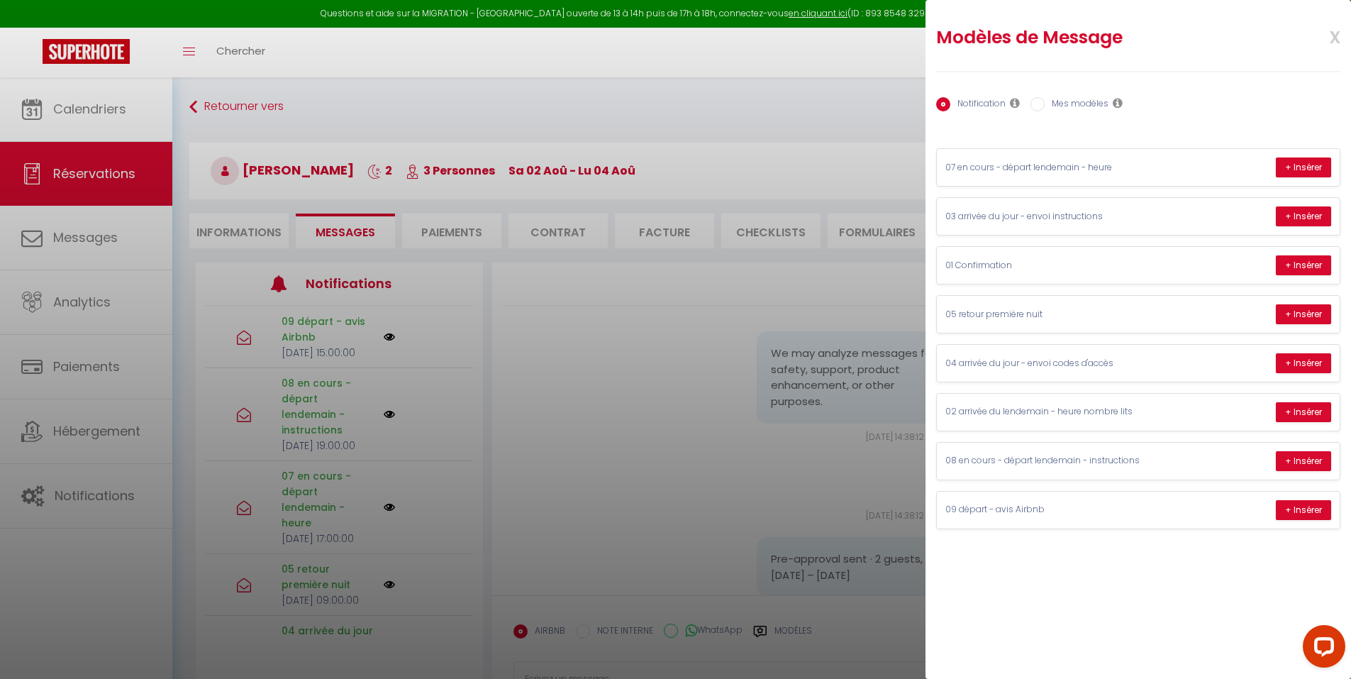
drag, startPoint x: 1058, startPoint y: 99, endPoint x: 1061, endPoint y: 106, distance: 7.9
click at [1058, 100] on label "Mes modèles" at bounding box center [1077, 105] width 64 height 16
click at [1045, 100] on input "Mes modèles" at bounding box center [1038, 104] width 14 height 14
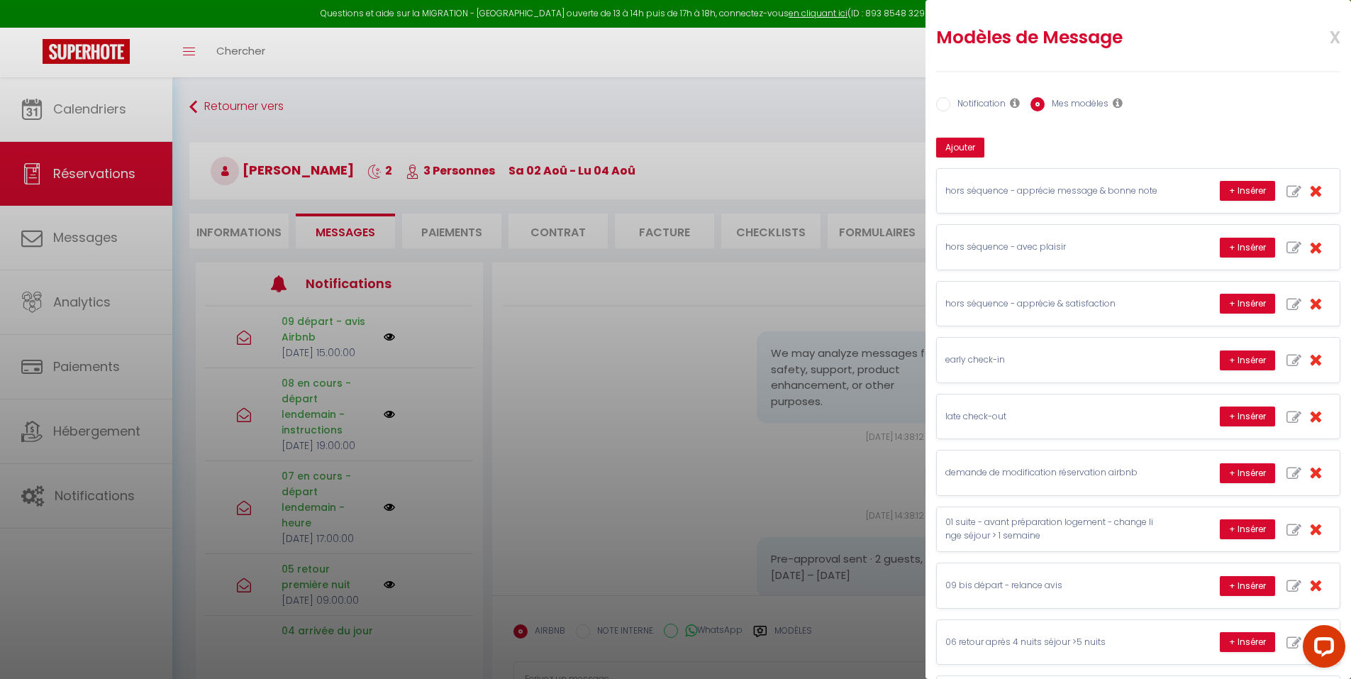
scroll to position [345, 0]
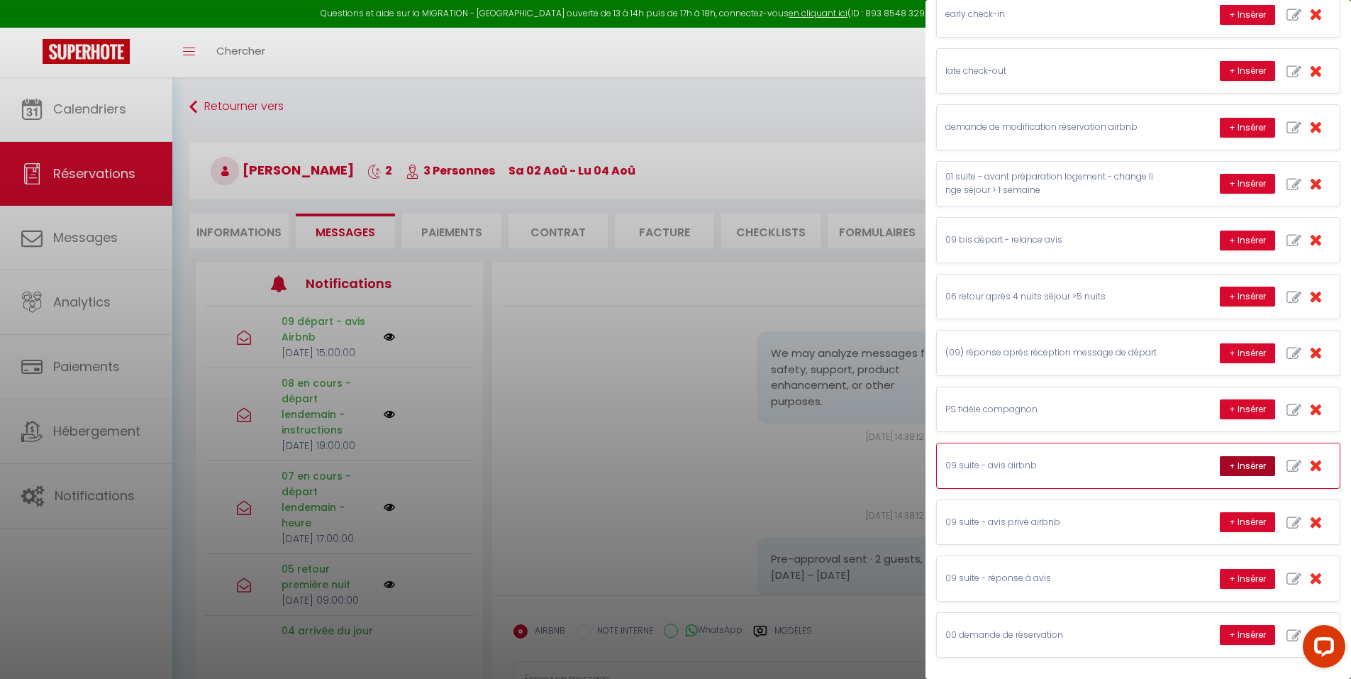
click at [1234, 463] on button "+ Insérer" at bounding box center [1247, 466] width 55 height 20
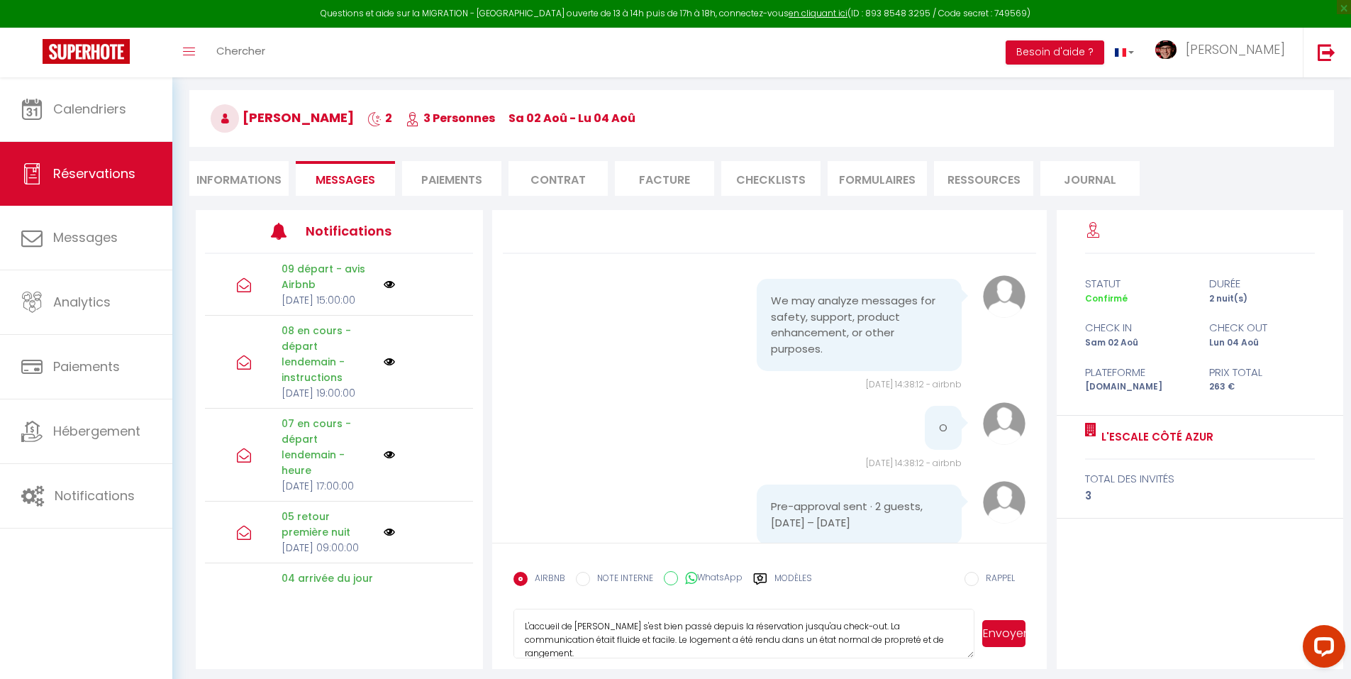
scroll to position [77, 0]
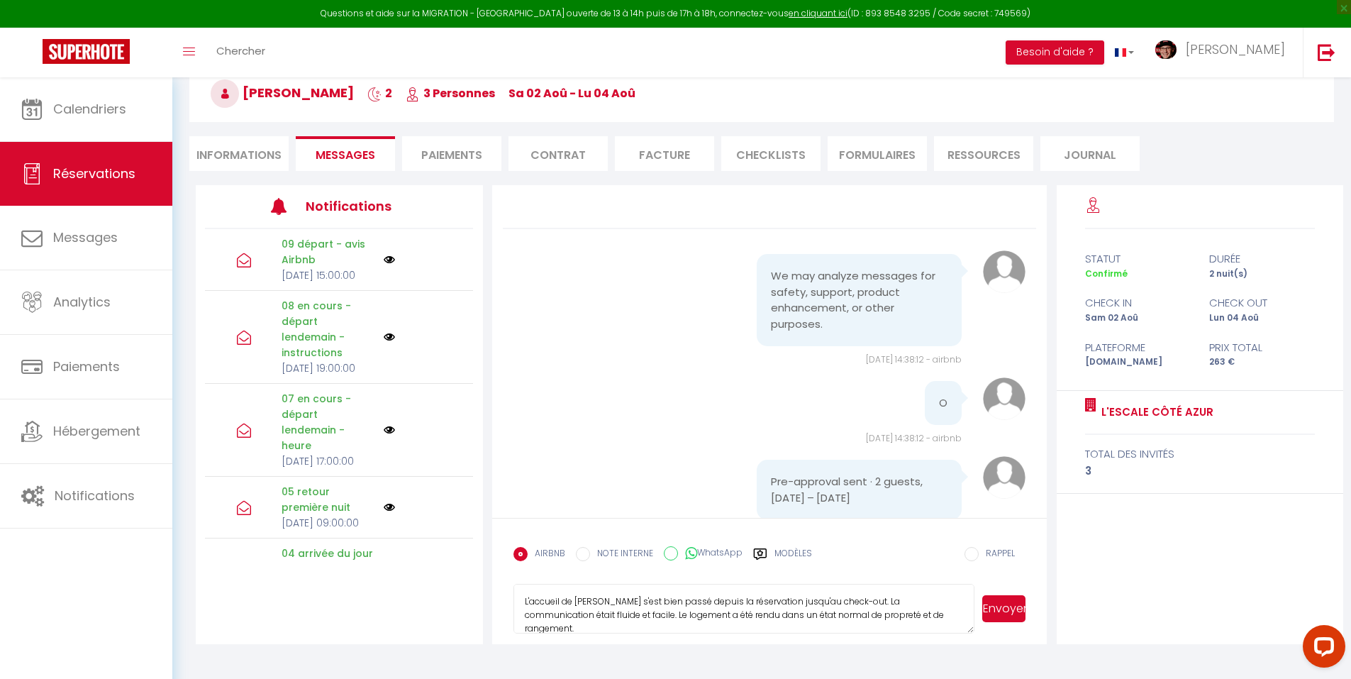
click at [880, 597] on textarea "L'accueil de Evelyne s'est bien passé depuis la réservation jusqu'au check-out.…" at bounding box center [745, 609] width 462 height 50
click at [798, 547] on label "Modèles" at bounding box center [794, 559] width 38 height 25
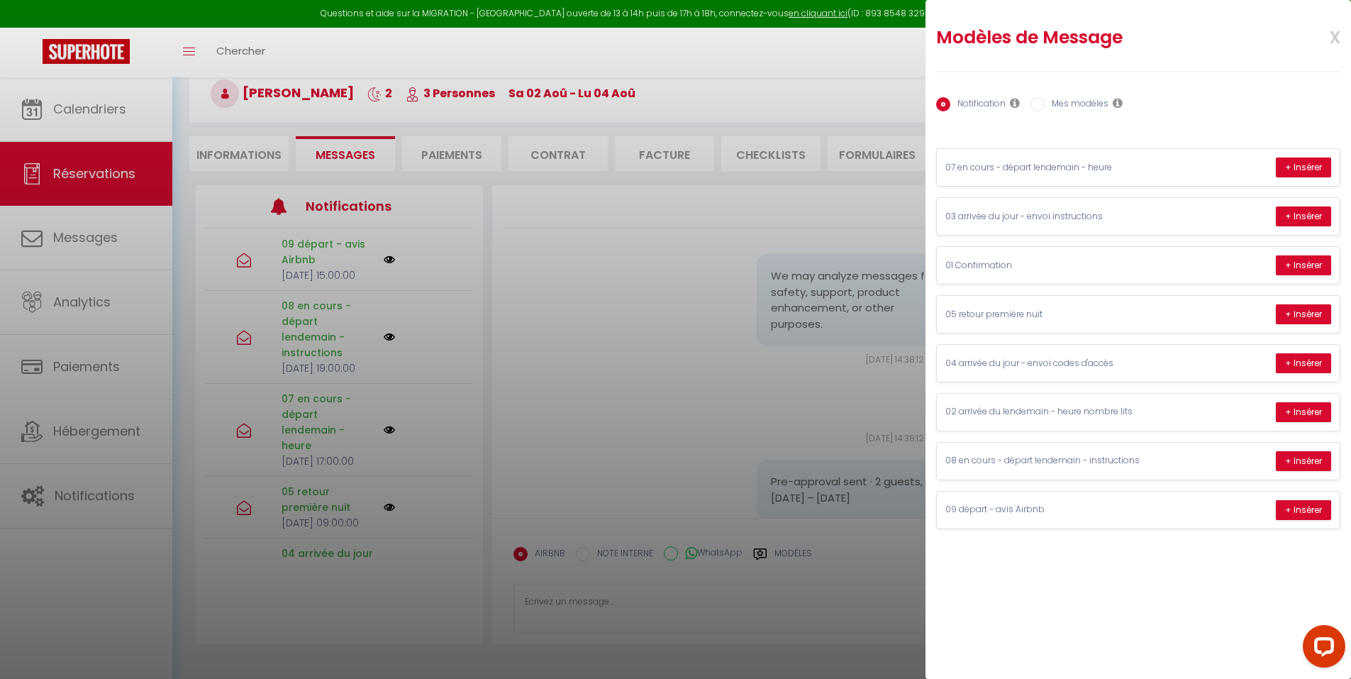
click at [1054, 114] on div "Notification Mes modèles" at bounding box center [1138, 105] width 404 height 30
click at [1055, 111] on label "Mes modèles" at bounding box center [1077, 105] width 64 height 16
click at [1045, 111] on input "Mes modèles" at bounding box center [1038, 104] width 14 height 14
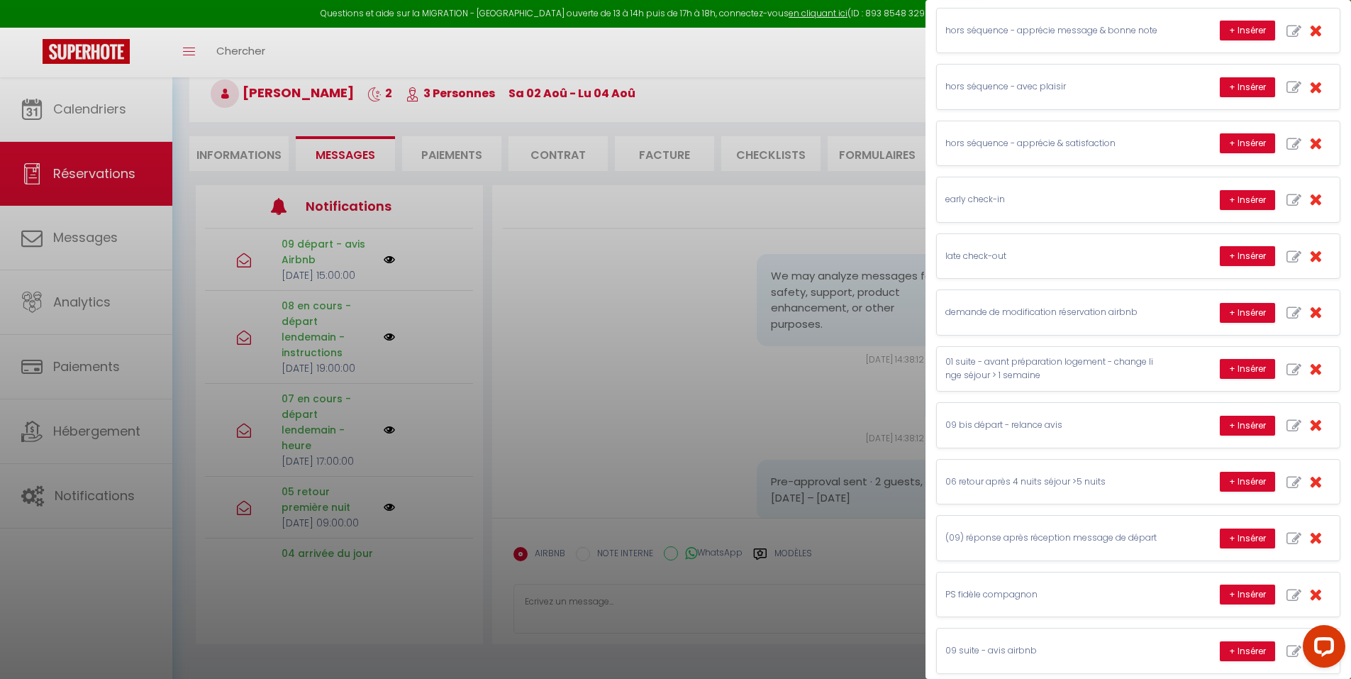
scroll to position [345, 0]
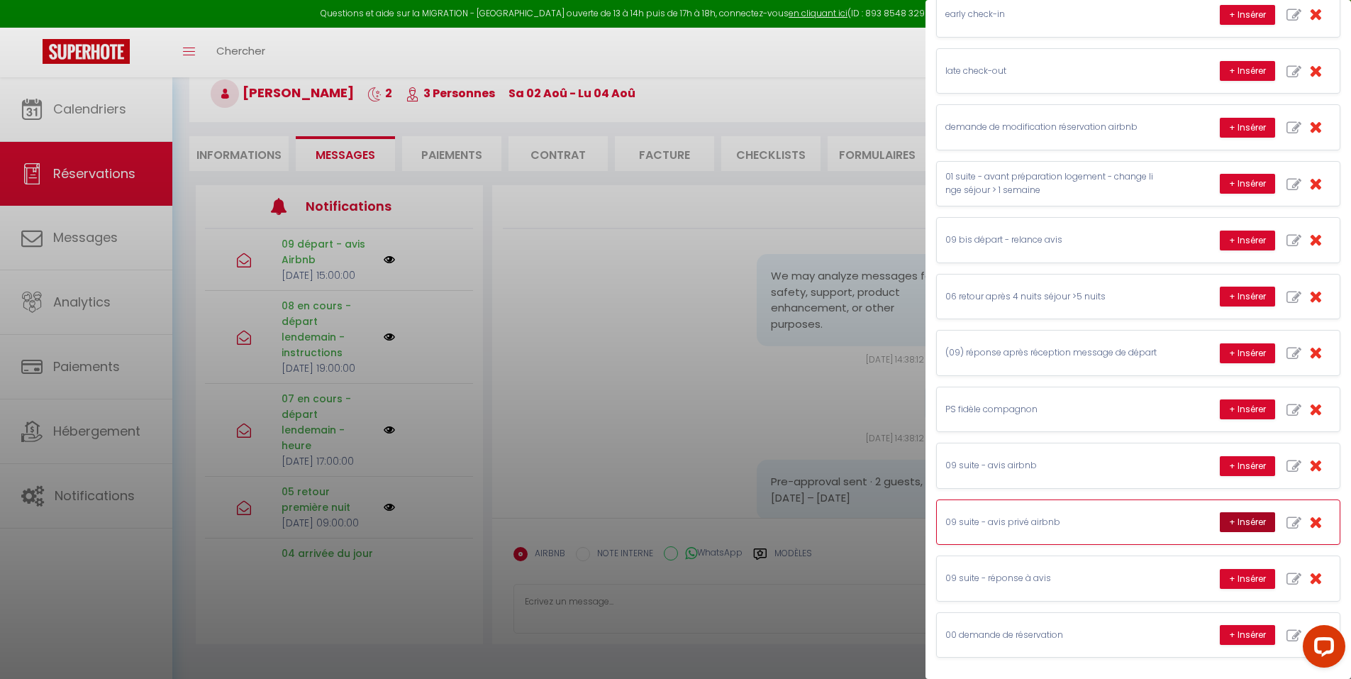
click at [1232, 527] on button "+ Insérer" at bounding box center [1247, 522] width 55 height 20
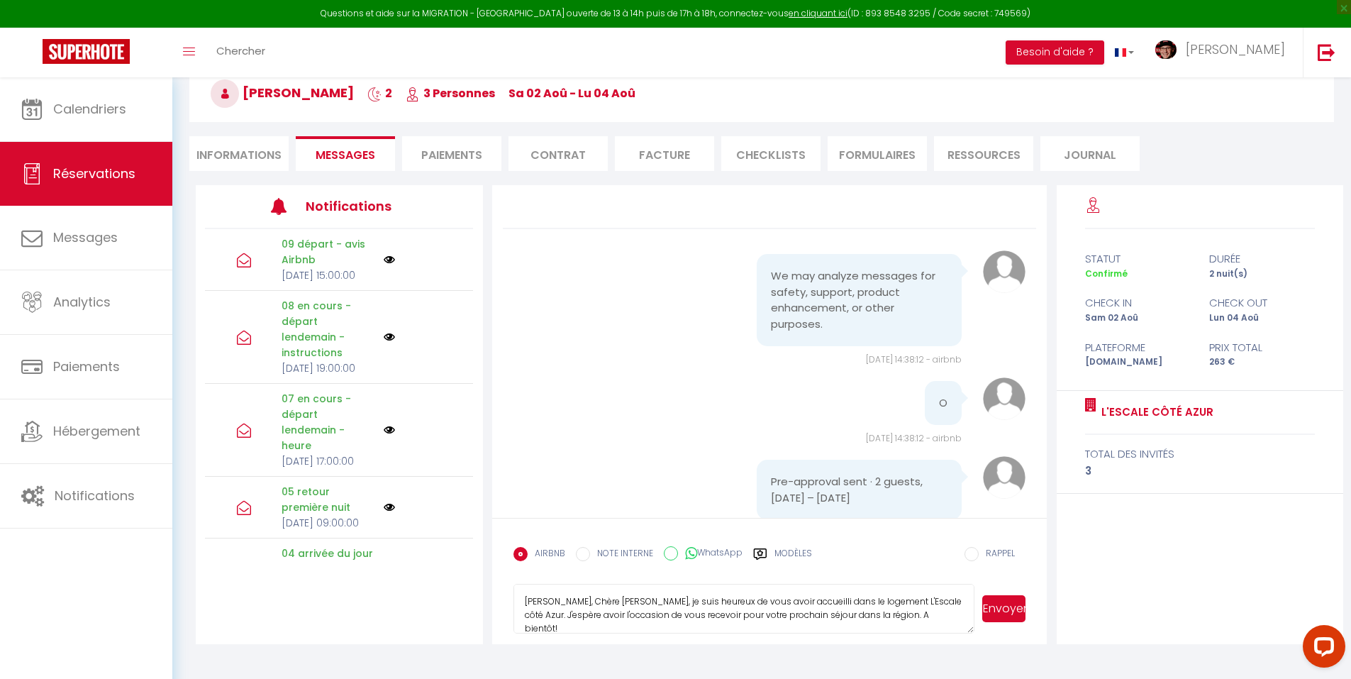
click at [760, 609] on textarea "Cher, Chère Evelyne, je suis heureux de vous avoir accueilli dans le logement L…" at bounding box center [745, 609] width 462 height 50
click at [772, 552] on div "Modèles" at bounding box center [782, 562] width 59 height 30
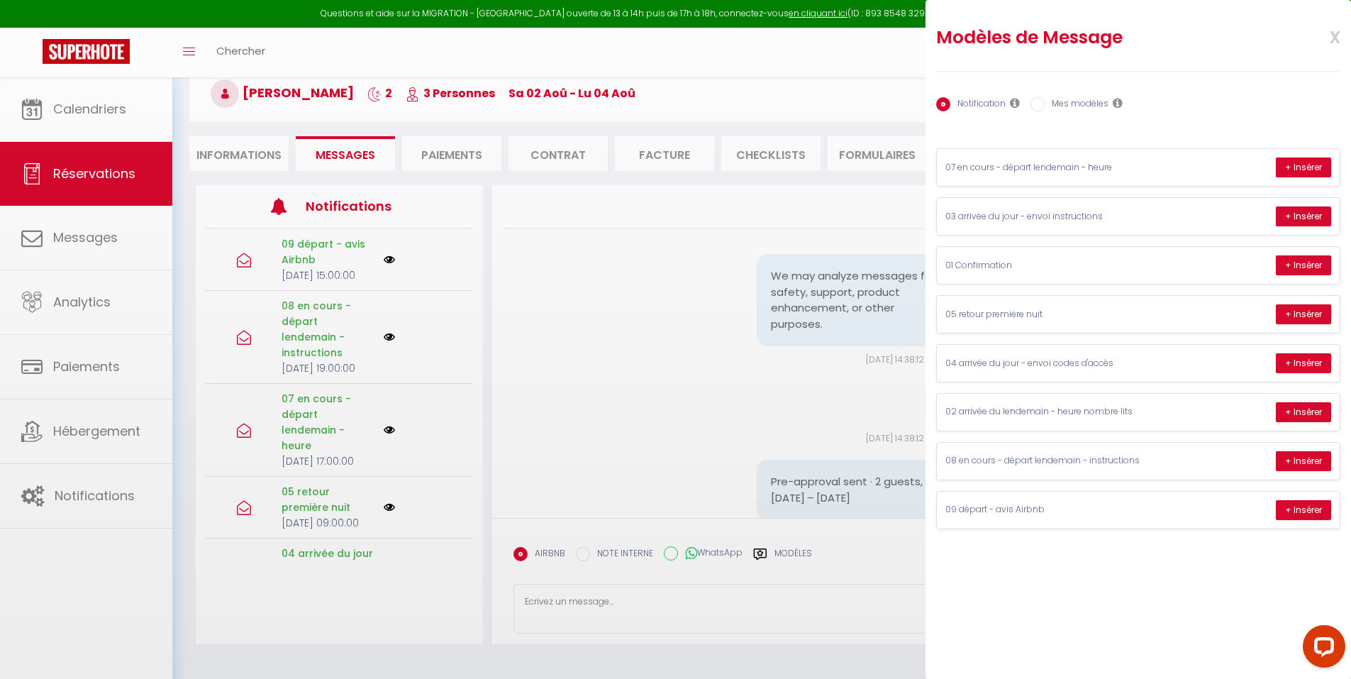
scroll to position [0, 0]
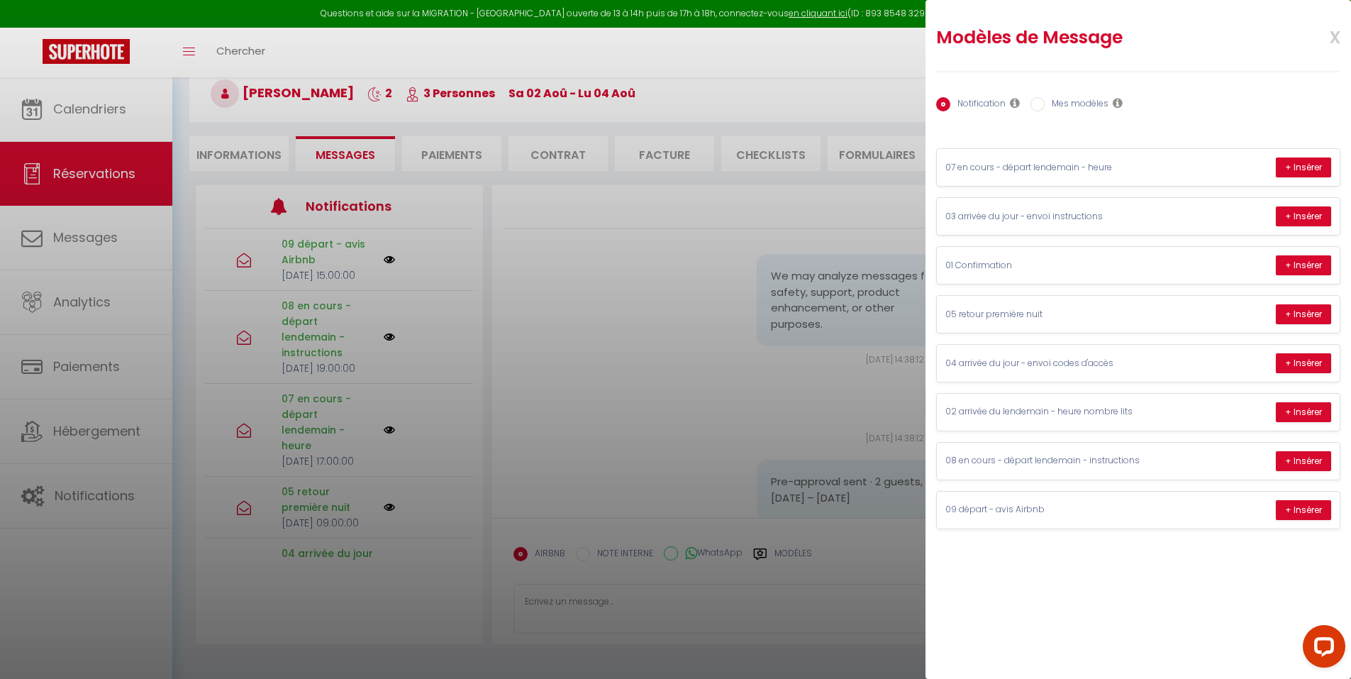
click at [1089, 106] on label "Mes modèles" at bounding box center [1077, 105] width 64 height 16
click at [1045, 106] on input "Mes modèles" at bounding box center [1038, 104] width 14 height 14
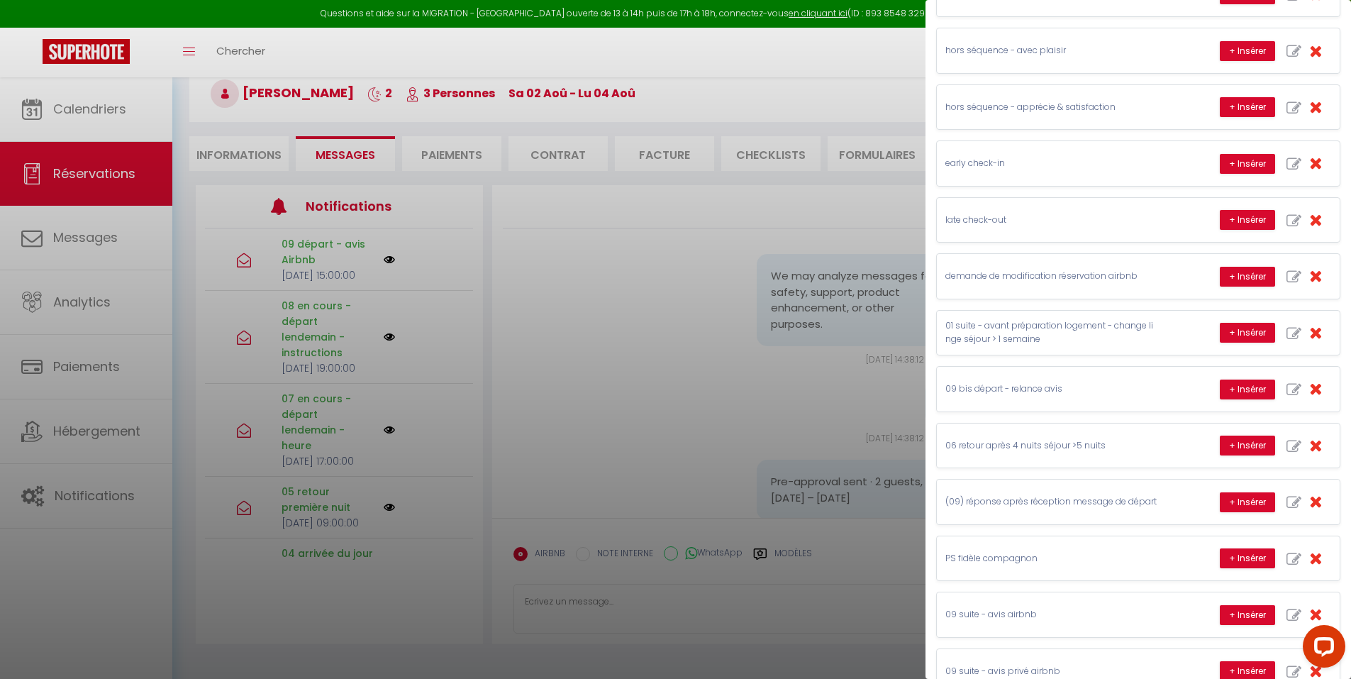
scroll to position [345, 0]
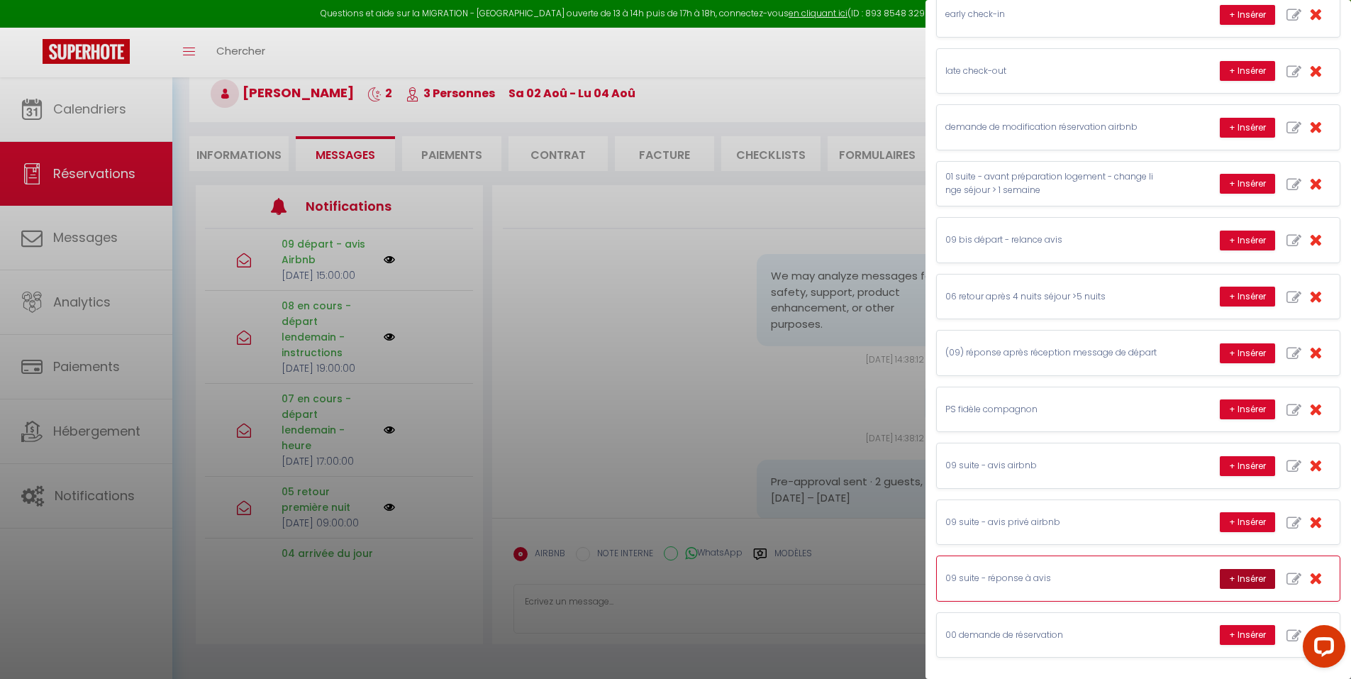
click at [1234, 572] on button "+ Insérer" at bounding box center [1247, 579] width 55 height 20
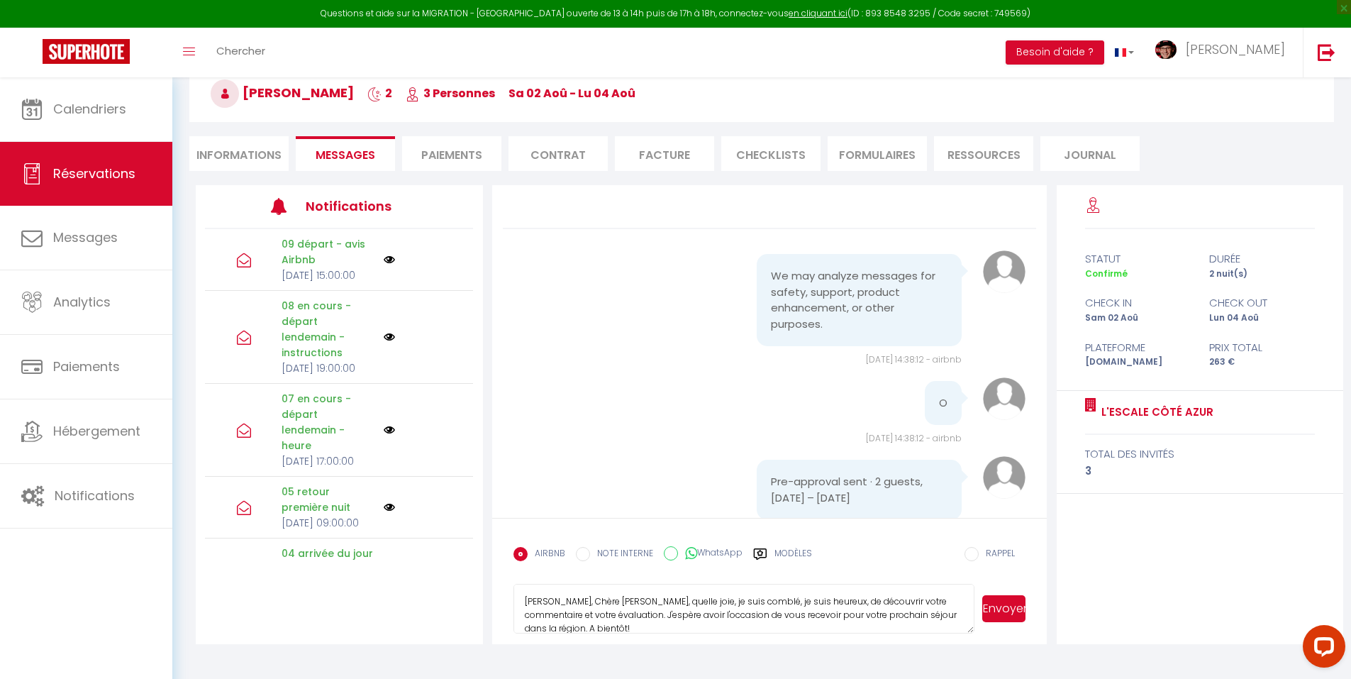
click at [898, 614] on textarea "Cher, Chère Evelyne, quelle joie, je suis comblé, je suis heureux, de découvrir…" at bounding box center [745, 609] width 462 height 50
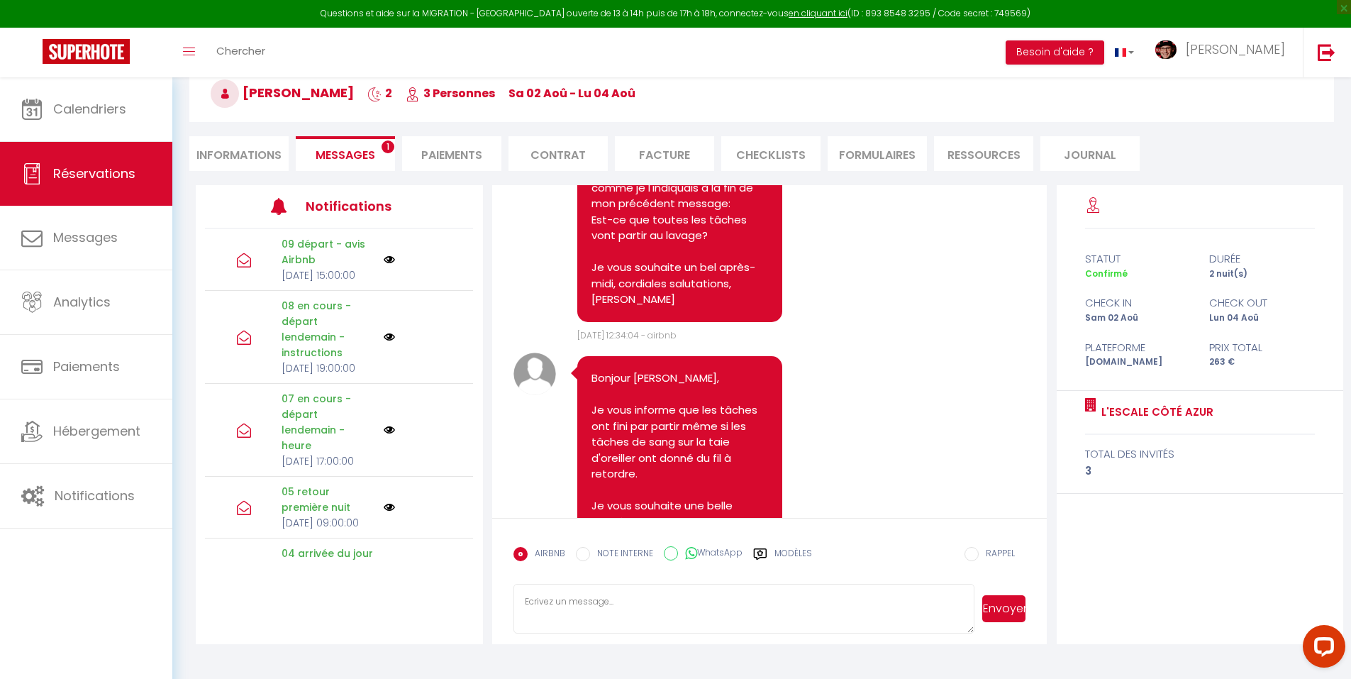
click at [787, 552] on label "Modèles" at bounding box center [794, 559] width 38 height 25
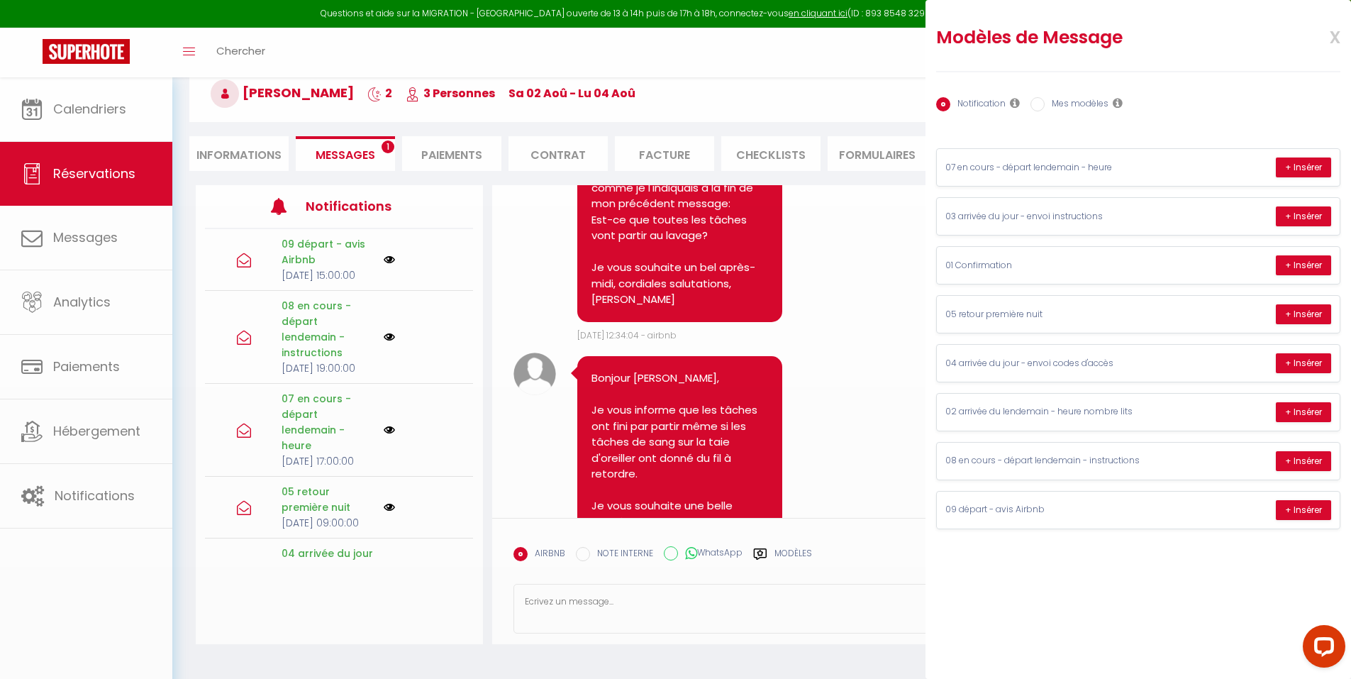
scroll to position [0, 0]
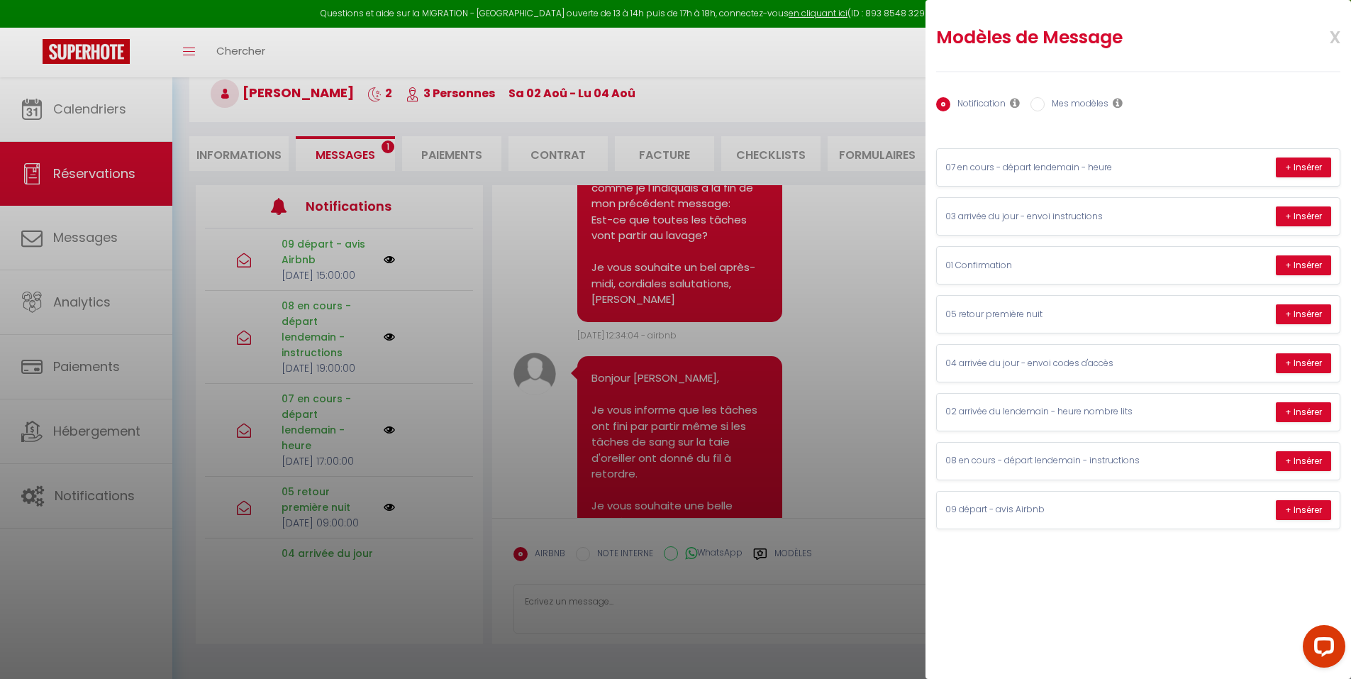
click at [1067, 109] on label "Mes modèles" at bounding box center [1077, 105] width 64 height 16
click at [1045, 109] on input "Mes modèles" at bounding box center [1038, 104] width 14 height 14
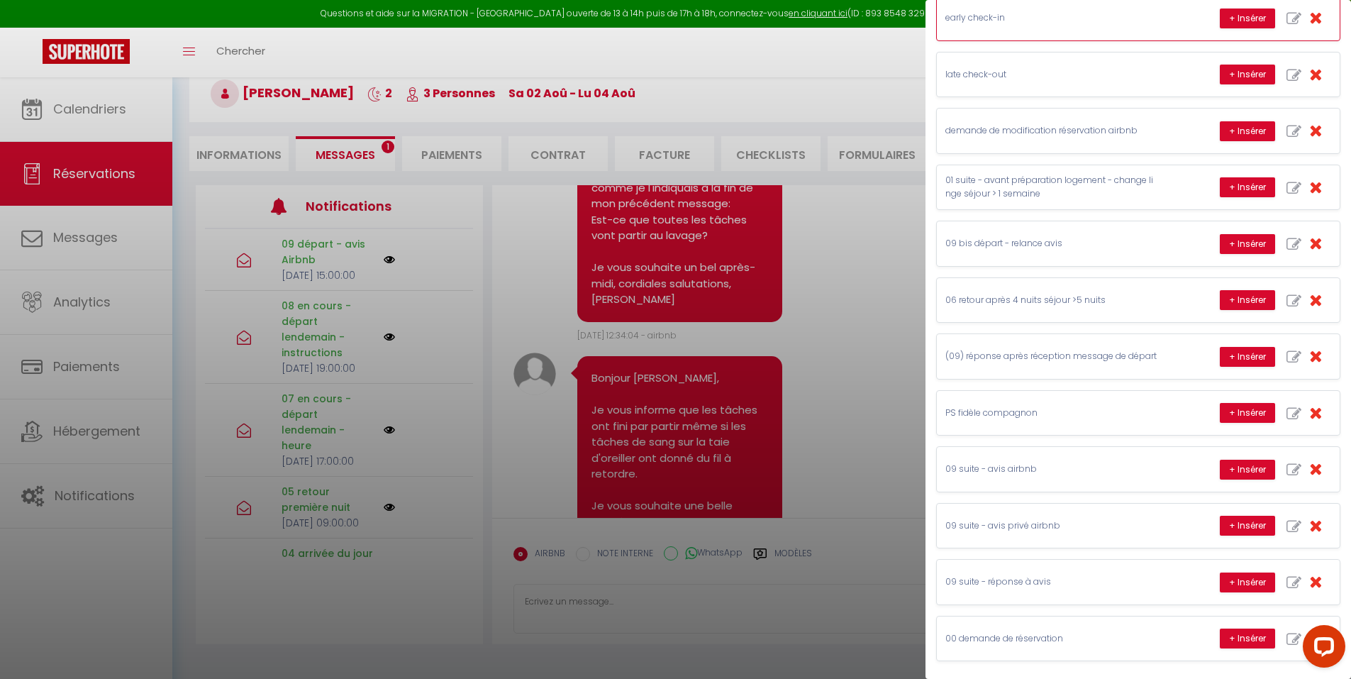
scroll to position [345, 0]
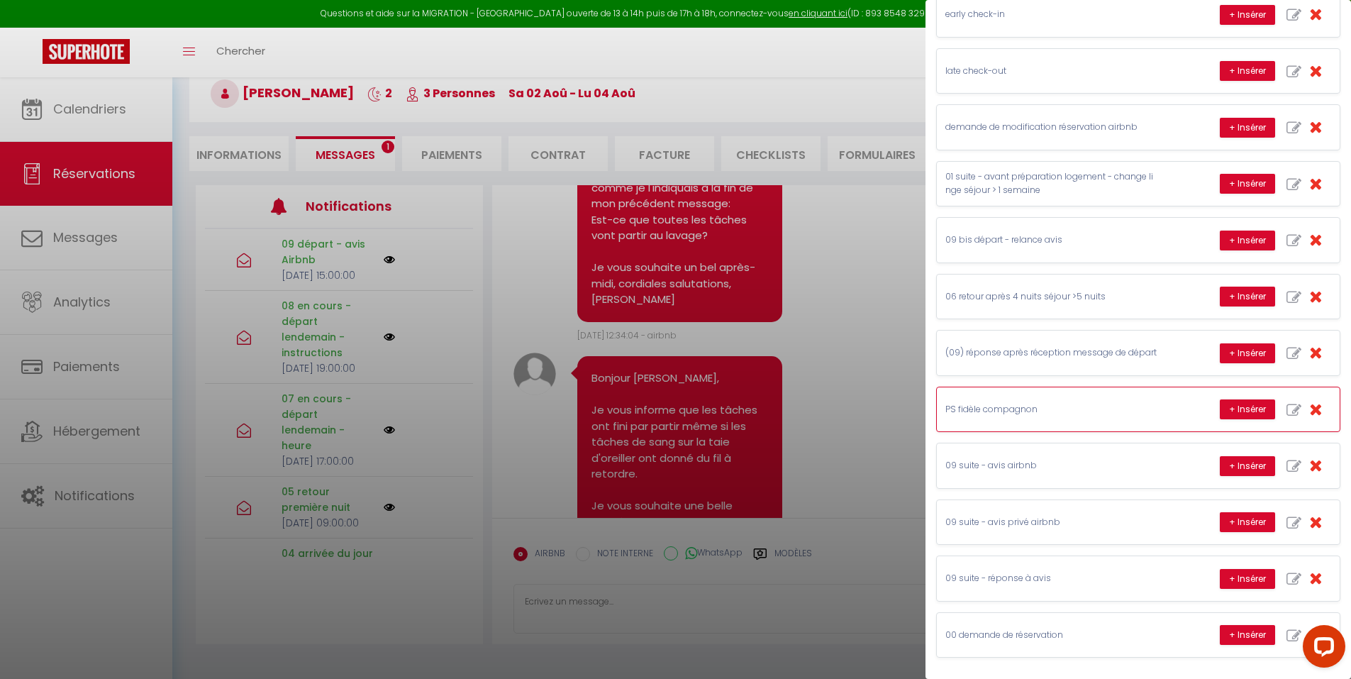
click at [1138, 417] on div "PS fidèle compagnon + Insérer" at bounding box center [1138, 409] width 403 height 44
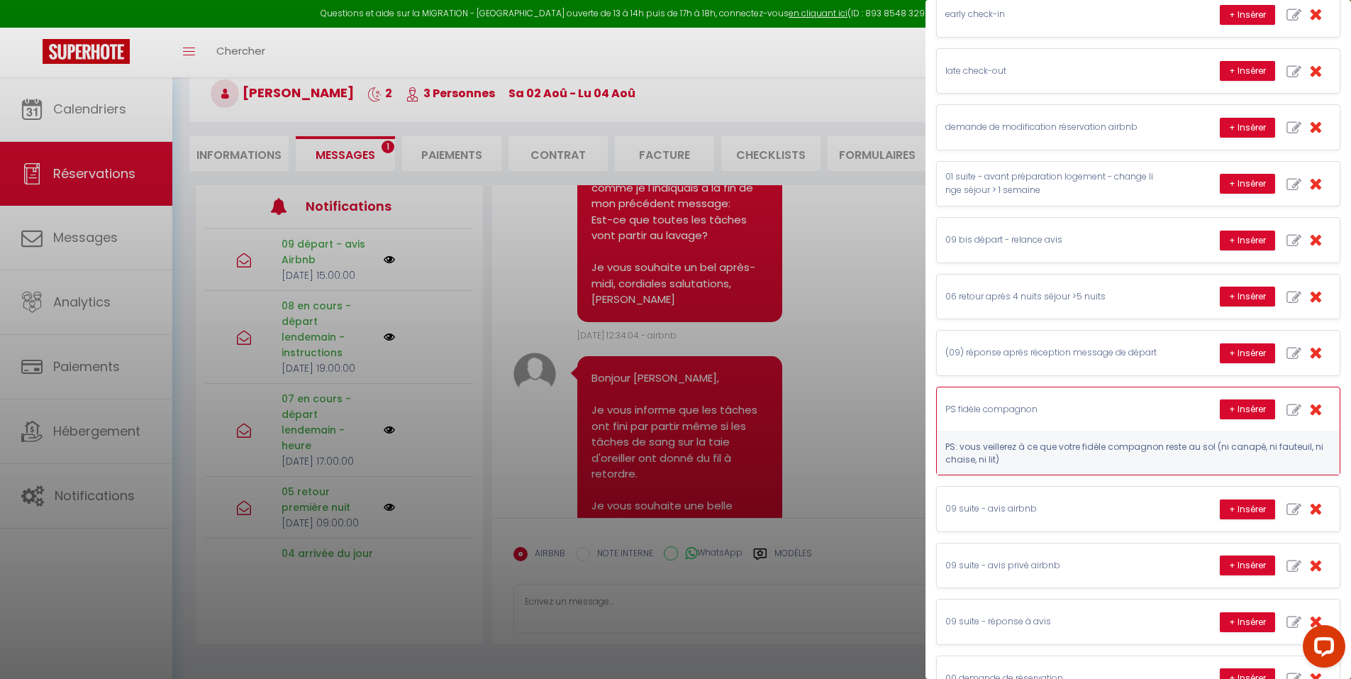
drag, startPoint x: 1010, startPoint y: 460, endPoint x: 980, endPoint y: 448, distance: 32.4
click at [980, 448] on pre "PS: vous veillerez à ce que votre fidèle compagnon reste au sol (ni canapé, ni …" at bounding box center [1139, 453] width 386 height 26
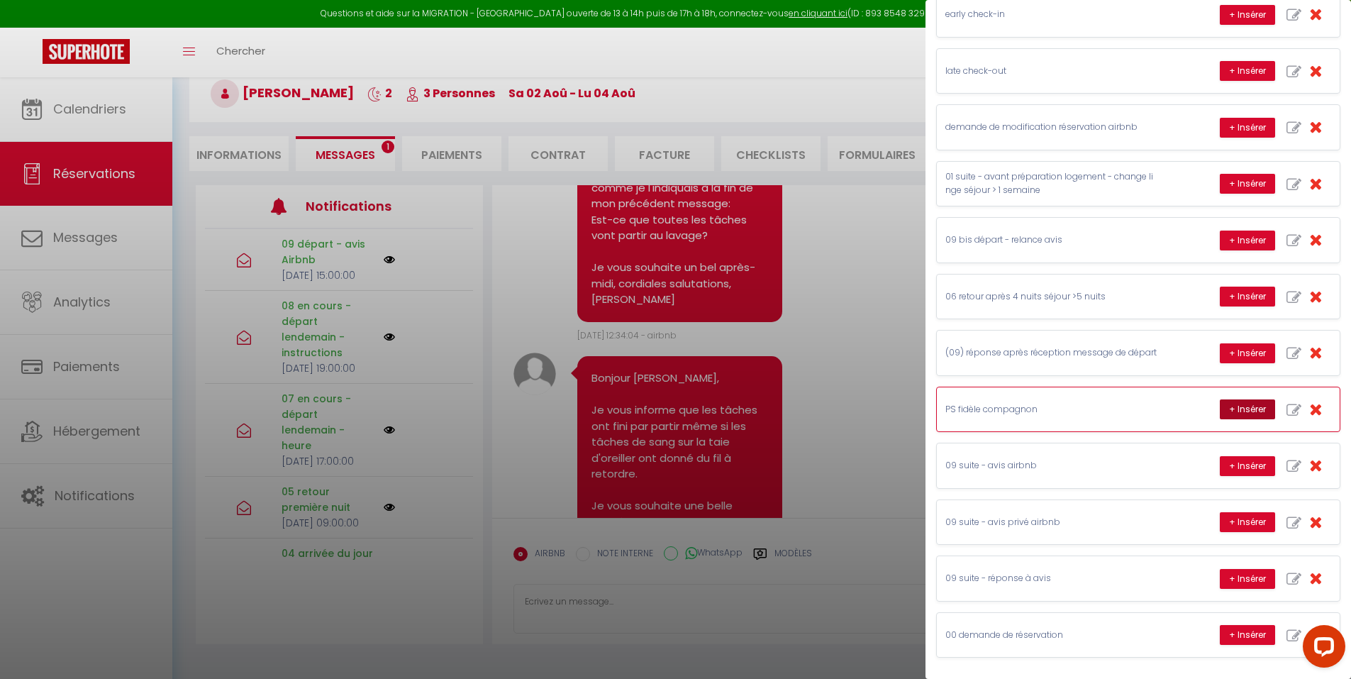
click at [1220, 409] on button "+ Insérer" at bounding box center [1247, 409] width 55 height 20
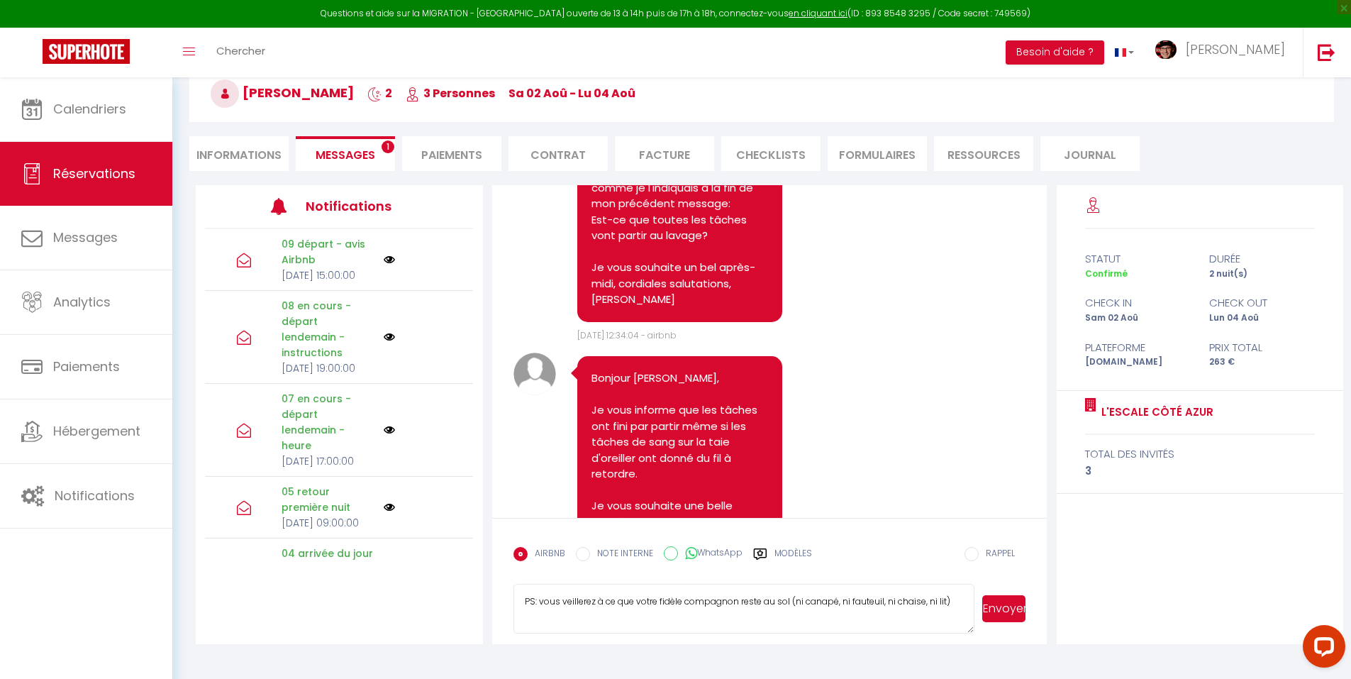
click at [875, 607] on textarea "PS: vous veillerez à ce que votre fidèle compagnon reste au sol (ni canapé, ni …" at bounding box center [745, 609] width 462 height 50
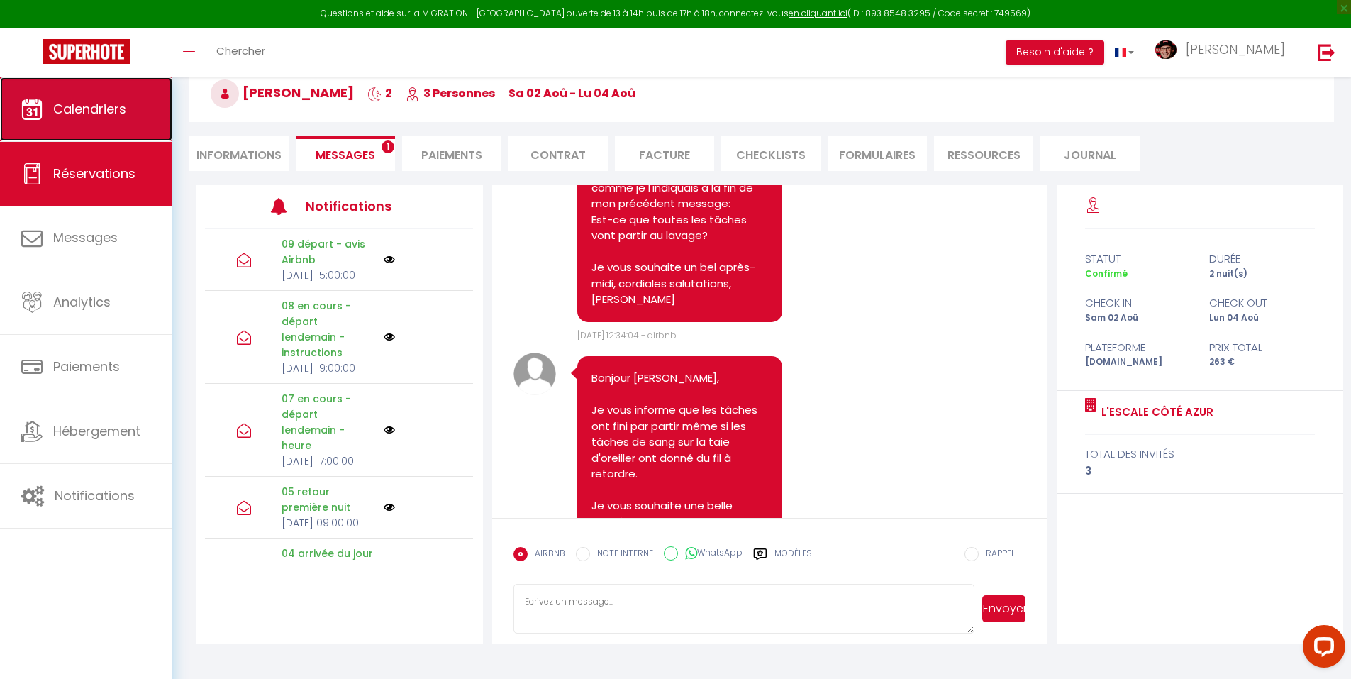
click at [83, 117] on span "Calendriers" at bounding box center [89, 109] width 73 height 18
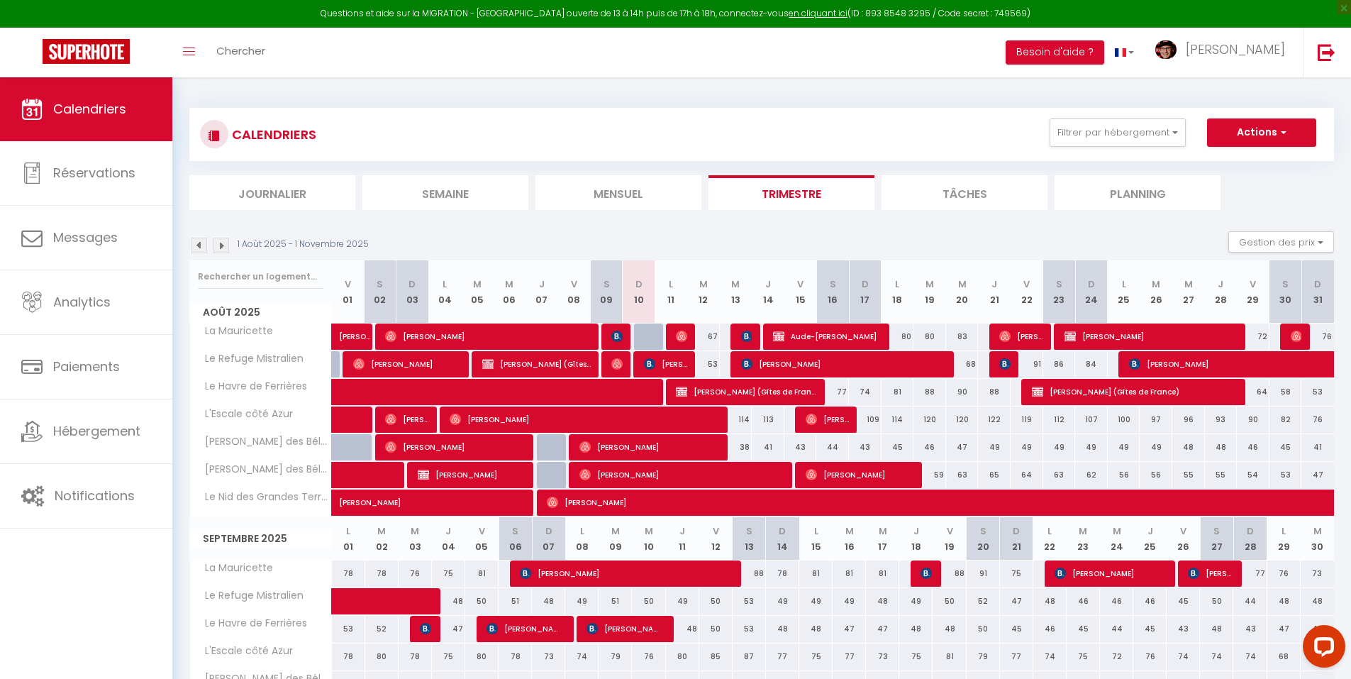
scroll to position [213, 0]
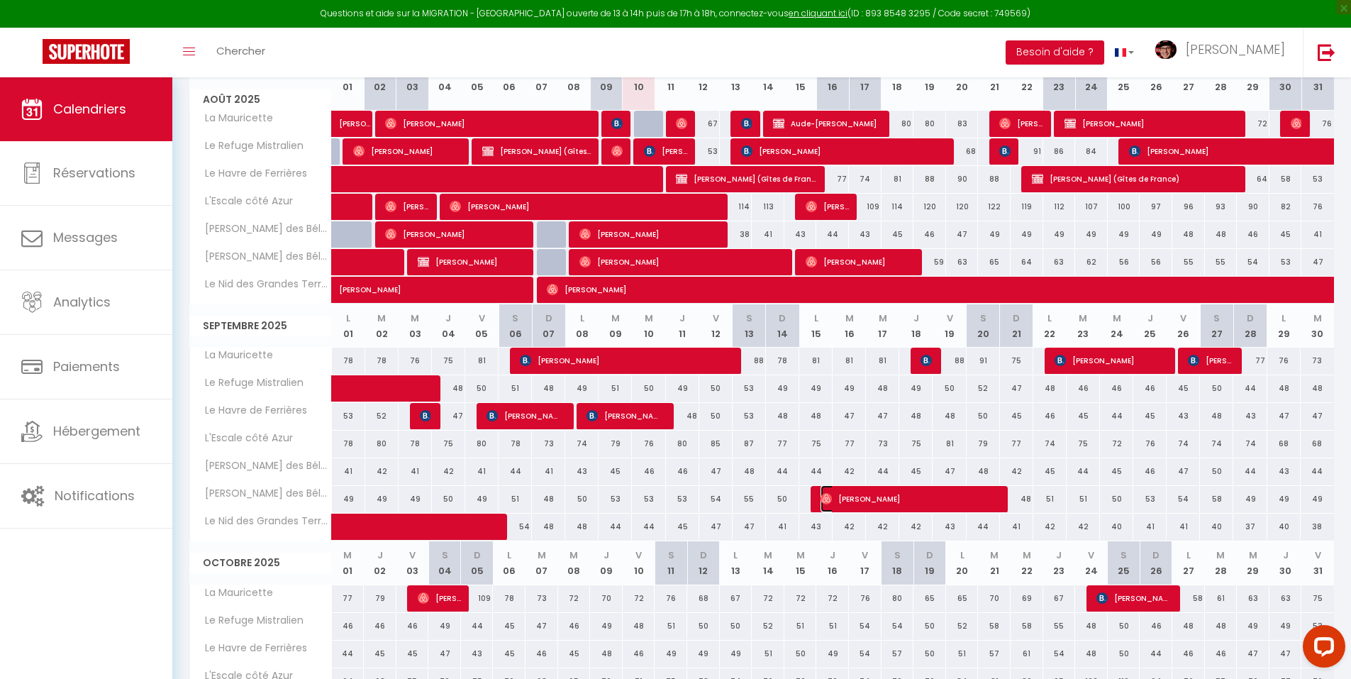
click at [861, 501] on span "Alessio Latini" at bounding box center [908, 498] width 174 height 27
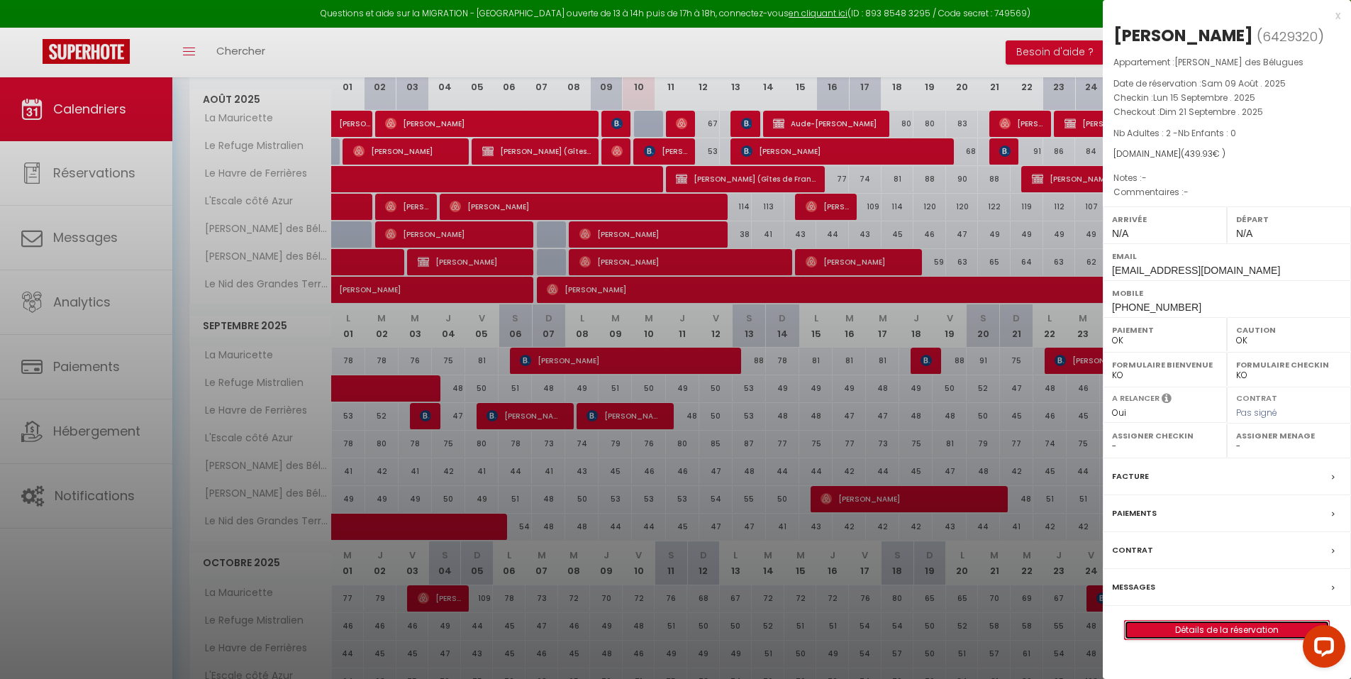
click at [1191, 625] on link "Détails de la réservation" at bounding box center [1227, 630] width 204 height 18
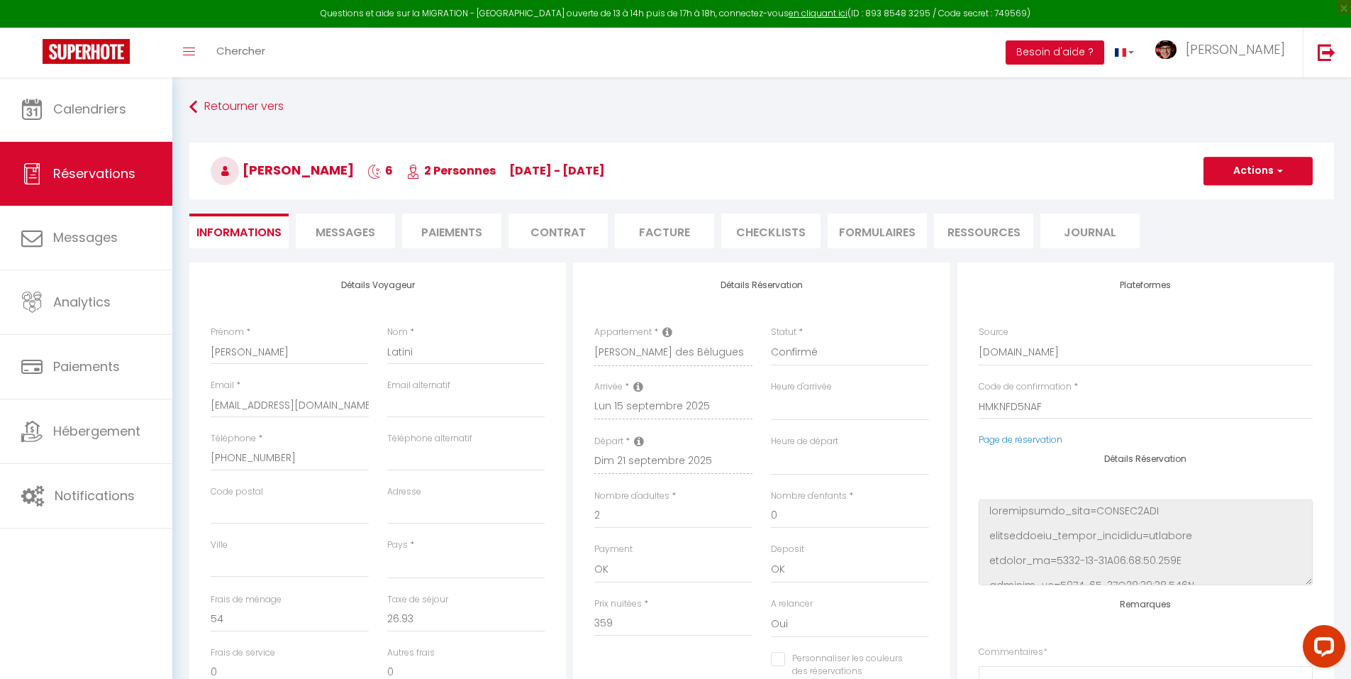
click at [361, 228] on span "Messages" at bounding box center [346, 232] width 60 height 16
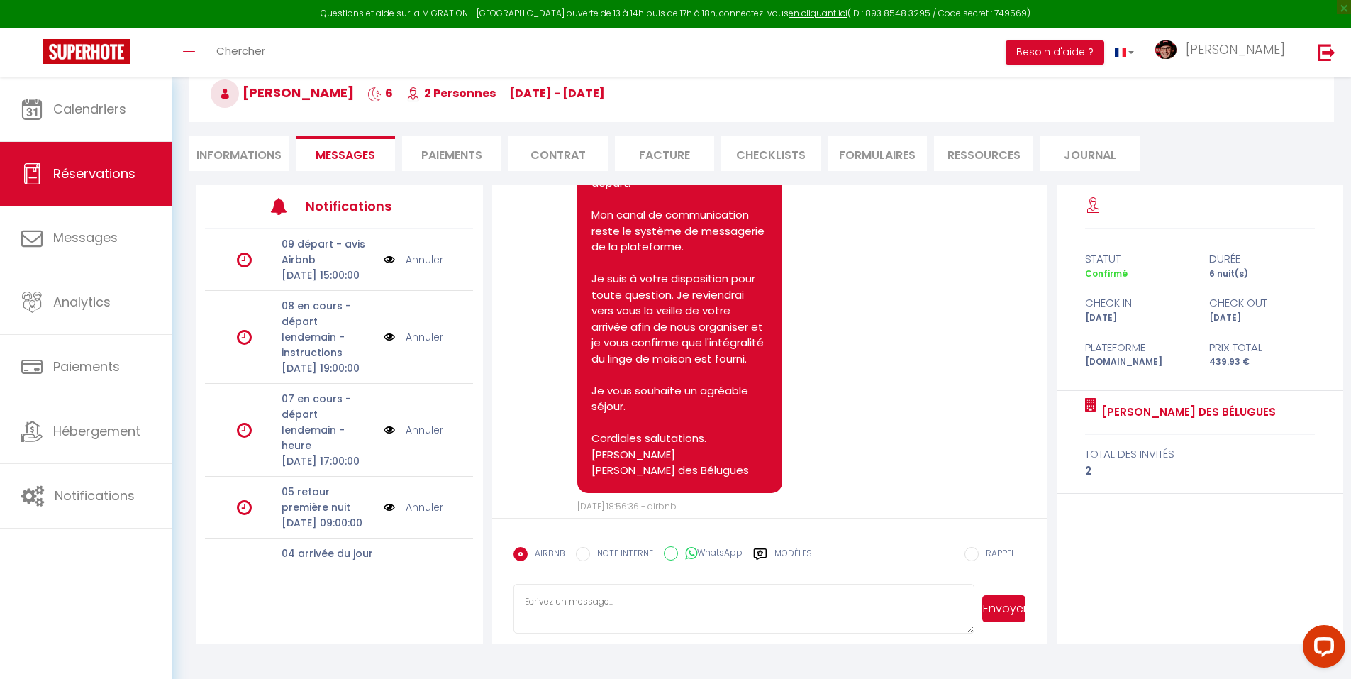
scroll to position [519, 0]
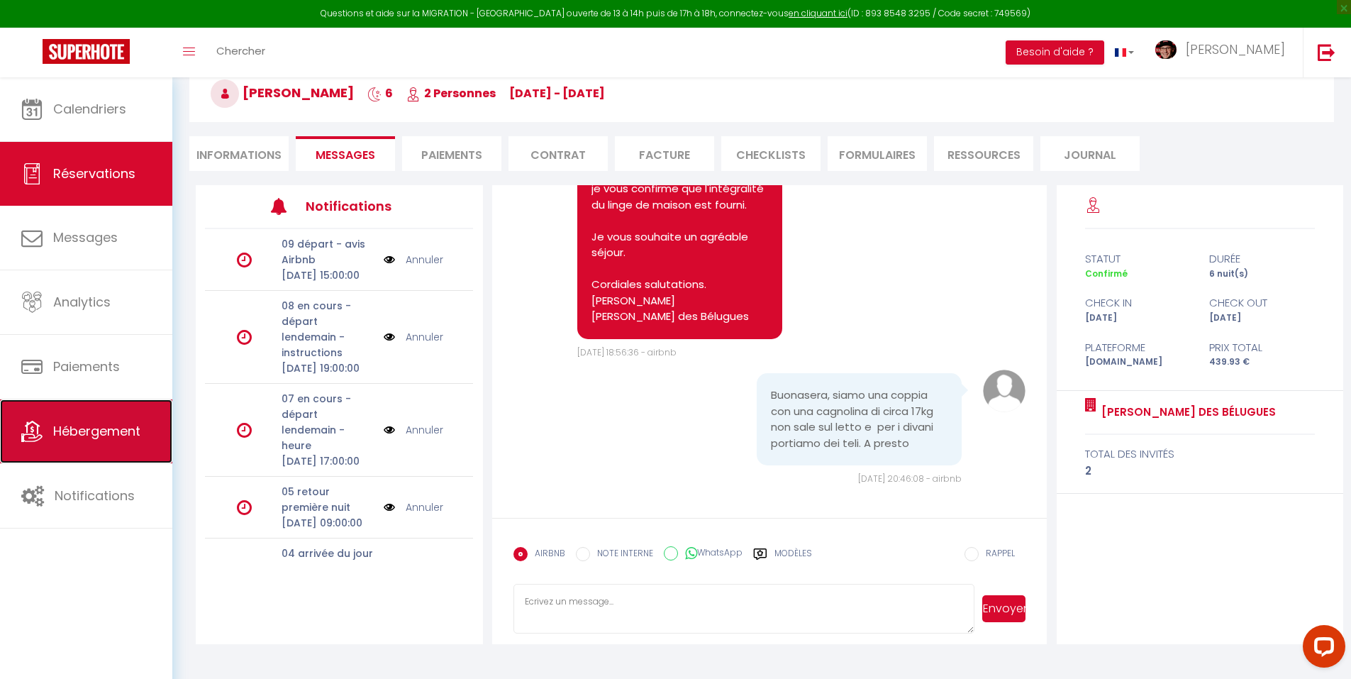
click at [98, 427] on span "Hébergement" at bounding box center [96, 431] width 87 height 18
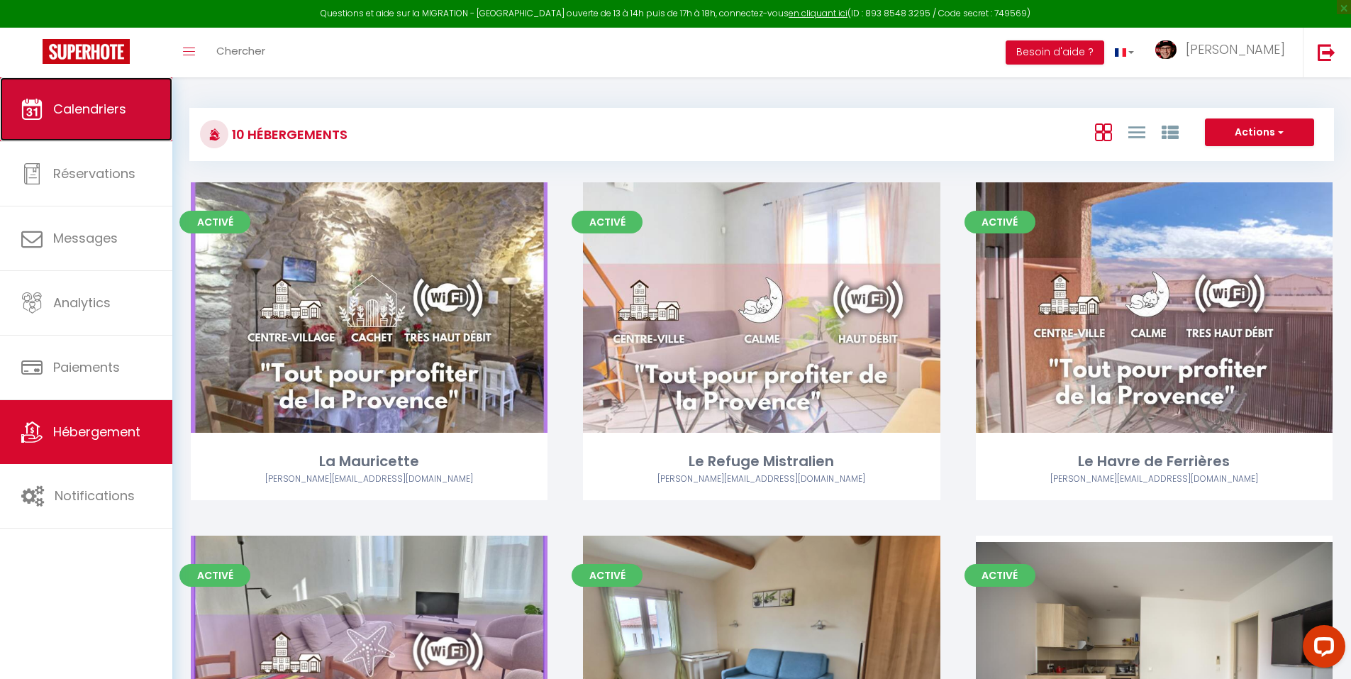
click at [89, 112] on span "Calendriers" at bounding box center [89, 109] width 73 height 18
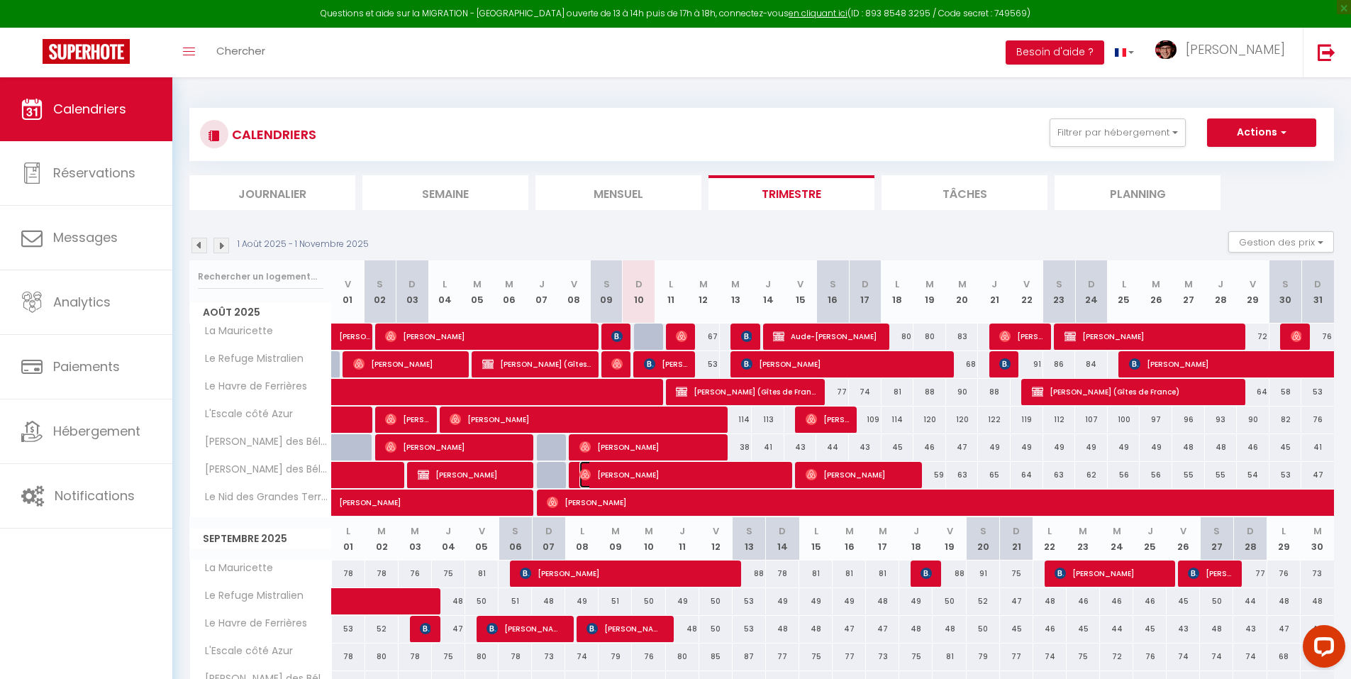
click at [691, 475] on span "Victor CONTI" at bounding box center [683, 474] width 206 height 27
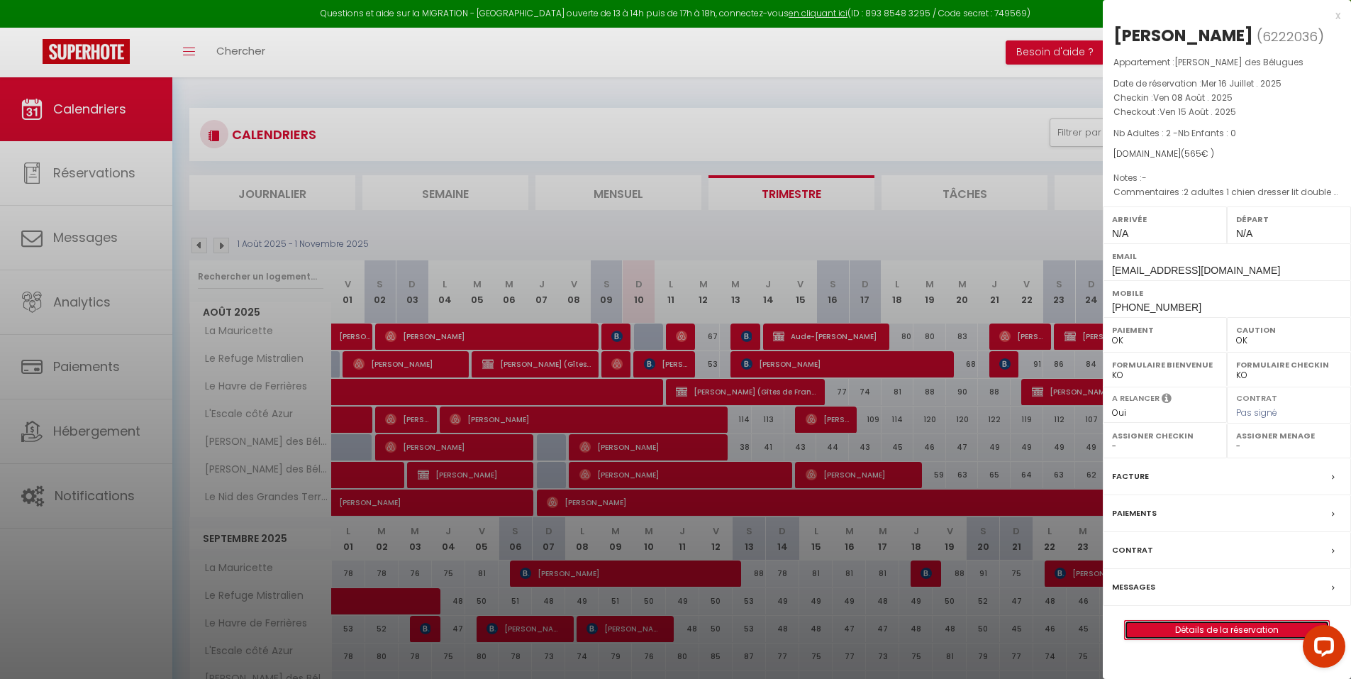
click at [1226, 630] on link "Détails de la réservation" at bounding box center [1227, 630] width 204 height 18
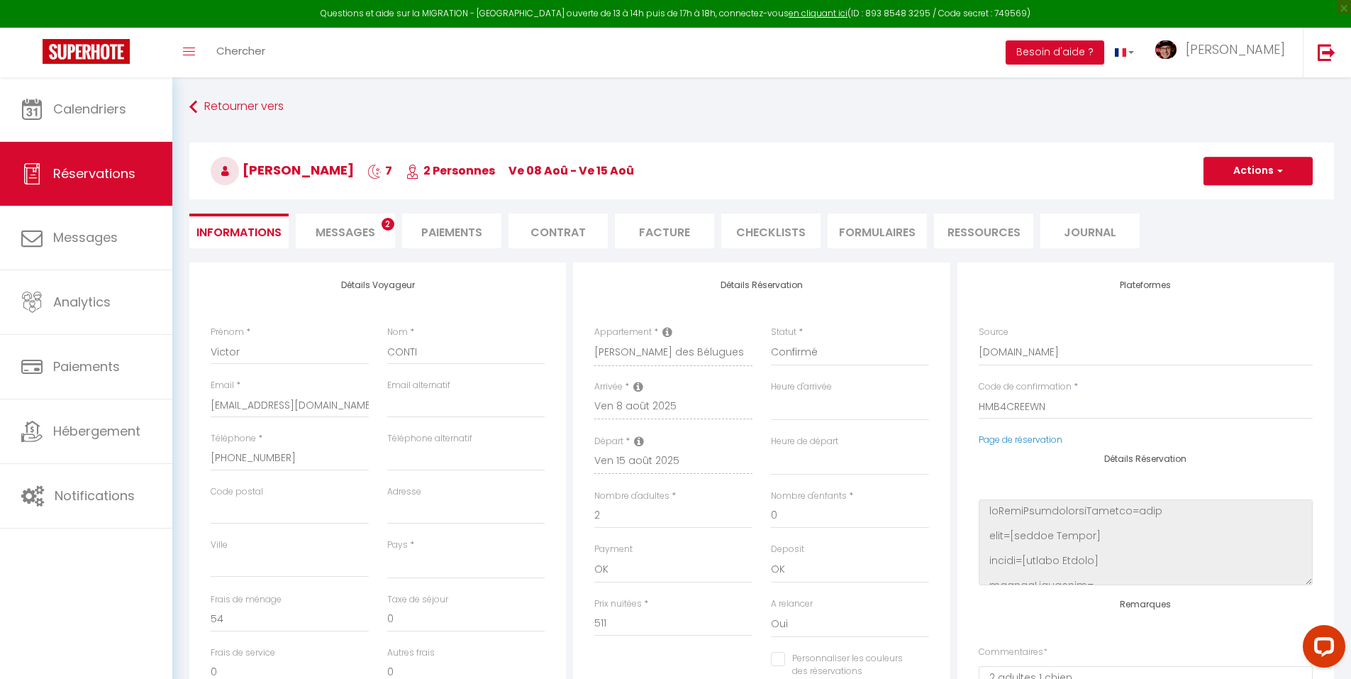
click at [377, 228] on li "Messages 2" at bounding box center [345, 231] width 99 height 35
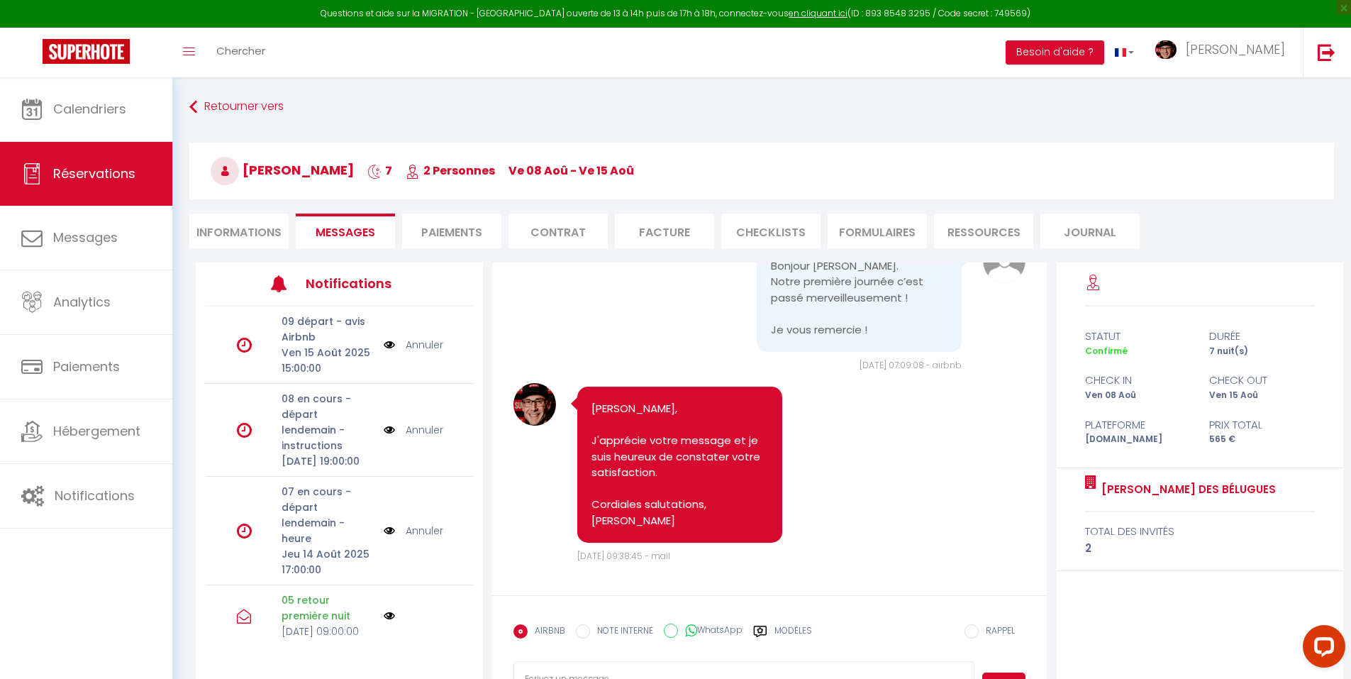
scroll to position [5451, 0]
click at [797, 632] on label "Modèles" at bounding box center [794, 636] width 38 height 25
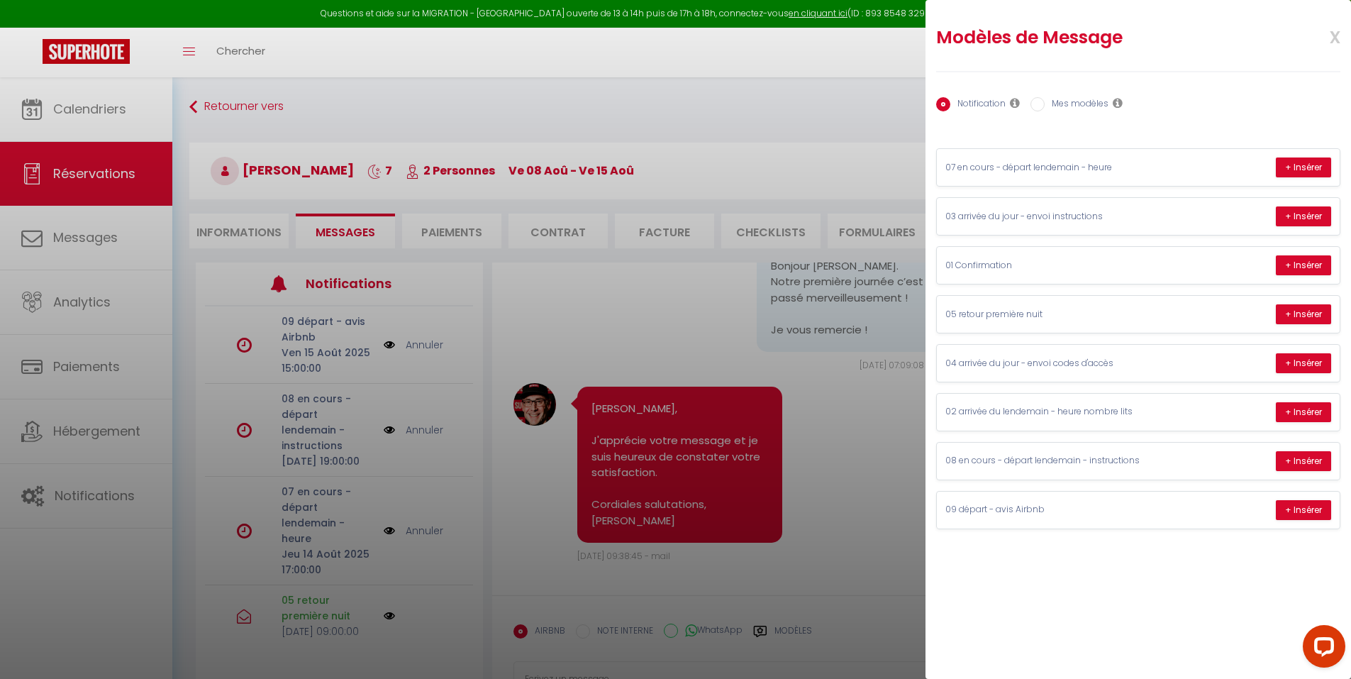
click at [1058, 99] on label "Mes modèles" at bounding box center [1077, 105] width 64 height 16
click at [1045, 99] on input "Mes modèles" at bounding box center [1038, 104] width 14 height 14
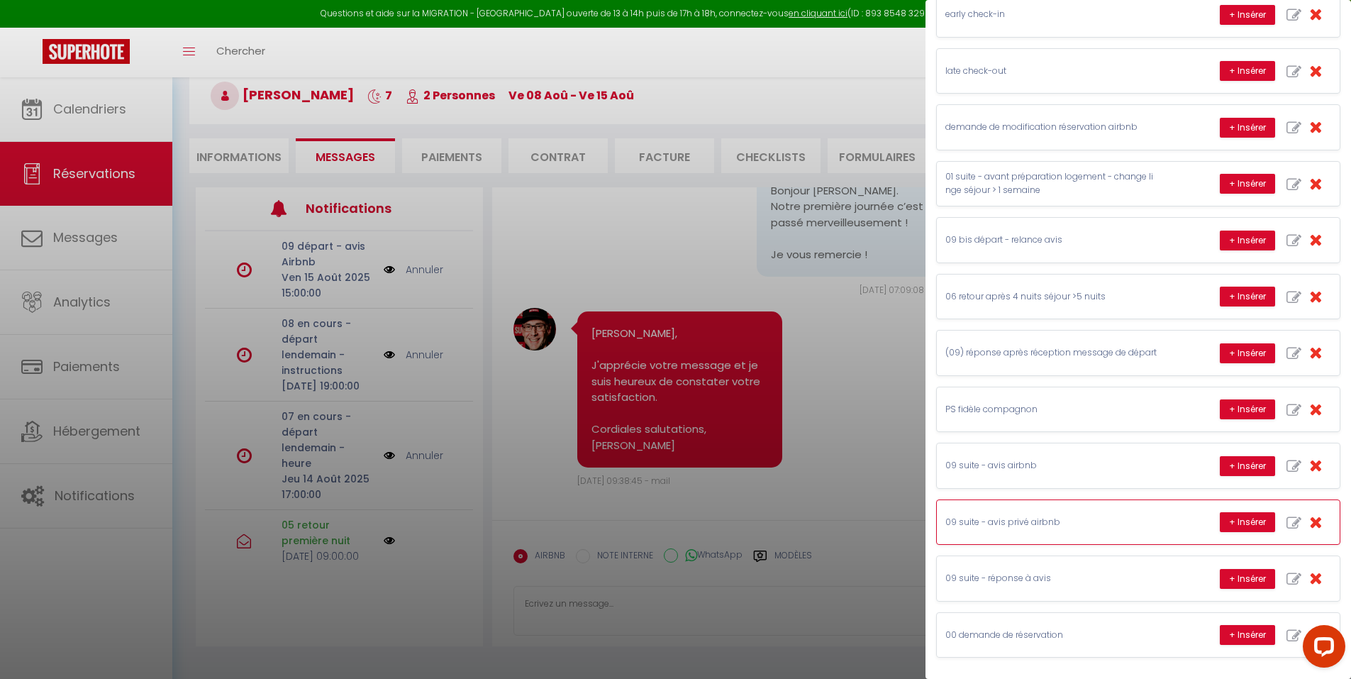
scroll to position [77, 0]
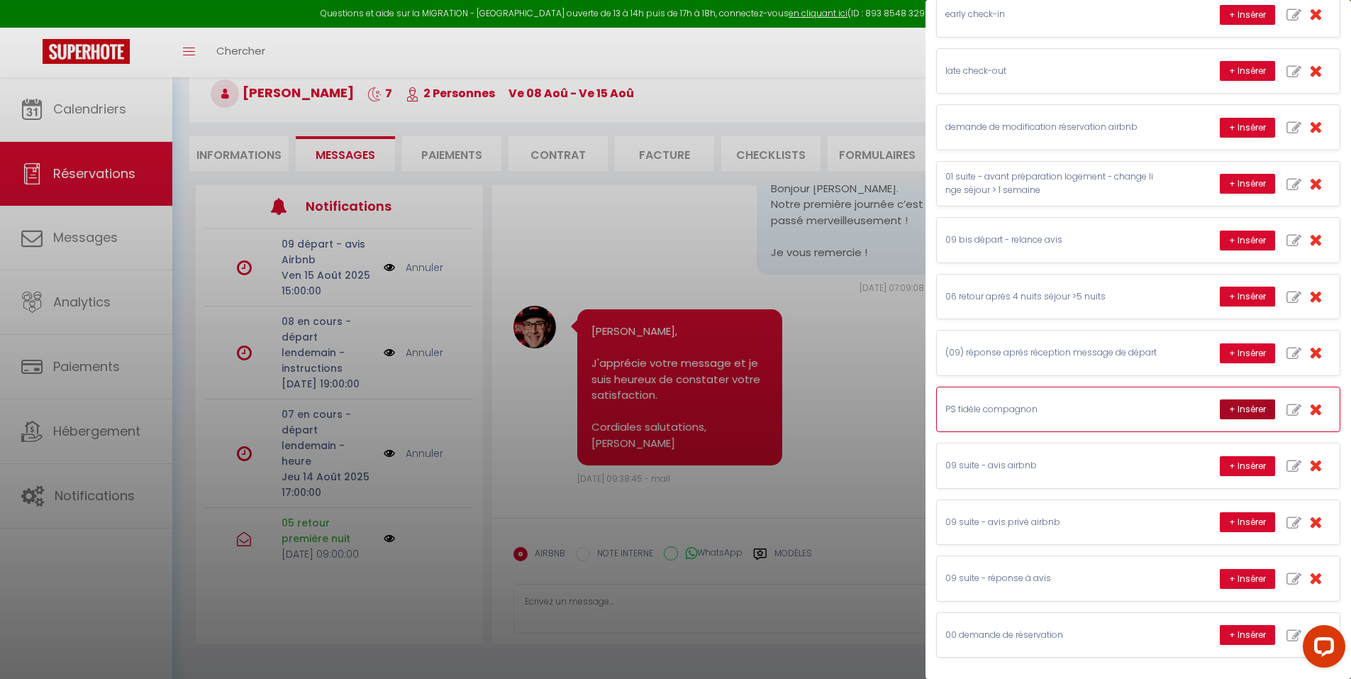
click at [1241, 412] on button "+ Insérer" at bounding box center [1247, 409] width 55 height 20
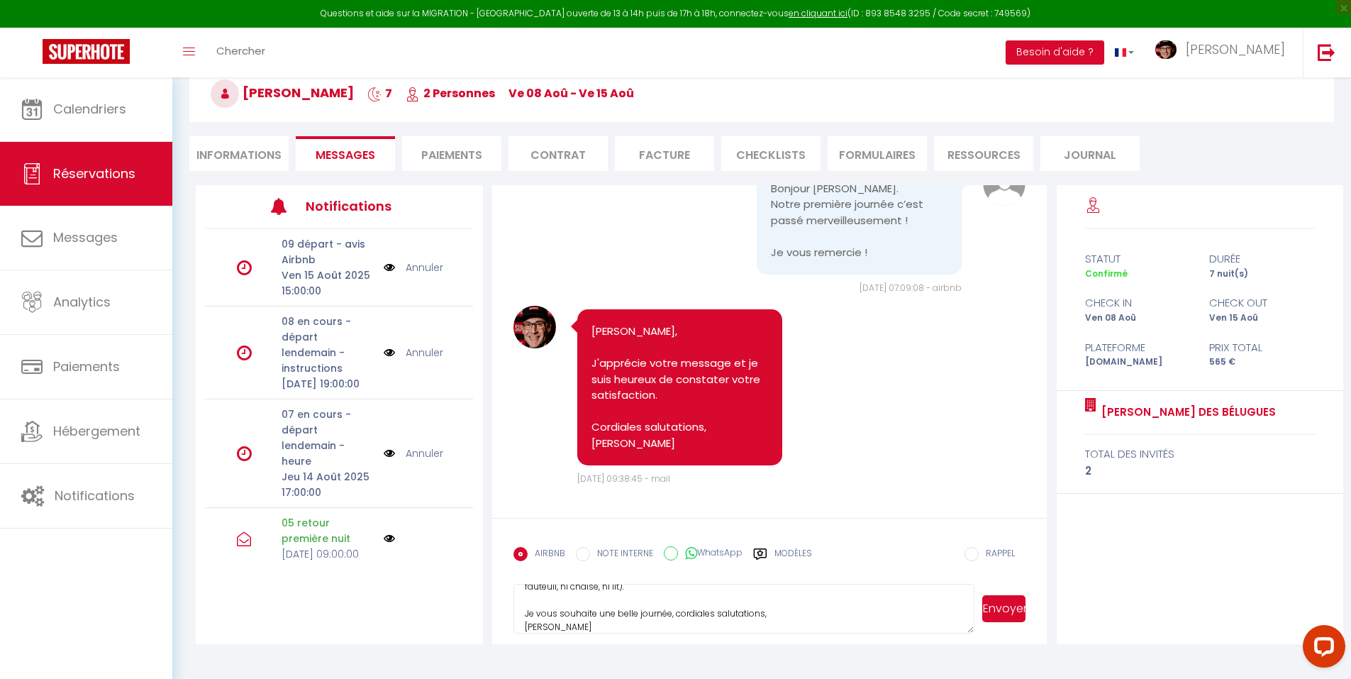
scroll to position [5451, 0]
click at [871, 589] on textarea "Bonjour Victor, J'espère que votre séjour se déroule idéalement. Je me permets …" at bounding box center [745, 609] width 462 height 50
drag, startPoint x: 703, startPoint y: 618, endPoint x: 711, endPoint y: 628, distance: 12.6
click at [704, 618] on textarea "Bonjour Victor, J'espère que votre séjour se déroule idéalement. Je me permets …" at bounding box center [745, 609] width 462 height 50
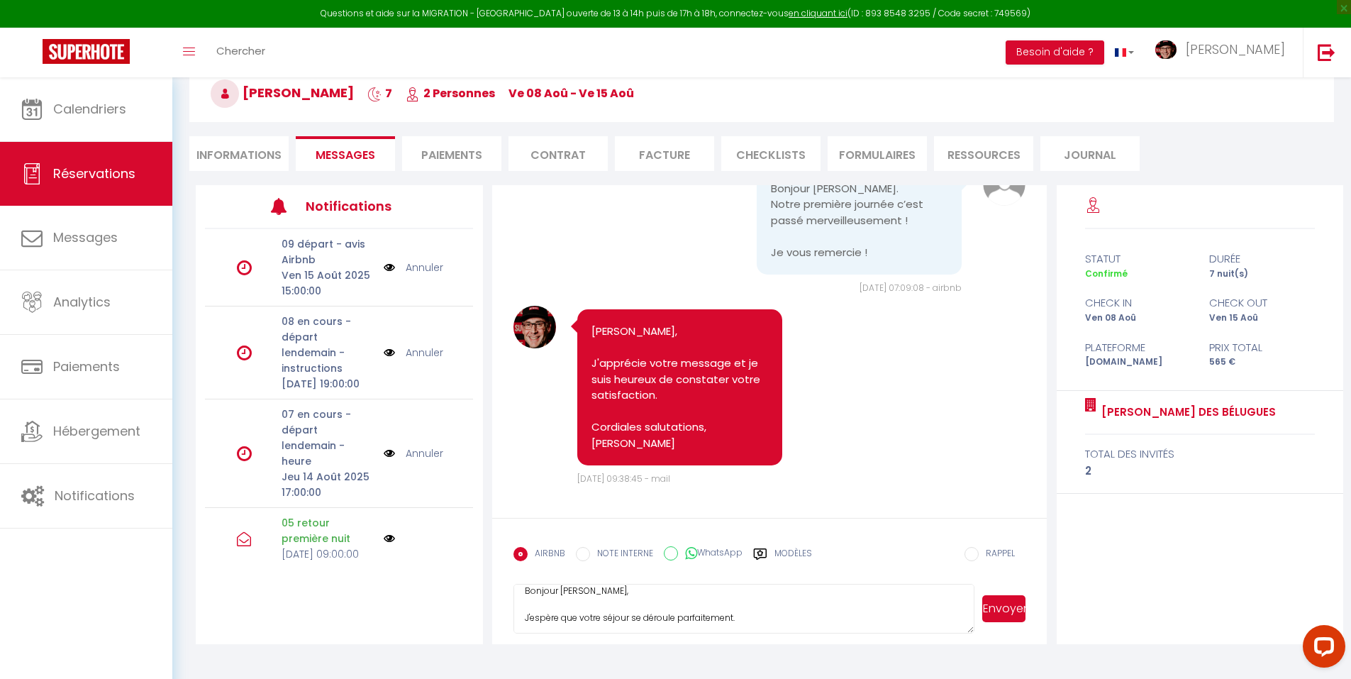
click at [1002, 609] on button "Envoyer" at bounding box center [1003, 608] width 43 height 27
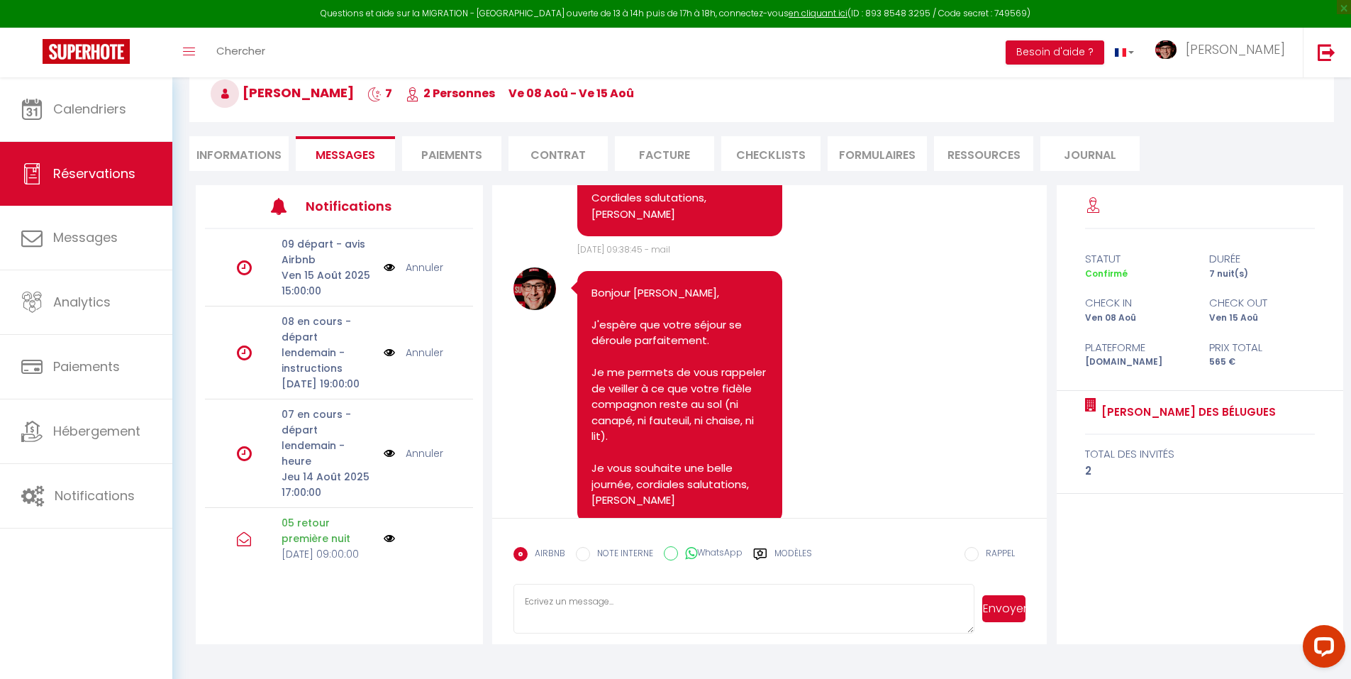
scroll to position [5738, 0]
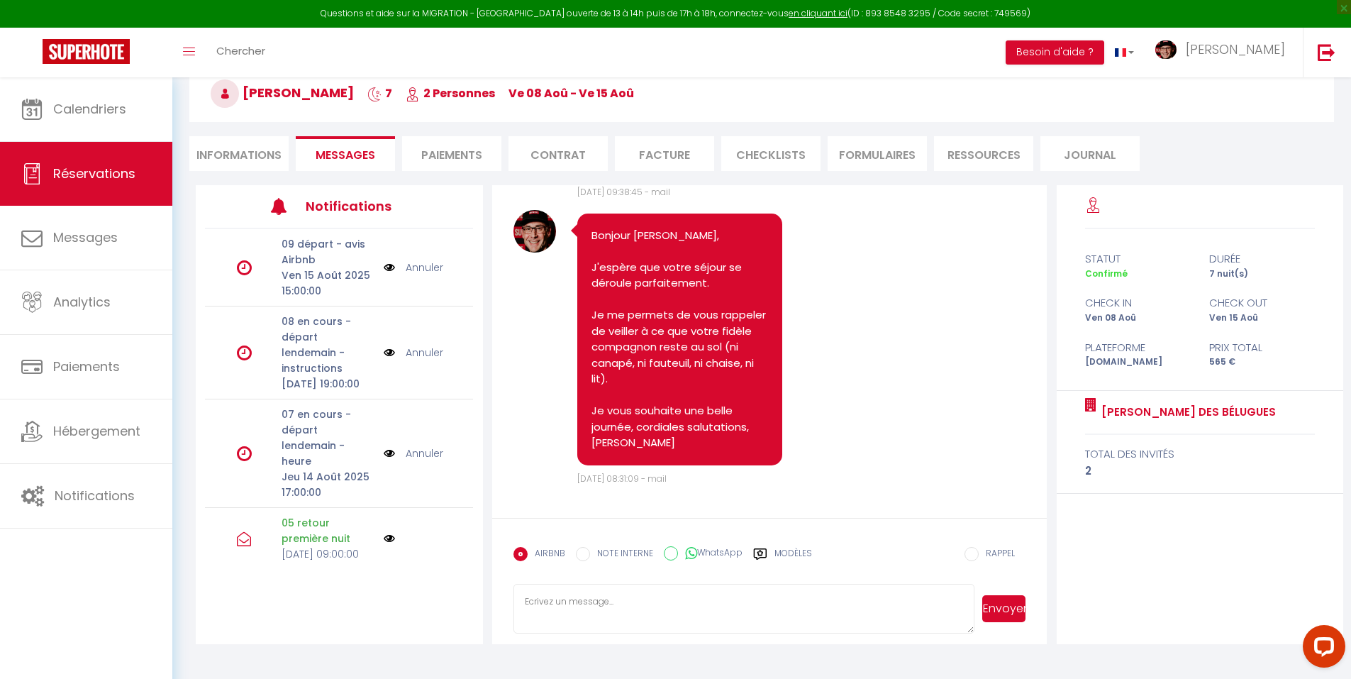
click at [787, 549] on label "Modèles" at bounding box center [794, 559] width 38 height 25
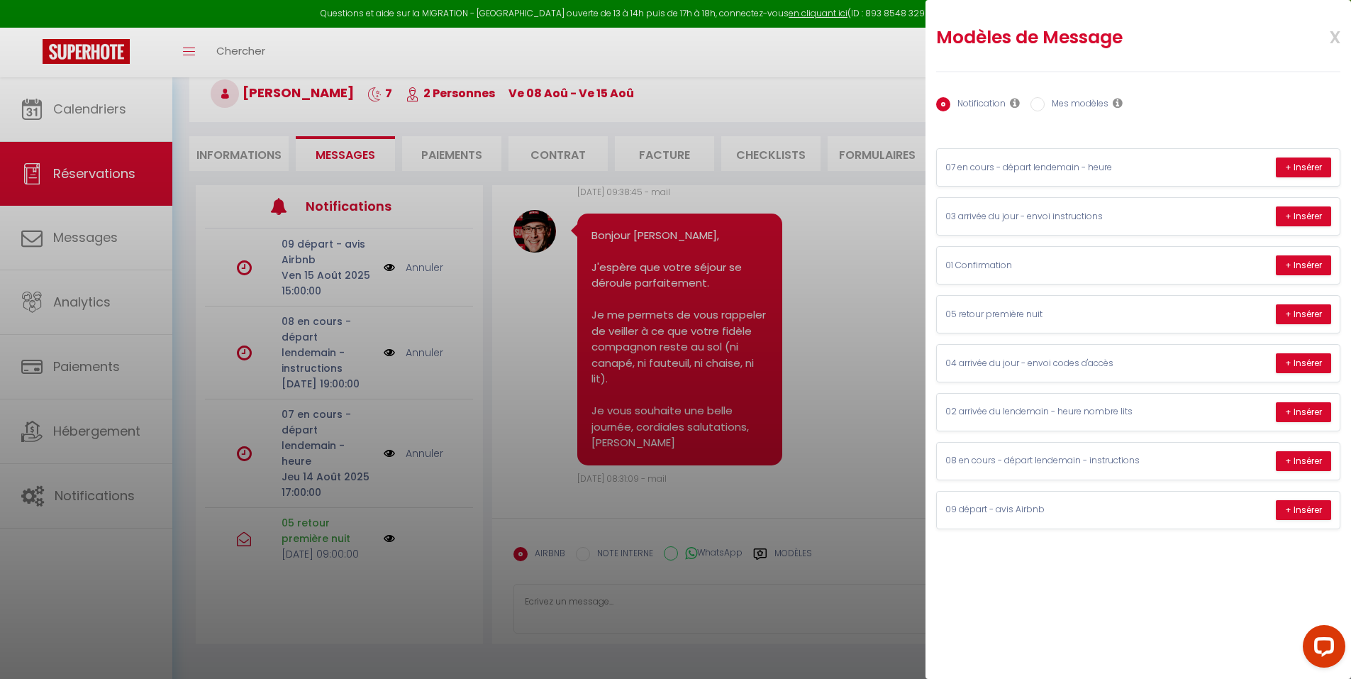
click at [1057, 101] on label "Mes modèles" at bounding box center [1077, 105] width 64 height 16
click at [1045, 101] on input "Mes modèles" at bounding box center [1038, 104] width 14 height 14
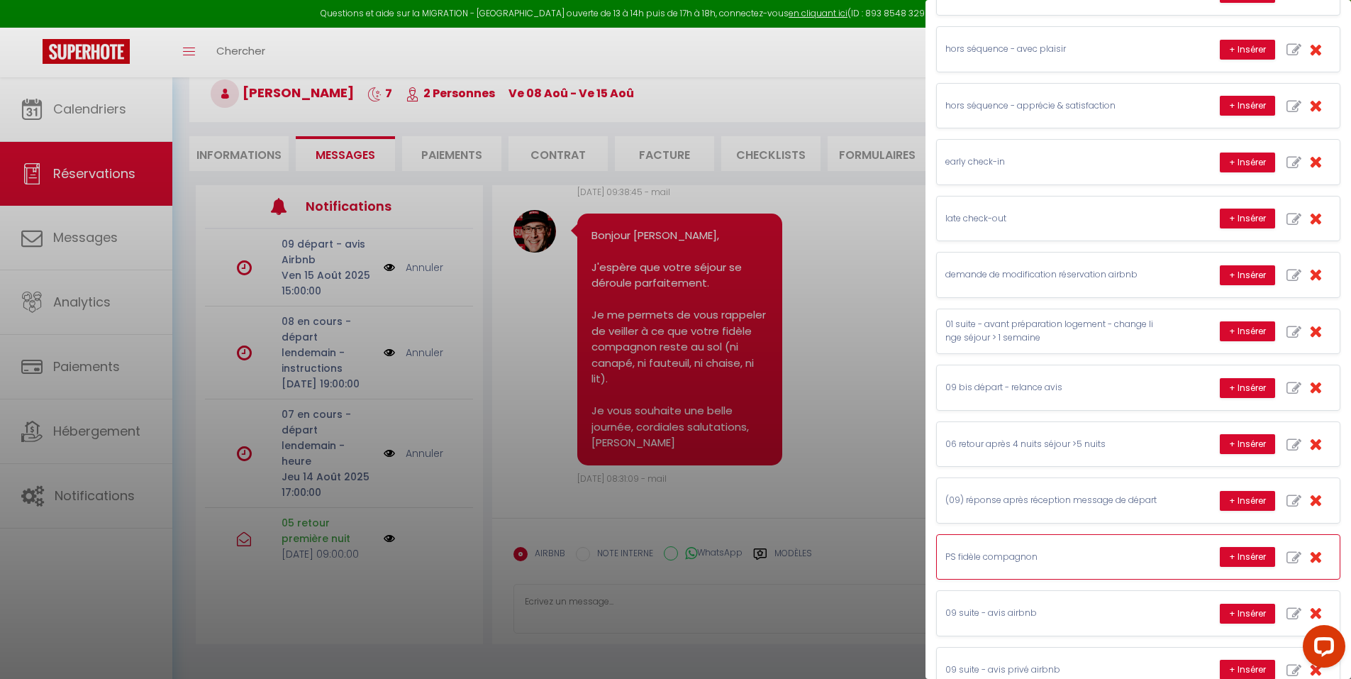
scroll to position [213, 0]
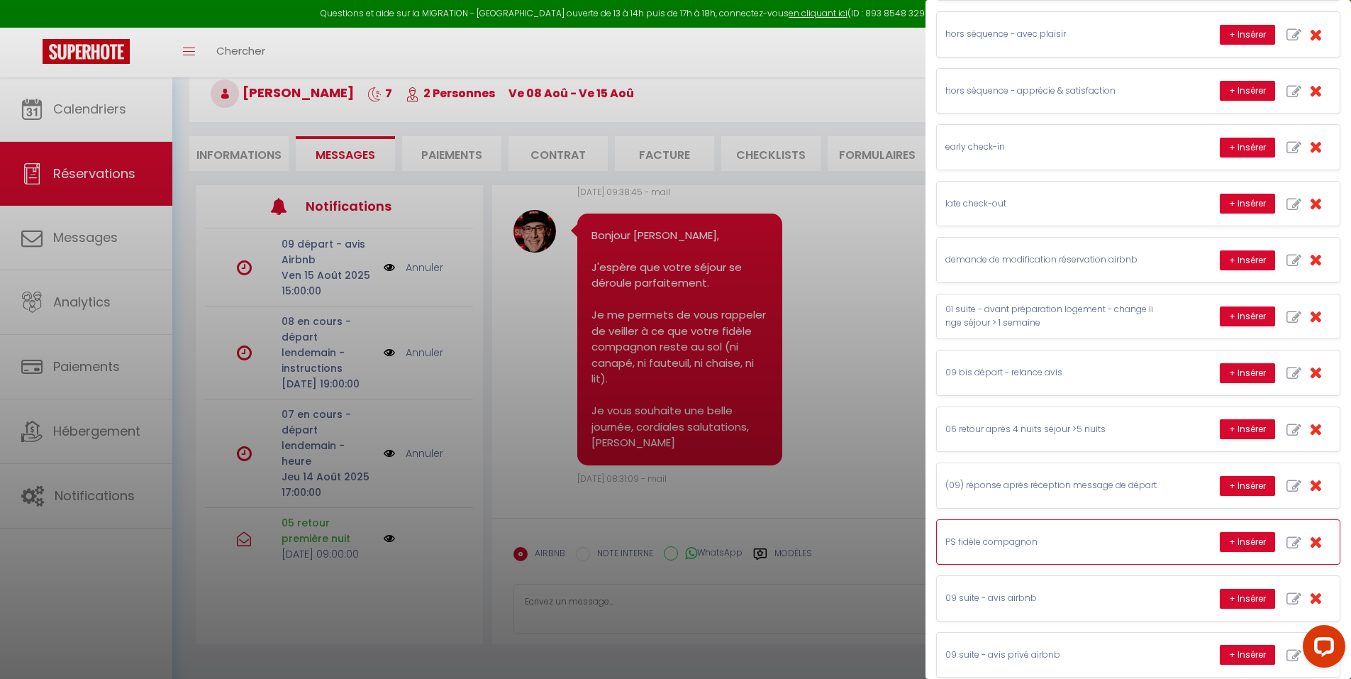
click at [1309, 545] on icon "button" at bounding box center [1315, 541] width 13 height 16
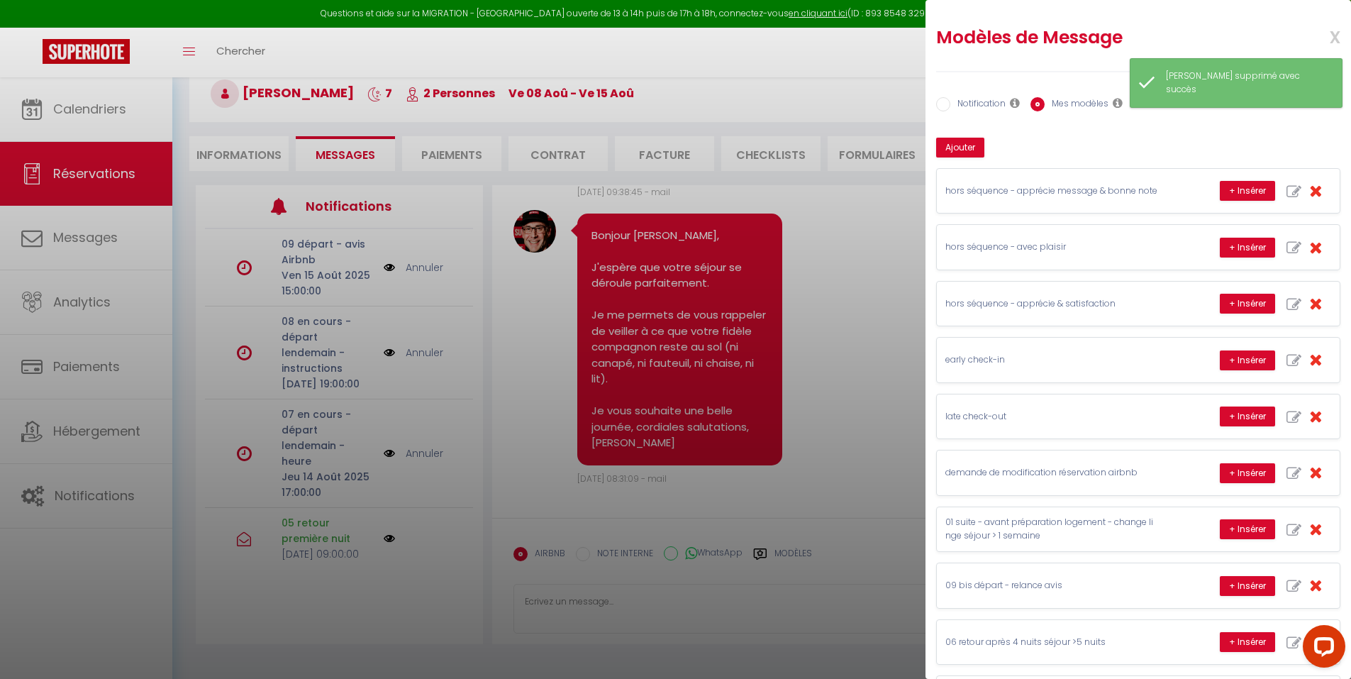
click at [850, 69] on div at bounding box center [675, 339] width 1351 height 679
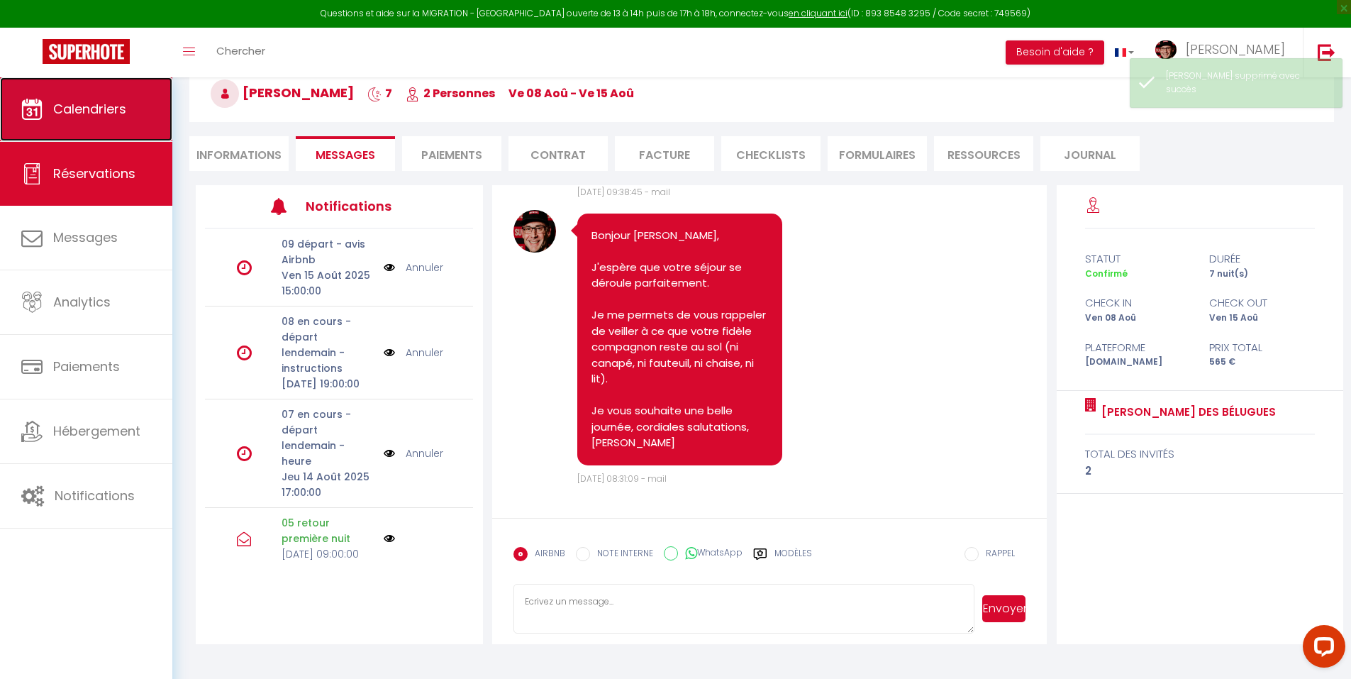
click at [104, 97] on link "Calendriers" at bounding box center [86, 109] width 172 height 64
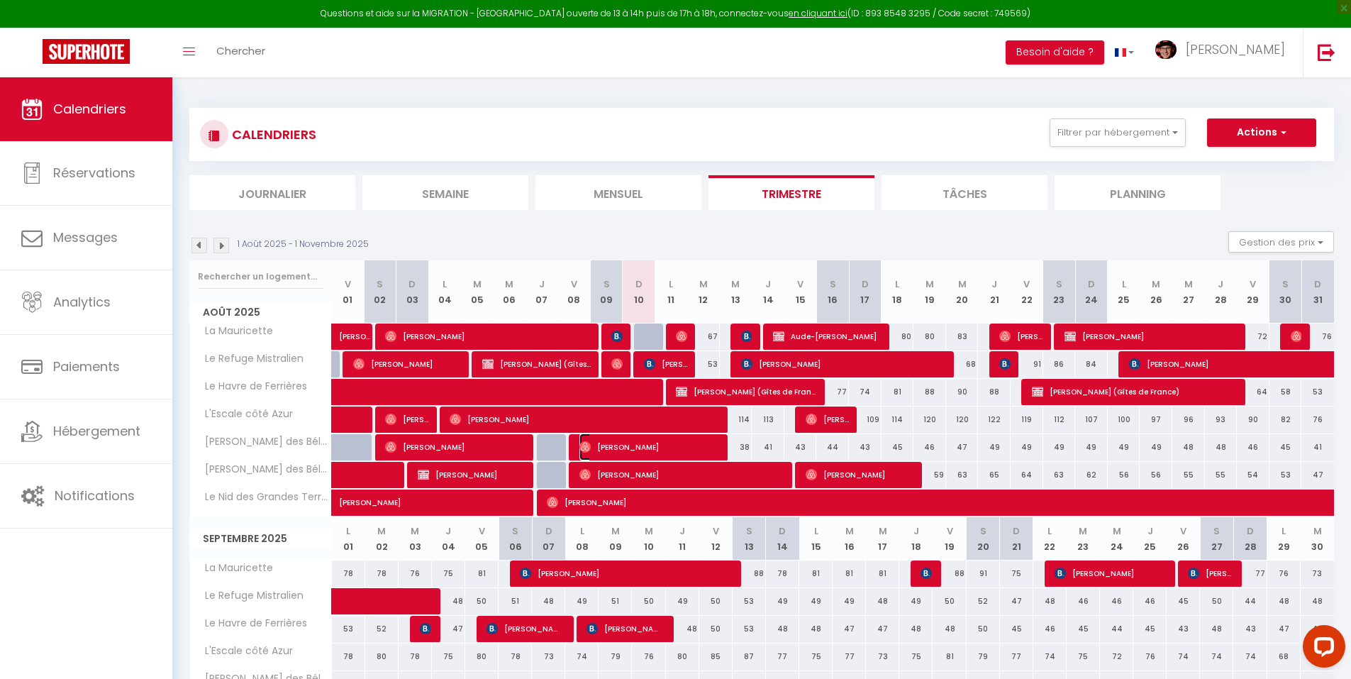
click at [676, 442] on span "Bruno Mebarek" at bounding box center [650, 446] width 141 height 27
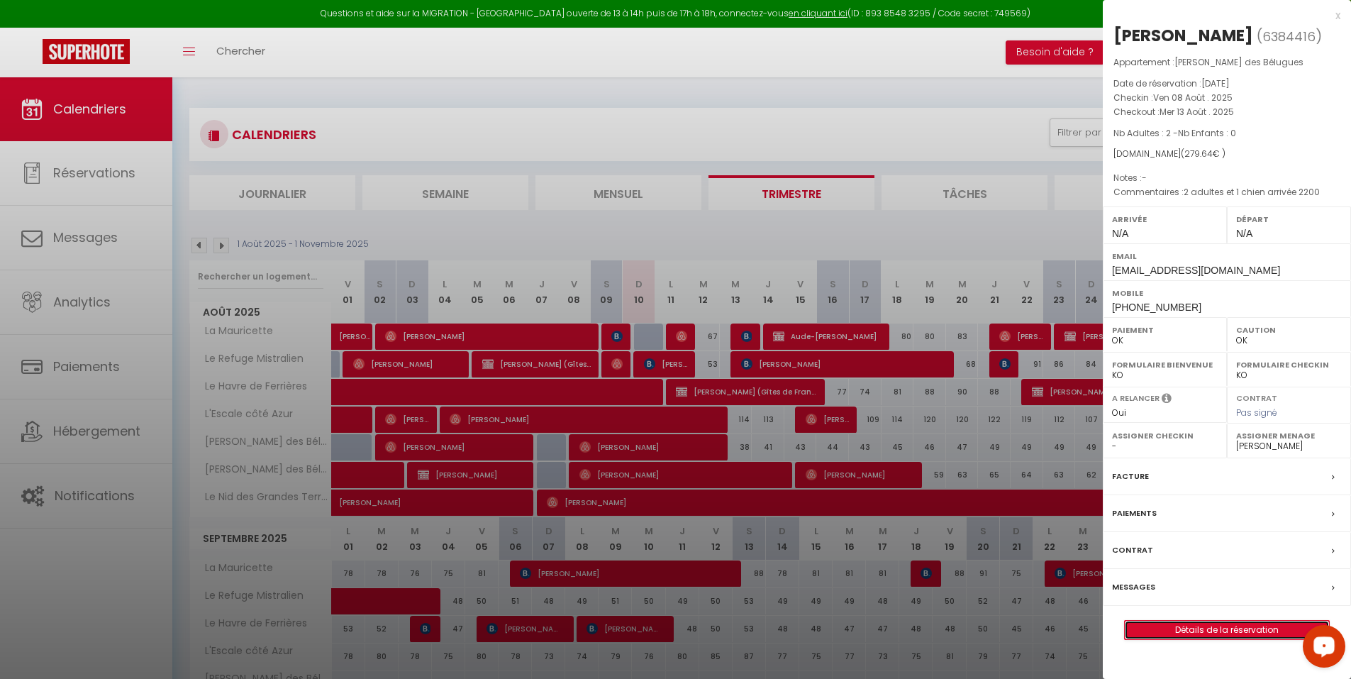
click at [1241, 634] on link "Détails de la réservation" at bounding box center [1227, 630] width 204 height 18
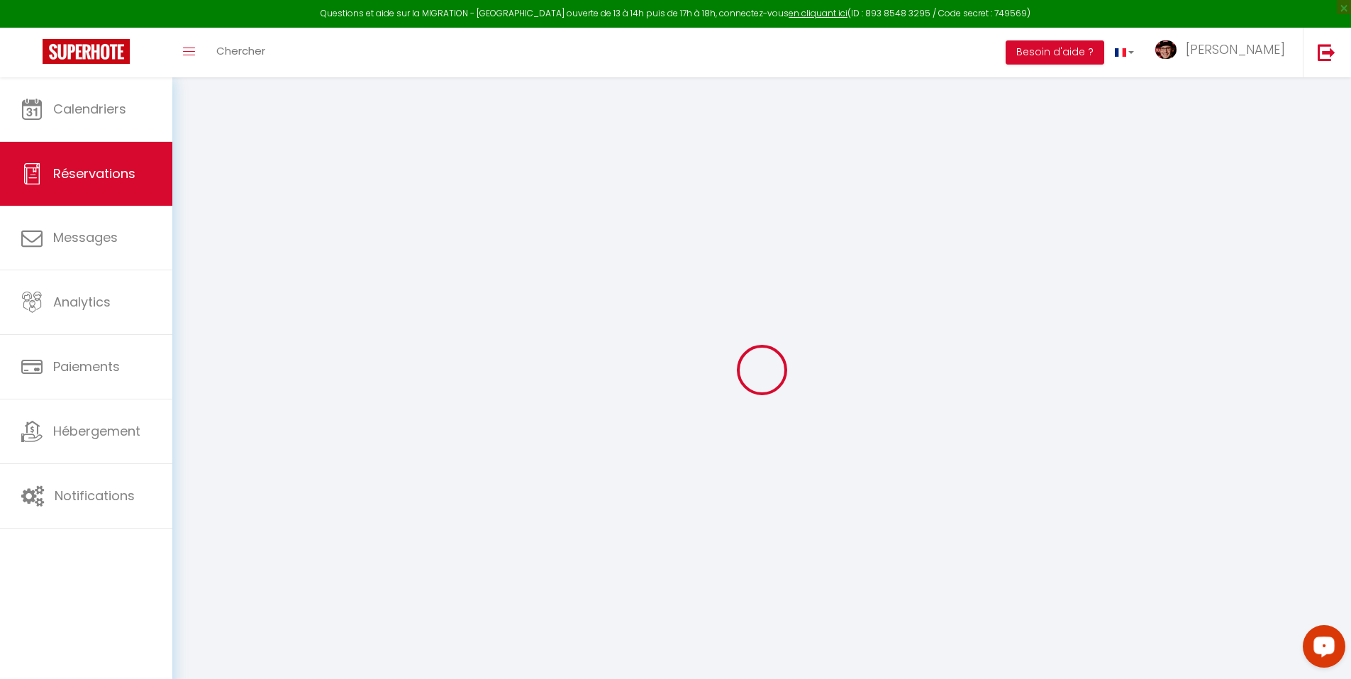
click at [1326, 652] on div "Open LiveChat chat widget" at bounding box center [1324, 645] width 24 height 24
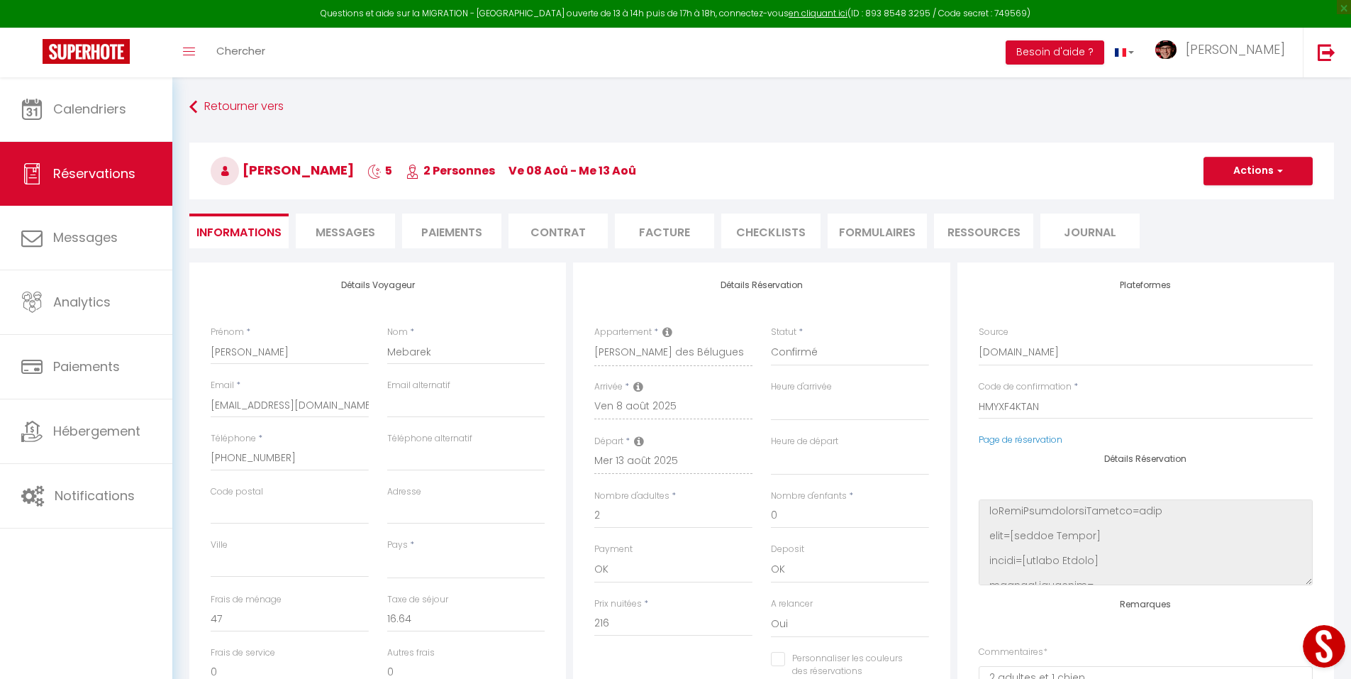
click at [332, 223] on li "Messages" at bounding box center [345, 231] width 99 height 35
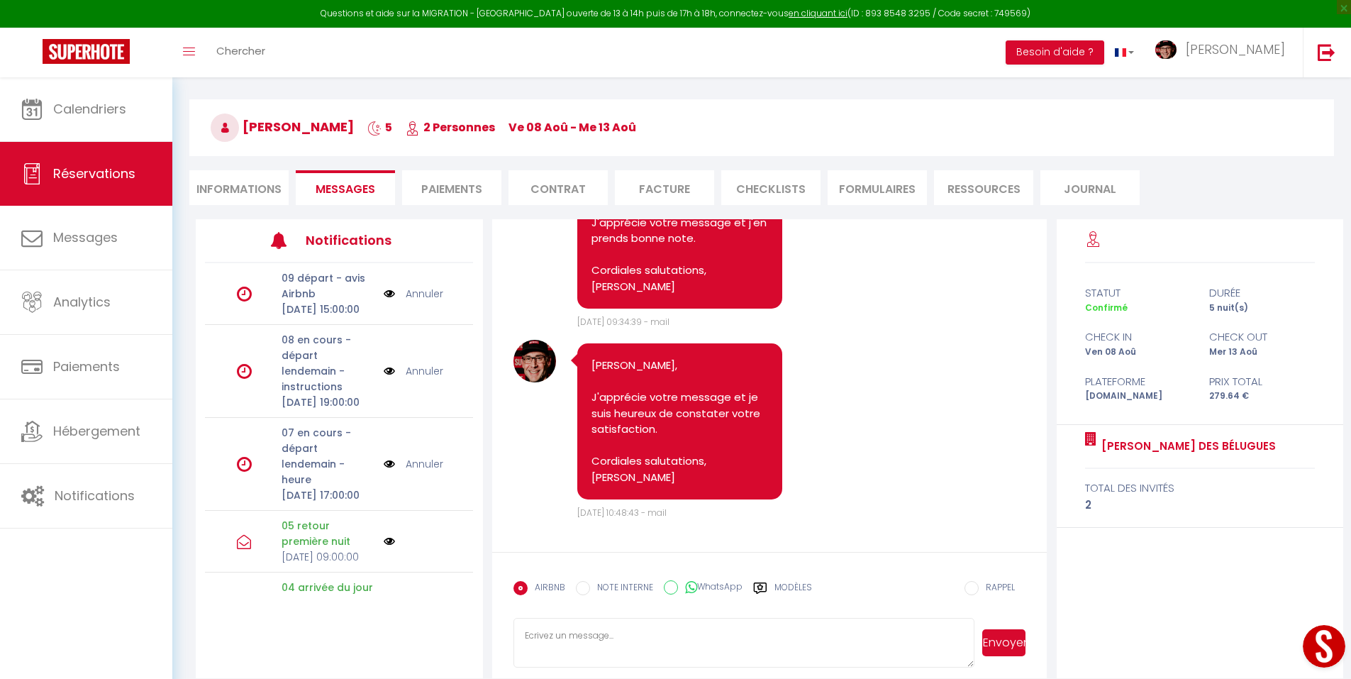
scroll to position [77, 0]
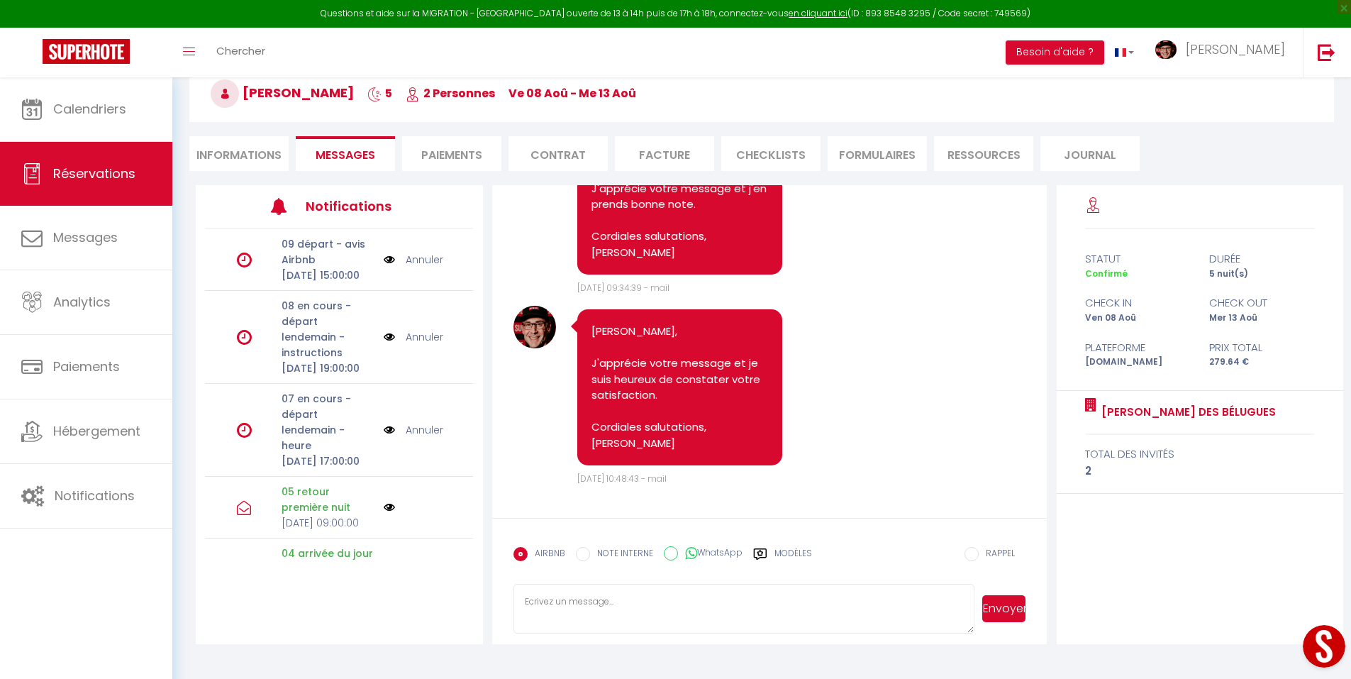
click at [634, 605] on textarea at bounding box center [745, 609] width 462 height 50
paste textarea "Bonjour Victor, J'espère que votre séjour se déroule parfaitement. Je me permet…"
click at [997, 614] on button "Envoyer" at bounding box center [1003, 608] width 43 height 27
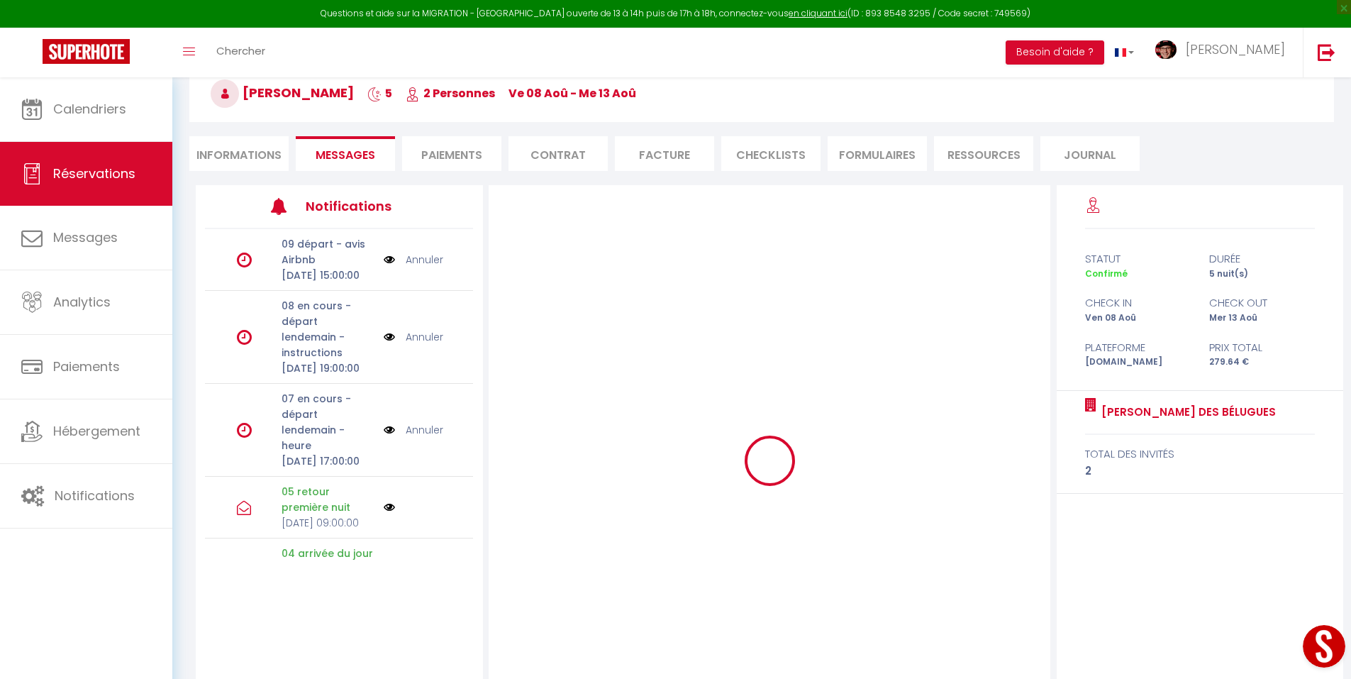
scroll to position [0, 0]
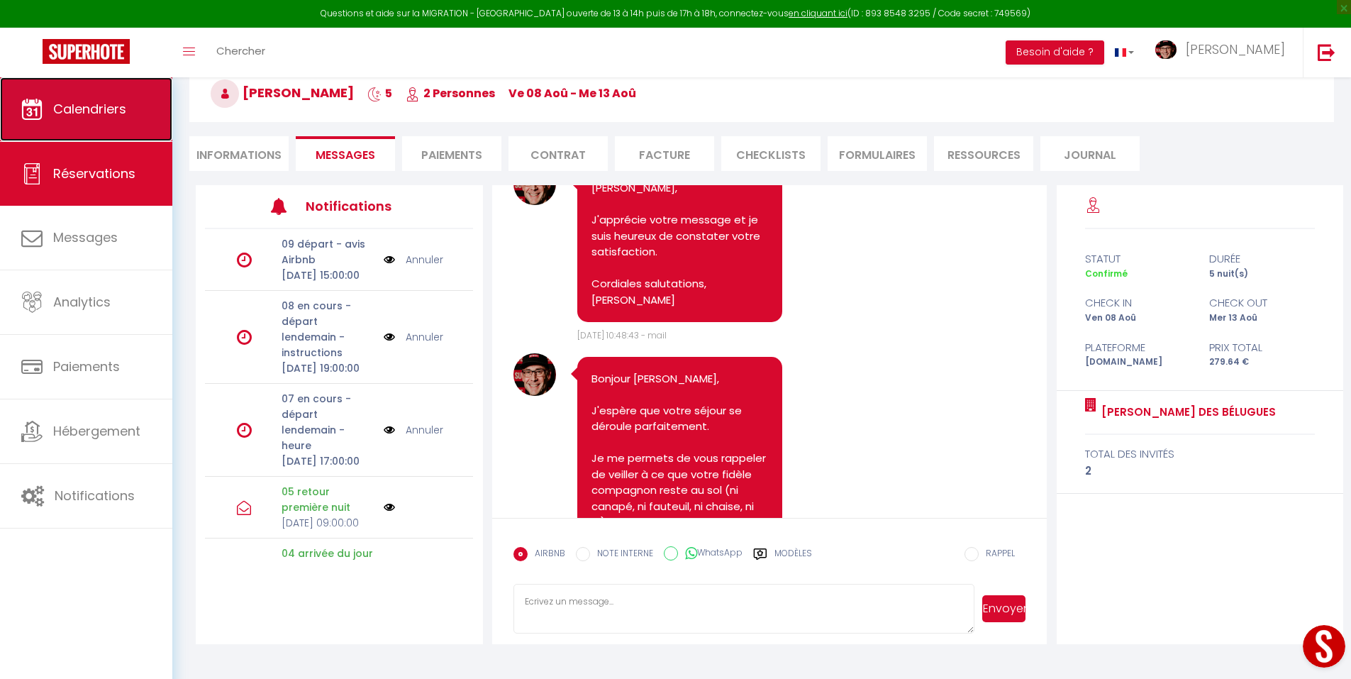
click at [105, 105] on span "Calendriers" at bounding box center [89, 109] width 73 height 18
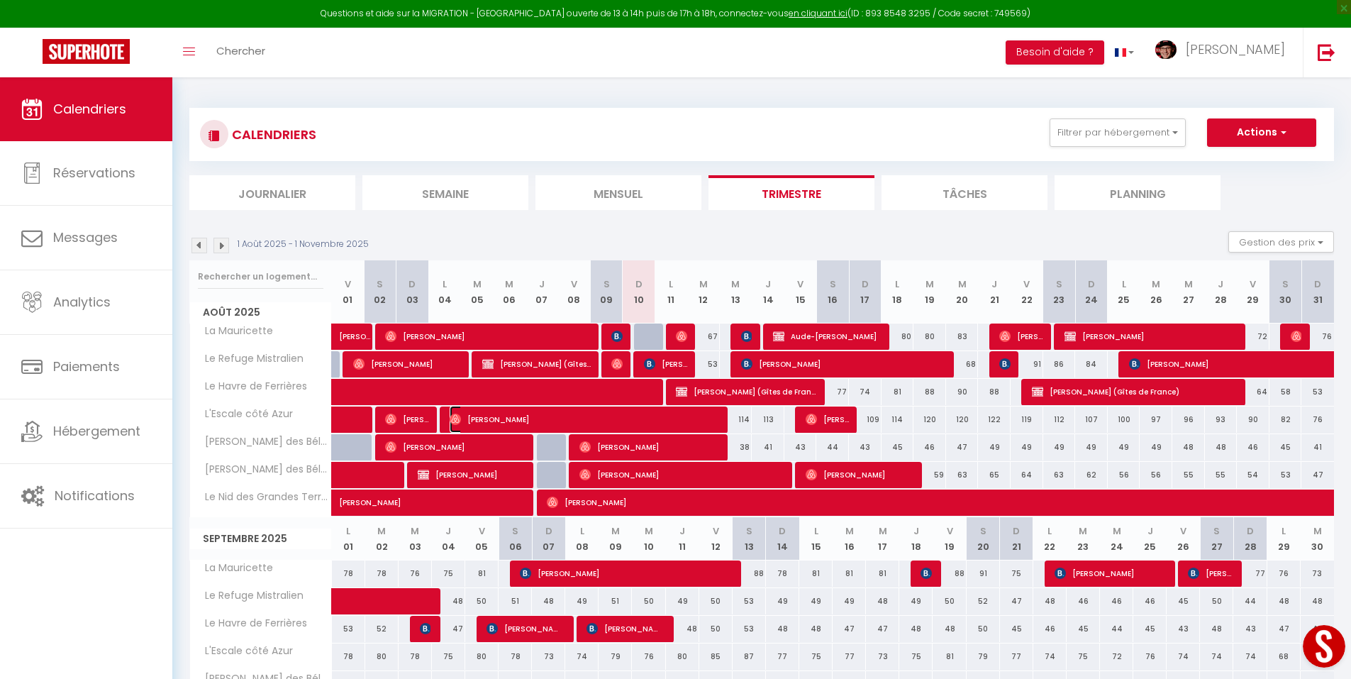
click at [582, 421] on span "Léa Le" at bounding box center [586, 419] width 272 height 27
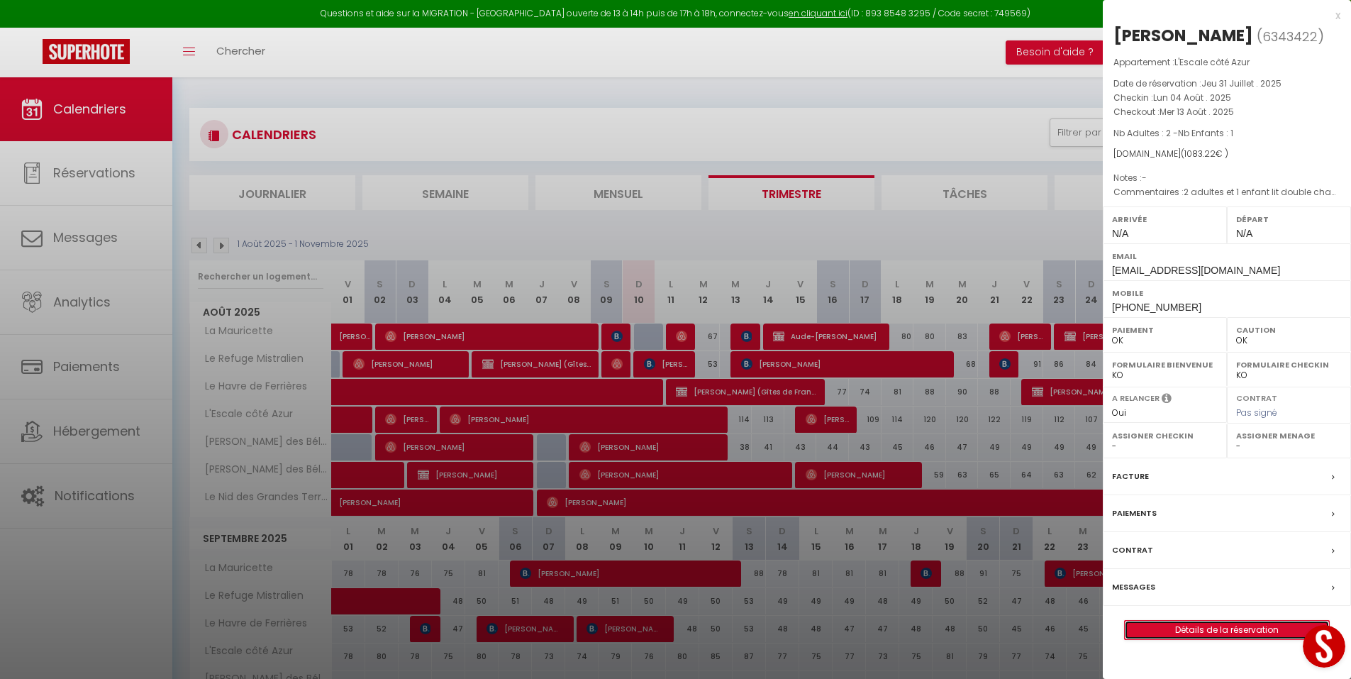
click at [1230, 631] on link "Détails de la réservation" at bounding box center [1227, 630] width 204 height 18
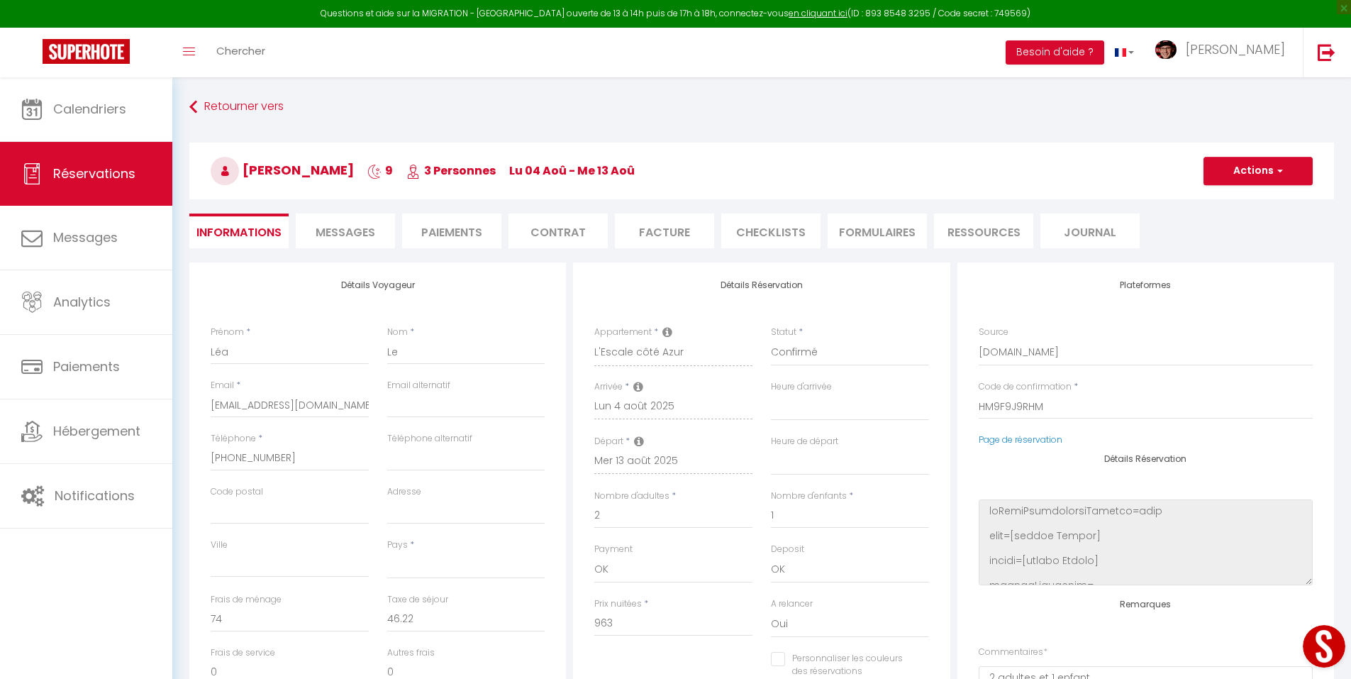
click at [341, 233] on span "Messages" at bounding box center [346, 232] width 60 height 16
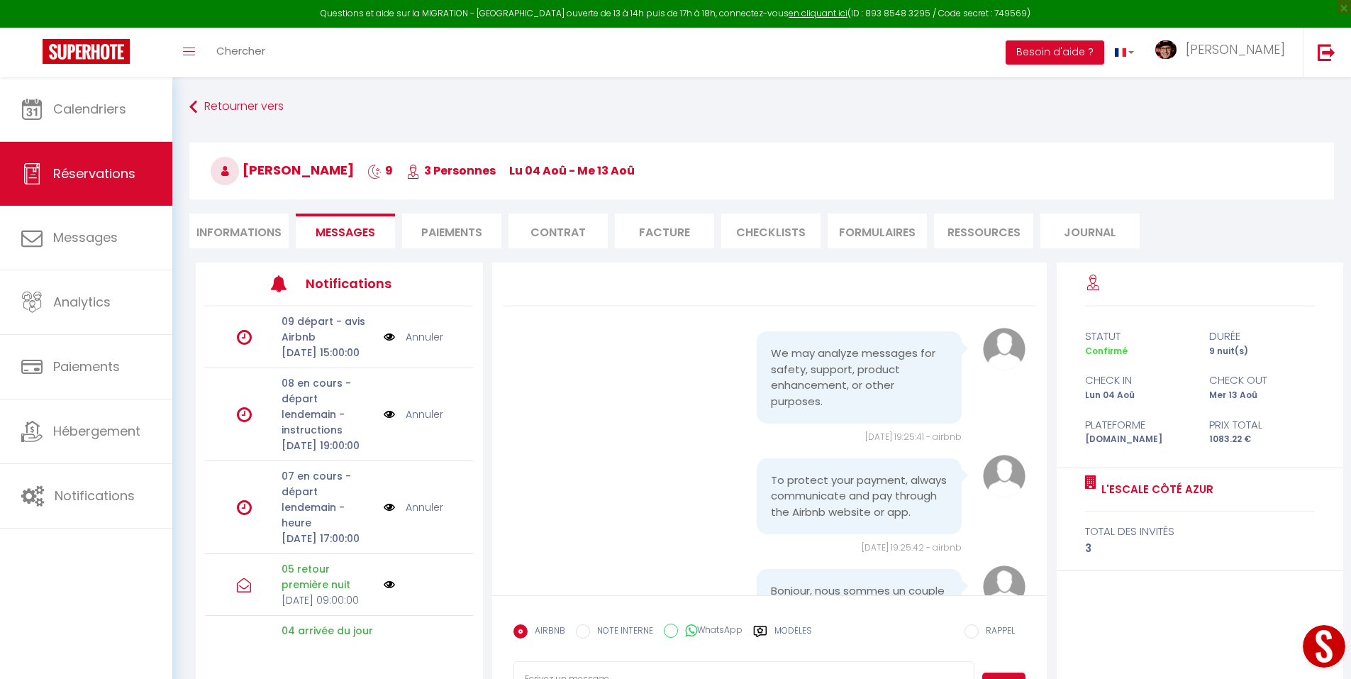
click at [242, 233] on li "Informations" at bounding box center [238, 231] width 99 height 35
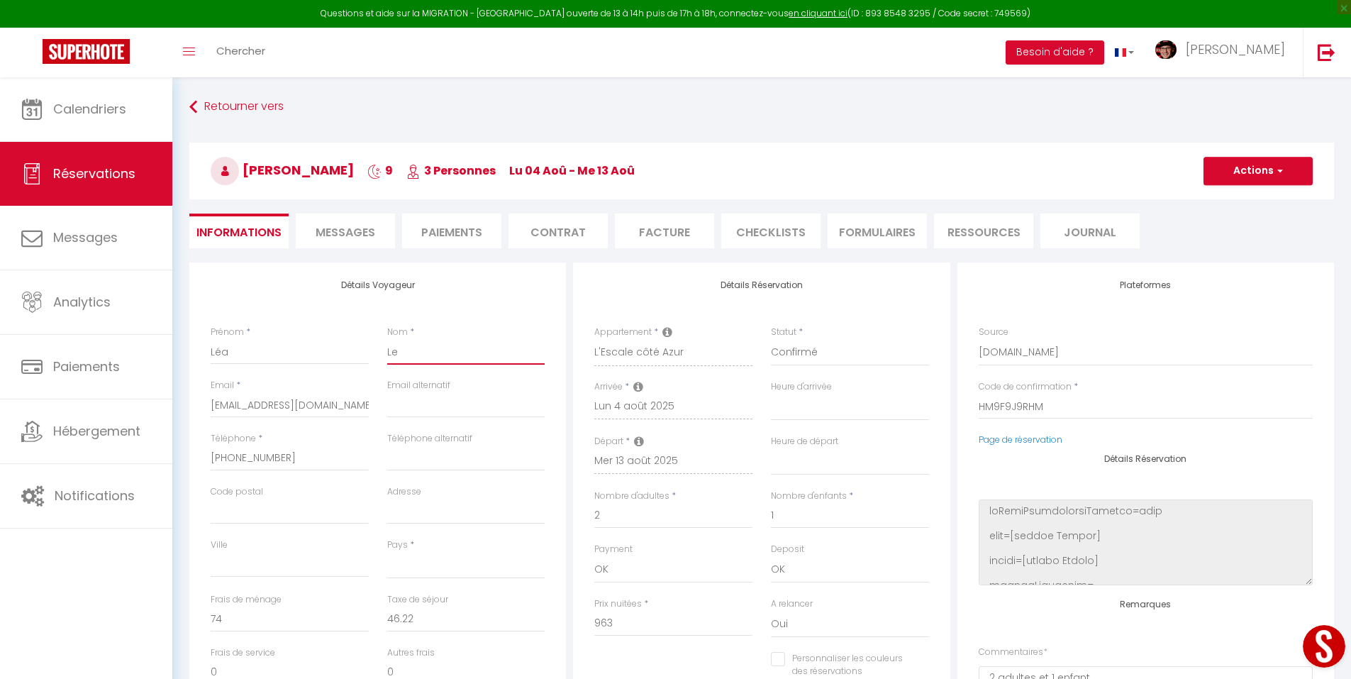
click at [404, 353] on input "Le" at bounding box center [466, 352] width 158 height 26
click at [1253, 174] on button "Actions" at bounding box center [1258, 171] width 109 height 28
click at [1238, 199] on link "Enregistrer" at bounding box center [1244, 202] width 112 height 18
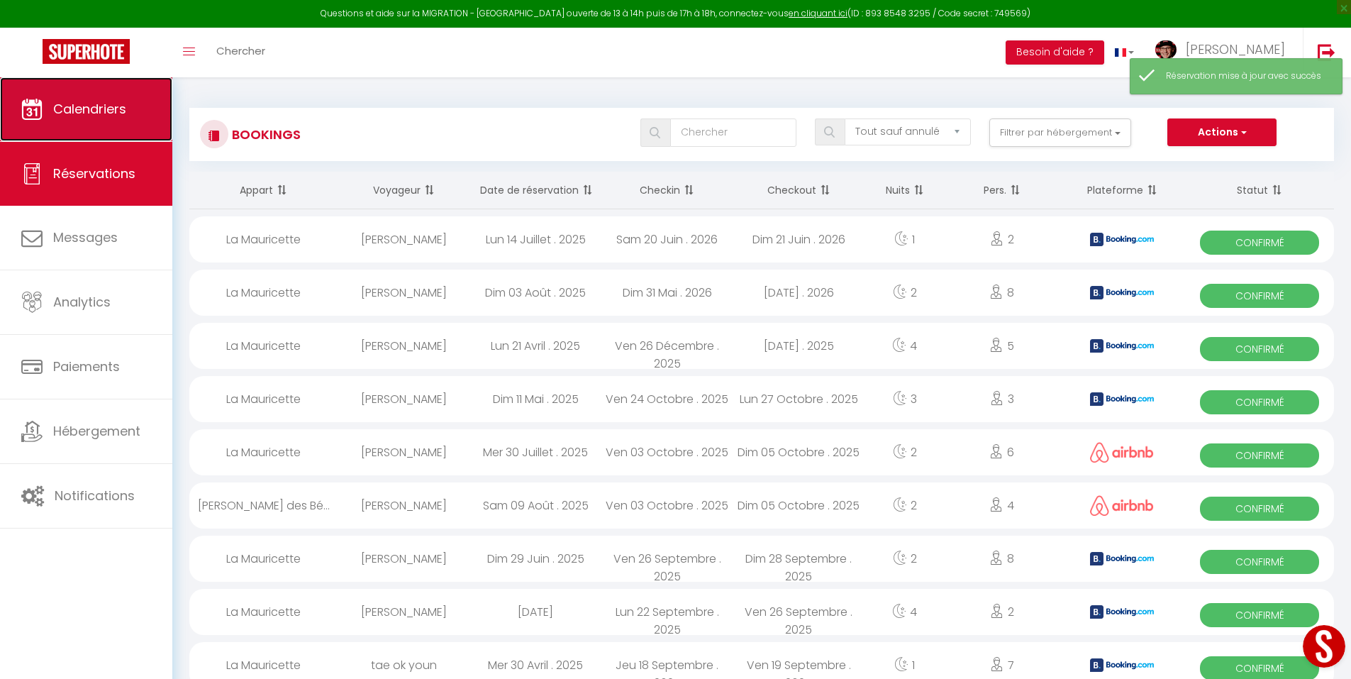
click at [122, 116] on span "Calendriers" at bounding box center [89, 109] width 73 height 18
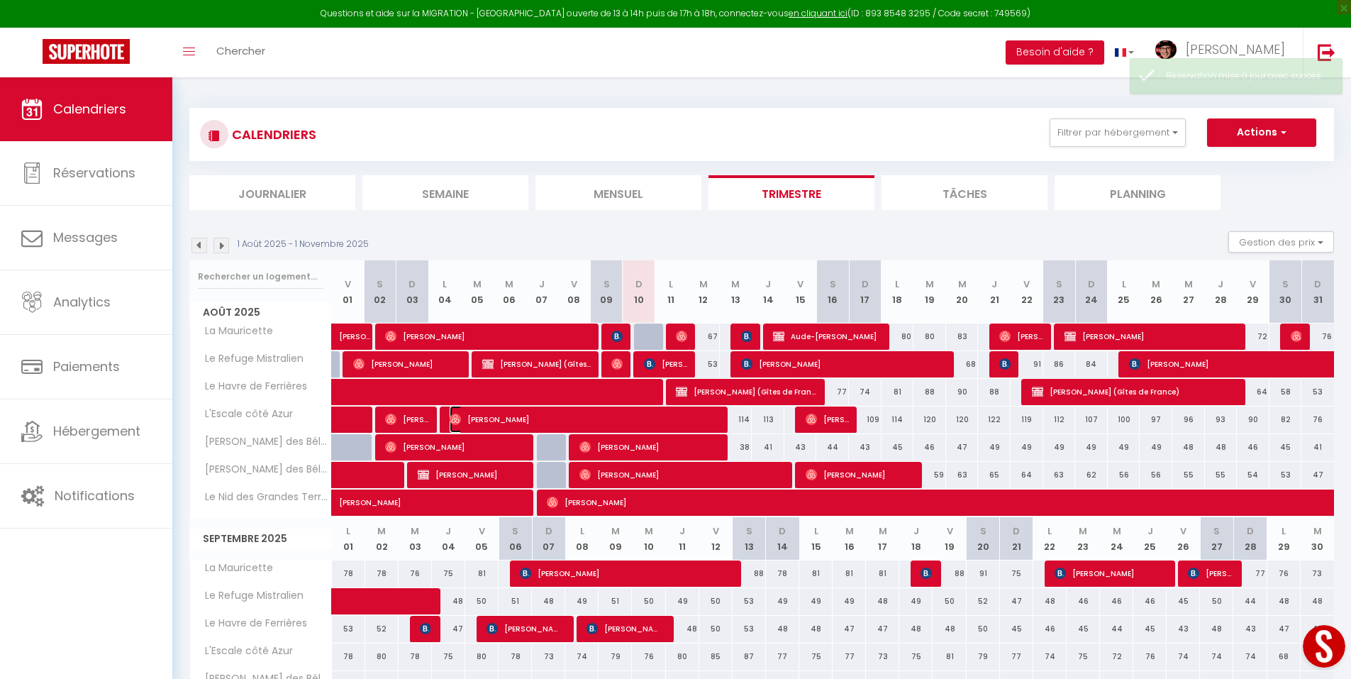
click at [614, 421] on span "Léa Le Poullen" at bounding box center [586, 419] width 272 height 27
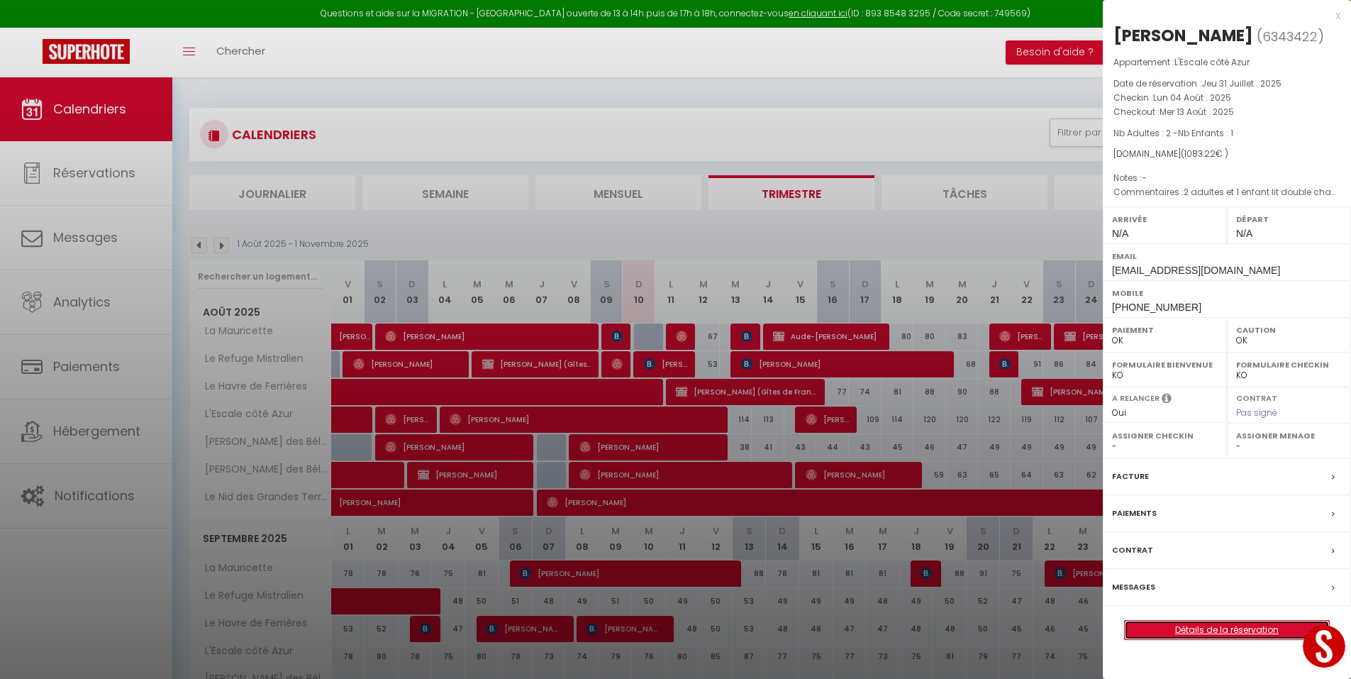
click at [1189, 631] on link "Détails de la réservation" at bounding box center [1227, 630] width 204 height 18
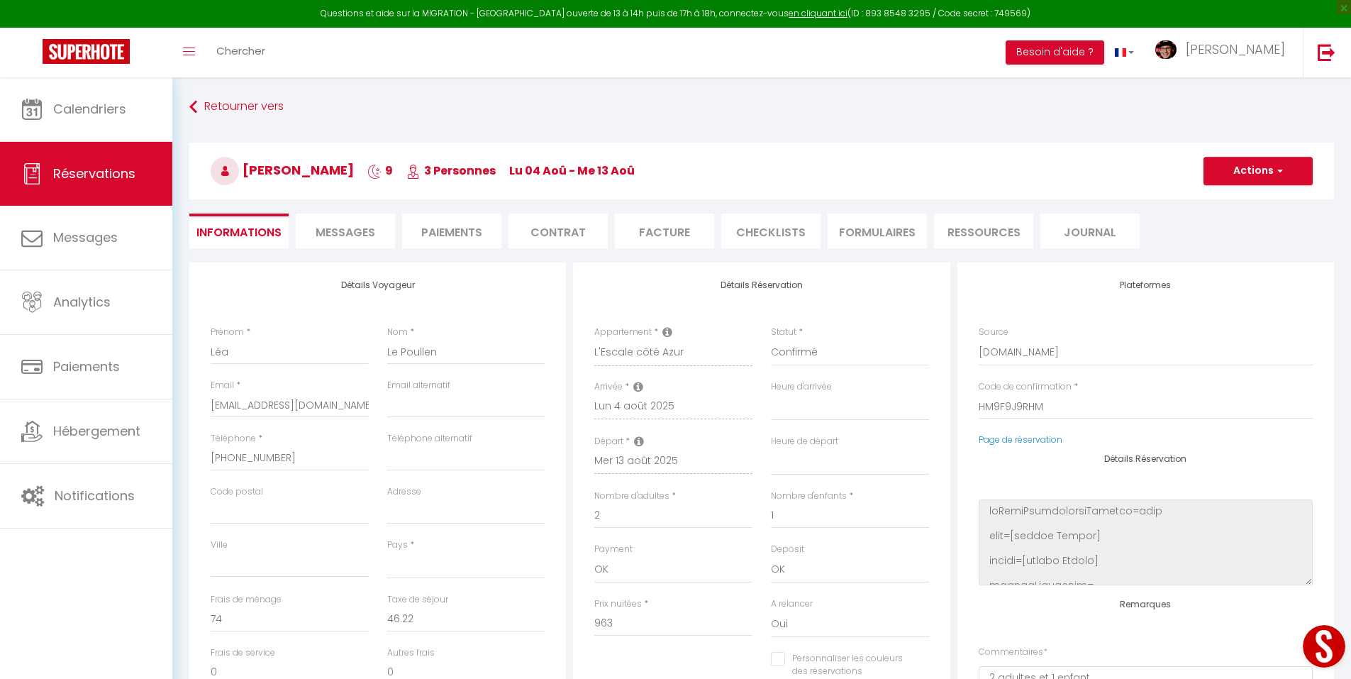
click at [366, 218] on li "Messages" at bounding box center [345, 231] width 99 height 35
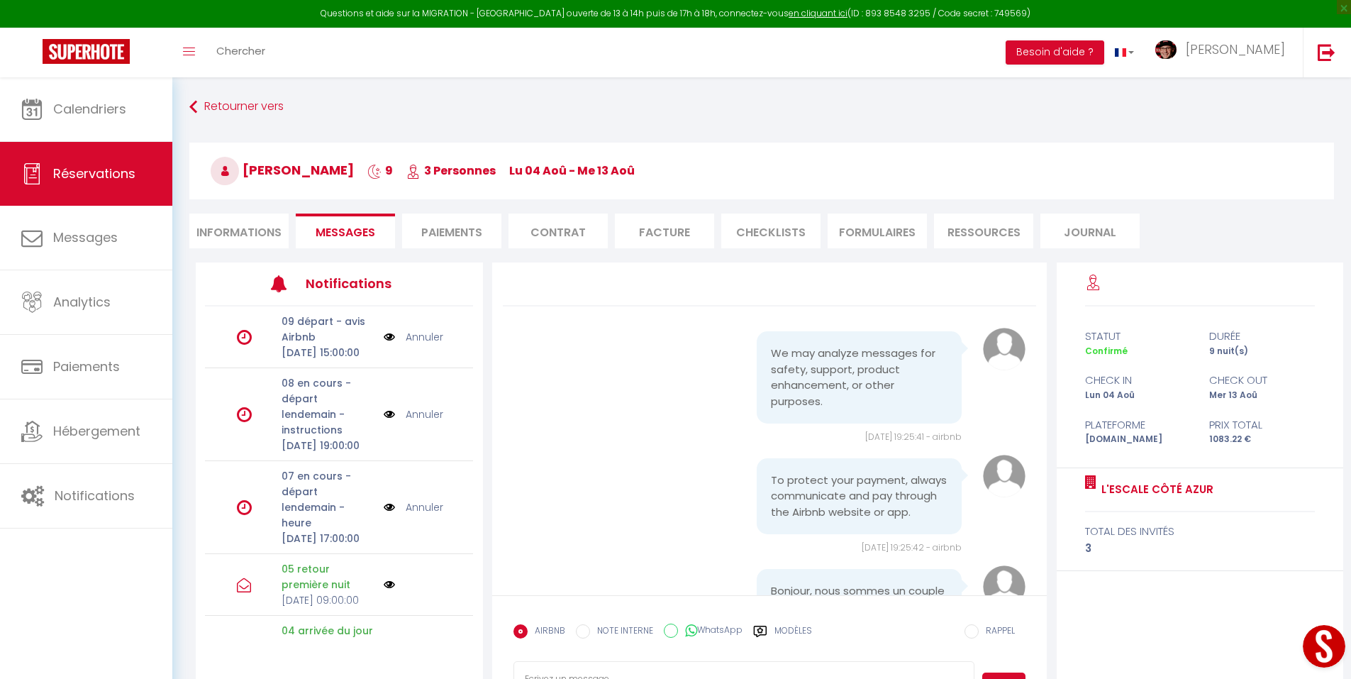
click at [770, 631] on div "Modèles" at bounding box center [782, 639] width 59 height 30
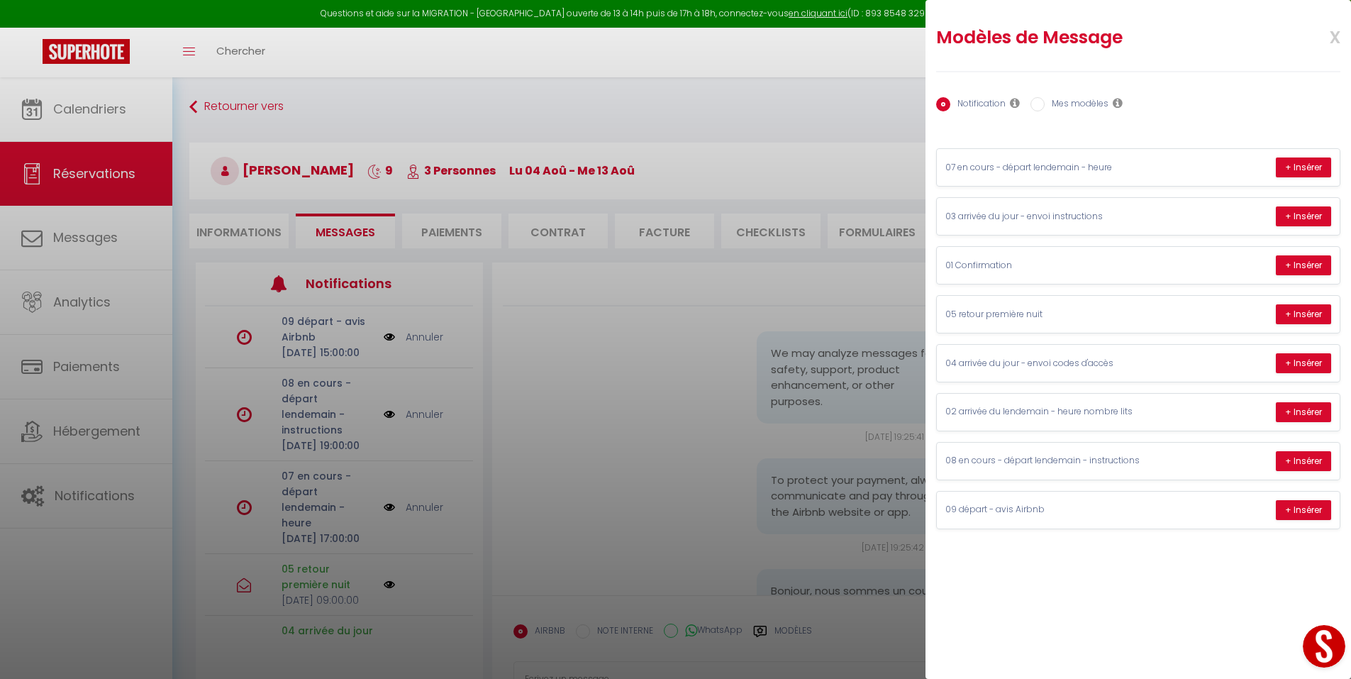
click at [1085, 107] on label "Mes modèles" at bounding box center [1077, 105] width 64 height 16
click at [1045, 107] on input "Mes modèles" at bounding box center [1038, 104] width 14 height 14
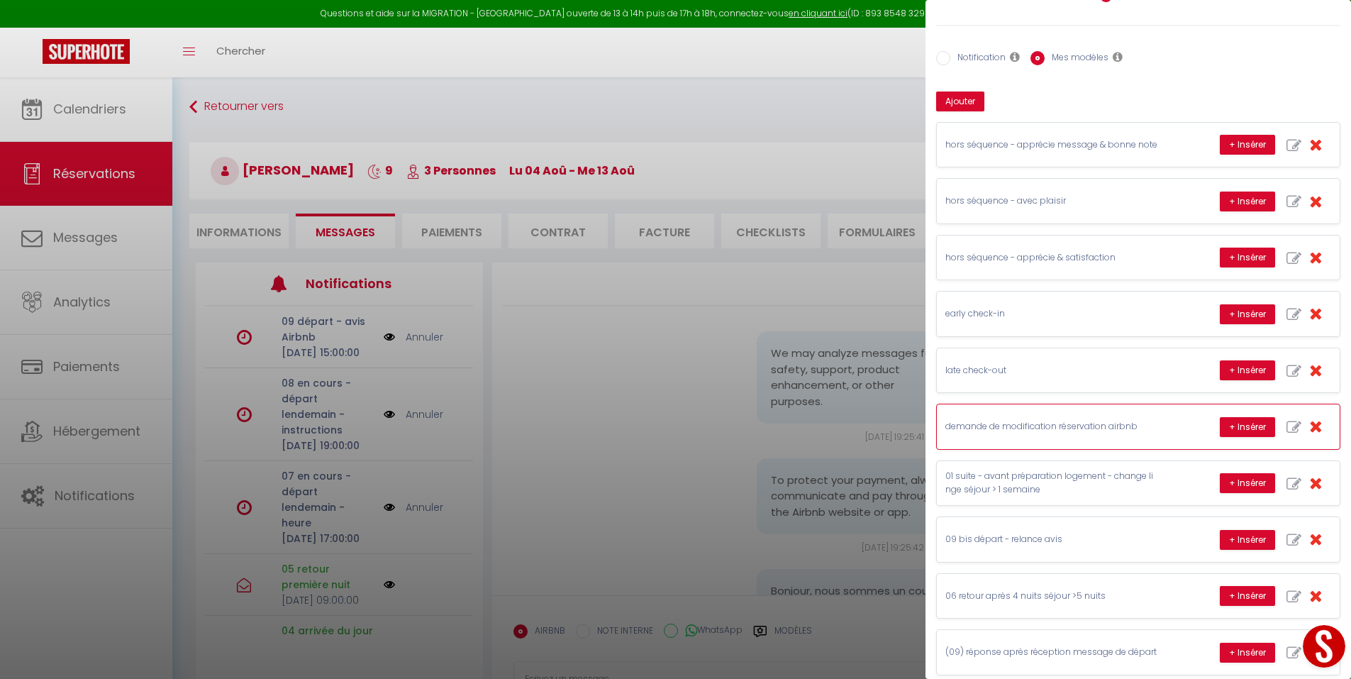
scroll to position [71, 0]
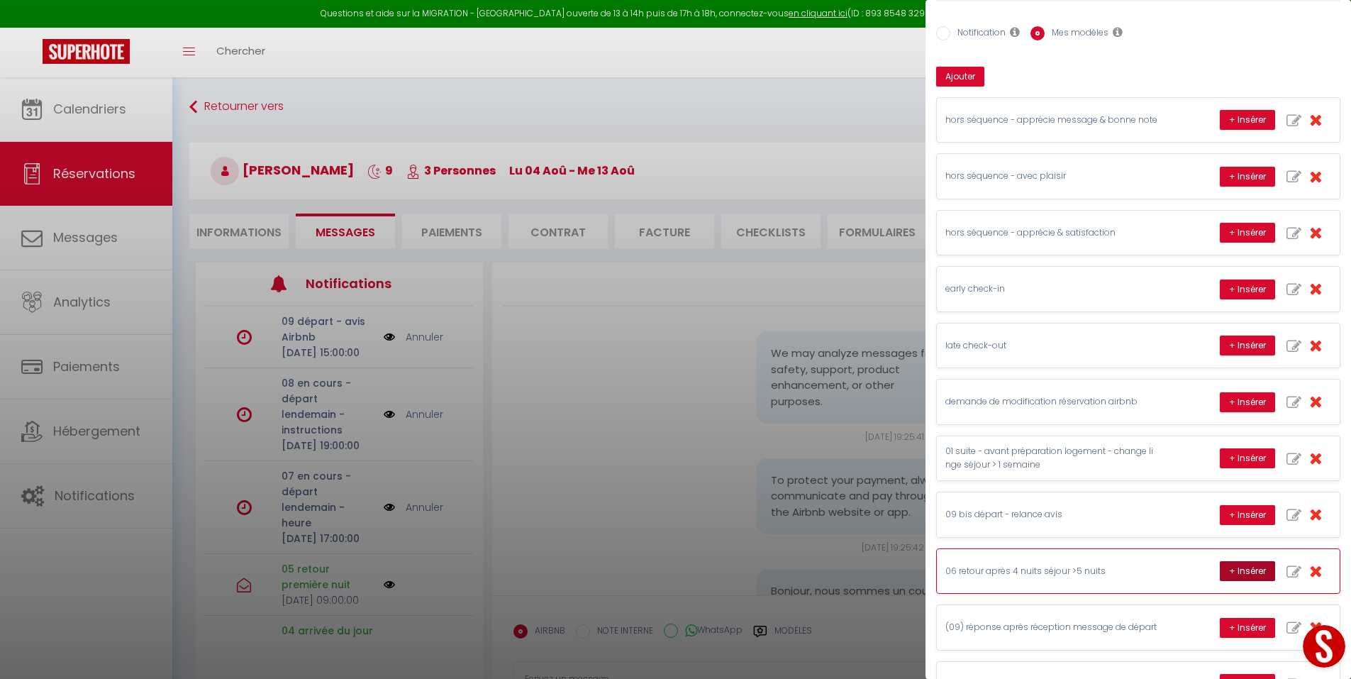
click at [1220, 569] on button "+ Insérer" at bounding box center [1247, 571] width 55 height 20
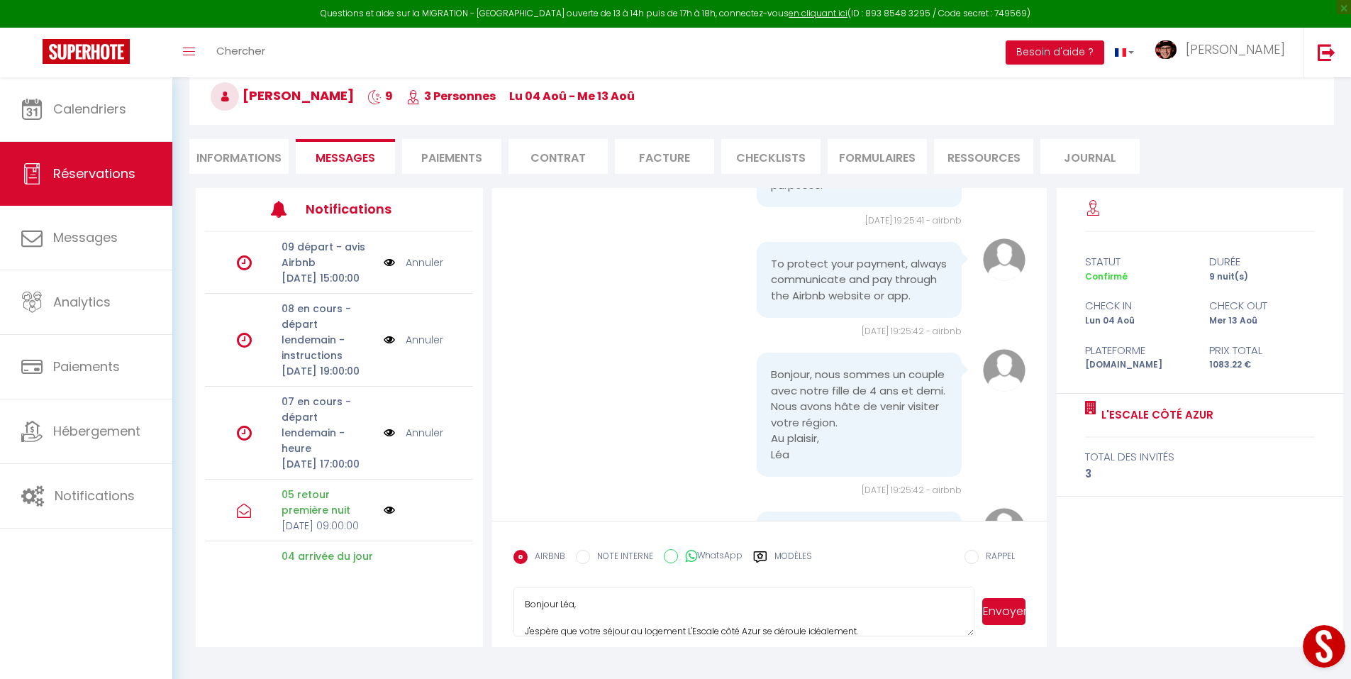
scroll to position [77, 0]
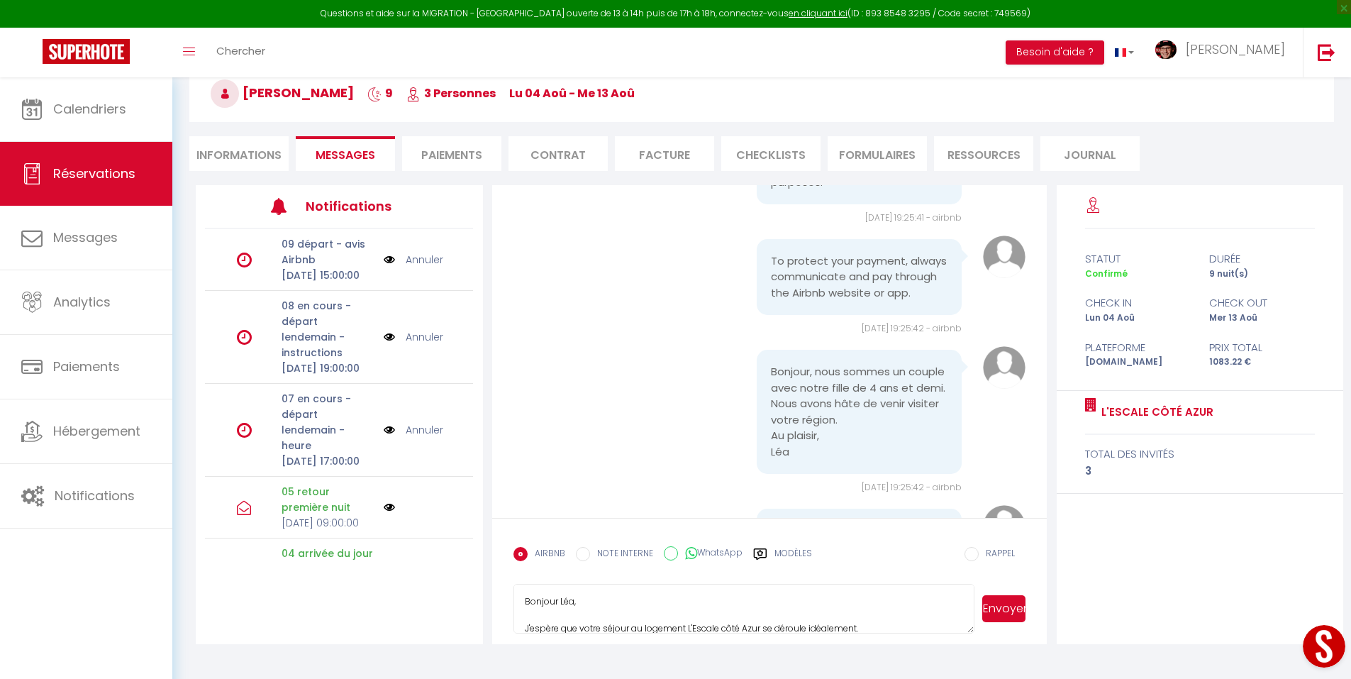
click at [853, 592] on textarea "Bonjour Léa, J'espère que votre séjour au logement L'Escale côté Azur se déroul…" at bounding box center [745, 609] width 462 height 50
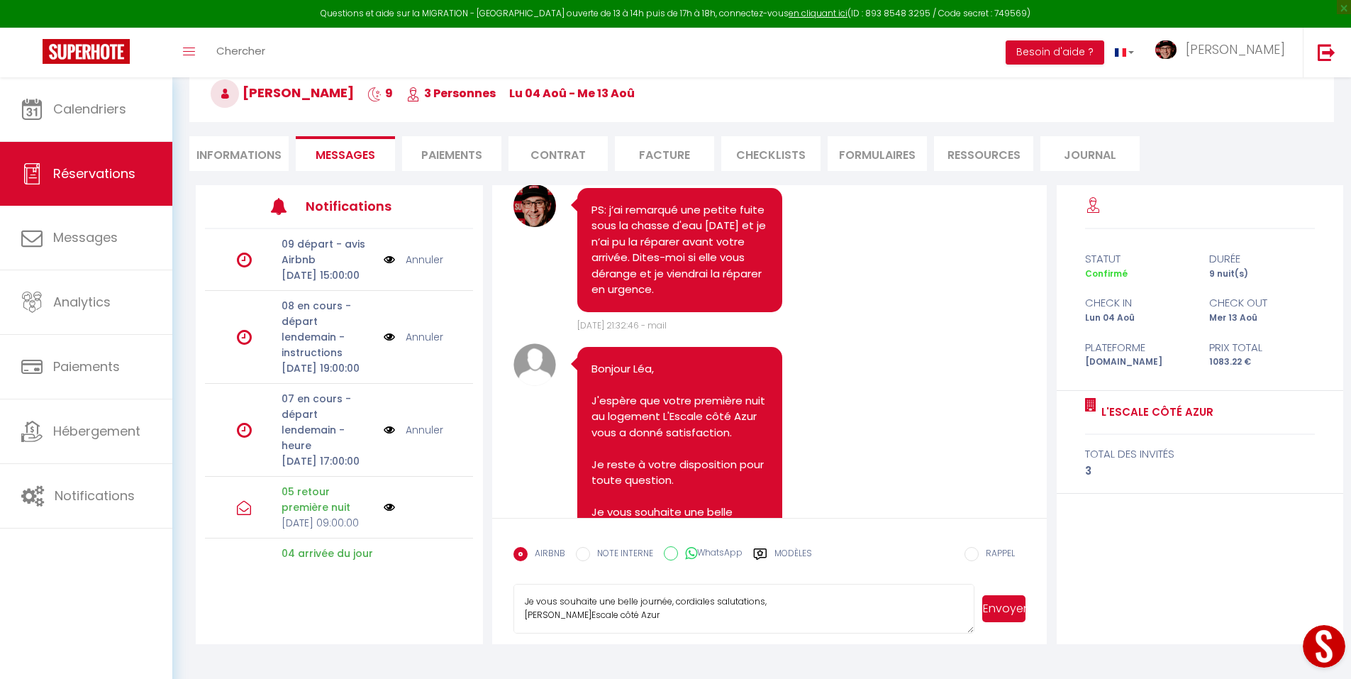
scroll to position [5679, 0]
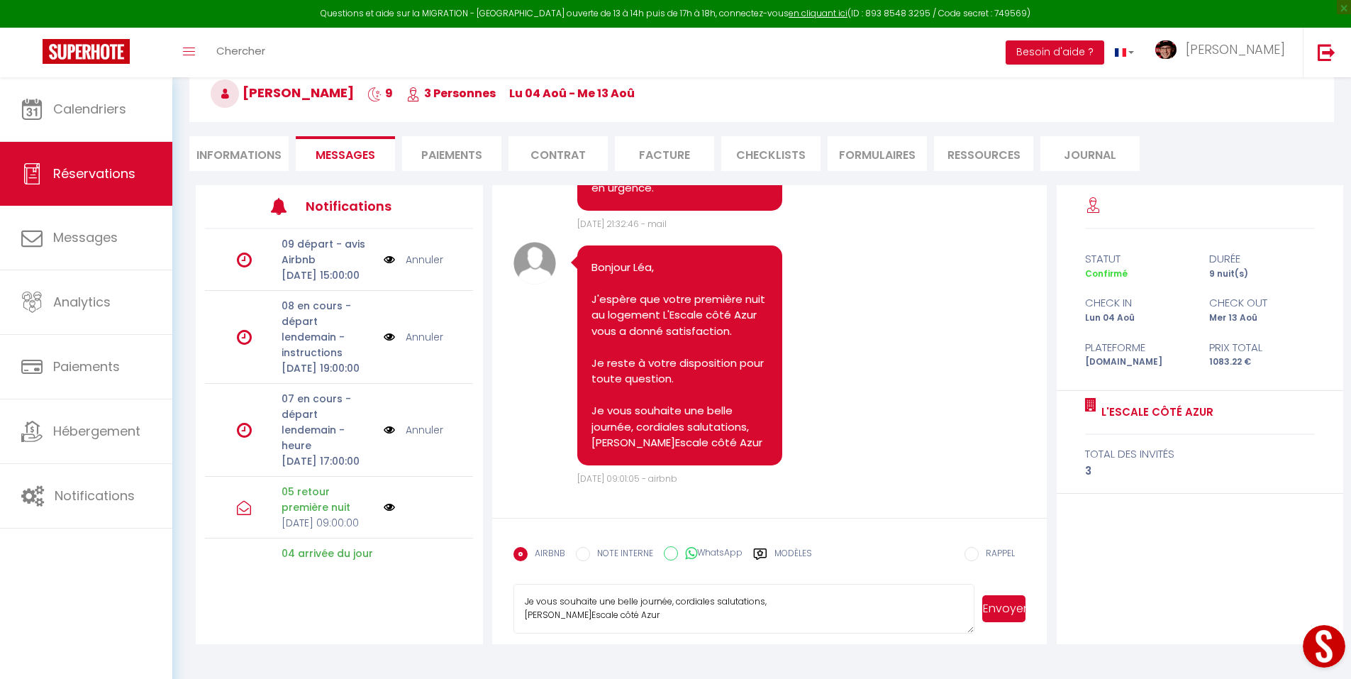
click at [1002, 617] on button "Envoyer" at bounding box center [1003, 608] width 43 height 27
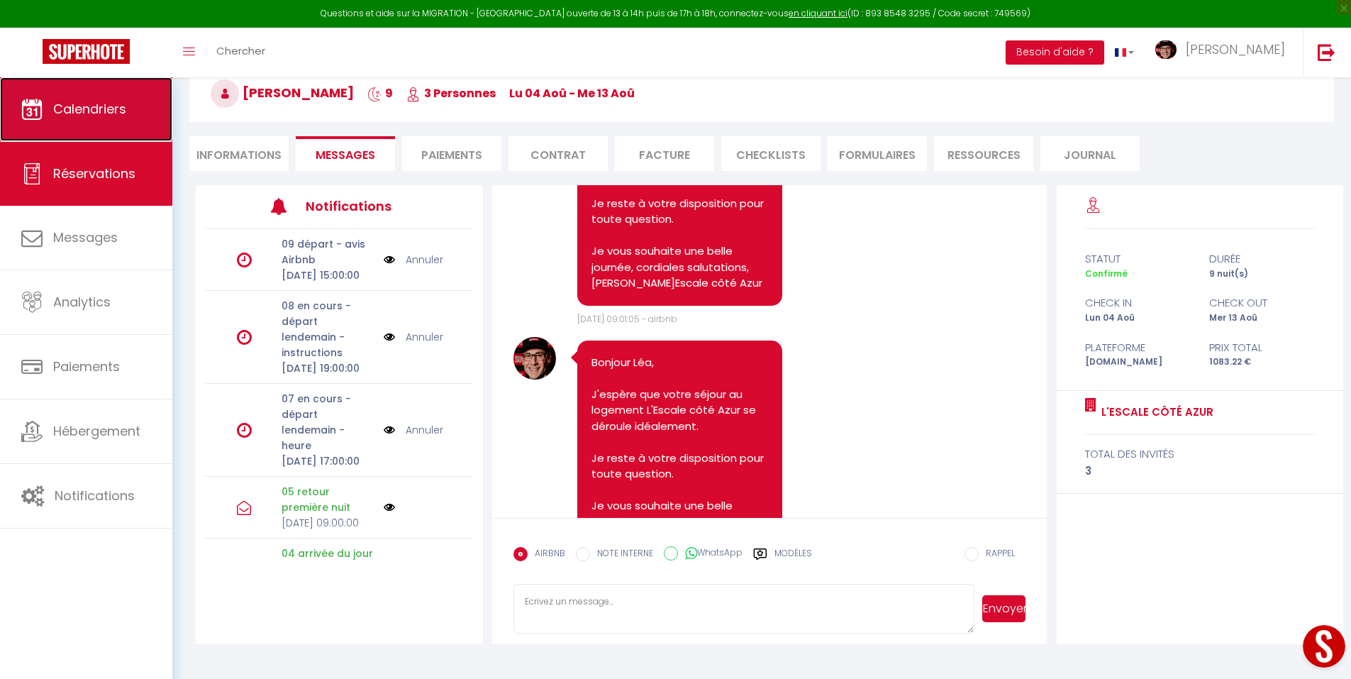
click at [71, 107] on span "Calendriers" at bounding box center [89, 109] width 73 height 18
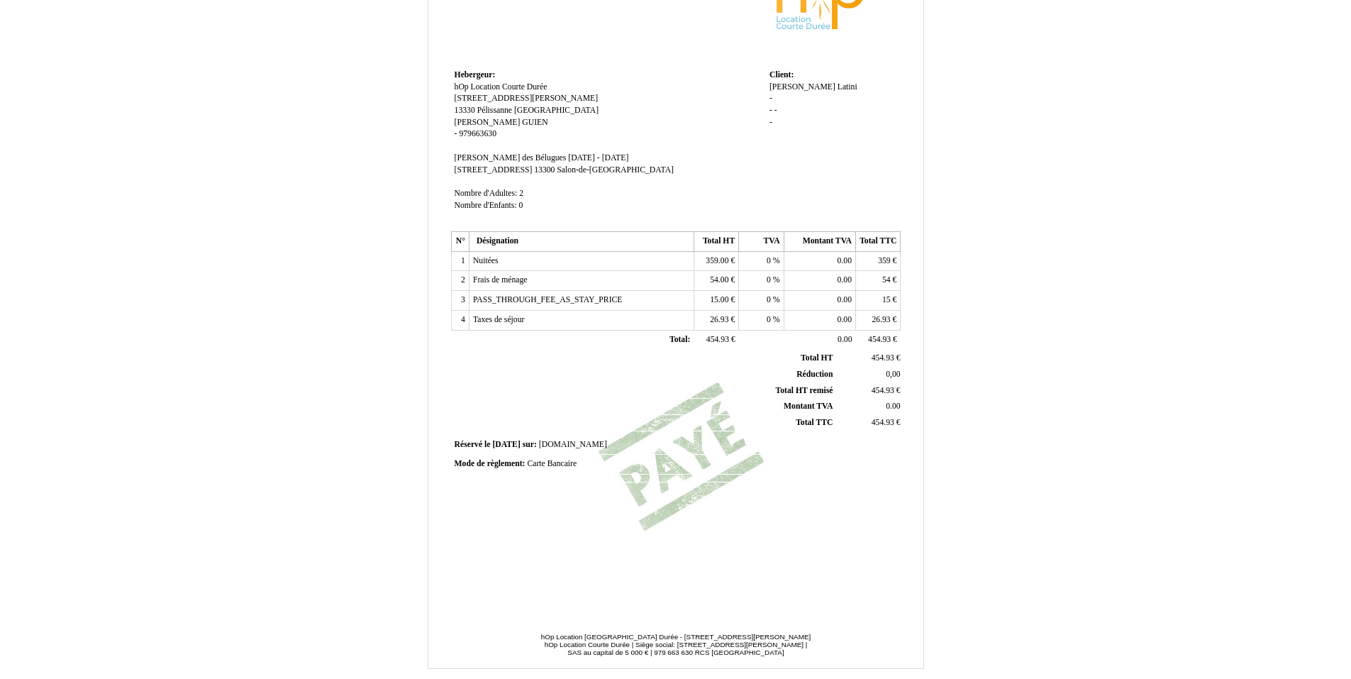
scroll to position [177, 0]
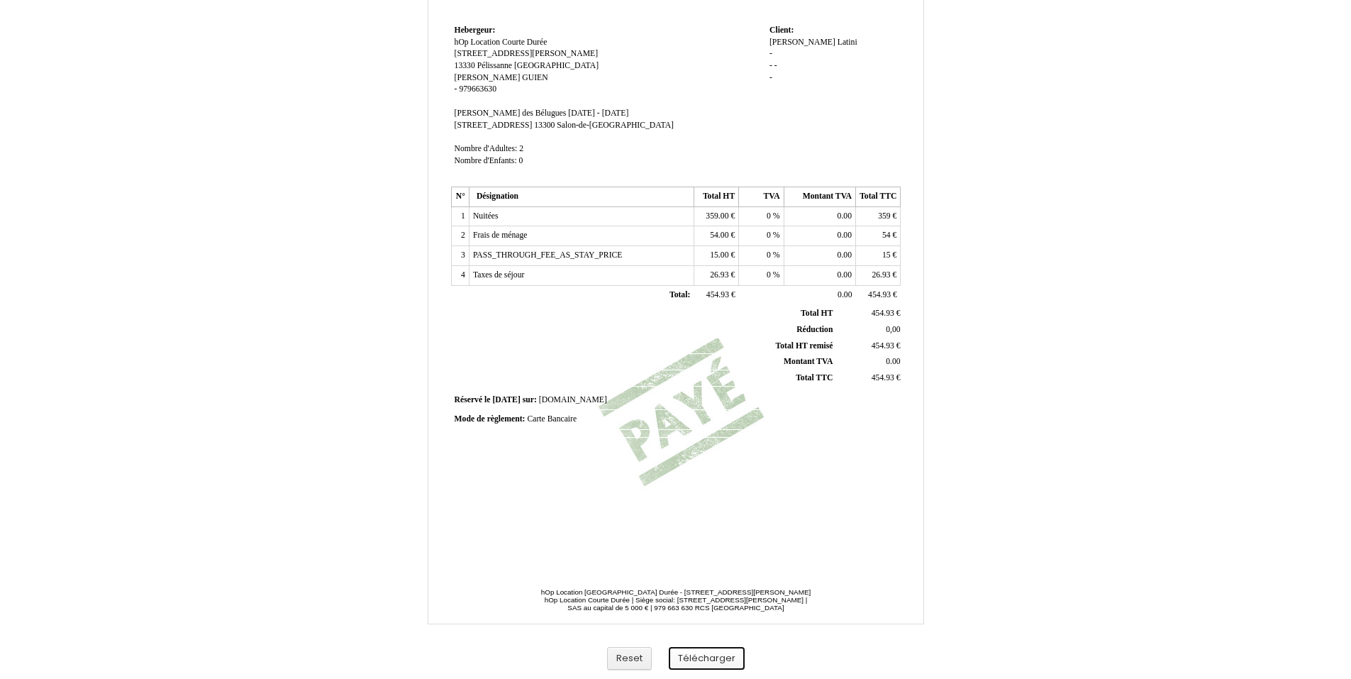
click at [694, 653] on button "Télécharger" at bounding box center [707, 658] width 76 height 23
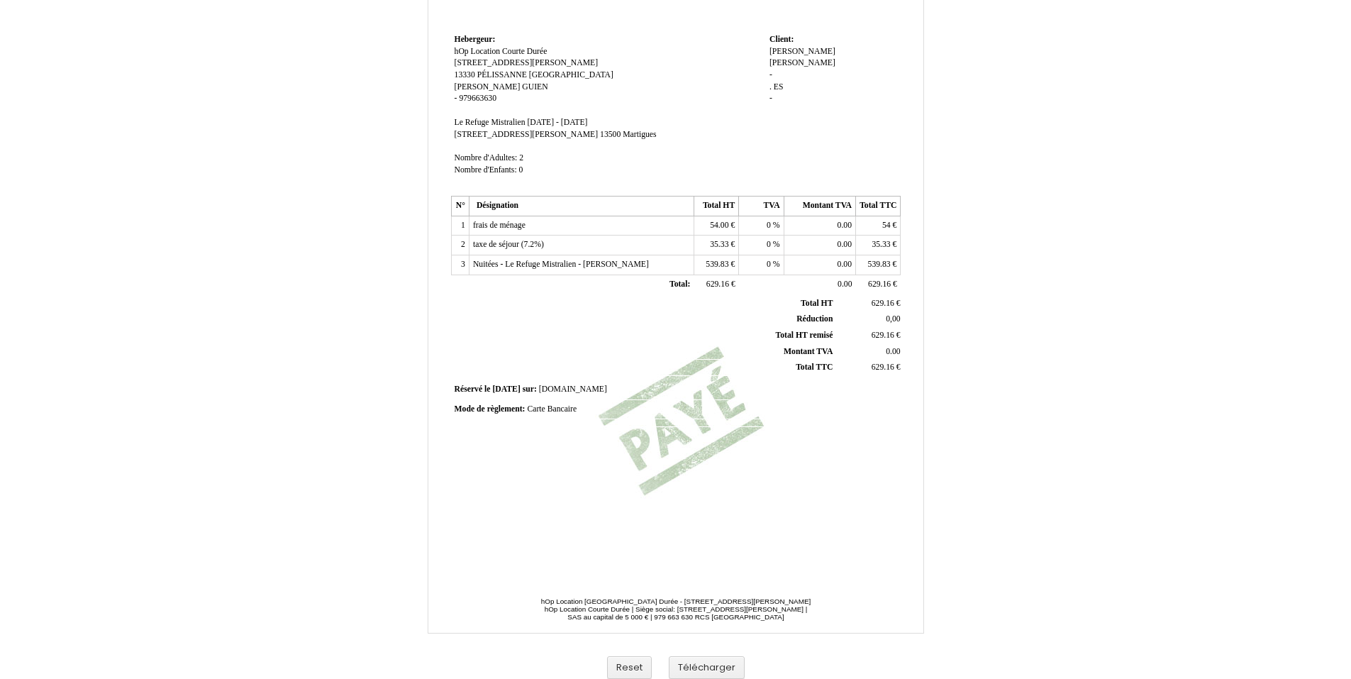
scroll to position [177, 0]
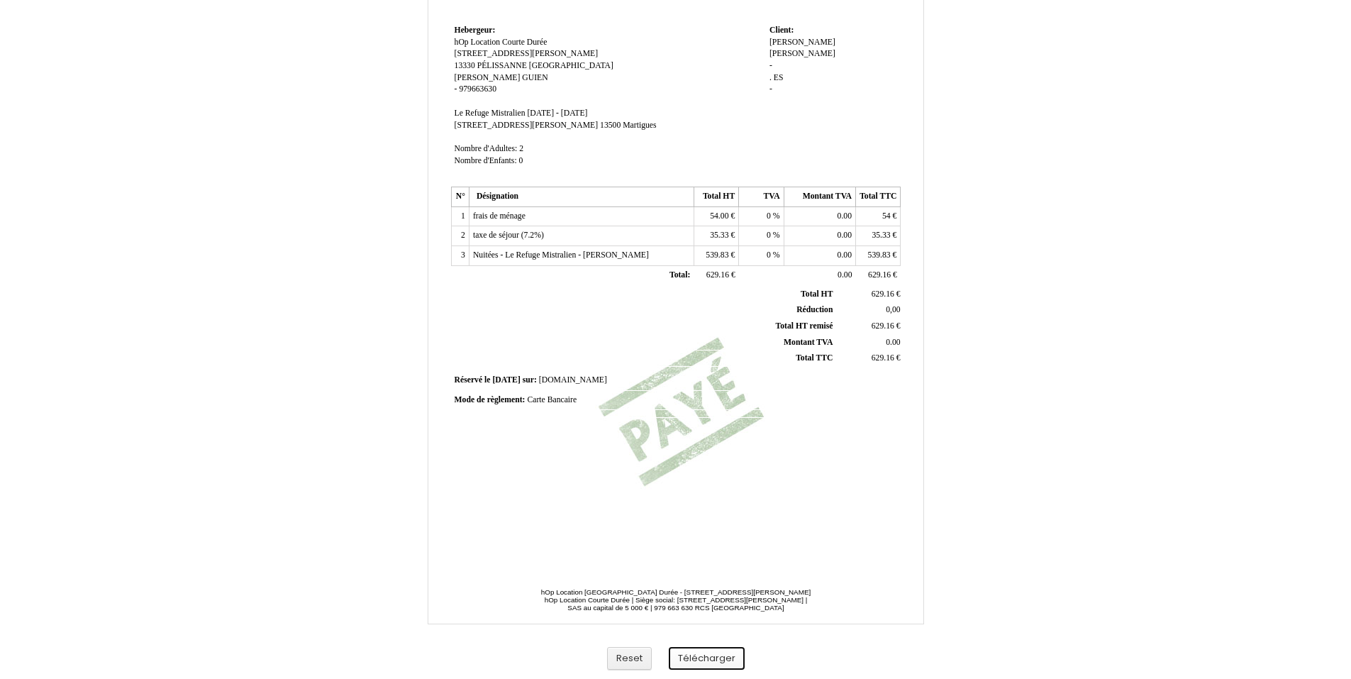
click at [716, 658] on button "Télécharger" at bounding box center [707, 658] width 76 height 23
